Goal: Task Accomplishment & Management: Use online tool/utility

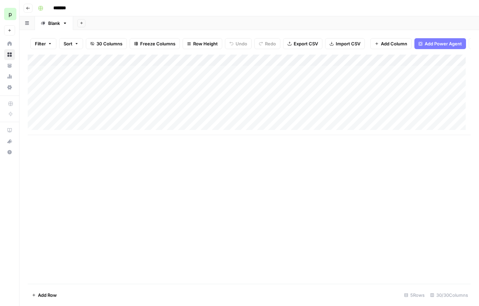
drag, startPoint x: 68, startPoint y: 80, endPoint x: 194, endPoint y: 81, distance: 126.1
click at [194, 81] on div "Add Column" at bounding box center [249, 95] width 443 height 81
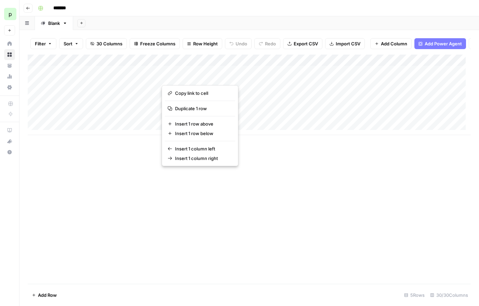
click at [111, 92] on div "Add Column" at bounding box center [249, 95] width 443 height 81
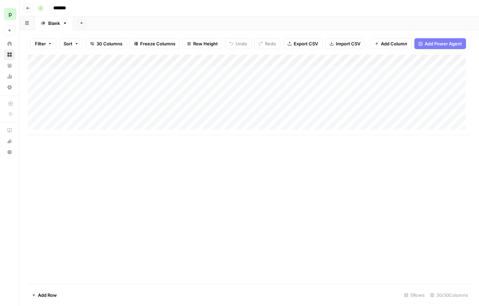
click at [77, 24] on div "Add Sheet" at bounding box center [276, 23] width 406 height 14
click at [81, 25] on button "Add Sheet" at bounding box center [81, 23] width 8 height 8
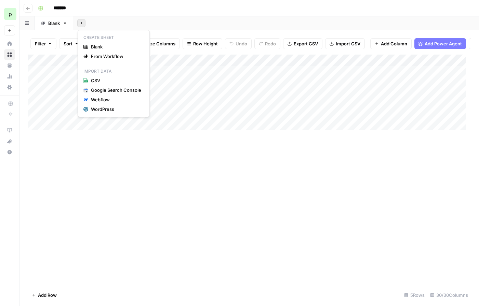
click at [71, 94] on div "Add Column" at bounding box center [249, 95] width 443 height 81
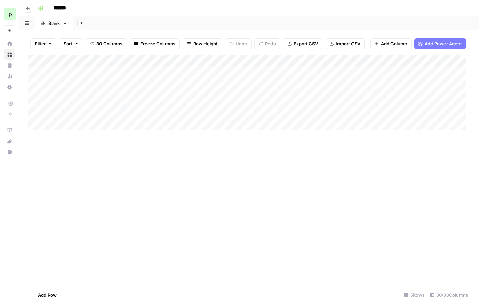
drag, startPoint x: 64, startPoint y: 81, endPoint x: 182, endPoint y: 77, distance: 118.6
click at [182, 77] on div "Add Column" at bounding box center [249, 95] width 443 height 81
click at [85, 22] on button "Add Sheet" at bounding box center [81, 23] width 8 height 8
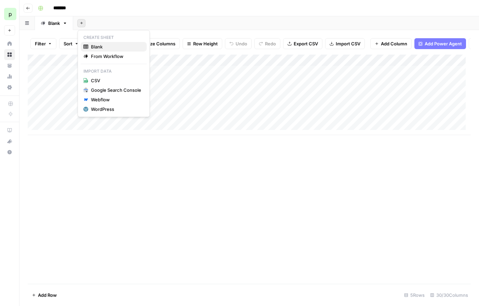
click at [96, 45] on span "Blank" at bounding box center [116, 46] width 50 height 7
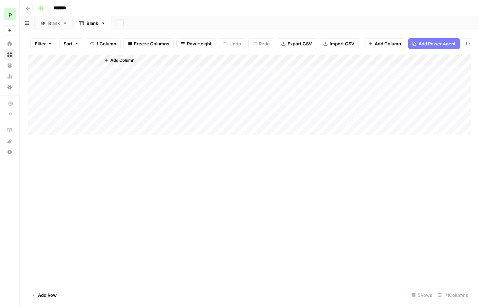
click at [60, 65] on div "Add Column" at bounding box center [249, 95] width 443 height 81
click at [54, 79] on input "Title" at bounding box center [79, 82] width 69 height 7
type input "Webinar URL"
click at [112, 63] on span "Add Column" at bounding box center [122, 60] width 24 height 6
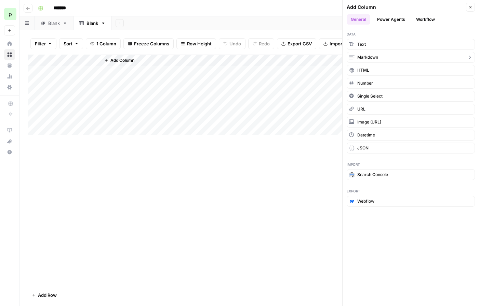
click at [371, 55] on span "Markdown" at bounding box center [367, 57] width 21 height 6
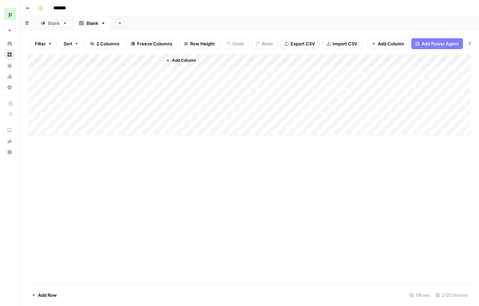
click at [111, 64] on div "Add Column" at bounding box center [249, 95] width 443 height 81
click at [111, 64] on div at bounding box center [131, 67] width 62 height 14
click at [124, 80] on input "New Column" at bounding box center [140, 82] width 69 height 7
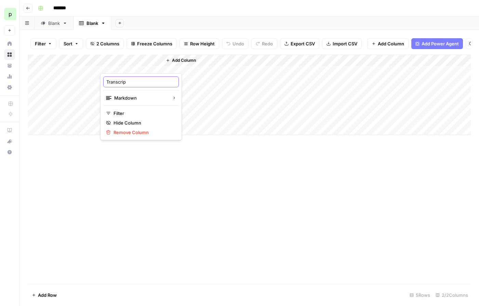
type input "Transcript"
click at [167, 63] on icon "button" at bounding box center [168, 60] width 4 height 4
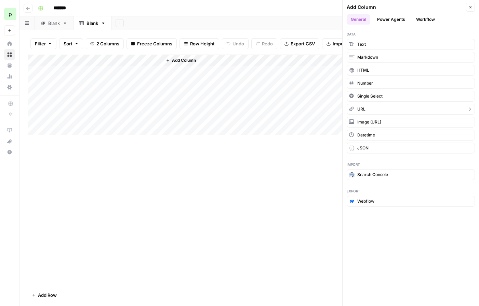
click at [367, 110] on button "URL" at bounding box center [410, 109] width 128 height 11
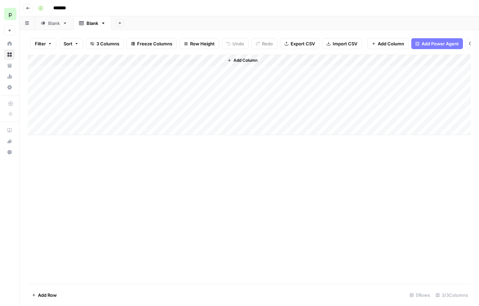
click at [190, 66] on div "Add Column" at bounding box center [249, 95] width 443 height 81
click at [190, 66] on div at bounding box center [193, 67] width 62 height 14
click at [187, 84] on input "New Column" at bounding box center [202, 82] width 69 height 7
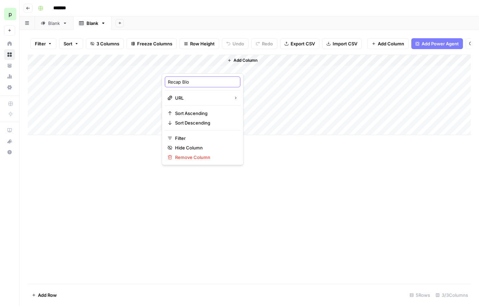
type input "Recap Blog"
click at [62, 66] on div "Add Column" at bounding box center [249, 95] width 443 height 81
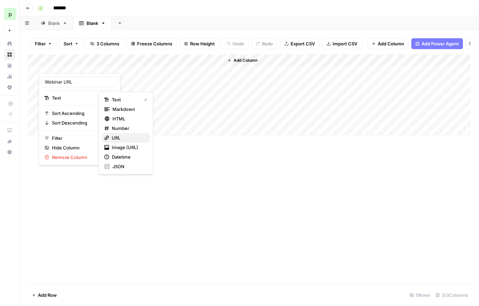
click at [116, 138] on span "URL" at bounding box center [128, 138] width 33 height 7
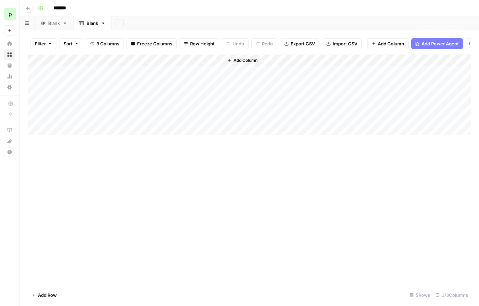
click at [68, 76] on div "Add Column" at bounding box center [249, 95] width 443 height 81
click at [59, 23] on div "Blank" at bounding box center [54, 23] width 12 height 7
click at [61, 77] on div "Add Column" at bounding box center [249, 95] width 443 height 81
click at [93, 25] on div "Blank" at bounding box center [92, 23] width 12 height 7
click at [69, 77] on div "Add Column" at bounding box center [249, 95] width 443 height 81
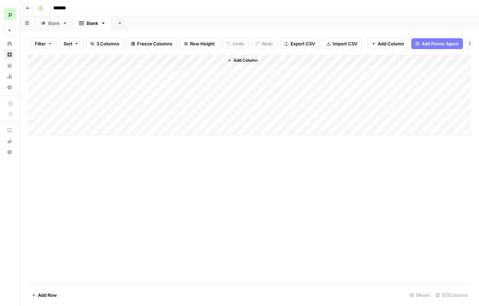
click at [69, 77] on div "Add Column" at bounding box center [249, 95] width 443 height 81
click at [53, 26] on div "Blank" at bounding box center [54, 23] width 12 height 7
click at [114, 77] on div "Add Column" at bounding box center [249, 95] width 443 height 81
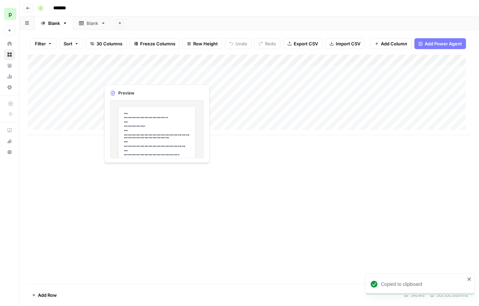
click at [128, 74] on div "Add Column" at bounding box center [249, 95] width 443 height 81
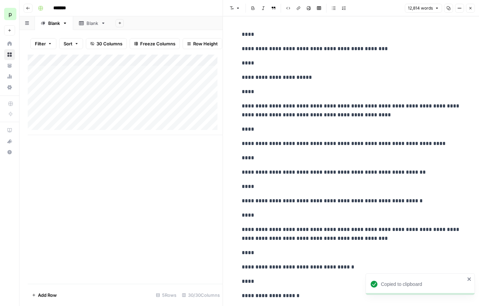
copy body "**********"
click at [355, 90] on p "****" at bounding box center [351, 91] width 219 height 9
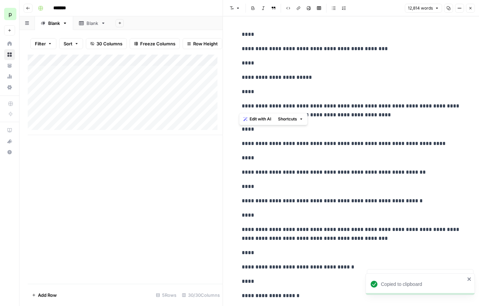
click at [355, 90] on p "****" at bounding box center [351, 91] width 219 height 9
copy div "**********"
click at [468, 8] on icon "button" at bounding box center [470, 8] width 4 height 4
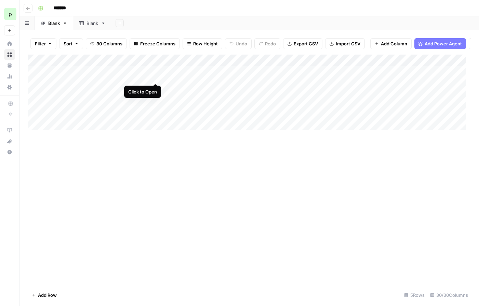
click at [156, 77] on div "Add Column" at bounding box center [249, 95] width 443 height 81
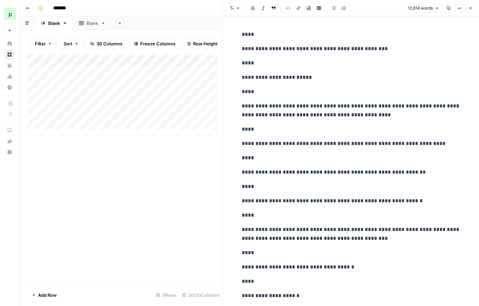
click at [448, 7] on icon "button" at bounding box center [448, 8] width 4 height 4
click at [469, 10] on icon "button" at bounding box center [470, 8] width 4 height 4
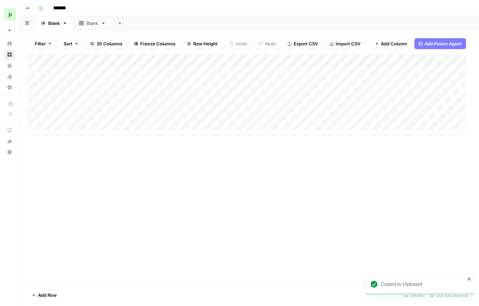
click at [83, 25] on icon at bounding box center [81, 23] width 5 height 4
click at [119, 74] on div "Add Column" at bounding box center [249, 95] width 443 height 81
click at [156, 75] on div "Add Column" at bounding box center [249, 95] width 443 height 81
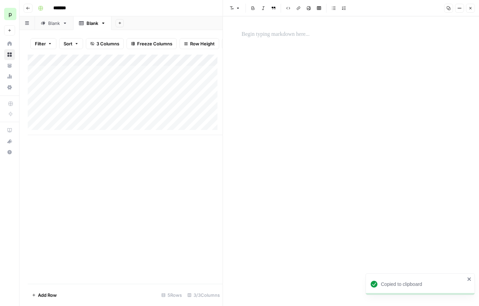
click at [334, 69] on div at bounding box center [350, 161] width 227 height 290
click at [254, 22] on div at bounding box center [350, 161] width 227 height 290
click at [262, 32] on p at bounding box center [351, 34] width 219 height 9
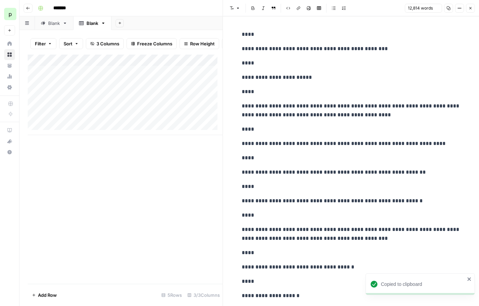
scroll to position [22502, 0]
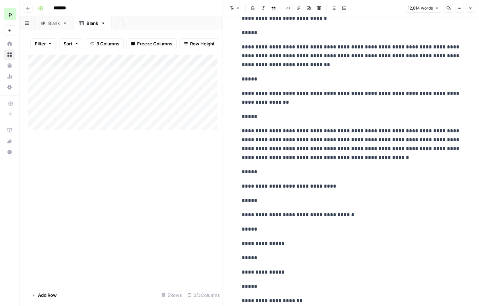
click at [468, 10] on icon "button" at bounding box center [470, 8] width 4 height 4
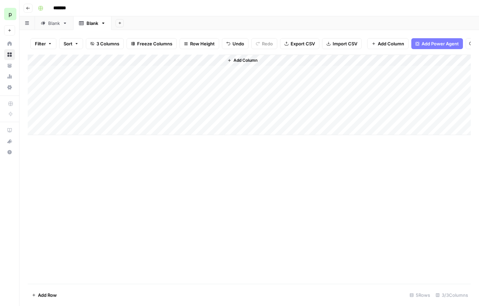
click at [183, 75] on div "Add Column" at bounding box center [249, 95] width 443 height 81
click at [61, 24] on link "Blank" at bounding box center [54, 23] width 38 height 14
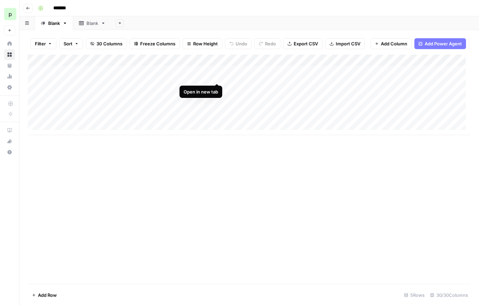
click at [217, 76] on div "Add Column" at bounding box center [249, 95] width 443 height 81
click at [95, 26] on div "Blank" at bounding box center [92, 23] width 12 height 7
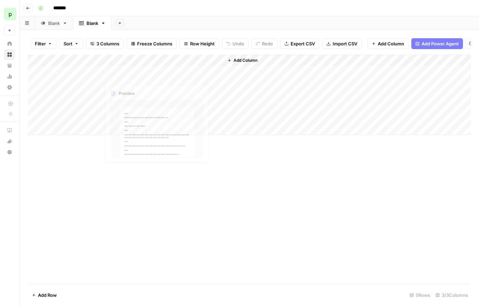
click at [166, 76] on div "Add Column" at bounding box center [249, 95] width 443 height 81
click at [247, 64] on span "Add Column" at bounding box center [245, 60] width 24 height 6
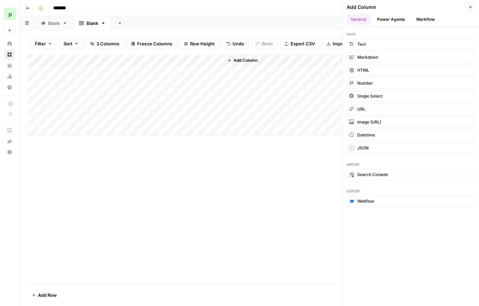
click at [244, 64] on span "Add Column" at bounding box center [245, 60] width 24 height 6
click at [421, 20] on button "Workflow" at bounding box center [425, 19] width 27 height 10
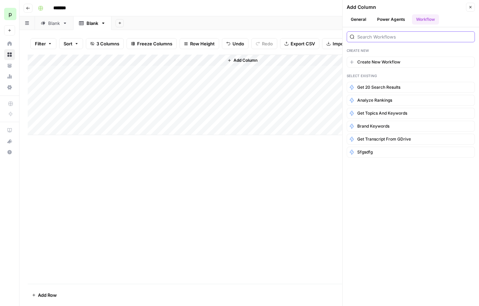
click at [386, 37] on input "search" at bounding box center [414, 36] width 114 height 7
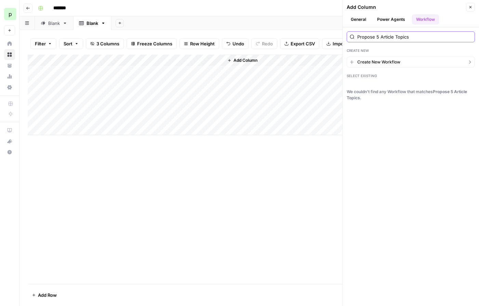
type input "Propose 5 Article Topics"
click at [382, 58] on button "Create New Workflow" at bounding box center [410, 62] width 128 height 11
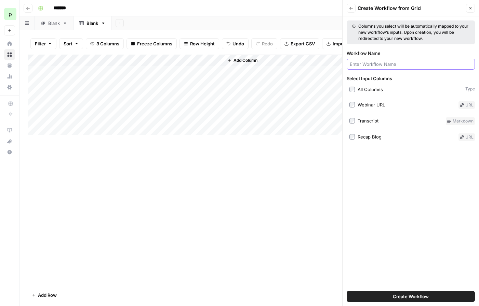
click at [381, 61] on input "Workflow Name" at bounding box center [411, 64] width 122 height 7
type input "Propose 5 Article Topics"
click at [404, 294] on span "Create Workflow" at bounding box center [411, 296] width 36 height 7
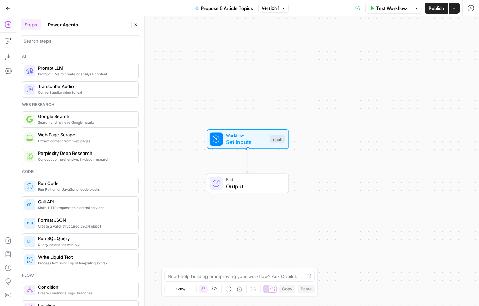
click at [169, 290] on icon "button" at bounding box center [169, 290] width 4 height 4
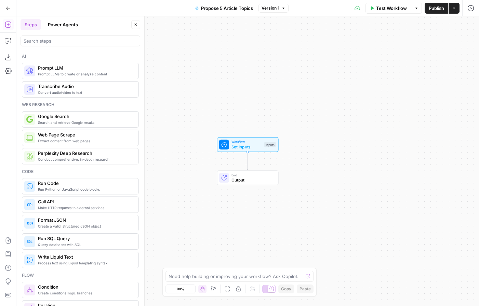
click at [192, 290] on icon "button" at bounding box center [191, 290] width 4 height 4
click at [179, 289] on span "108%" at bounding box center [181, 289] width 10 height 5
click at [179, 288] on span "108%" at bounding box center [181, 289] width 10 height 5
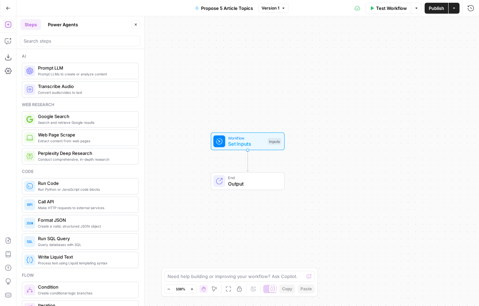
click at [167, 290] on icon "button" at bounding box center [169, 290] width 4 height 4
click at [89, 73] on span "Prompt LLMs to create or analyze content" at bounding box center [85, 73] width 95 height 5
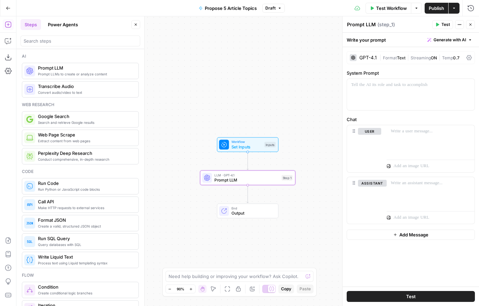
click at [358, 56] on div "GPT-4.1" at bounding box center [363, 57] width 27 height 7
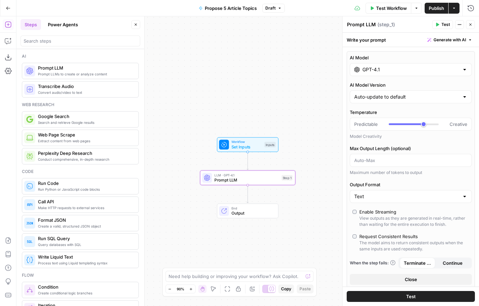
click at [374, 69] on input "GPT-4.1" at bounding box center [410, 69] width 97 height 7
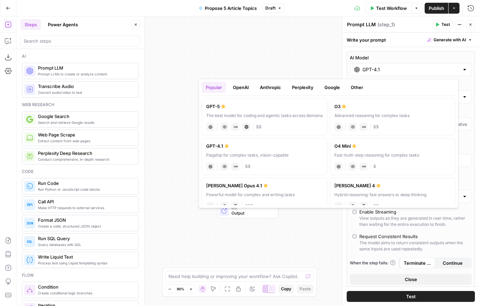
click at [248, 111] on label "GPT-5 The best model for coding and agentic tasks across domains chat Vision Ca…" at bounding box center [264, 117] width 125 height 37
type input "GPT-5"
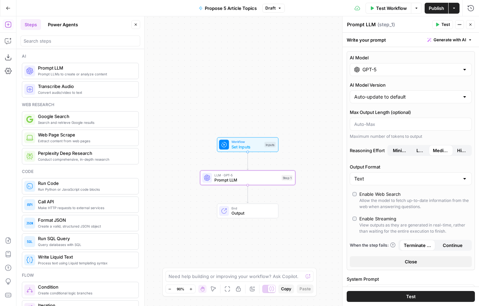
click at [458, 152] on span "High" at bounding box center [461, 150] width 9 height 7
click at [445, 39] on span "Generate with AI" at bounding box center [449, 40] width 32 height 6
click at [258, 183] on div "LLM · GPT-5 Prompt LLM Step 1 Copy step Delete step Add Note Test" at bounding box center [247, 177] width 95 height 15
click at [253, 165] on button "Delete step" at bounding box center [257, 167] width 8 height 8
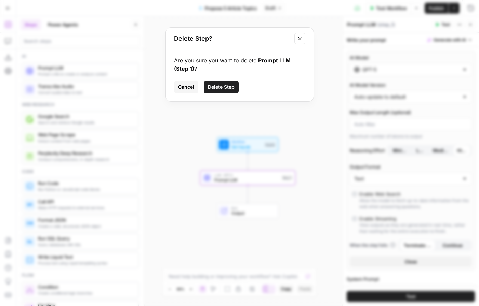
click at [225, 84] on span "Delete Step" at bounding box center [221, 87] width 27 height 7
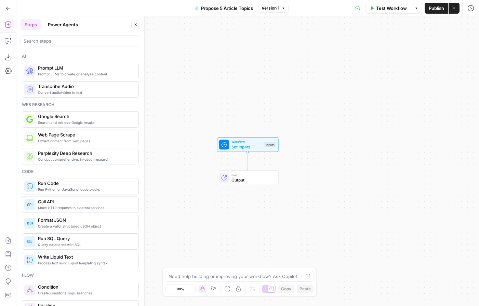
click at [319, 213] on div "Workflow Set Inputs Inputs End Output" at bounding box center [247, 161] width 462 height 290
click at [208, 277] on textarea at bounding box center [235, 276] width 135 height 7
click at [207, 277] on textarea at bounding box center [235, 276] width 135 height 7
click at [238, 148] on span "Set Inputs" at bounding box center [246, 147] width 30 height 6
click at [262, 146] on div "Workflow Set Inputs Inputs Test Step" at bounding box center [247, 144] width 57 height 11
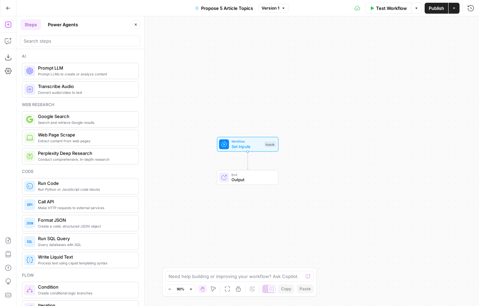
click at [262, 146] on div "Workflow Set Inputs Inputs Test Step" at bounding box center [247, 144] width 57 height 11
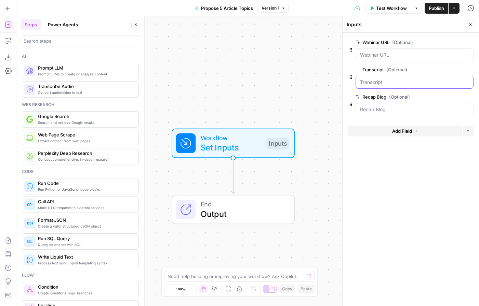
click at [363, 82] on input "Transcript (Optional)" at bounding box center [414, 82] width 109 height 7
click at [377, 48] on div "Webinar URL (Optional) edit field Delete group" at bounding box center [414, 49] width 118 height 23
click at [376, 52] on URL "Webinar URL (Optional)" at bounding box center [414, 55] width 109 height 7
click at [228, 279] on textarea at bounding box center [235, 276] width 137 height 7
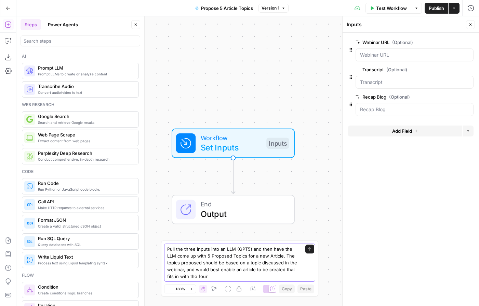
click at [206, 270] on textarea "Pull the three inputs into an LLM (GPT5) and then have the LLM come up with 5 P…" at bounding box center [232, 263] width 131 height 34
click at [215, 276] on textarea "Pull the three inputs into an LLM (GPT5) and then have the LLM come up with 5 P…" at bounding box center [232, 263] width 131 height 34
paste textarea "https://www.airops.com/blog/aeo-winning-strategy"
click at [203, 269] on textarea "Pull the three inputs into an LLM (GPT5) and then have the LLM come up with 5 P…" at bounding box center [232, 263] width 131 height 34
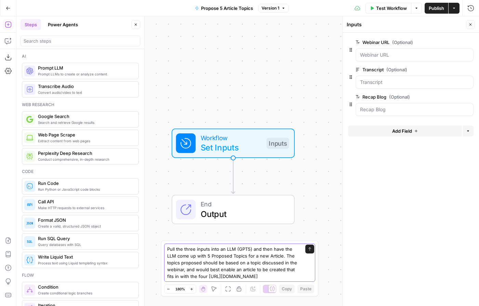
paste textarea "essential characteristics:"
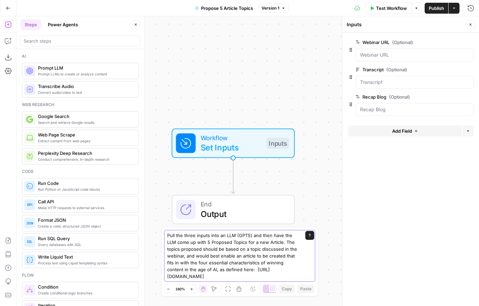
type textarea "Pull the three inputs into an LLM (GPT5) and then have the LLM come up with 5 P…"
click at [310, 235] on icon "submit" at bounding box center [309, 236] width 4 height 4
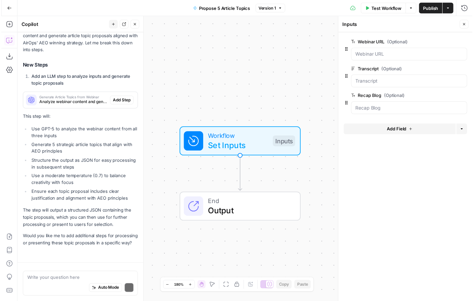
scroll to position [160, 0]
click at [471, 23] on icon "button" at bounding box center [470, 25] width 4 height 4
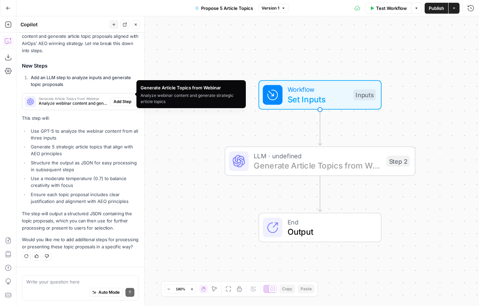
click at [115, 99] on span "Add Step" at bounding box center [122, 102] width 18 height 6
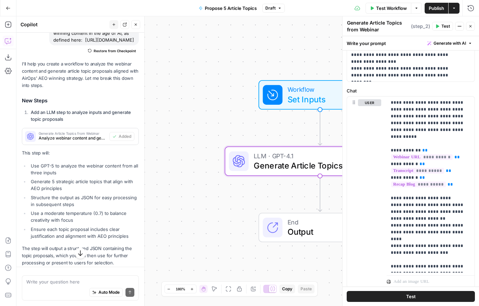
scroll to position [301, 0]
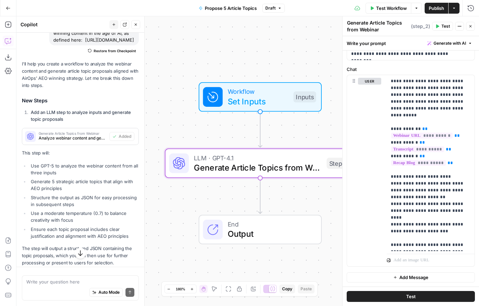
drag, startPoint x: 246, startPoint y: 85, endPoint x: 186, endPoint y: 87, distance: 59.8
click at [186, 87] on div "Workflow Set Inputs Inputs" at bounding box center [260, 96] width 191 height 29
click at [386, 9] on span "Test Workflow" at bounding box center [391, 8] width 31 height 7
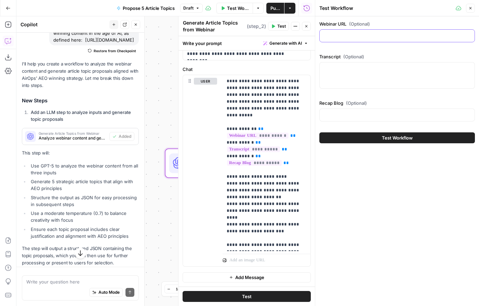
click at [361, 39] on input "Webinar URL (Optional)" at bounding box center [397, 35] width 147 height 7
click at [339, 35] on input "Webinar URL (Optional)" at bounding box center [397, 35] width 147 height 7
paste input "https://www.youtube.com/watch?v=ZRVBV4HycjI&ab_channel=AirOps%7COrchestrateCont…"
type input "https://www.youtube.com/watch?v=ZRVBV4HycjI&ab_channel=AirOps%7COrchestrateCont…"
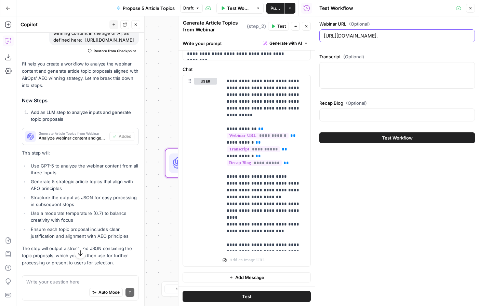
scroll to position [0, 0]
click at [367, 73] on div at bounding box center [396, 75] width 155 height 27
paste textarea "0:00 Welcome everyone to the Air Ops Growth Leader series. 0:05 So glad that yo…"
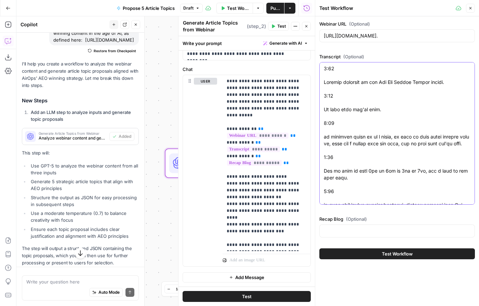
scroll to position [22928, 0]
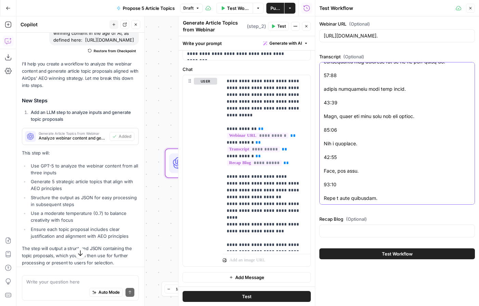
type textarea "0:00 Welcome everyone to the Air Ops Growth Leader series. 0:05 So glad that yo…"
click at [343, 238] on div "Recap Blog (Optional)" at bounding box center [396, 228] width 155 height 25
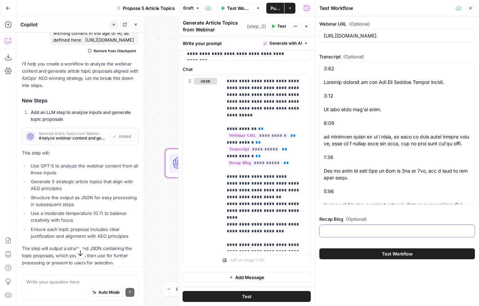
click at [344, 233] on input "Recap Blog (Optional)" at bounding box center [397, 231] width 147 height 7
click at [364, 236] on div at bounding box center [396, 231] width 155 height 13
paste input "https://www.airops.com/blog/search-changes-wil-reynolds-alisa-scharf-seer-inter…"
type input "https://www.airops.com/blog/search-changes-wil-reynolds-alisa-scharf-seer-inter…"
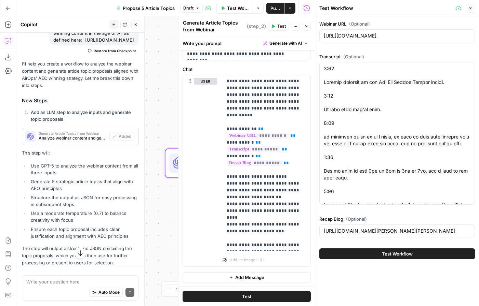
click at [385, 255] on span "Test Workflow" at bounding box center [397, 254] width 31 height 7
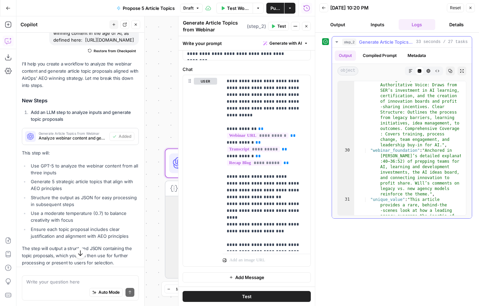
scroll to position [1265, 0]
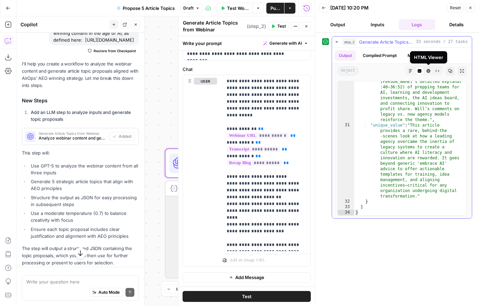
click at [428, 71] on icon "button" at bounding box center [428, 71] width 4 height 4
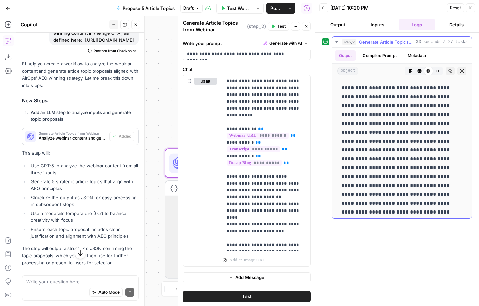
click at [406, 73] on button "Markdown" at bounding box center [410, 71] width 9 height 9
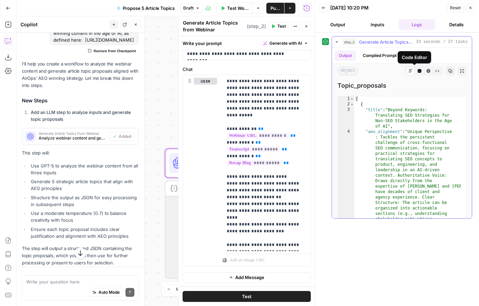
click at [417, 72] on icon "button" at bounding box center [419, 71] width 4 height 4
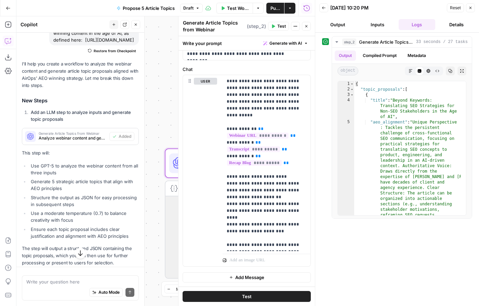
click at [469, 6] on icon "button" at bounding box center [470, 8] width 4 height 4
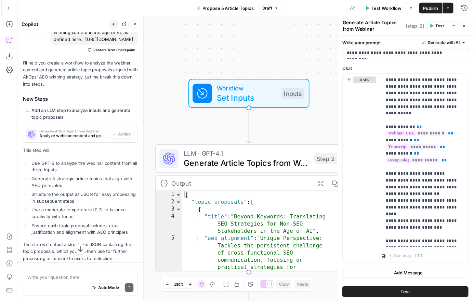
scroll to position [170, 0]
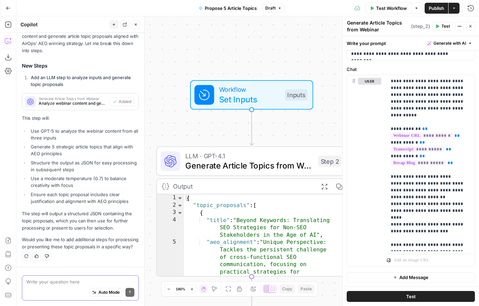
click at [59, 282] on textarea at bounding box center [80, 282] width 108 height 7
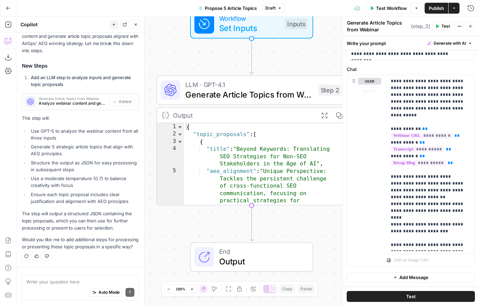
click at [225, 262] on span "Output" at bounding box center [261, 262] width 84 height 12
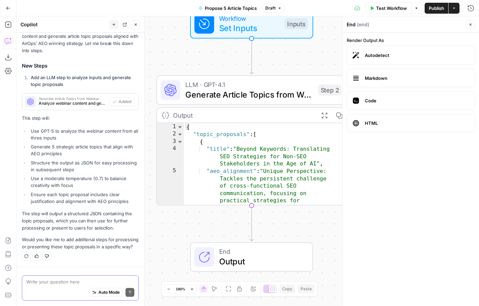
click at [54, 281] on textarea at bounding box center [80, 282] width 108 height 7
type textarea "Present"
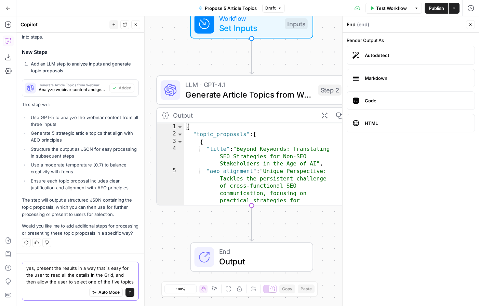
scroll to position [191, 0]
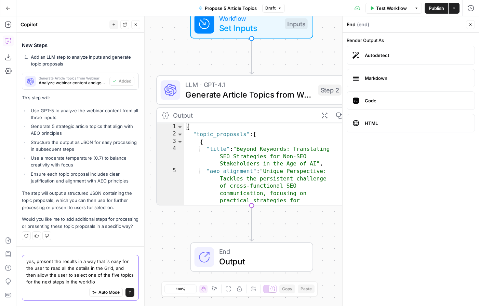
type textarea "yes, present the results in a way that is easy for the user to read all the det…"
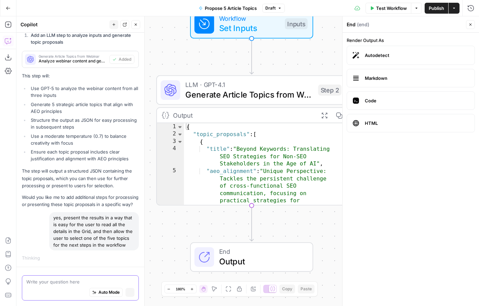
scroll to position [206, 0]
click at [81, 234] on div "yes, present the results in a way that is easy for the user to read all the det…" at bounding box center [94, 231] width 90 height 38
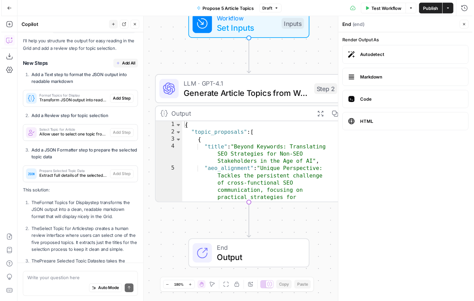
scroll to position [370, 0]
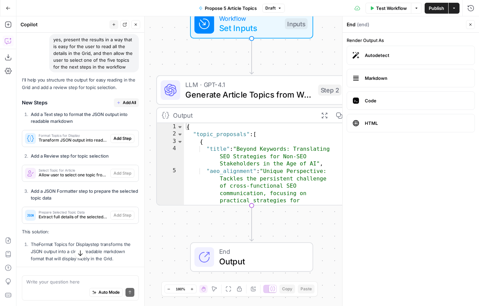
click at [122, 107] on button "Add All" at bounding box center [126, 102] width 25 height 9
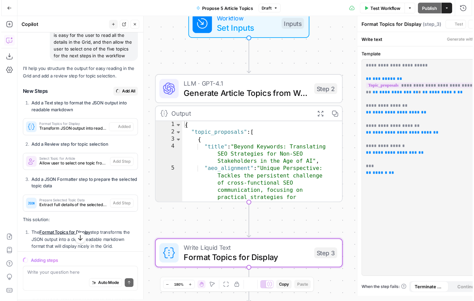
scroll to position [359, 0]
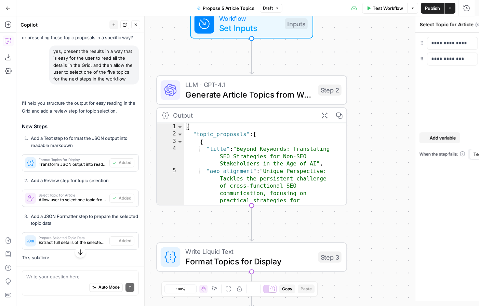
type textarea "Prepare Selected Topic Data"
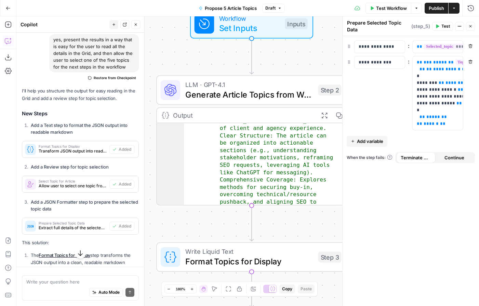
scroll to position [69, 0]
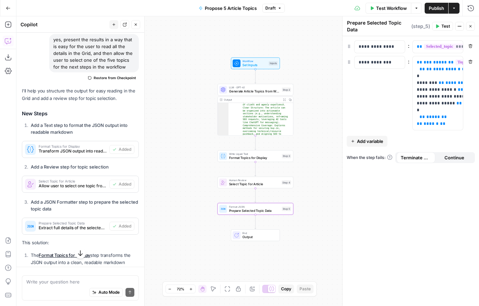
drag, startPoint x: 319, startPoint y: 260, endPoint x: 303, endPoint y: 179, distance: 81.9
click at [303, 179] on div "Workflow Set Inputs Inputs LLM · GPT-4.1 Generate Article Topics from Webinar S…" at bounding box center [247, 161] width 462 height 290
click at [253, 182] on span "Select Topic for Article" at bounding box center [254, 184] width 51 height 5
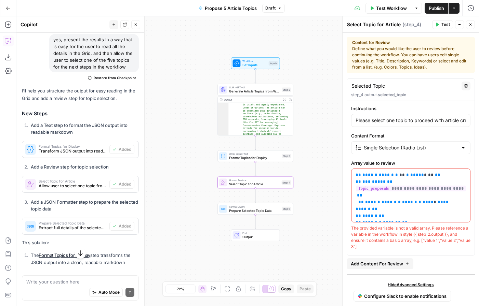
click at [244, 210] on span "Prepare Selected Topic Data" at bounding box center [254, 210] width 51 height 5
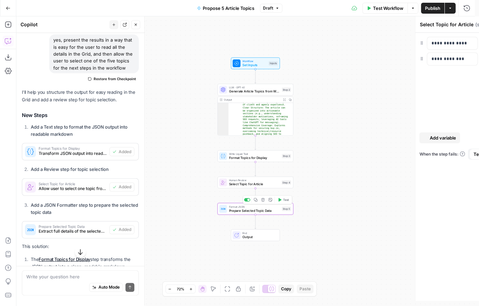
type textarea "Prepare Selected Topic Data"
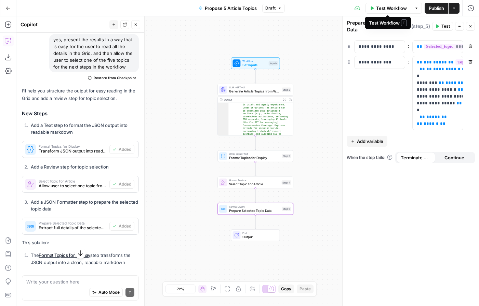
click at [371, 8] on icon "button" at bounding box center [372, 8] width 3 height 4
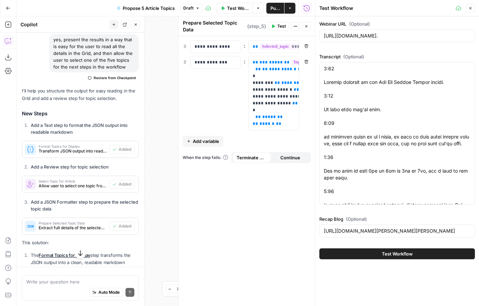
click at [411, 255] on span "Test Workflow" at bounding box center [397, 254] width 31 height 7
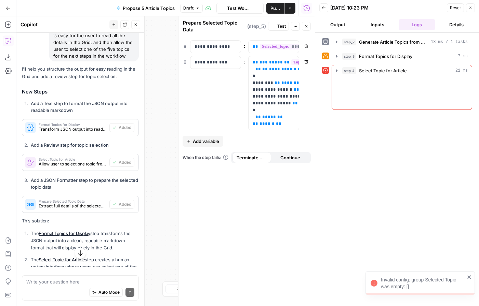
scroll to position [370, 0]
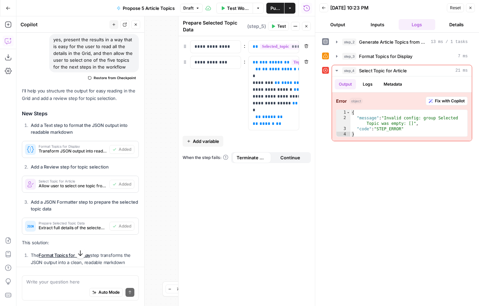
click at [305, 26] on icon "button" at bounding box center [306, 26] width 4 height 4
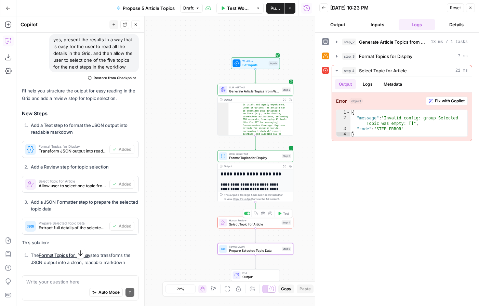
click at [269, 225] on span "Select Topic for Article" at bounding box center [254, 224] width 51 height 5
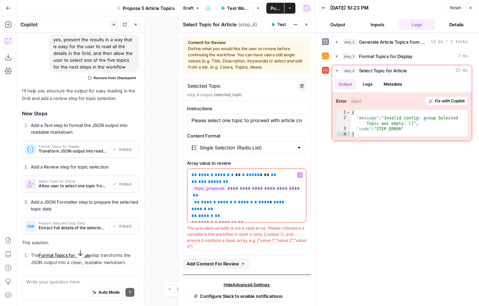
click at [236, 210] on p "**********" at bounding box center [243, 196] width 105 height 48
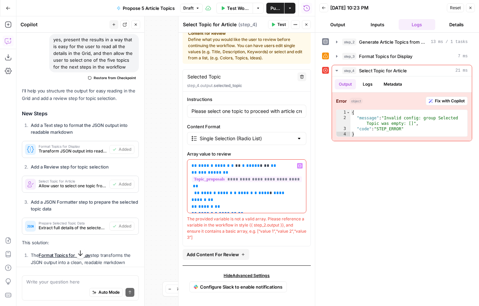
scroll to position [0, 0]
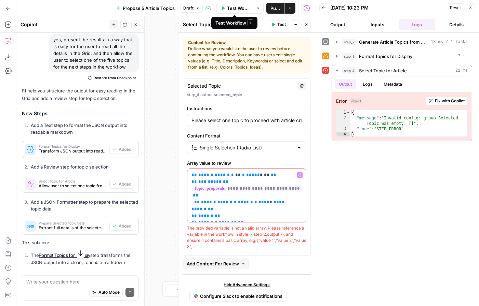
click at [260, 10] on button "Options" at bounding box center [257, 8] width 11 height 11
click at [367, 86] on button "Logs" at bounding box center [367, 84] width 18 height 10
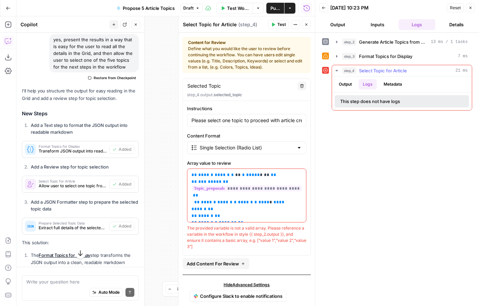
click at [389, 86] on button "Metadata" at bounding box center [392, 84] width 27 height 10
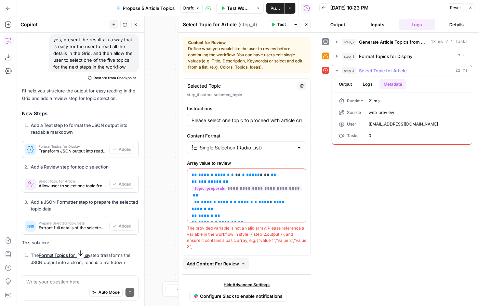
click at [342, 85] on button "Output" at bounding box center [344, 84] width 21 height 10
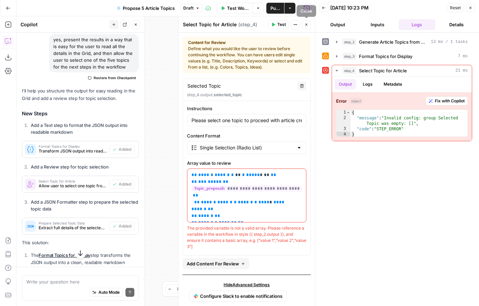
click at [306, 24] on icon "button" at bounding box center [306, 25] width 2 height 2
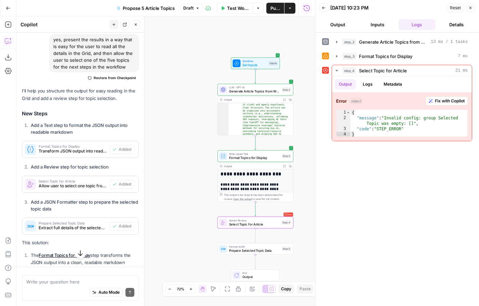
click at [470, 7] on icon "button" at bounding box center [470, 8] width 2 height 2
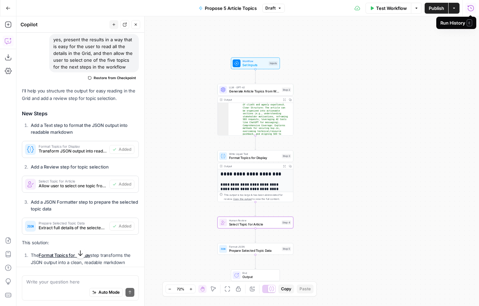
click at [439, 8] on span "Publish" at bounding box center [435, 8] width 15 height 7
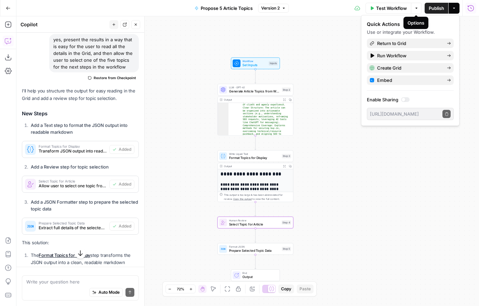
click at [461, 41] on div "Workflow Set Inputs Inputs LLM · GPT-4.1 Generate Article Topics from Webinar S…" at bounding box center [247, 161] width 462 height 290
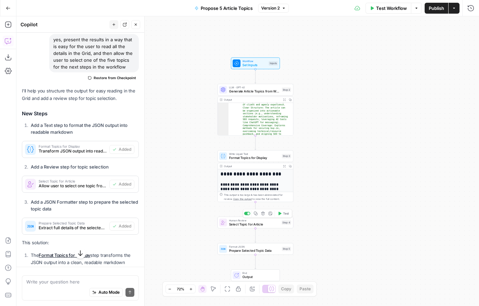
click at [243, 226] on span "Select Topic for Article" at bounding box center [254, 224] width 51 height 5
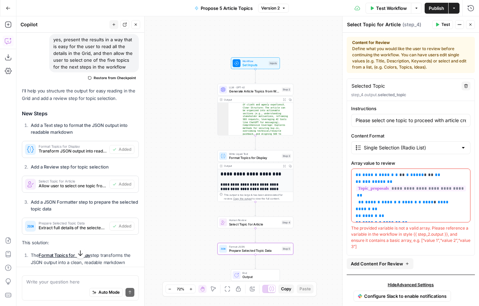
scroll to position [592, 0]
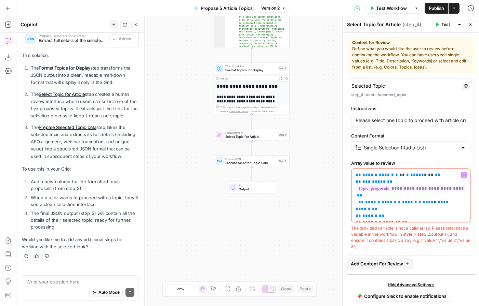
drag, startPoint x: 408, startPoint y: 218, endPoint x: 354, endPoint y: 175, distance: 68.6
click at [354, 175] on div "**********" at bounding box center [410, 195] width 119 height 53
drag, startPoint x: 369, startPoint y: 242, endPoint x: 350, endPoint y: 231, distance: 21.9
click at [350, 231] on div "**********" at bounding box center [410, 177] width 127 height 145
copy div "The provided variable is not a valid array. Please reference a variable in the …"
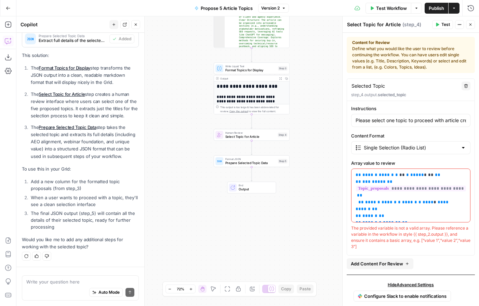
click at [78, 277] on div "Write your question here Auto Mode Send" at bounding box center [80, 288] width 117 height 25
click at [74, 279] on textarea at bounding box center [80, 282] width 108 height 7
click at [98, 283] on textarea "fix this error in step 4" at bounding box center [80, 282] width 108 height 7
paste textarea "The provided variable is not a valid array. Please reference a variable in the …"
type textarea "fix this error in step 4 The provided variable is not a valid array. Please ref…"
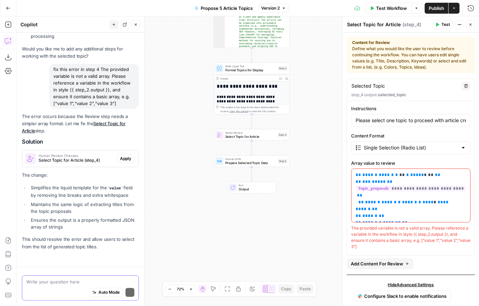
scroll to position [790, 0]
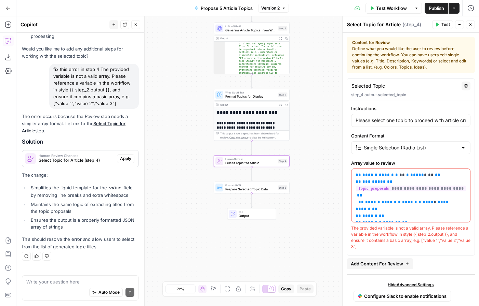
click at [121, 156] on span "Apply" at bounding box center [125, 159] width 11 height 6
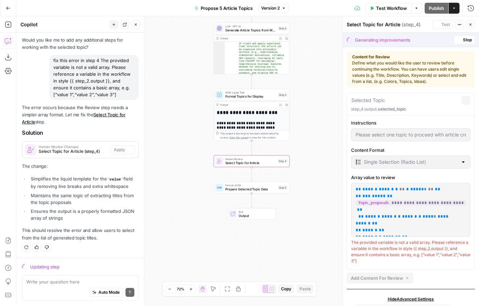
scroll to position [777, 0]
click at [199, 158] on div "Workflow Set Inputs Inputs LLM · GPT-4.1 Generate Article Topics from Webinar S…" at bounding box center [247, 161] width 462 height 290
click at [103, 163] on p "The change:" at bounding box center [80, 166] width 117 height 7
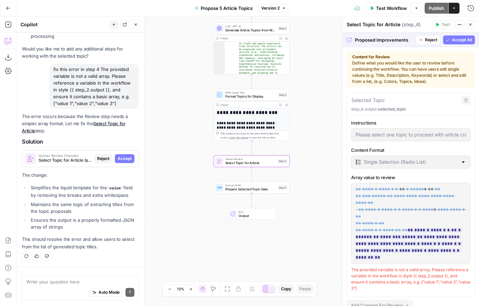
click at [124, 156] on span "Accept" at bounding box center [125, 159] width 14 height 6
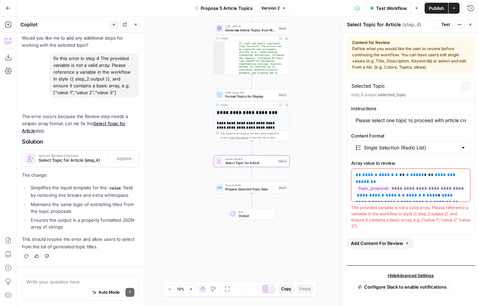
scroll to position [801, 0]
click at [417, 195] on p "**********" at bounding box center [410, 185] width 110 height 27
click at [462, 181] on p "**********" at bounding box center [410, 185] width 110 height 27
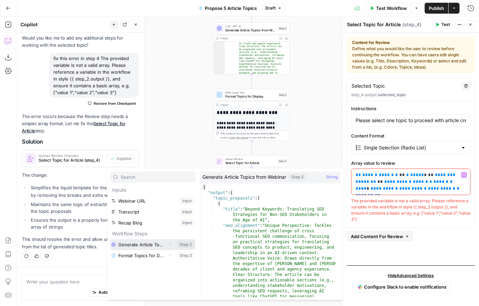
click at [155, 243] on button "Select variable Generate Article Topics from Webinar" at bounding box center [152, 244] width 85 height 11
click at [169, 245] on icon "button" at bounding box center [170, 245] width 4 height 4
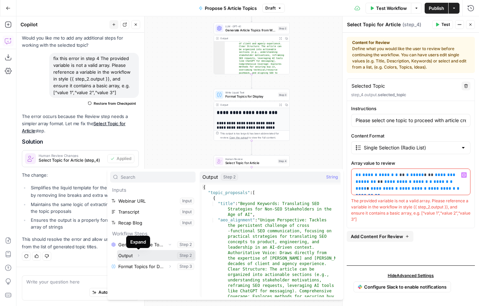
click at [139, 257] on icon "button" at bounding box center [138, 256] width 4 height 4
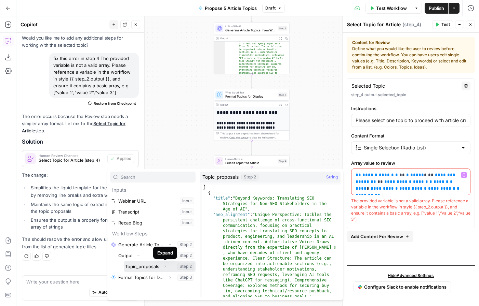
click at [165, 267] on icon "button" at bounding box center [165, 267] width 4 height 4
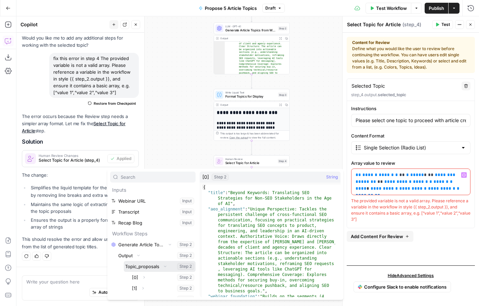
scroll to position [40, 0]
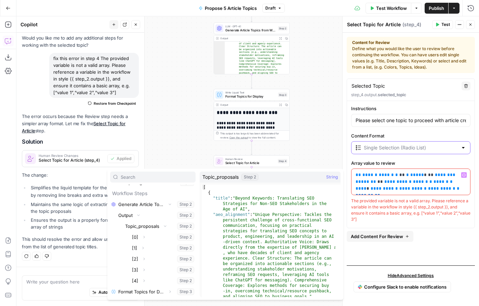
click at [381, 149] on input "Content Format" at bounding box center [411, 148] width 94 height 7
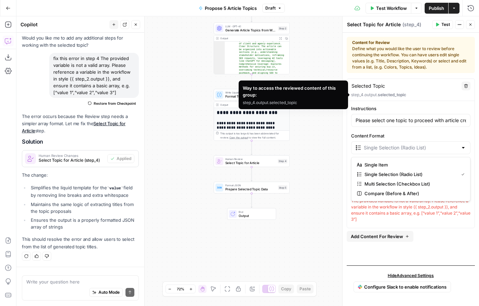
type input "Single Selection (Radio List)"
click at [382, 96] on span "selected_topic" at bounding box center [392, 94] width 28 height 5
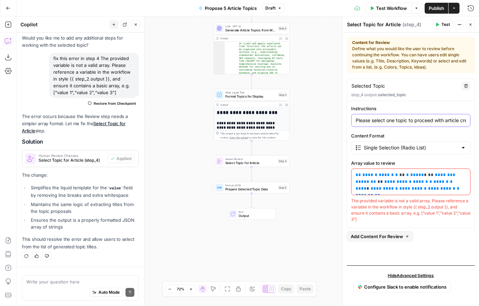
click at [409, 119] on input "Please select one topic to proceed with article creation." at bounding box center [410, 120] width 110 height 7
click at [389, 180] on span "**" at bounding box center [386, 182] width 5 height 4
click at [448, 191] on p "**********" at bounding box center [410, 182] width 110 height 20
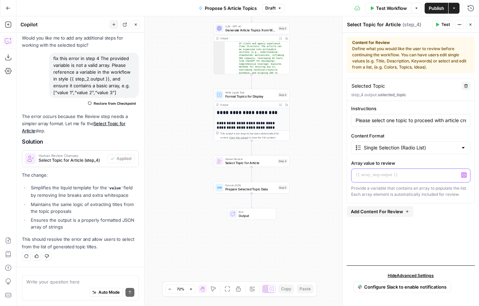
click at [464, 177] on button "Variables Menu" at bounding box center [463, 175] width 5 height 5
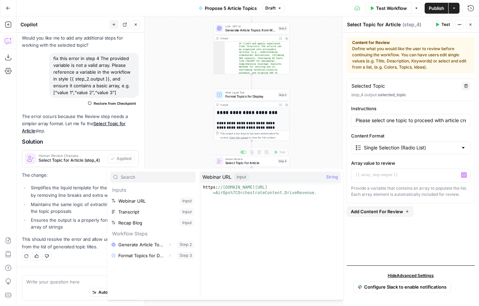
click at [326, 150] on div "Workflow Set Inputs Inputs LLM · GPT-4.1 Generate Article Topics from Webinar S…" at bounding box center [247, 161] width 462 height 290
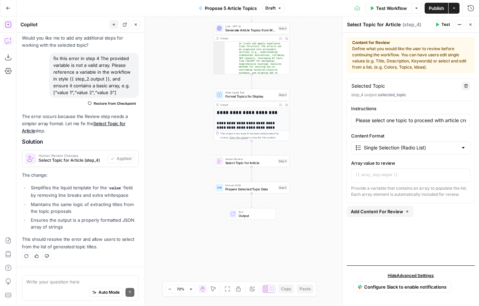
click at [9, 25] on icon "button" at bounding box center [8, 24] width 7 height 7
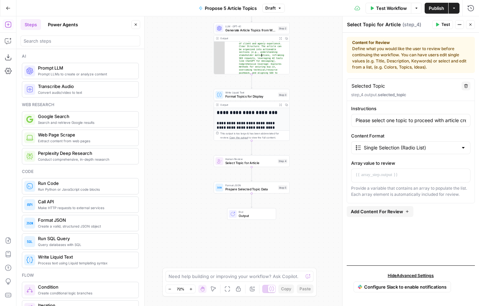
click at [276, 60] on div ""aeo_alignment" : "Unique Perspective: Tackles the persistent challenge of cros…" at bounding box center [254, 93] width 61 height 167
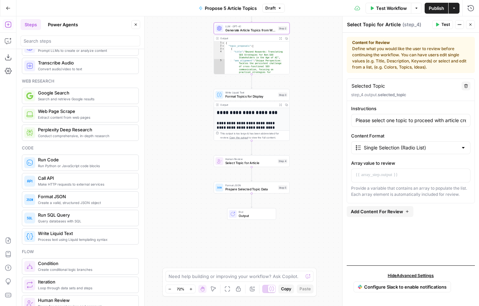
scroll to position [0, 0]
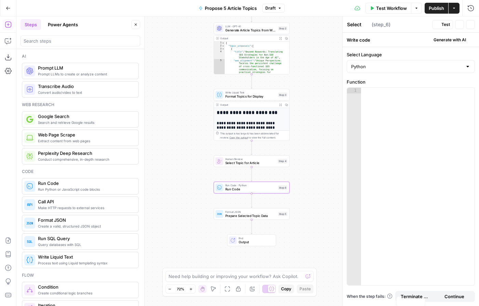
type textarea "Run Code"
type textarea "**********"
click at [251, 57] on div "{ "topic_proposals" : [ { "title" : "Beyond Keywords: Translating SEO Strategie…" at bounding box center [254, 93] width 61 height 103
click at [286, 37] on icon "button" at bounding box center [286, 38] width 3 height 3
click at [391, 111] on div at bounding box center [417, 192] width 113 height 209
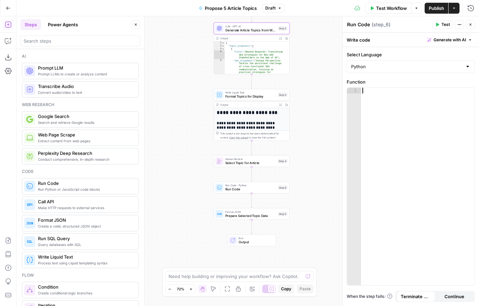
paste textarea "**********"
type textarea "**********"
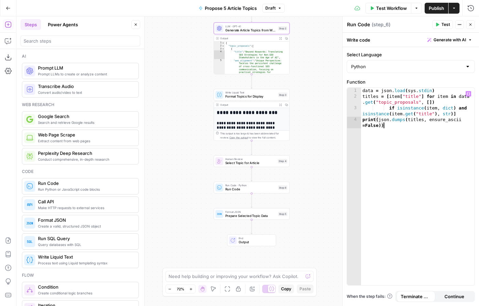
click at [447, 26] on span "Test" at bounding box center [445, 25] width 9 height 6
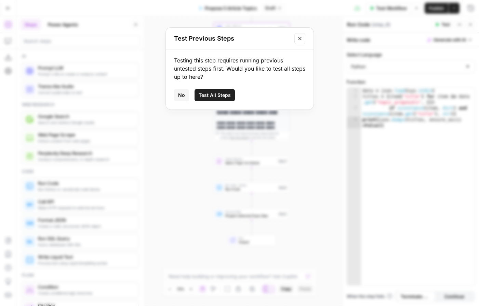
click at [303, 39] on button "Close modal" at bounding box center [299, 38] width 11 height 11
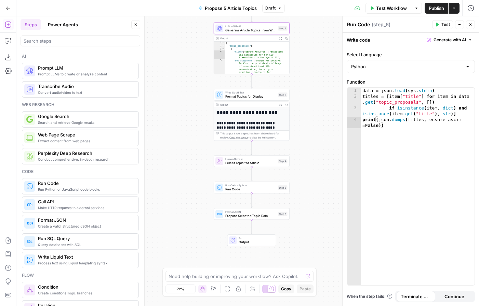
click at [287, 37] on icon "button" at bounding box center [286, 38] width 3 height 3
click at [461, 25] on button "Actions" at bounding box center [459, 24] width 9 height 9
click at [447, 24] on span "Test" at bounding box center [445, 25] width 9 height 6
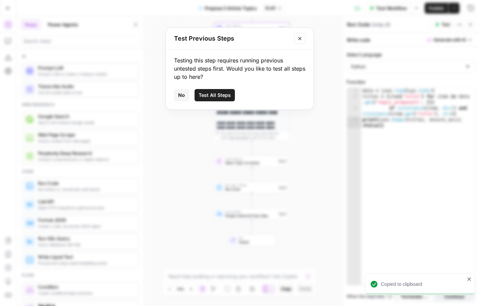
click at [223, 94] on span "Test All Steps" at bounding box center [214, 95] width 32 height 7
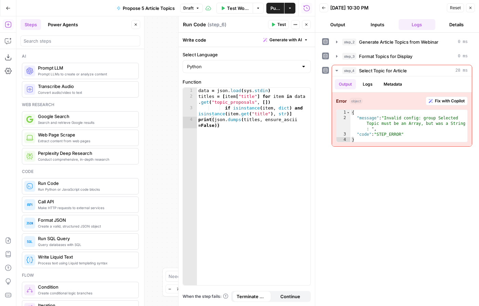
click at [473, 9] on button "Close" at bounding box center [470, 7] width 9 height 9
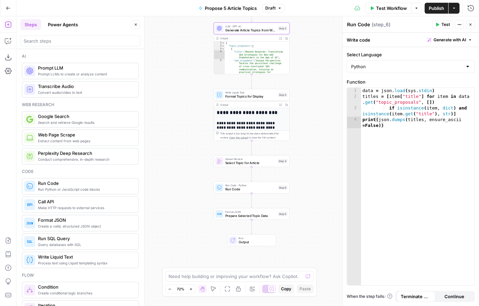
click at [243, 215] on span "Prepare Selected Topic Data" at bounding box center [250, 216] width 51 height 5
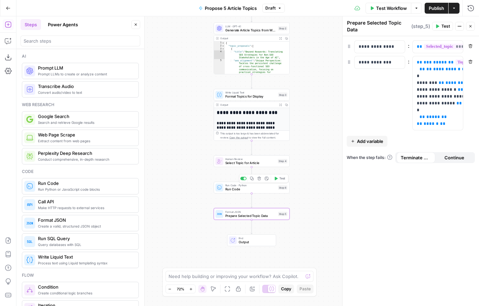
click at [244, 189] on span "Run Code" at bounding box center [250, 189] width 51 height 5
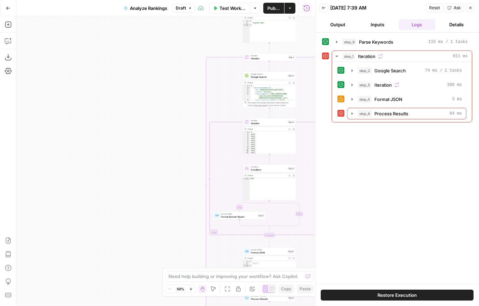
click at [11, 8] on button "Go Back" at bounding box center [8, 8] width 12 height 12
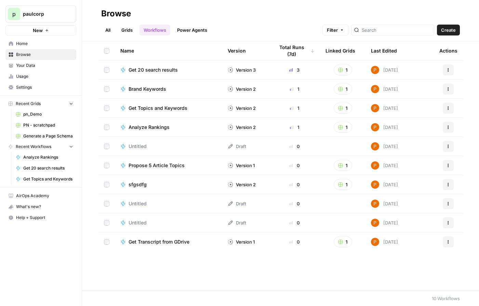
click at [128, 31] on link "Grids" at bounding box center [126, 30] width 19 height 11
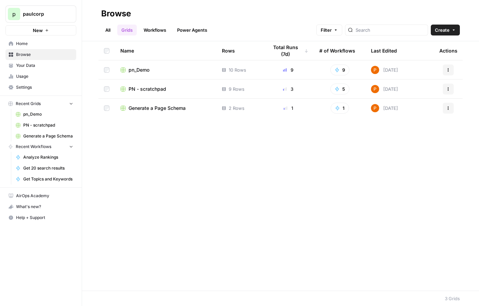
click at [138, 69] on span "pn_Demo" at bounding box center [138, 70] width 21 height 7
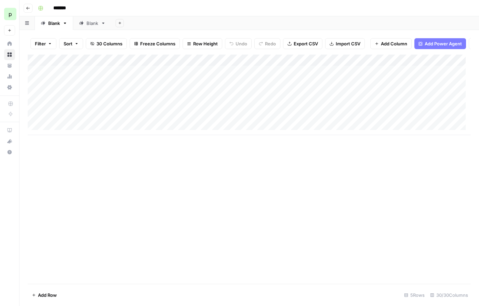
click at [88, 25] on div "Blank" at bounding box center [92, 23] width 12 height 7
click at [96, 80] on div "Add Column" at bounding box center [249, 95] width 443 height 81
click at [119, 76] on div "Add Column" at bounding box center [249, 95] width 443 height 81
click at [139, 77] on div "Add Column" at bounding box center [249, 95] width 443 height 81
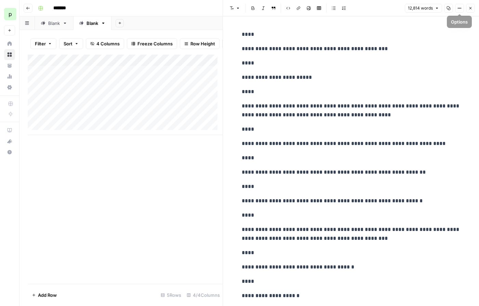
click at [450, 7] on icon "button" at bounding box center [448, 8] width 4 height 4
click at [174, 81] on div "Add Column" at bounding box center [125, 95] width 195 height 81
click at [468, 11] on button "Close" at bounding box center [470, 8] width 9 height 9
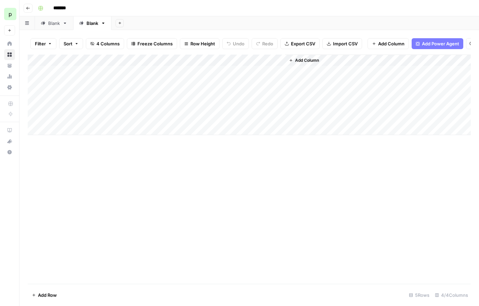
click at [255, 77] on div "Add Column" at bounding box center [249, 95] width 443 height 81
click at [269, 76] on div "Add Column" at bounding box center [249, 95] width 443 height 81
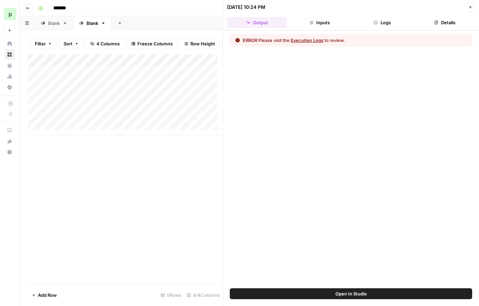
click at [306, 40] on button "Execution Logs" at bounding box center [306, 40] width 33 height 7
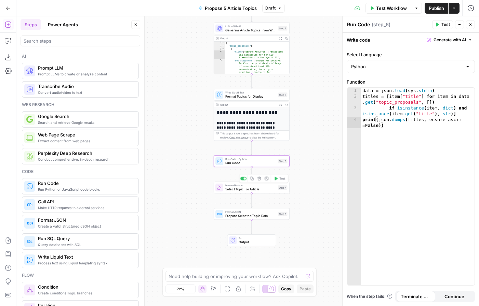
click at [266, 187] on span "Select Topic for Article" at bounding box center [250, 189] width 51 height 5
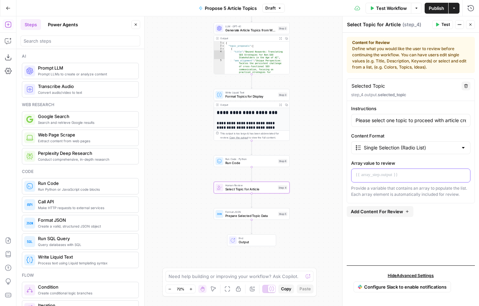
click at [394, 174] on p at bounding box center [410, 175] width 110 height 7
click at [461, 175] on button "Variables Menu" at bounding box center [463, 175] width 5 height 5
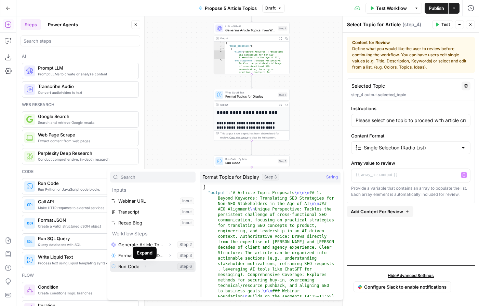
click at [145, 266] on icon "button" at bounding box center [145, 267] width 4 height 4
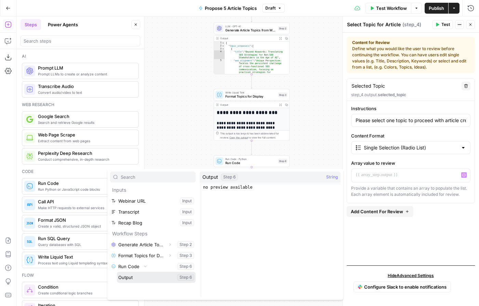
click at [140, 276] on button "Select variable Output" at bounding box center [156, 277] width 79 height 11
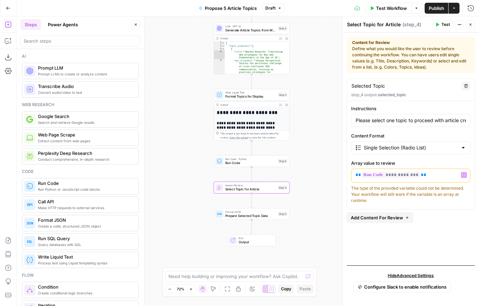
click at [400, 6] on span "Test Workflow" at bounding box center [391, 8] width 31 height 7
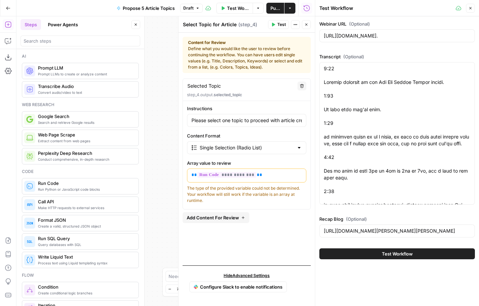
click at [388, 252] on span "Test Workflow" at bounding box center [397, 254] width 31 height 7
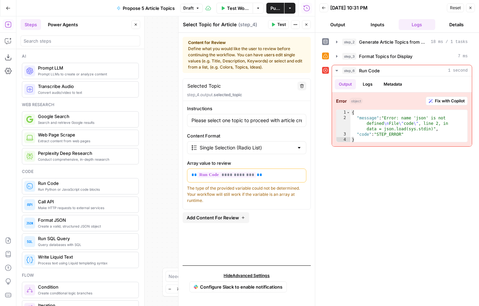
click at [307, 26] on icon "button" at bounding box center [306, 25] width 4 height 4
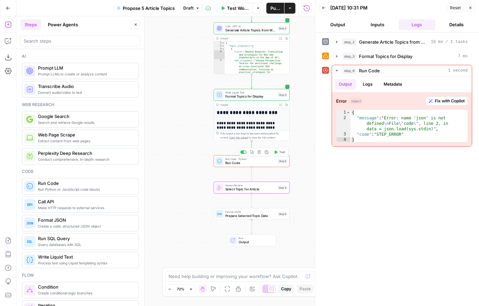
click at [251, 160] on span "Run Code · Python" at bounding box center [250, 159] width 51 height 4
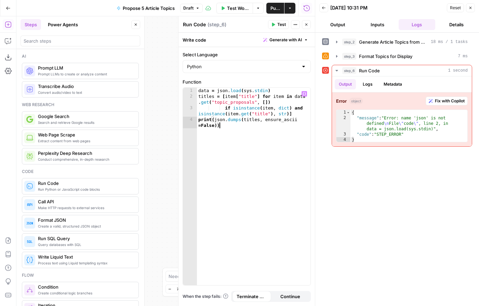
click at [239, 138] on div "data = json . load ( sys . stdin ) titles = [ item [ "title" ] for item in data…" at bounding box center [253, 195] width 113 height 215
type textarea "**********"
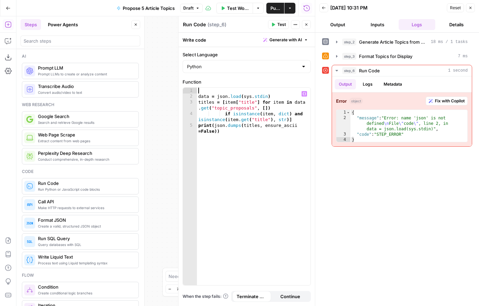
paste textarea "**********"
type textarea "**********"
click at [274, 23] on icon "button" at bounding box center [273, 25] width 4 height 4
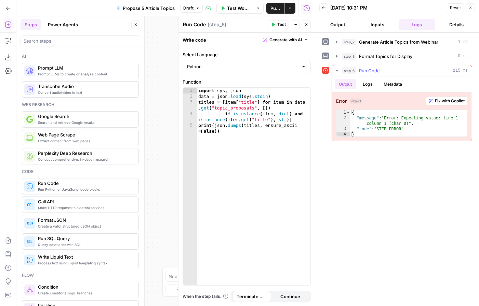
click at [442, 101] on span "Fix with Copilot" at bounding box center [450, 101] width 30 height 6
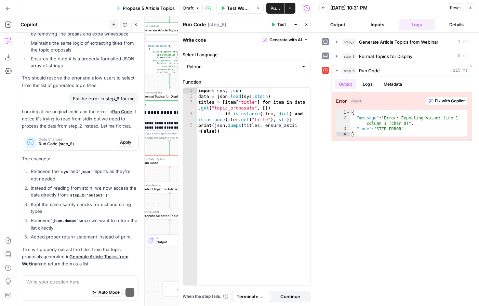
scroll to position [954, 0]
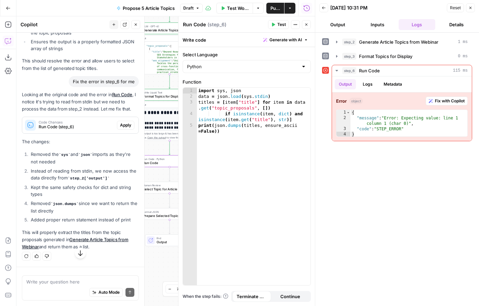
click at [120, 128] on span "Apply" at bounding box center [125, 125] width 11 height 6
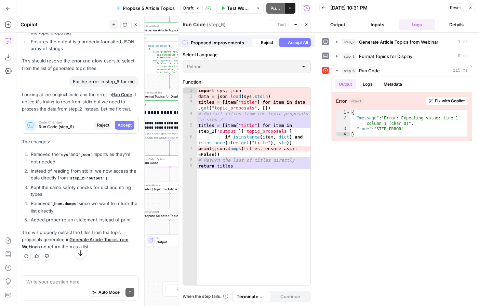
scroll to position [921, 0]
click at [118, 128] on span "Accept" at bounding box center [125, 125] width 14 height 6
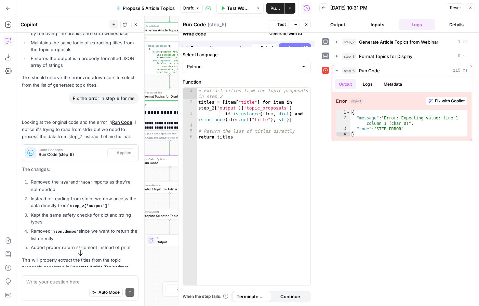
scroll to position [954, 0]
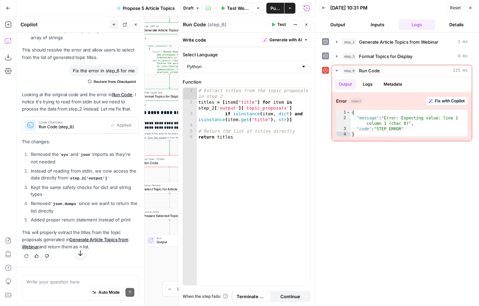
click at [221, 6] on icon "button" at bounding box center [223, 8] width 4 height 4
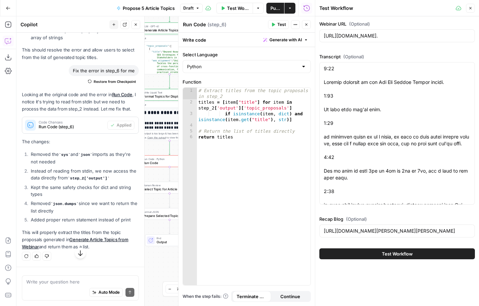
click at [359, 252] on button "Test Workflow" at bounding box center [396, 254] width 155 height 11
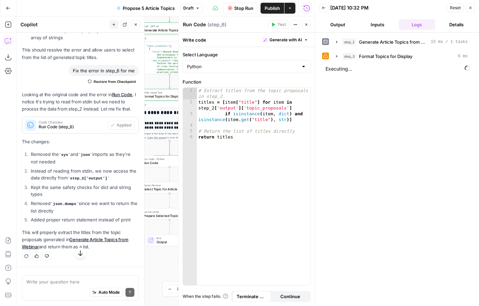
click at [306, 25] on icon "button" at bounding box center [306, 25] width 4 height 4
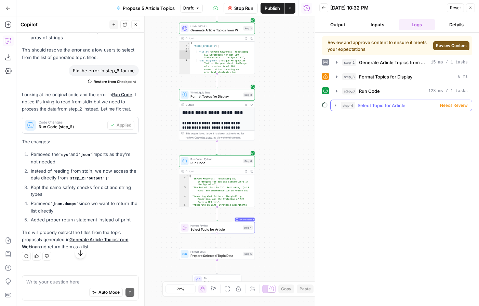
click at [455, 105] on span "Needs Review" at bounding box center [454, 105] width 28 height 6
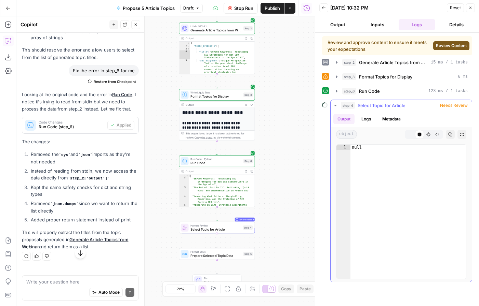
click at [367, 120] on button "Logs" at bounding box center [366, 119] width 18 height 10
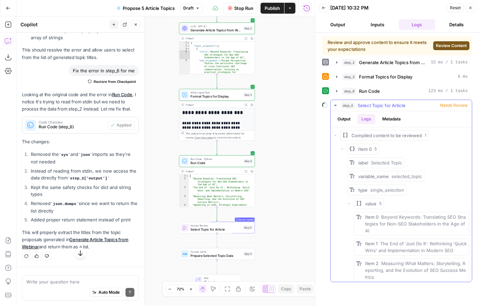
click at [387, 121] on button "Metadata" at bounding box center [391, 119] width 27 height 10
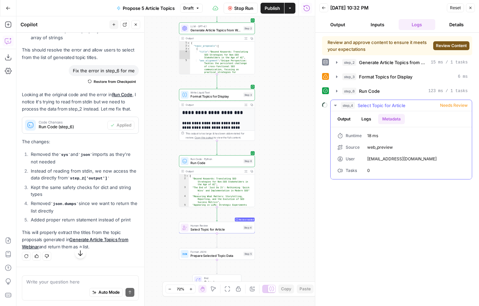
click at [346, 122] on button "Output" at bounding box center [343, 119] width 21 height 10
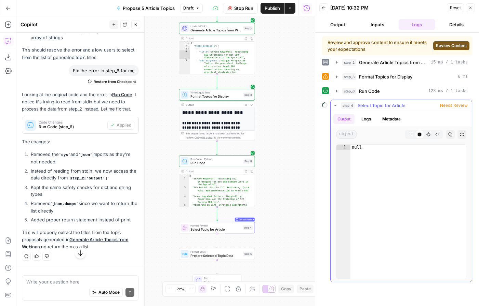
click at [411, 135] on icon "button" at bounding box center [410, 135] width 4 height 4
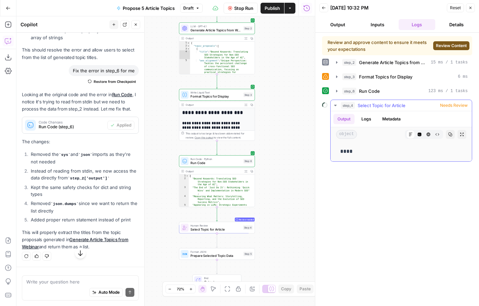
click at [424, 134] on button "HTML Viewer" at bounding box center [428, 134] width 9 height 9
click at [233, 231] on span "Select Topic for Article" at bounding box center [215, 229] width 51 height 5
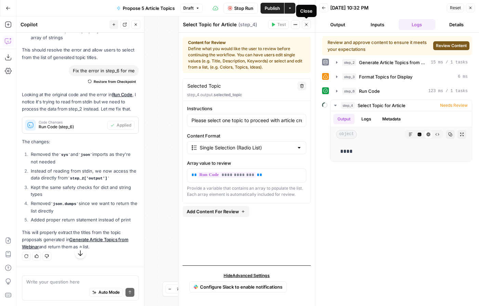
click at [306, 27] on button "Close" at bounding box center [306, 24] width 9 height 9
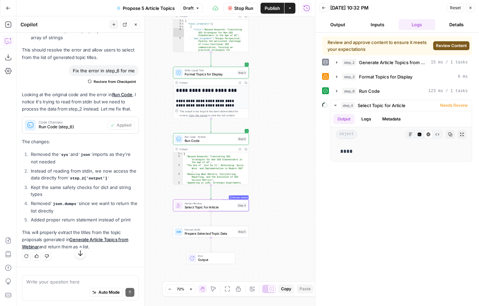
drag, startPoint x: 304, startPoint y: 213, endPoint x: 248, endPoint y: 191, distance: 60.5
click at [248, 191] on div "**********" at bounding box center [165, 161] width 298 height 290
click at [229, 137] on span "Run Code · Python" at bounding box center [209, 137] width 51 height 4
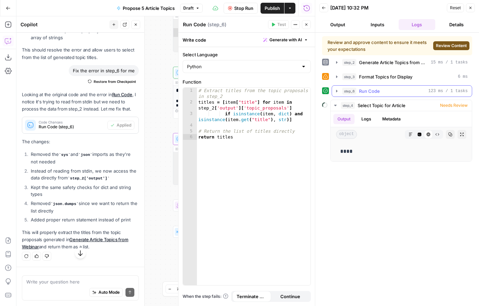
click at [337, 92] on icon "button" at bounding box center [336, 90] width 5 height 5
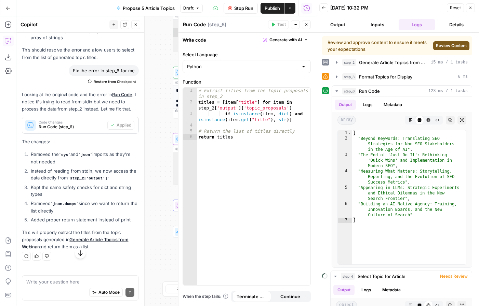
click at [307, 26] on icon "button" at bounding box center [306, 25] width 4 height 4
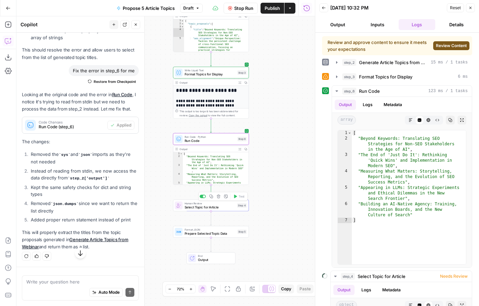
click at [195, 208] on span "Select Topic for Article" at bounding box center [209, 207] width 51 height 5
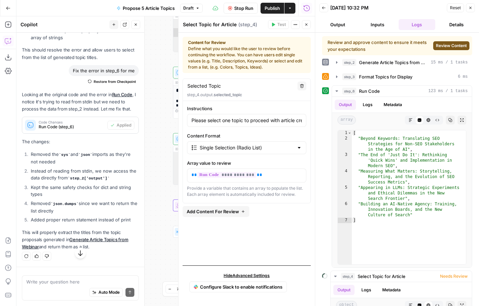
click at [202, 211] on span "Add Content For Review" at bounding box center [213, 211] width 52 height 7
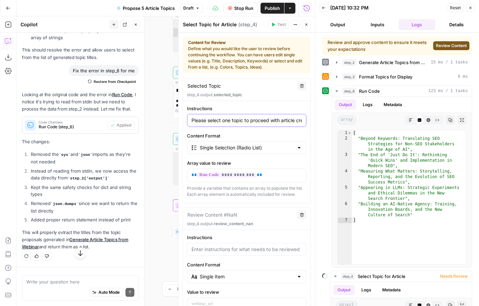
drag, startPoint x: 239, startPoint y: 124, endPoint x: 245, endPoint y: 122, distance: 6.4
click at [257, 121] on div "Please select one topic to proceed with article creation." at bounding box center [246, 120] width 119 height 13
click at [243, 123] on input "Please select one topic to proceed with article creation." at bounding box center [246, 120] width 110 height 7
drag, startPoint x: 242, startPoint y: 121, endPoint x: 343, endPoint y: 116, distance: 101.3
click at [343, 116] on body "**********" at bounding box center [239, 153] width 479 height 306
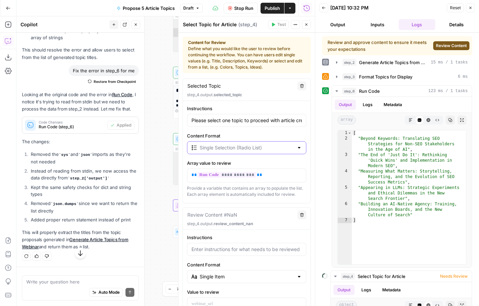
click at [252, 148] on input "Content Format" at bounding box center [247, 148] width 94 height 7
type input "Single Selection (Radio List)"
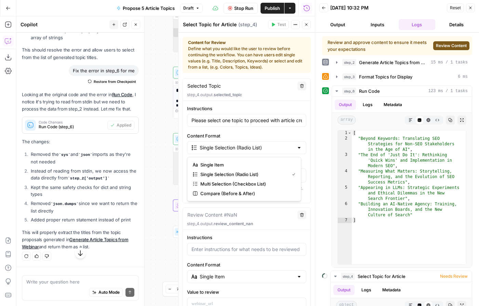
click at [248, 137] on label "Content Format" at bounding box center [246, 136] width 119 height 7
click at [248, 145] on input "Single Selection (Radio List)" at bounding box center [247, 148] width 94 height 7
type input "Single Selection (Radio List)"
click at [248, 137] on label "Content Format" at bounding box center [246, 136] width 119 height 7
click at [248, 145] on input "Single Selection (Radio List)" at bounding box center [247, 148] width 94 height 7
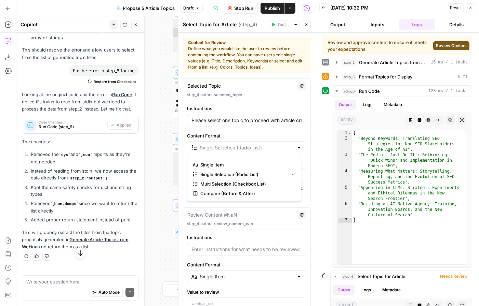
type input "Single Selection (Radio List)"
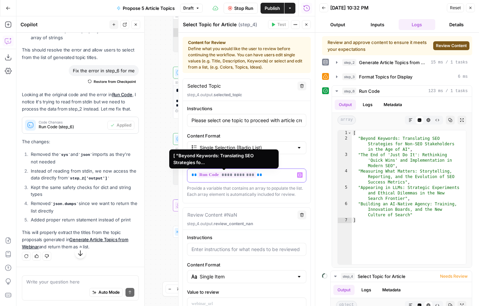
click at [210, 174] on span "**********" at bounding box center [226, 175] width 59 height 6
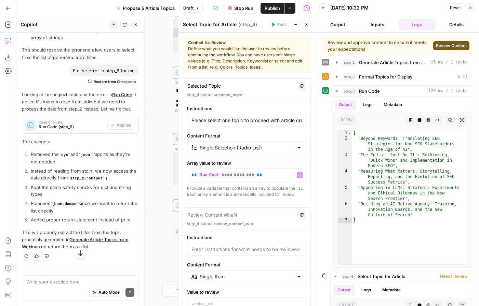
click at [300, 220] on button "Delete" at bounding box center [301, 215] width 9 height 9
click at [300, 217] on icon "button" at bounding box center [302, 215] width 4 height 4
click at [455, 6] on span "Reset" at bounding box center [455, 8] width 11 height 6
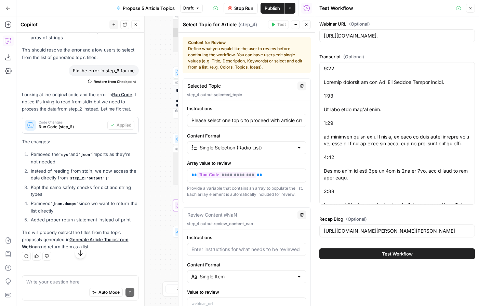
click at [472, 8] on span "Close" at bounding box center [472, 8] width 0 height 0
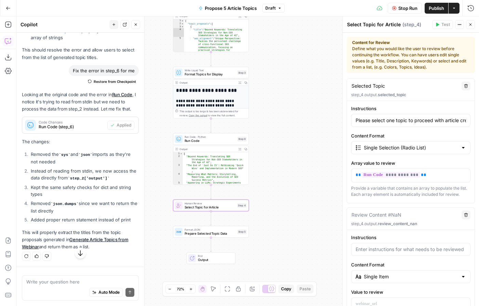
click at [469, 23] on icon "button" at bounding box center [470, 25] width 4 height 4
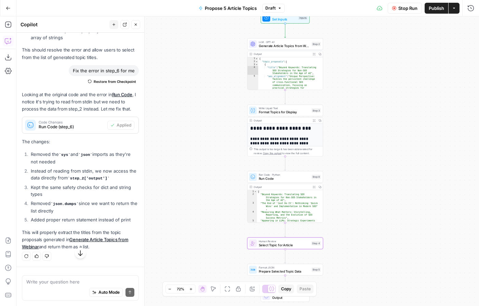
drag, startPoint x: 290, startPoint y: 137, endPoint x: 364, endPoint y: 175, distance: 83.3
click at [364, 175] on div "**********" at bounding box center [247, 161] width 462 height 290
click at [407, 1] on div "Stop Run Publish Actions Run History" at bounding box center [382, 8] width 194 height 16
click at [405, 7] on span "Stop Run" at bounding box center [407, 8] width 19 height 7
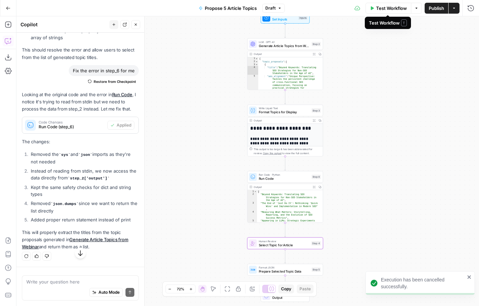
click at [396, 8] on span "Test Workflow" at bounding box center [391, 8] width 31 height 7
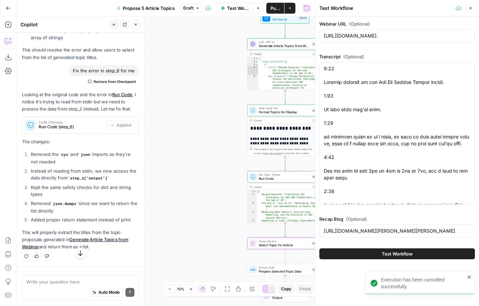
click at [395, 253] on span "Test Workflow" at bounding box center [397, 254] width 31 height 7
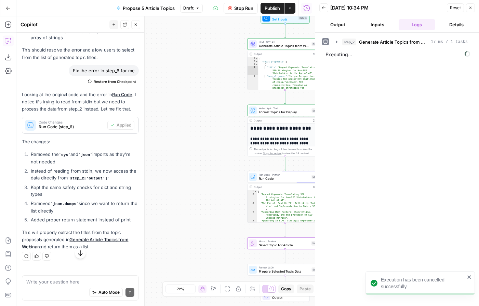
click at [467, 277] on icon "close" at bounding box center [469, 277] width 5 height 5
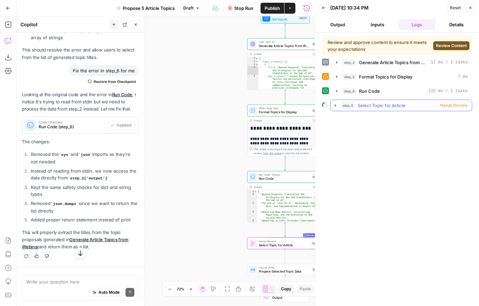
click at [446, 105] on span "Needs Review" at bounding box center [454, 105] width 28 height 6
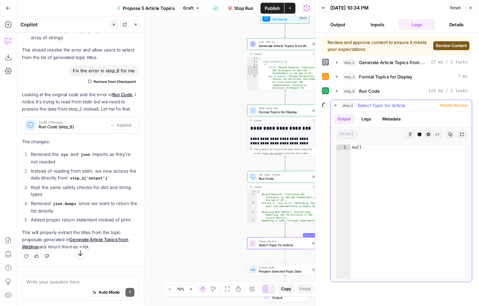
type textarea "****"
click at [366, 152] on div "null" at bounding box center [407, 217] width 115 height 145
click at [369, 119] on button "Logs" at bounding box center [366, 119] width 18 height 10
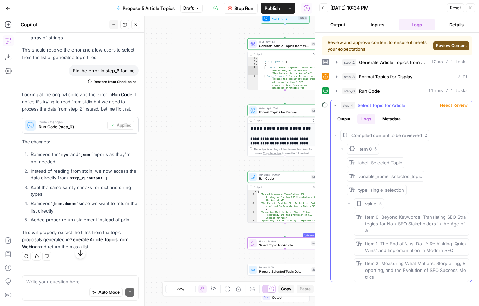
click at [386, 119] on button "Metadata" at bounding box center [391, 119] width 27 height 10
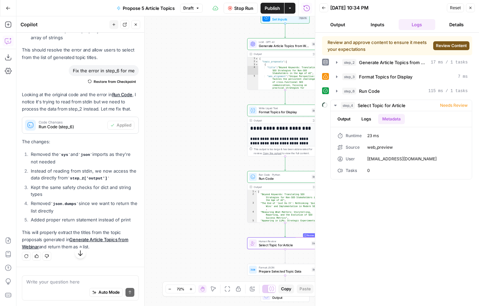
click at [447, 46] on span "Review Content" at bounding box center [451, 46] width 31 height 6
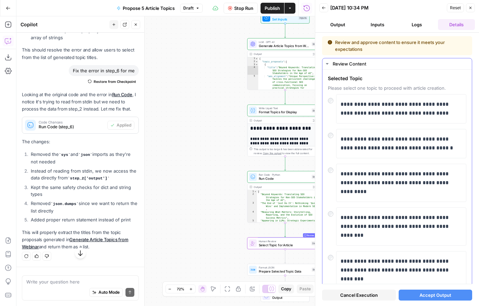
scroll to position [91, 0]
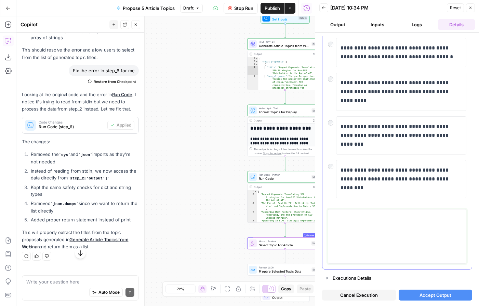
click at [339, 225] on textarea at bounding box center [396, 237] width 129 height 49
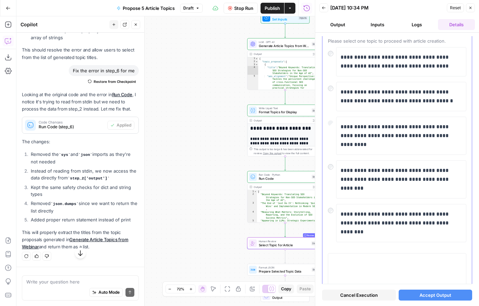
scroll to position [0, 0]
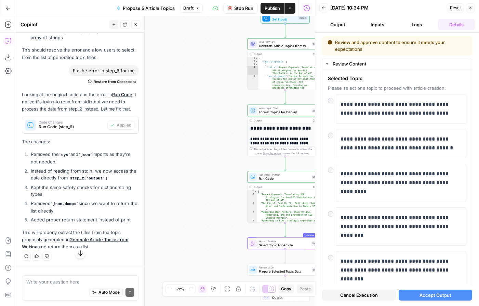
click at [422, 295] on span "Accept Output" at bounding box center [435, 295] width 32 height 7
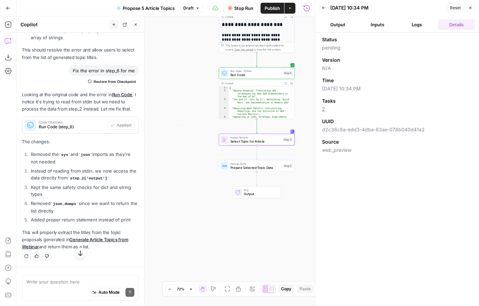
drag, startPoint x: 217, startPoint y: 213, endPoint x: 191, endPoint y: 150, distance: 67.9
click at [191, 150] on div "**********" at bounding box center [165, 161] width 298 height 290
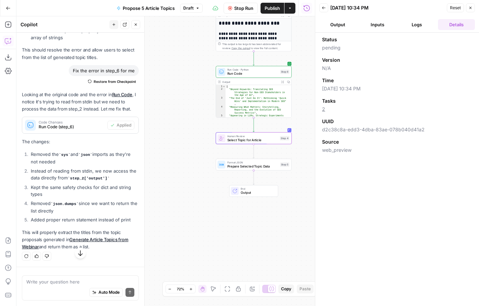
click at [252, 166] on span "Prepare Selected Topic Data" at bounding box center [252, 166] width 51 height 5
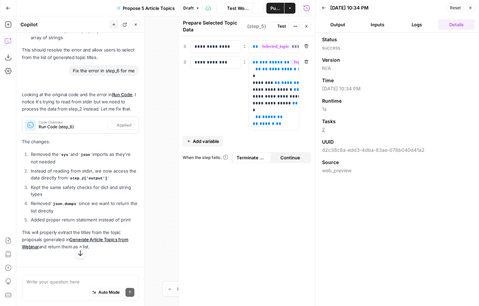
scroll to position [954, 0]
click at [470, 8] on icon "button" at bounding box center [470, 8] width 2 height 2
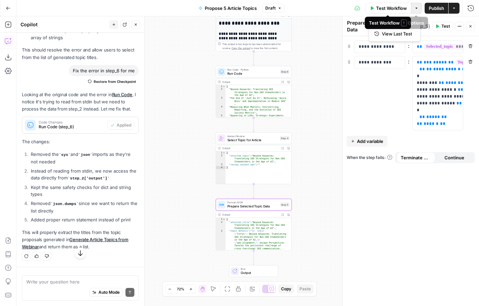
click at [415, 8] on icon "button" at bounding box center [416, 8] width 2 height 1
click at [397, 36] on span "View Last Test" at bounding box center [397, 33] width 30 height 7
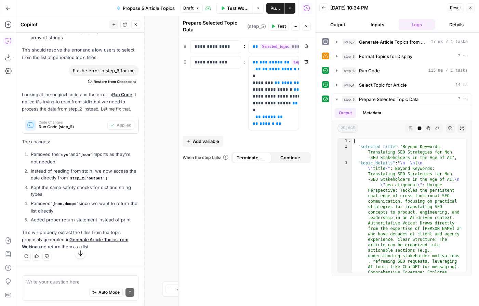
click at [303, 24] on button "Close" at bounding box center [306, 26] width 9 height 9
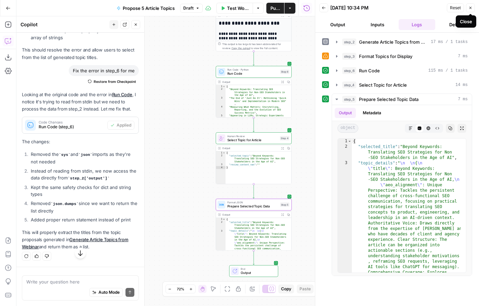
click at [470, 8] on icon "button" at bounding box center [470, 8] width 2 height 2
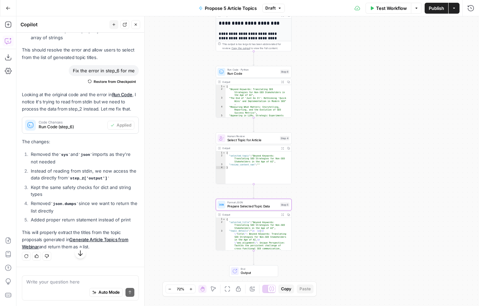
click at [437, 6] on span "Publish" at bounding box center [435, 8] width 15 height 7
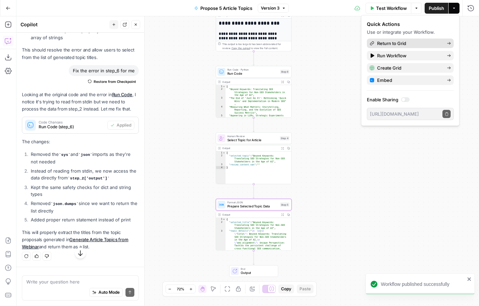
click at [420, 41] on span "Return to Grid" at bounding box center [409, 43] width 64 height 7
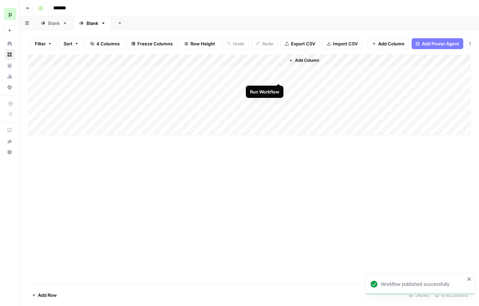
click at [278, 77] on div "Add Column" at bounding box center [249, 95] width 443 height 81
click at [280, 76] on div "Add Column" at bounding box center [249, 95] width 443 height 81
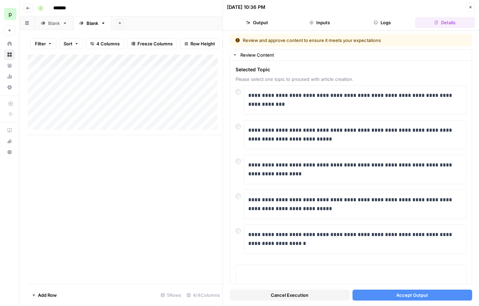
click at [385, 294] on button "Accept Output" at bounding box center [412, 295] width 120 height 11
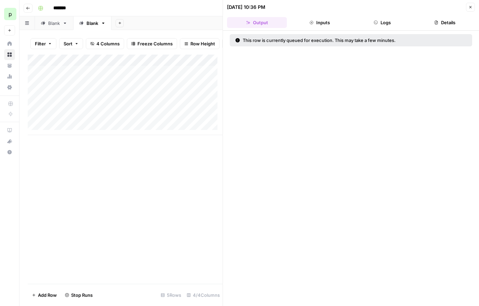
click at [471, 4] on button "Close" at bounding box center [470, 7] width 9 height 9
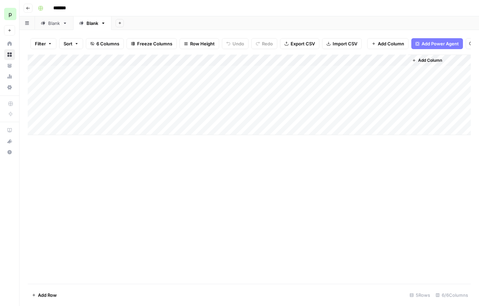
click at [368, 78] on div "Add Column" at bounding box center [249, 95] width 443 height 81
click at [388, 77] on div "Add Column" at bounding box center [249, 95] width 443 height 81
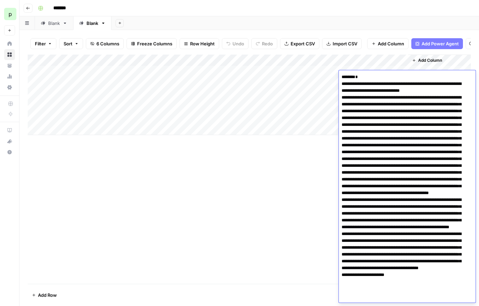
scroll to position [100, 0]
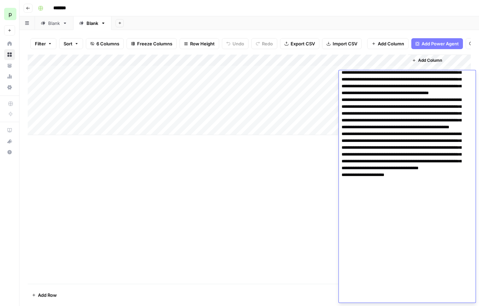
click at [384, 91] on textarea at bounding box center [405, 137] width 132 height 331
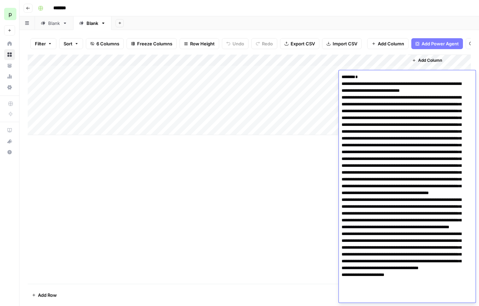
click at [312, 78] on div "Add Column" at bounding box center [249, 95] width 443 height 81
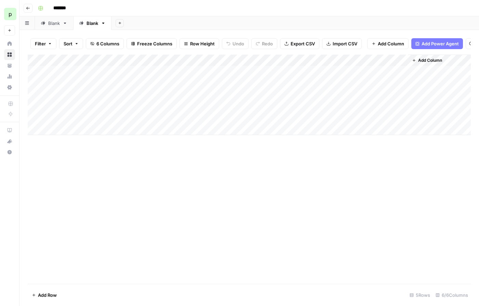
click at [312, 78] on div "Add Column" at bounding box center [249, 95] width 443 height 81
click at [334, 115] on div "Add Column" at bounding box center [249, 95] width 443 height 81
click at [363, 73] on div "Add Column" at bounding box center [249, 95] width 443 height 81
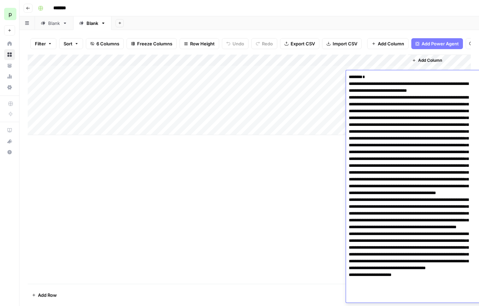
scroll to position [100, 0]
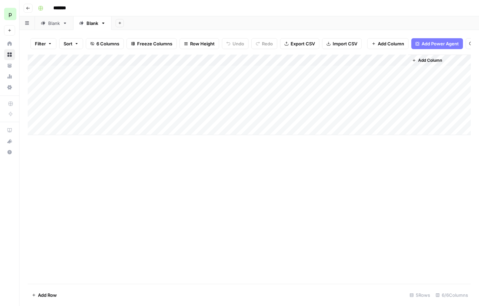
click at [290, 176] on div "Add Column" at bounding box center [249, 170] width 443 height 230
click at [269, 74] on div "Add Column" at bounding box center [249, 95] width 443 height 81
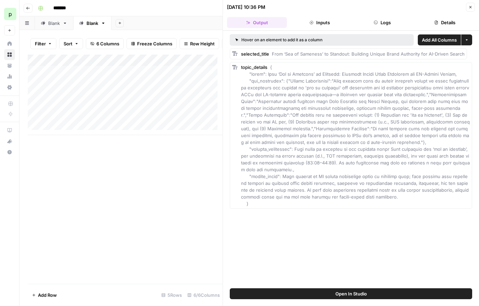
click at [317, 25] on button "Inputs" at bounding box center [319, 22] width 60 height 11
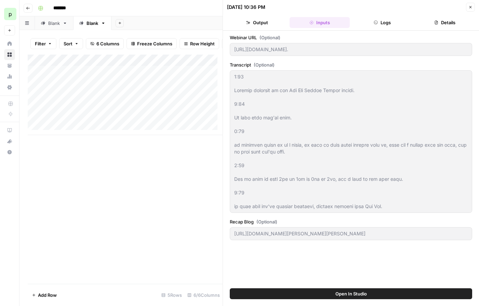
click at [264, 27] on button "Output" at bounding box center [257, 22] width 60 height 11
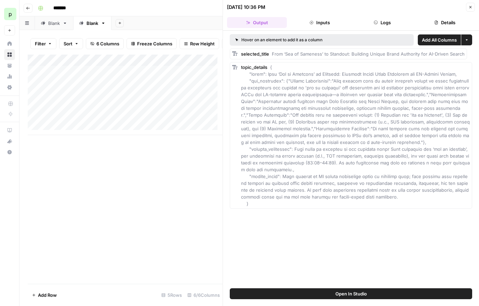
click at [474, 9] on button "Close" at bounding box center [470, 7] width 9 height 9
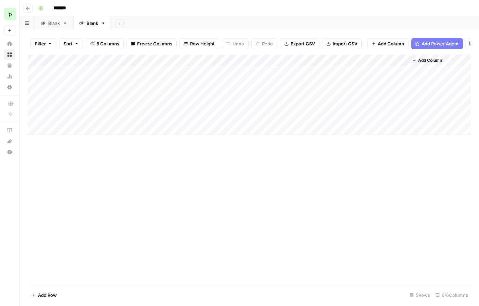
click at [274, 73] on div "Add Column" at bounding box center [249, 95] width 443 height 81
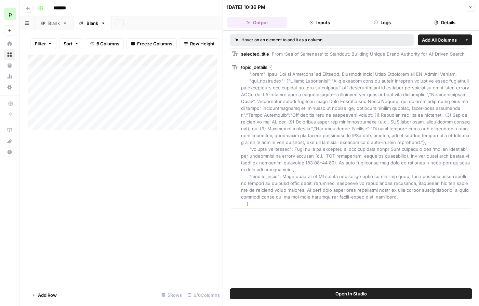
click at [273, 57] on div "selected_title From ‘Sea of Sameness’ to Standout: Building Unique Brand Author…" at bounding box center [352, 54] width 223 height 7
click at [379, 54] on span "From ‘Sea of Sameness’ to Standout: Building Unique Brand Authority for AI-Driv…" at bounding box center [368, 53] width 193 height 5
click at [466, 40] on icon "button" at bounding box center [466, 40] width 2 height 1
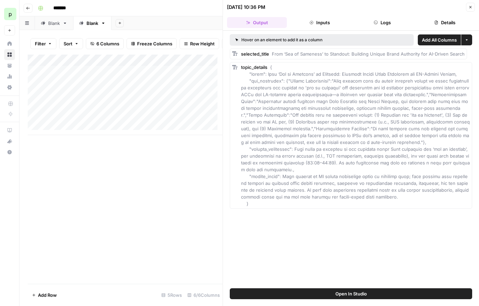
click at [303, 24] on button "Inputs" at bounding box center [319, 22] width 60 height 11
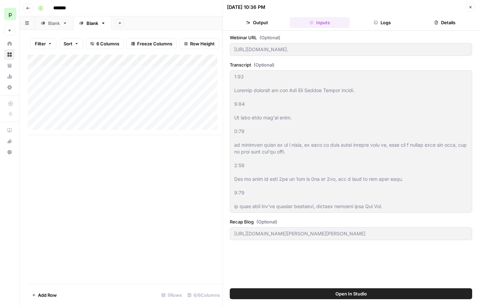
click at [358, 20] on button "Logs" at bounding box center [382, 22] width 60 height 11
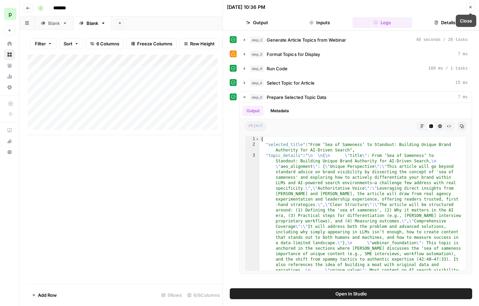
click at [454, 17] on button "Details" at bounding box center [445, 22] width 60 height 11
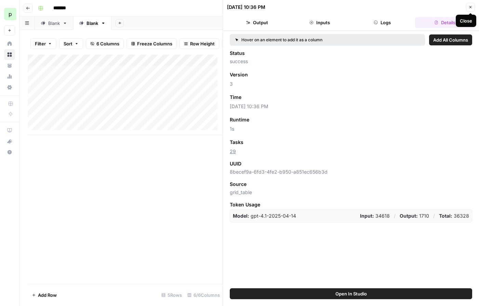
click at [466, 6] on button "Close" at bounding box center [470, 7] width 9 height 9
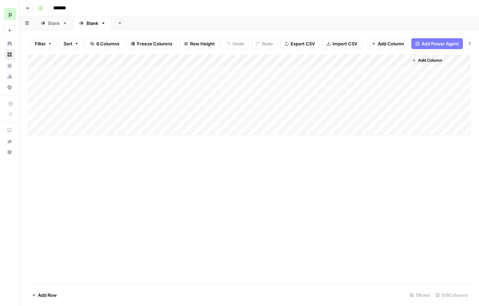
click at [272, 64] on div "Add Column" at bounding box center [249, 95] width 443 height 81
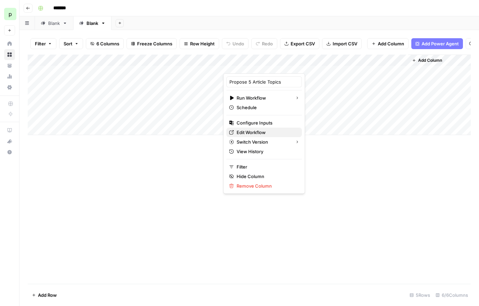
click at [251, 134] on span "Edit Workflow" at bounding box center [266, 132] width 60 height 7
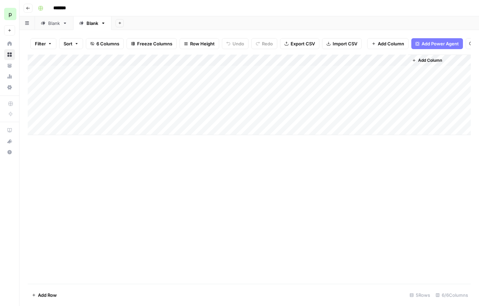
click at [421, 64] on span "Add Column" at bounding box center [430, 60] width 24 height 6
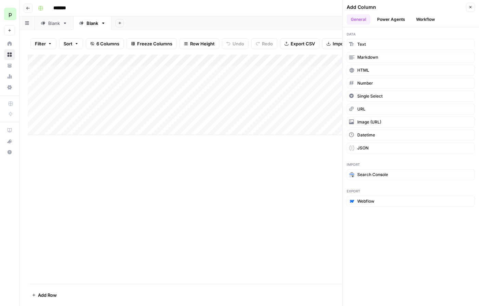
click at [398, 22] on button "Power Agents" at bounding box center [391, 19] width 36 height 10
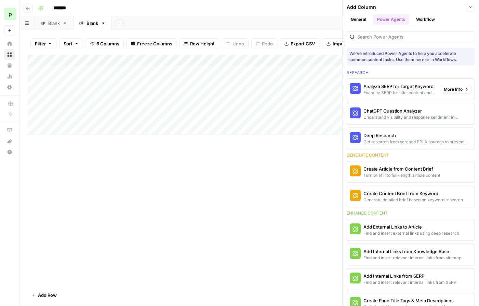
click at [408, 91] on div "Examine SERP for title, content and keyword patterns" at bounding box center [399, 93] width 72 height 6
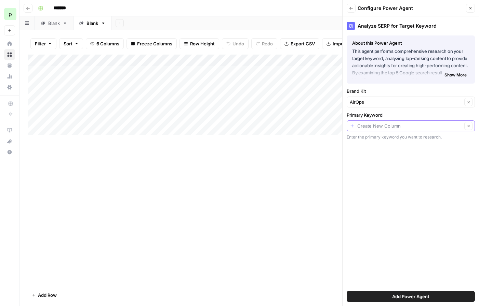
click at [387, 128] on input "Primary Keyword" at bounding box center [409, 126] width 105 height 7
type input "Create New Column"
click at [452, 74] on span "Show More" at bounding box center [455, 75] width 22 height 6
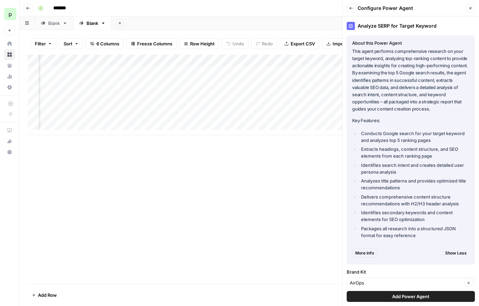
scroll to position [0, 79]
click at [466, 11] on button "Close" at bounding box center [470, 8] width 9 height 9
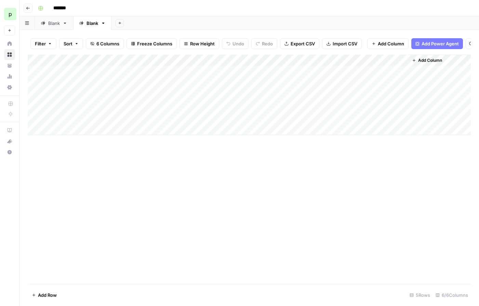
click at [271, 66] on div "Add Column" at bounding box center [249, 95] width 443 height 81
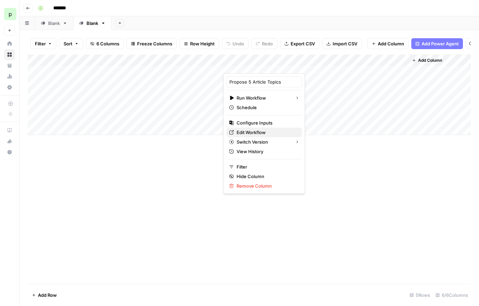
click at [252, 133] on span "Edit Workflow" at bounding box center [266, 132] width 60 height 7
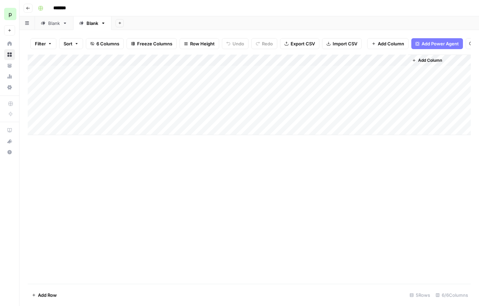
click at [435, 64] on span "Add Column" at bounding box center [430, 60] width 24 height 6
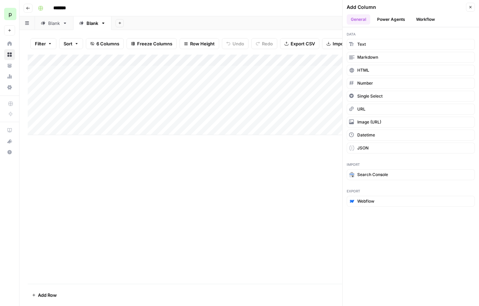
click at [422, 20] on button "Workflow" at bounding box center [425, 19] width 27 height 10
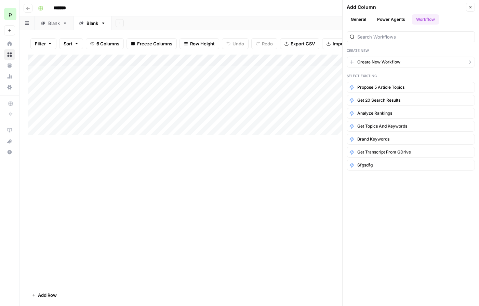
click at [392, 59] on span "Create New Workflow" at bounding box center [378, 62] width 43 height 6
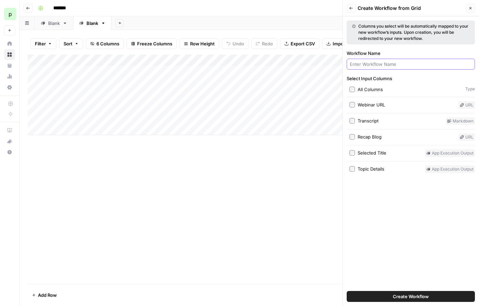
click at [374, 66] on input "Workflow Name" at bounding box center [411, 64] width 122 height 7
type input "SERP & Deep Research"
click at [370, 154] on div "Selected Title" at bounding box center [371, 153] width 29 height 7
click at [367, 167] on div "Topic Details" at bounding box center [370, 169] width 27 height 7
click at [406, 298] on span "Create Workflow" at bounding box center [411, 296] width 36 height 7
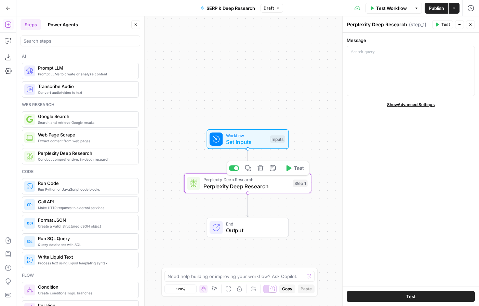
click at [261, 170] on icon "button" at bounding box center [260, 168] width 6 height 6
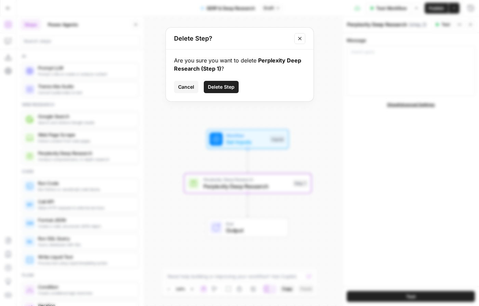
click at [220, 87] on span "Delete Step" at bounding box center [221, 87] width 27 height 7
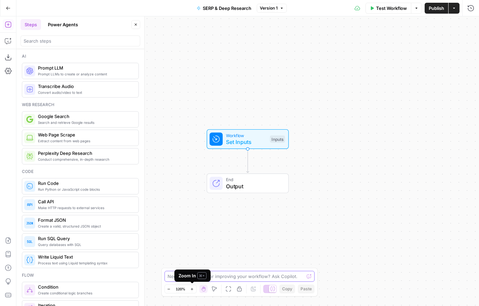
click at [224, 277] on textarea at bounding box center [235, 276] width 137 height 7
click at [73, 27] on button "Power Agents" at bounding box center [63, 24] width 38 height 11
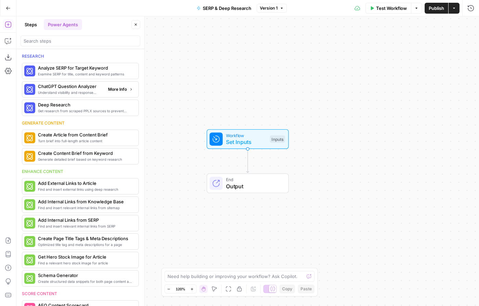
click at [118, 90] on span "More Info" at bounding box center [117, 89] width 19 height 6
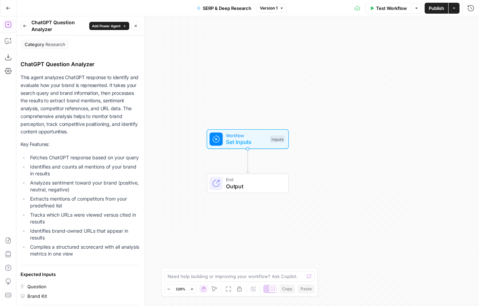
click at [27, 25] on button "Back" at bounding box center [24, 26] width 9 height 9
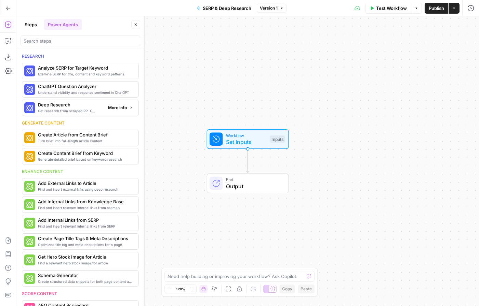
click at [68, 106] on span "Deep Research" at bounding box center [70, 104] width 65 height 7
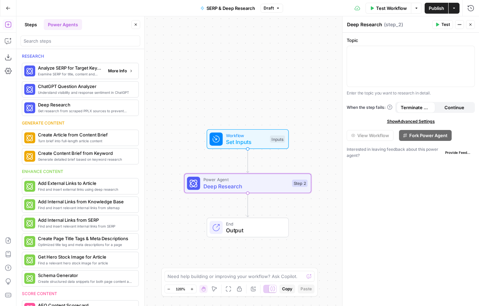
click at [109, 72] on span "More Info" at bounding box center [117, 71] width 19 height 6
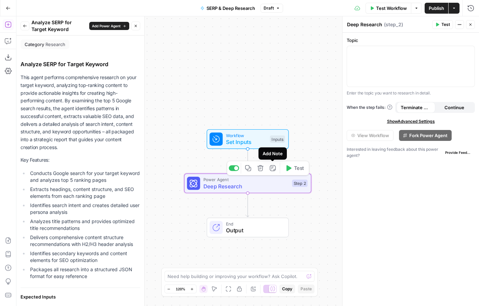
click at [262, 168] on icon "button" at bounding box center [260, 168] width 6 height 6
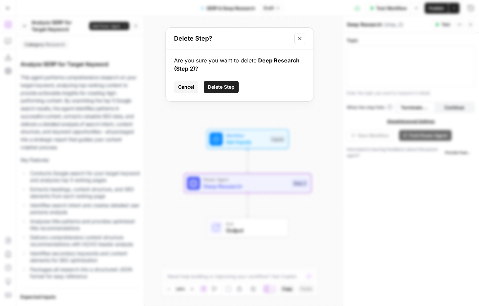
click at [209, 87] on span "Delete Step" at bounding box center [221, 87] width 27 height 7
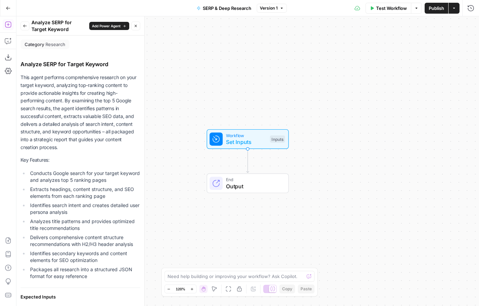
click at [116, 25] on span "Add Power Agent" at bounding box center [106, 25] width 29 height 5
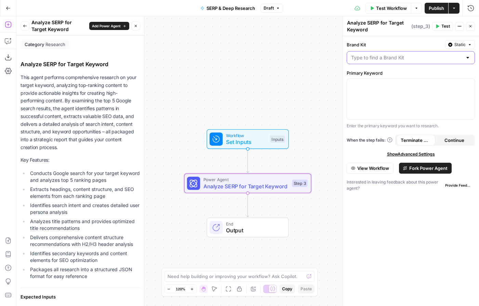
click at [427, 59] on input "Brand Kit" at bounding box center [406, 57] width 111 height 7
click at [365, 80] on div "ID: 11354" at bounding box center [410, 81] width 117 height 6
type input "AirOps"
click at [375, 95] on div at bounding box center [410, 99] width 127 height 41
click at [467, 86] on icon "button" at bounding box center [467, 84] width 3 height 3
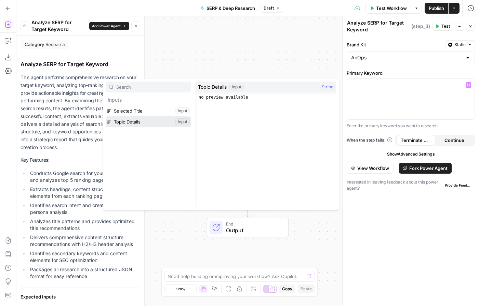
click at [131, 124] on button "Select variable Topic Details" at bounding box center [148, 122] width 85 height 11
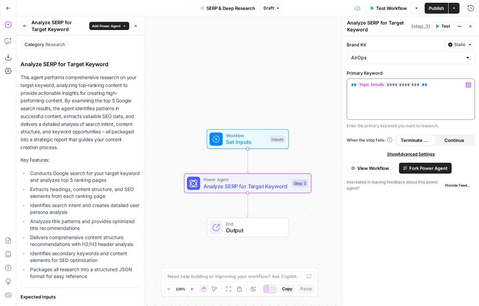
click at [468, 85] on icon "button" at bounding box center [467, 84] width 3 height 3
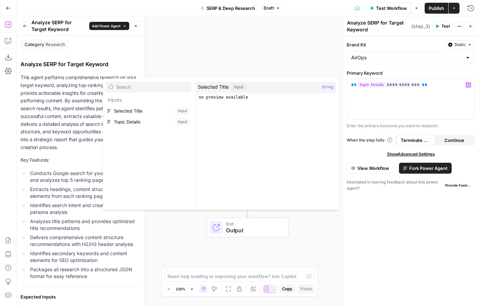
click at [252, 59] on div "Workflow Set Inputs Inputs Power Agent Analyze SERP for Target Keyword Step 3 E…" at bounding box center [247, 161] width 462 height 290
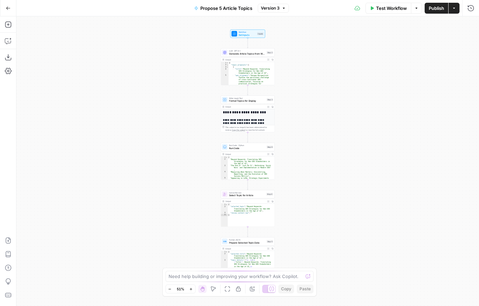
type textarea "**********"
click at [251, 76] on div "{ "topic_proposals" : [ { "title" : "Beyond Keywords: Translating SEO Strategie…" at bounding box center [249, 98] width 43 height 73
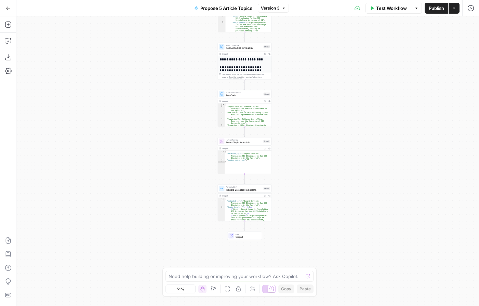
drag, startPoint x: 297, startPoint y: 200, endPoint x: 294, endPoint y: 147, distance: 53.0
click at [294, 147] on div "Workflow Set Inputs Inputs LLM · GPT-4.1 Generate Article Topics from Webinar S…" at bounding box center [247, 161] width 462 height 290
click at [239, 189] on span "Prepare Selected Topic Data" at bounding box center [244, 189] width 36 height 3
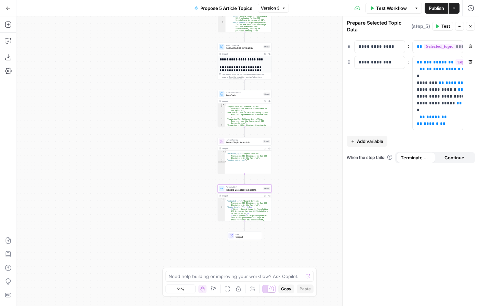
click at [197, 272] on div "Need help building or improving your workflow? Ask Copilot." at bounding box center [239, 276] width 148 height 11
click at [250, 48] on span "Format Topics for Display" at bounding box center [244, 47] width 36 height 3
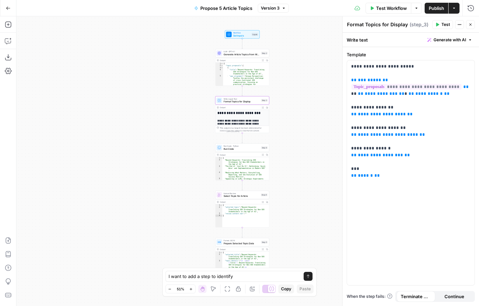
drag, startPoint x: 310, startPoint y: 65, endPoint x: 310, endPoint y: 114, distance: 48.5
click at [311, 114] on div "Workflow Set Inputs Inputs LLM · GPT-4.1 Generate Article Topics from Webinar S…" at bounding box center [247, 161] width 462 height 290
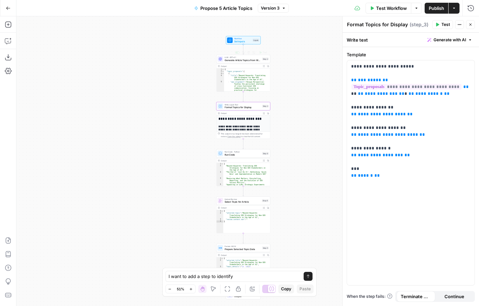
click at [234, 61] on span "Generate Article Topics from Webinar" at bounding box center [242, 59] width 36 height 3
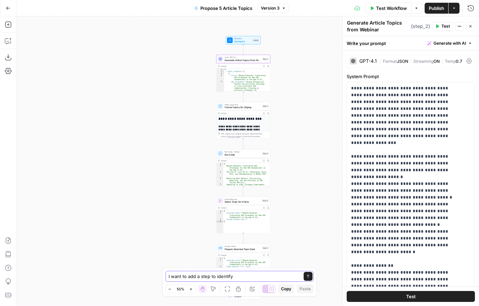
click at [240, 277] on textarea "I want to add a step to identify" at bounding box center [232, 276] width 128 height 7
drag, startPoint x: 238, startPoint y: 280, endPoint x: 210, endPoint y: 276, distance: 27.9
click at [210, 276] on textarea "I want to add a step to identify" at bounding box center [232, 276] width 128 height 7
type textarea "I want to add a step after step 2 to"
click at [6, 21] on icon "button" at bounding box center [8, 24] width 7 height 7
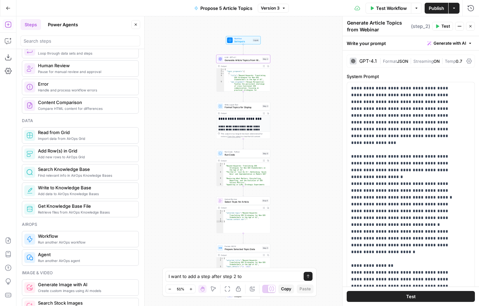
scroll to position [457, 0]
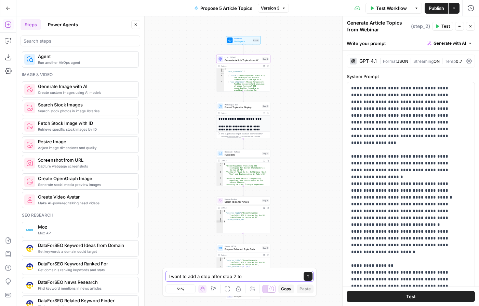
click at [245, 276] on textarea "I want to add a step after step 2 to" at bounding box center [232, 276] width 128 height 7
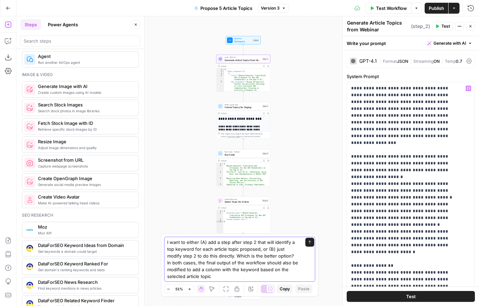
type textarea "I want to either (A) add a step after step 2 that will identify a top keyword f…"
click at [279, 281] on div "I want to either (A) add a step after step 2 that will identify a top keyword f…" at bounding box center [239, 259] width 151 height 45
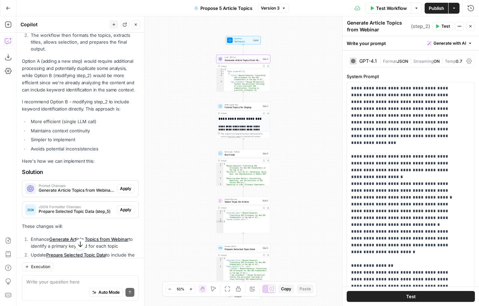
scroll to position [226, 0]
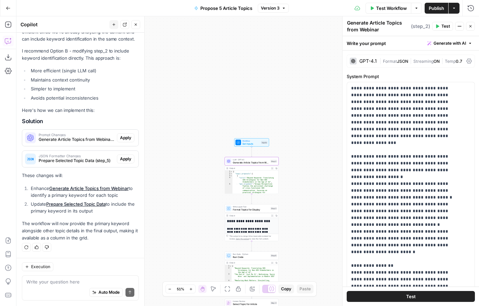
click at [120, 139] on span "Apply" at bounding box center [125, 138] width 11 height 6
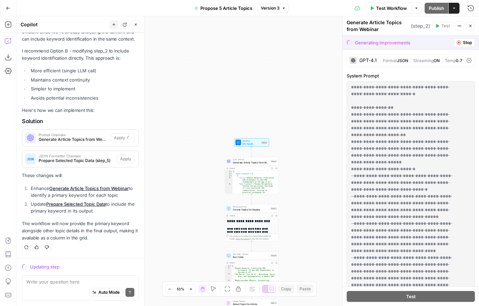
scroll to position [300, 0]
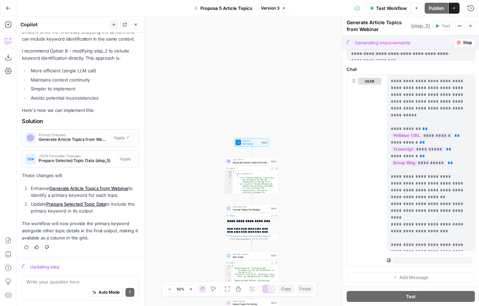
click at [306, 163] on div "Workflow Set Inputs Inputs LLM · GPT-4.1 Generate Article Topics from Webinar S…" at bounding box center [247, 161] width 462 height 290
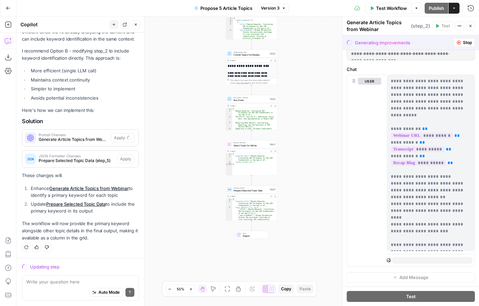
click at [79, 144] on div "Prompt Changes Generate Article Topics from Webinar (step_2)" at bounding box center [66, 138] width 88 height 16
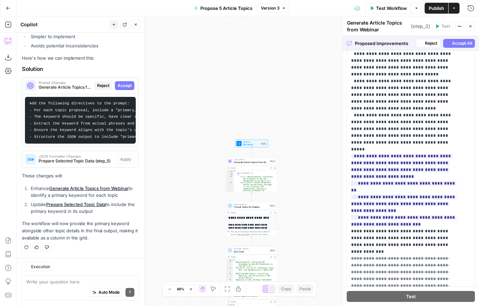
scroll to position [50, 0]
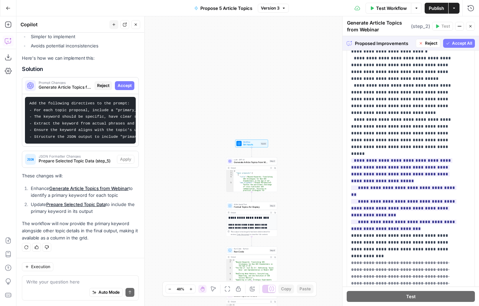
click at [454, 44] on span "Accept All" at bounding box center [462, 43] width 20 height 6
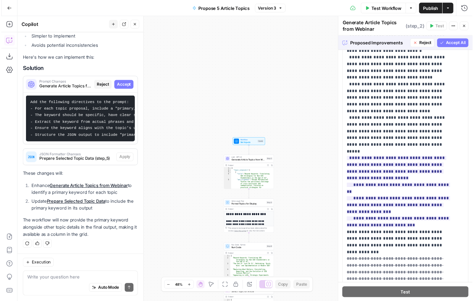
scroll to position [0, 0]
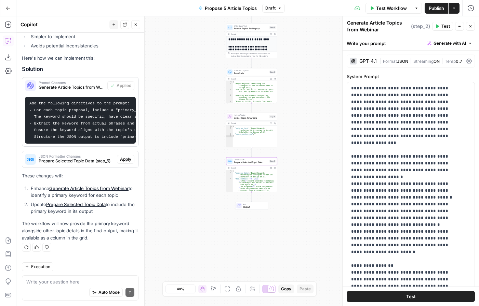
click at [92, 161] on span "Prepare Selected Topic Data (step_5)" at bounding box center [77, 161] width 76 height 6
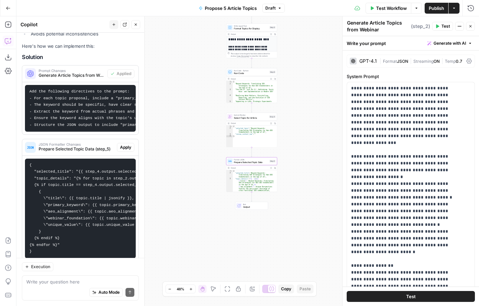
click at [120, 151] on span "Apply" at bounding box center [125, 148] width 11 height 6
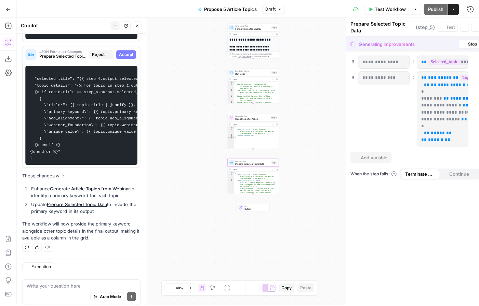
scroll to position [394, 0]
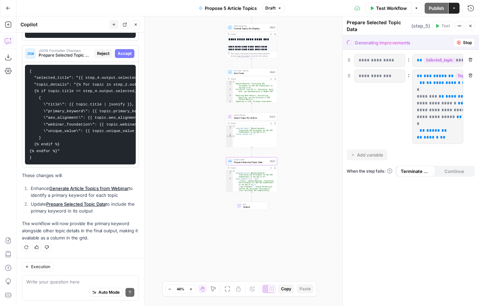
click at [127, 49] on button "Accept" at bounding box center [124, 53] width 19 height 9
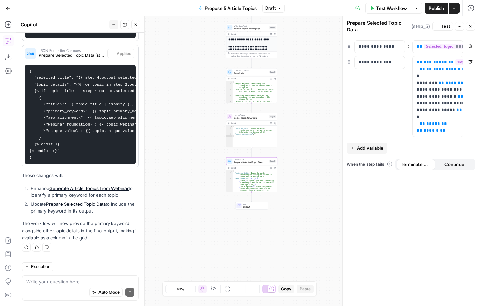
scroll to position [405, 0]
click at [56, 281] on textarea at bounding box center [80, 282] width 108 height 7
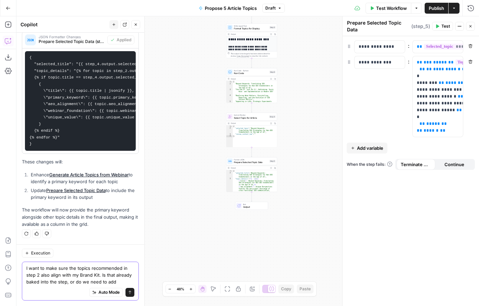
scroll to position [426, 0]
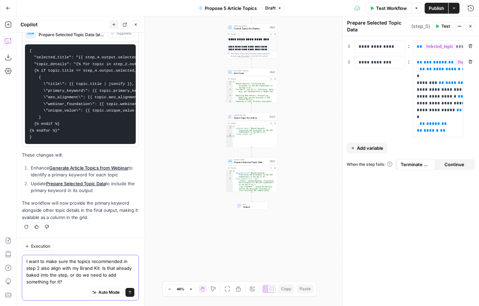
type textarea "I want to make sure the topics recommended in step 2 also align with my Brand K…"
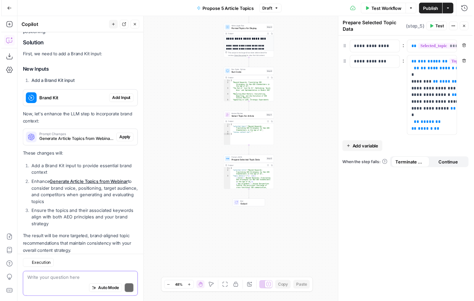
scroll to position [717, 0]
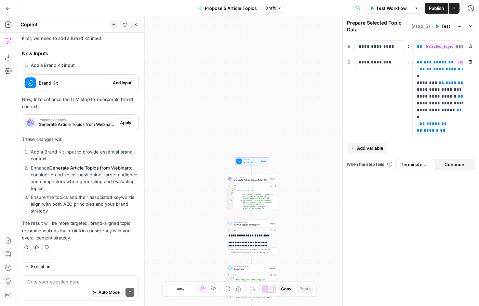
click at [121, 82] on span "Add Input" at bounding box center [122, 83] width 18 height 6
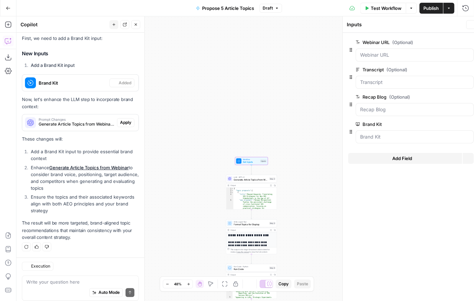
scroll to position [728, 0]
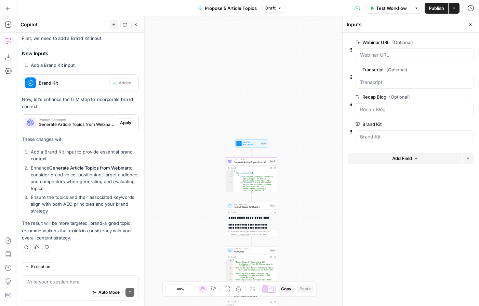
click at [120, 123] on span "Apply" at bounding box center [125, 123] width 11 height 6
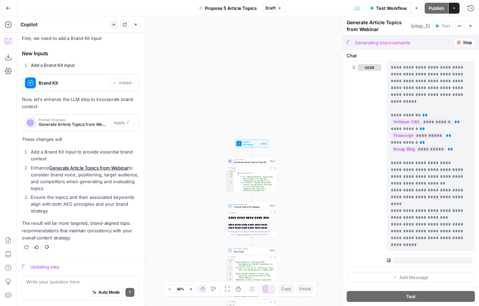
scroll to position [327, 0]
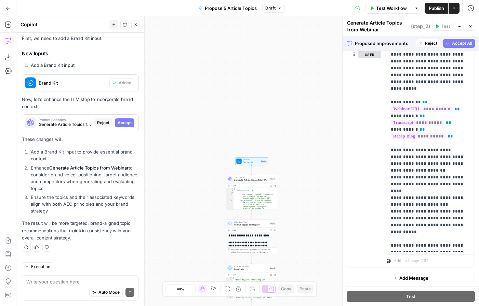
click at [459, 41] on span "Accept All" at bounding box center [462, 43] width 20 height 6
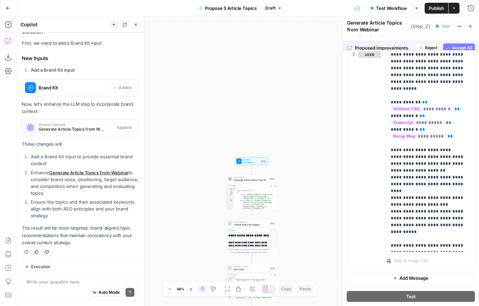
scroll to position [0, 0]
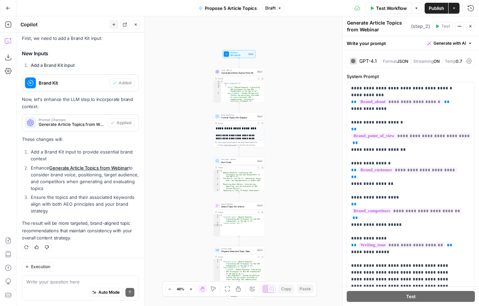
drag, startPoint x: 298, startPoint y: 186, endPoint x: 301, endPoint y: 152, distance: 33.3
click at [301, 153] on div "Workflow Set Inputs Inputs LLM · GPT-4.1 Generate Article Topics from Webinar S…" at bounding box center [247, 161] width 462 height 290
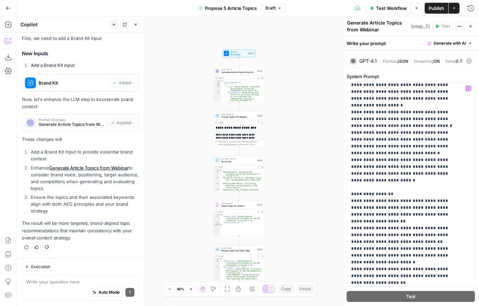
scroll to position [172, 0]
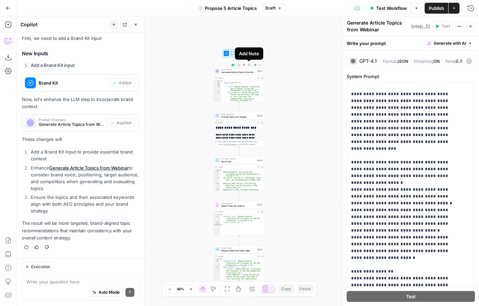
click at [248, 65] on icon "button" at bounding box center [249, 65] width 2 height 2
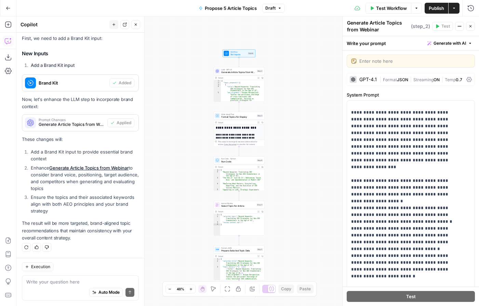
click at [371, 80] on div "GPT-4.1" at bounding box center [367, 79] width 17 height 5
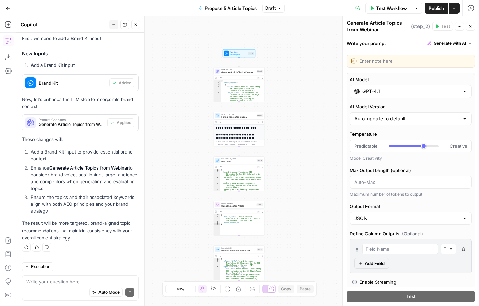
click at [372, 92] on input "GPT-4.1" at bounding box center [410, 91] width 97 height 7
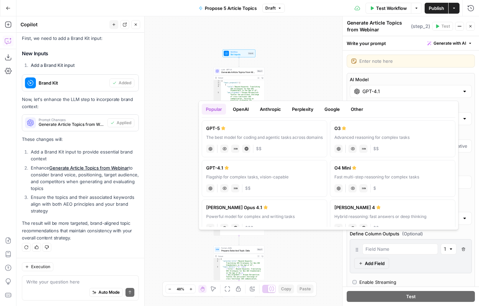
click at [260, 141] on label "GPT-5 The best model for coding and agentic tasks across domains chat Vision Ca…" at bounding box center [264, 139] width 125 height 37
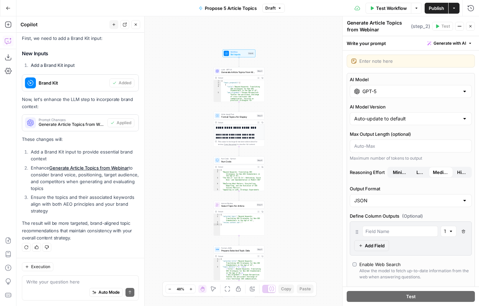
type input "GPT-5"
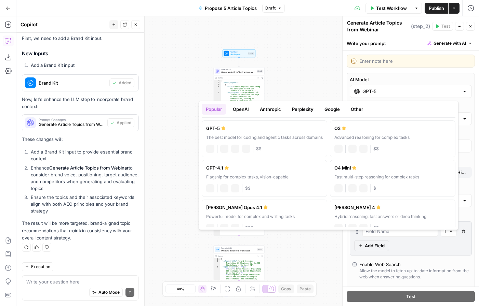
click at [370, 88] on input "GPT-5" at bounding box center [410, 91] width 97 height 7
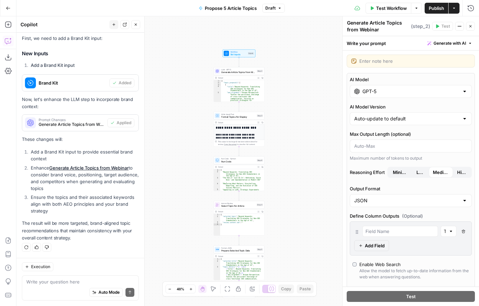
click at [287, 93] on div "Workflow Set Inputs Inputs LLM · GPT-5 Generate Article Topics from Webinar Ste…" at bounding box center [247, 161] width 462 height 290
click at [374, 60] on textarea at bounding box center [414, 61] width 111 height 7
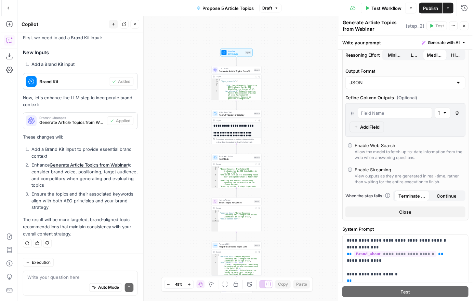
scroll to position [0, 0]
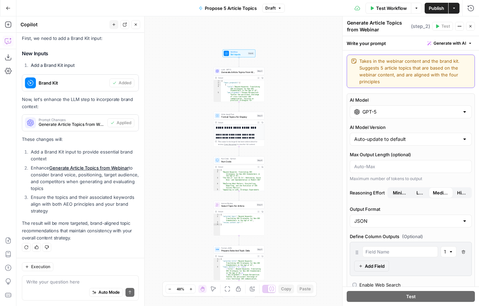
drag, startPoint x: 426, startPoint y: 81, endPoint x: 405, endPoint y: 75, distance: 22.3
click at [405, 75] on textarea "Takes in the webinar content and the brand kit. Suggests 5 article topics that …" at bounding box center [414, 71] width 111 height 27
paste textarea "four essential characteristics"
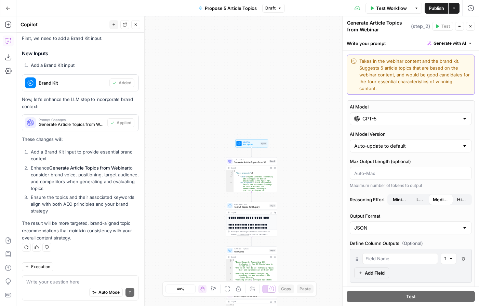
type textarea "Takes in the webinar content and the brand kit. Suggests 5 article topics that …"
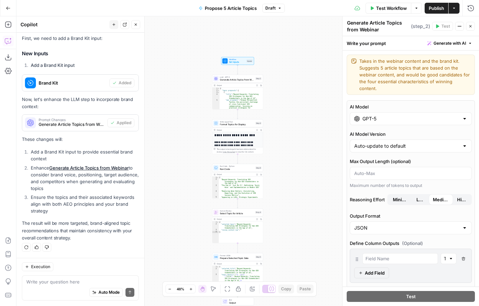
drag, startPoint x: 317, startPoint y: 246, endPoint x: 310, endPoint y: 179, distance: 68.0
click at [310, 179] on div "Workflow Set Inputs Inputs LLM · GPT-5 Generate Article Topics from Webinar Ste…" at bounding box center [247, 161] width 462 height 290
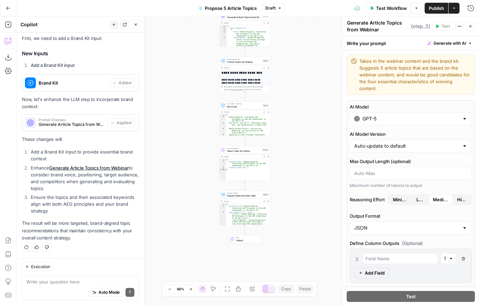
click at [297, 161] on div "Workflow Set Inputs Inputs LLM · GPT-5 Generate Article Topics from Webinar Ste…" at bounding box center [247, 161] width 462 height 290
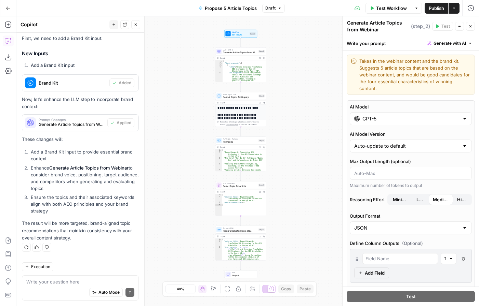
drag, startPoint x: 299, startPoint y: 153, endPoint x: 294, endPoint y: 179, distance: 26.9
click at [294, 179] on div "Workflow Set Inputs Inputs LLM · GPT-5 Generate Article Topics from Webinar Ste…" at bounding box center [247, 161] width 462 height 290
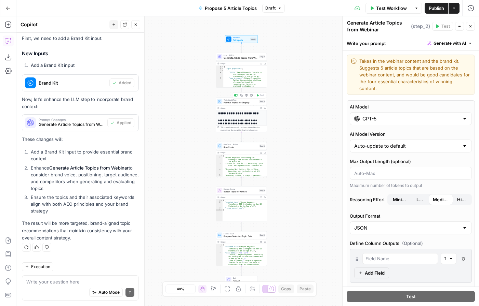
click at [251, 102] on span "Format Topics for Display" at bounding box center [240, 102] width 34 height 3
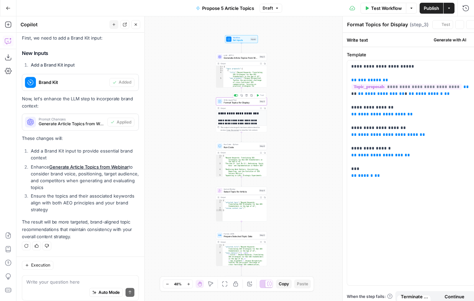
scroll to position [728, 0]
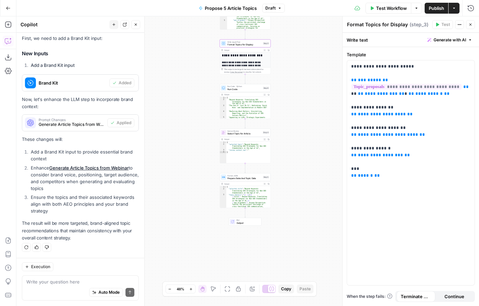
drag, startPoint x: 294, startPoint y: 231, endPoint x: 298, endPoint y: 173, distance: 58.2
click at [298, 173] on div "Workflow Set Inputs Inputs LLM · GPT-5 Generate Article Topics from Webinar Ste…" at bounding box center [247, 161] width 462 height 290
click at [245, 221] on span "Output" at bounding box center [247, 222] width 22 height 3
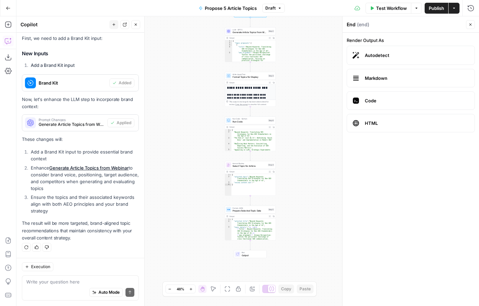
drag, startPoint x: 302, startPoint y: 94, endPoint x: 307, endPoint y: 126, distance: 32.9
click at [307, 126] on div "Workflow Set Inputs Inputs LLM · GPT-5 Generate Article Topics from Webinar Ste…" at bounding box center [247, 161] width 462 height 290
click at [258, 77] on span "Format Topics for Display" at bounding box center [249, 77] width 34 height 3
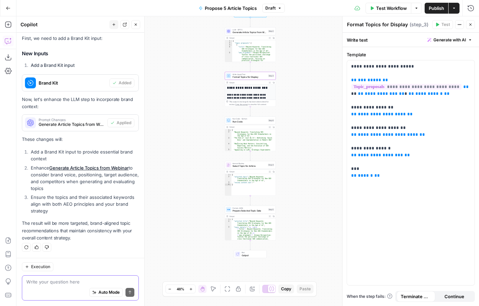
click at [80, 282] on textarea at bounding box center [80, 282] width 108 height 7
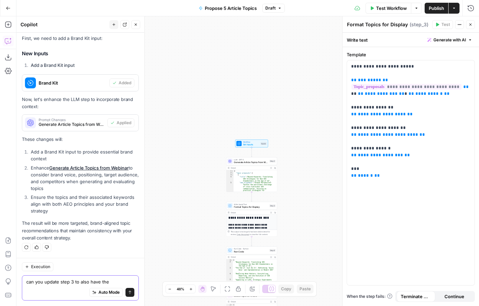
type textarea "can you update step 3 to also have the"
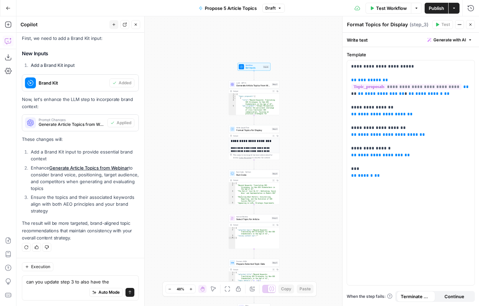
drag, startPoint x: 311, startPoint y: 210, endPoint x: 309, endPoint y: 118, distance: 91.6
click at [309, 118] on div "Workflow Set Inputs Inputs LLM · GPT-5 Generate Article Topics from Webinar Ste…" at bounding box center [247, 161] width 462 height 290
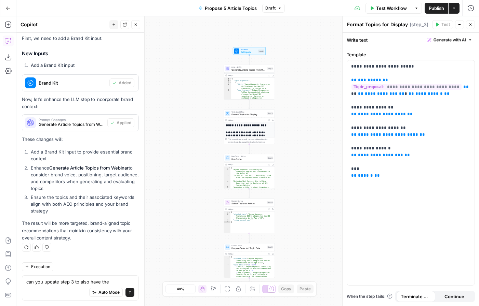
click at [114, 284] on div "Auto Mode will automatically modify and execute the workflow" at bounding box center [100, 275] width 109 height 19
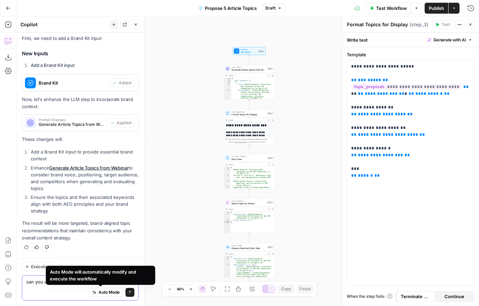
click at [106, 292] on span "Auto Mode" at bounding box center [108, 293] width 21 height 6
click at [62, 291] on div "Auto Mode Send" at bounding box center [80, 293] width 108 height 15
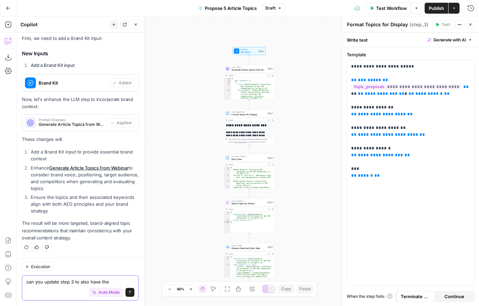
click at [118, 282] on textarea "can you update step 3 to also have the" at bounding box center [80, 282] width 108 height 7
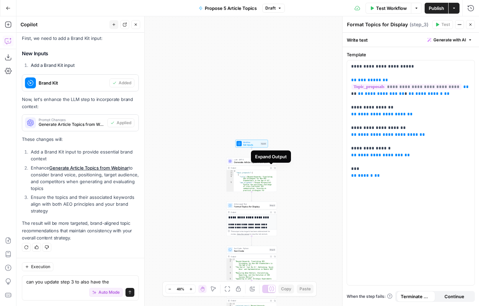
click at [271, 169] on button "Expand Output" at bounding box center [271, 168] width 4 height 4
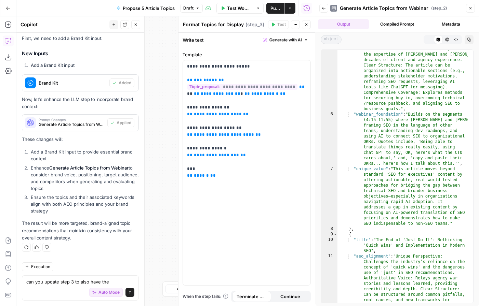
scroll to position [0, 0]
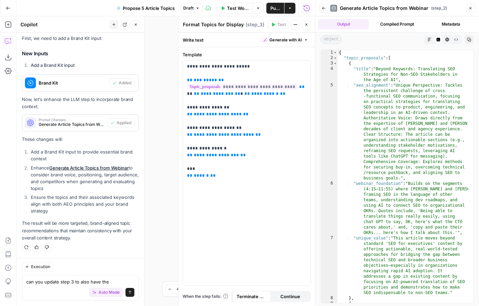
click at [471, 8] on icon "button" at bounding box center [470, 8] width 4 height 4
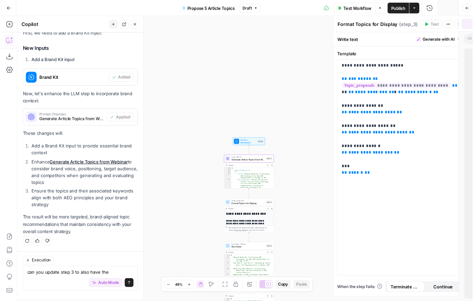
scroll to position [728, 0]
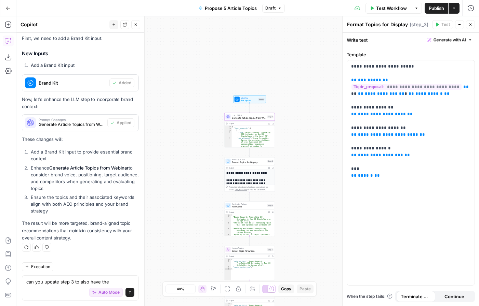
drag, startPoint x: 301, startPoint y: 183, endPoint x: 307, endPoint y: 144, distance: 40.1
click at [307, 144] on div "Workflow Set Inputs Inputs LLM · GPT-5 Generate Article Topics from Webinar Ste…" at bounding box center [247, 161] width 462 height 290
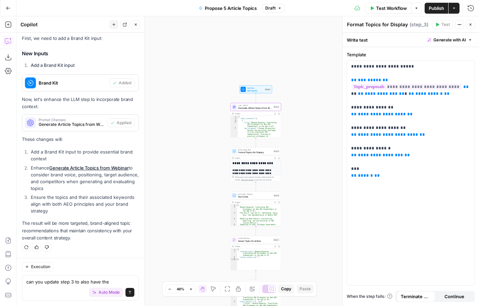
click at [243, 109] on span "Generate Article Topics from Webinar" at bounding box center [255, 108] width 34 height 3
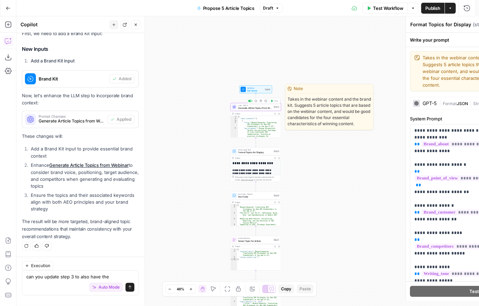
type textarea "Generate Article Topics from Webinar"
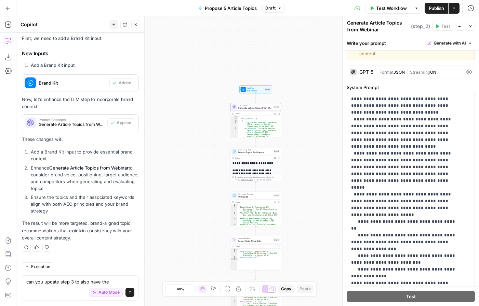
scroll to position [0, 0]
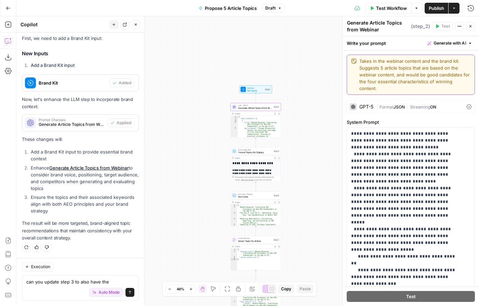
click at [421, 88] on textarea "Takes in the webinar content and the brand kit. Suggests 5 article topics that …" at bounding box center [414, 75] width 111 height 34
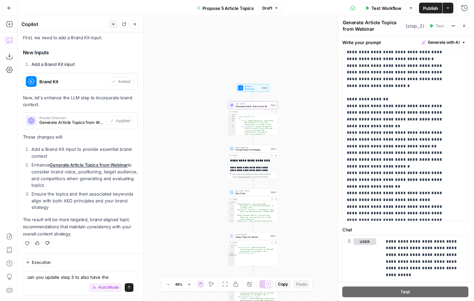
scroll to position [141, 0]
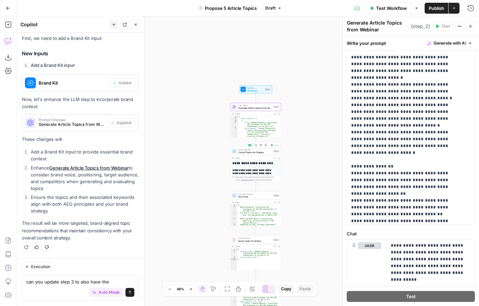
type textarea "Takes in the webinar content and the brand kit. Suggests 5 article topics that …"
click at [258, 152] on span "Format Topics for Display" at bounding box center [255, 152] width 34 height 3
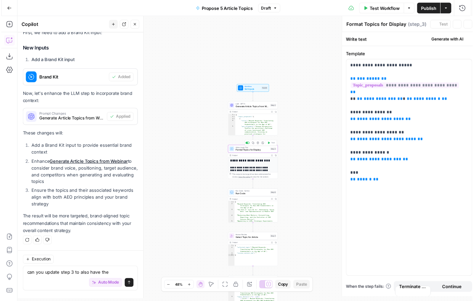
scroll to position [728, 0]
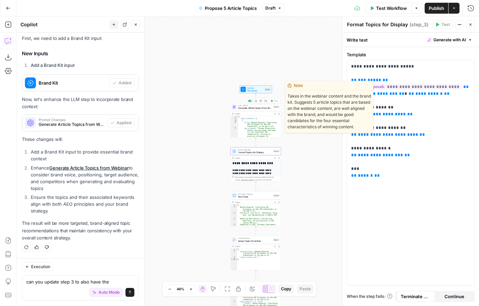
click at [261, 106] on span "LLM · GPT-5" at bounding box center [255, 105] width 34 height 3
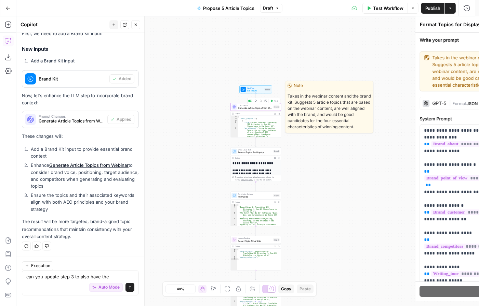
type textarea "Generate Article Topics from Webinar"
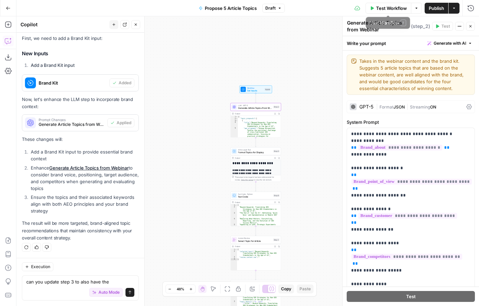
click at [388, 13] on button "Test Workflow" at bounding box center [388, 8] width 46 height 11
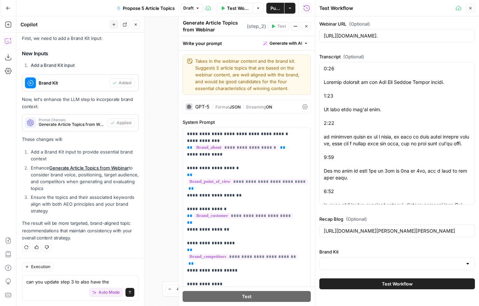
click at [417, 283] on button "Test Workflow" at bounding box center [396, 284] width 155 height 11
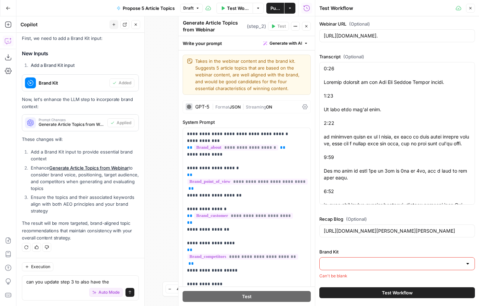
click at [409, 262] on input "Brand Kit" at bounding box center [393, 264] width 138 height 7
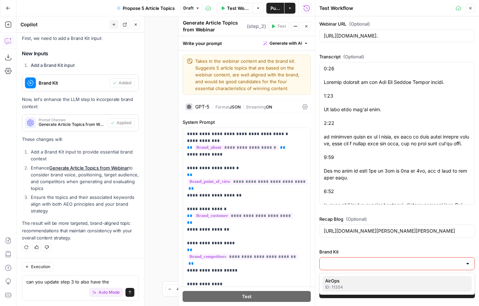
click at [342, 283] on span "AirOps" at bounding box center [395, 281] width 141 height 7
type input "AirOps"
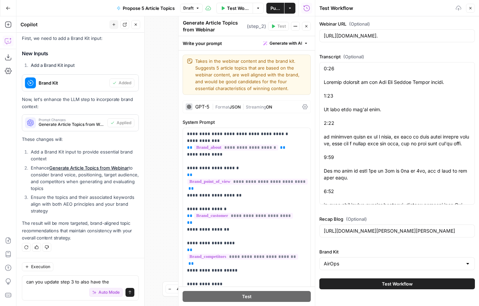
click at [360, 286] on button "Test Workflow" at bounding box center [396, 284] width 155 height 11
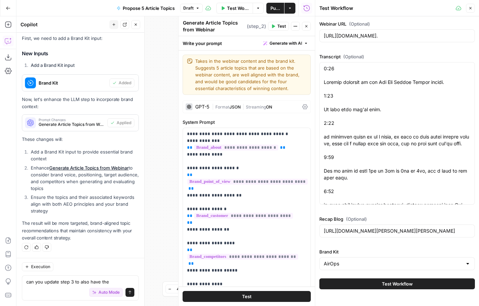
click at [391, 290] on div "Test Workflow" at bounding box center [396, 284] width 155 height 19
click at [393, 283] on span "Test Workflow" at bounding box center [397, 284] width 31 height 7
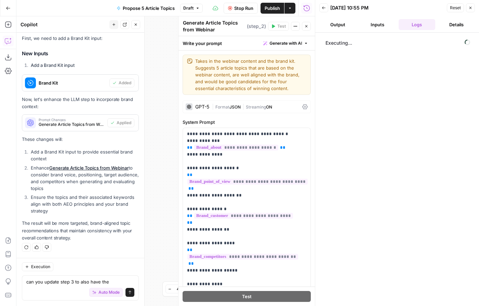
click at [310, 27] on button "Close" at bounding box center [306, 26] width 9 height 9
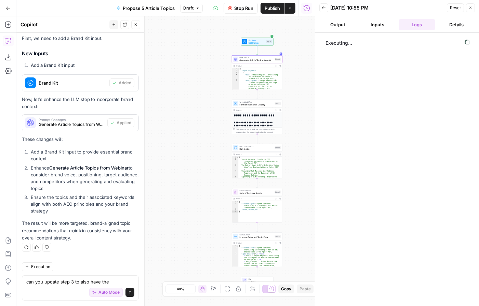
drag, startPoint x: 300, startPoint y: 196, endPoint x: 301, endPoint y: 148, distance: 47.5
click at [301, 148] on div "Workflow Set Inputs Inputs LLM · GPT-5 Generate Article Topics from Webinar Ste…" at bounding box center [165, 161] width 298 height 290
click at [109, 282] on textarea "can you update step 3 to also have the" at bounding box center [80, 282] width 108 height 7
click at [328, 24] on button "Output" at bounding box center [337, 24] width 37 height 11
click at [472, 8] on icon "button" at bounding box center [470, 8] width 4 height 4
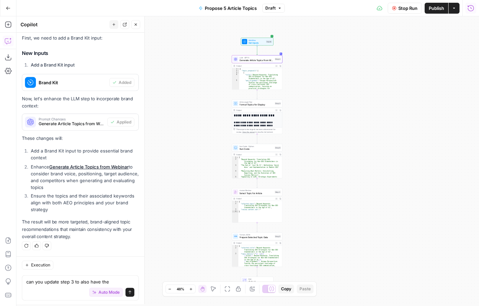
scroll to position [728, 0]
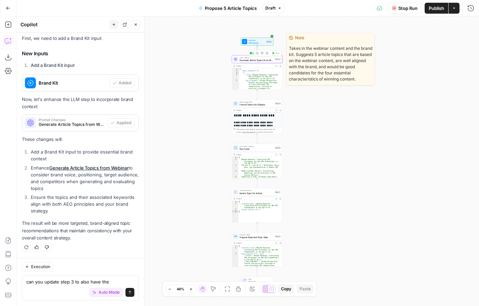
click at [268, 53] on button "Edit Note" at bounding box center [267, 53] width 4 height 4
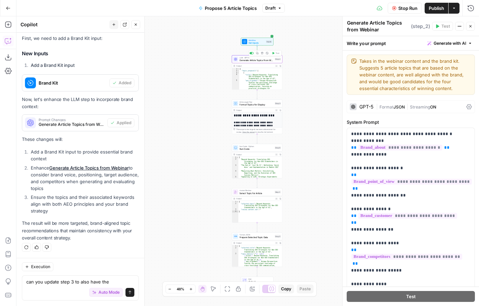
click at [421, 78] on textarea "Takes in the webinar content and the brand kit. Suggests 5 article topics that …" at bounding box center [414, 75] width 111 height 34
click at [456, 90] on textarea "Takes in the webinar content and the brand kit. Suggests 5 article topics that …" at bounding box center [414, 75] width 111 height 34
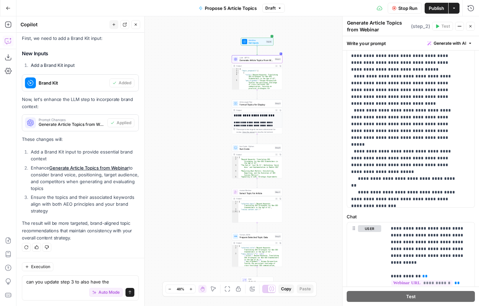
scroll to position [522, 0]
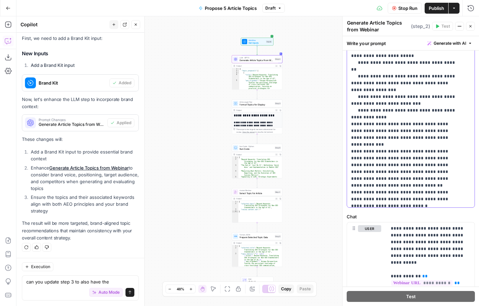
copy p "**********"
click at [72, 283] on textarea "can you update step 3 to also have the" at bounding box center [80, 282] width 108 height 7
click at [91, 282] on textarea "can you update step 3 to also have the" at bounding box center [80, 282] width 108 height 7
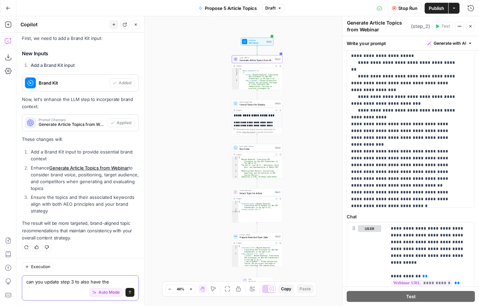
click at [121, 284] on textarea "can you update step 3 to also have the" at bounding box center [80, 282] width 108 height 7
paste textarea "primary_keyword"
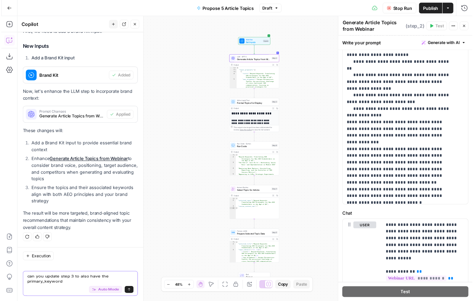
scroll to position [735, 0]
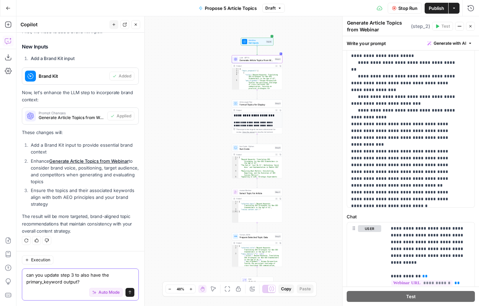
type textarea "can you update step 3 to also have the primary_keyword output?"
click at [469, 25] on icon "button" at bounding box center [470, 26] width 4 height 4
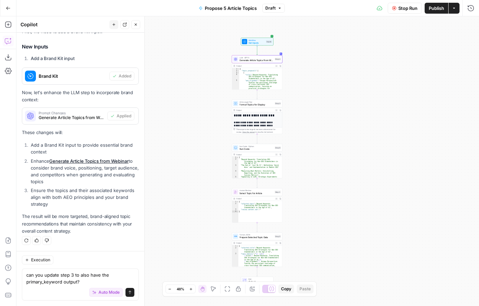
click at [468, 2] on div "Stop Run Publish Actions Run History" at bounding box center [382, 8] width 194 height 16
click at [251, 58] on span "LLM · GPT-5" at bounding box center [256, 57] width 34 height 3
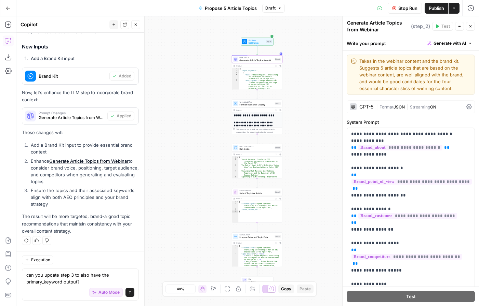
click at [273, 9] on span "Draft" at bounding box center [270, 8] width 10 height 6
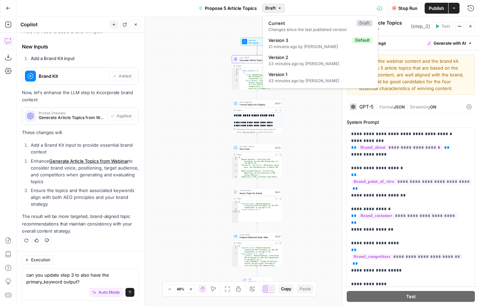
click at [273, 9] on span "Draft" at bounding box center [270, 8] width 10 height 6
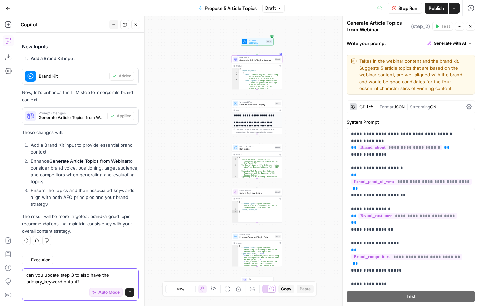
click at [128, 293] on button "Send" at bounding box center [129, 292] width 9 height 9
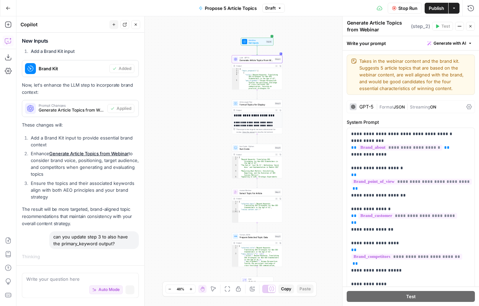
scroll to position [717, 0]
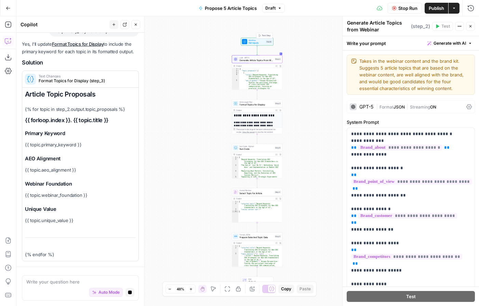
click at [260, 44] on span "Set Inputs" at bounding box center [256, 42] width 16 height 3
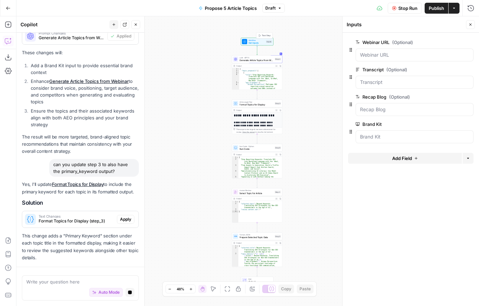
scroll to position [835, 0]
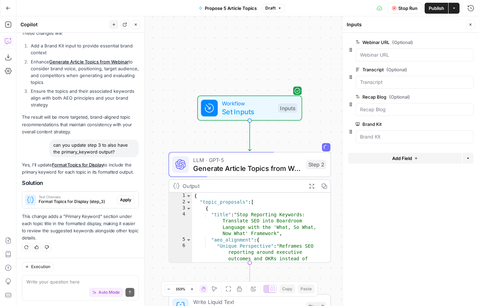
drag, startPoint x: 290, startPoint y: 191, endPoint x: 327, endPoint y: 128, distance: 73.7
click at [327, 128] on div "**********" at bounding box center [247, 161] width 462 height 290
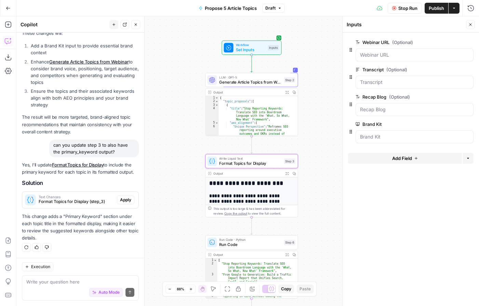
click at [95, 200] on span "Format Topics for Display (step_3)" at bounding box center [77, 202] width 76 height 6
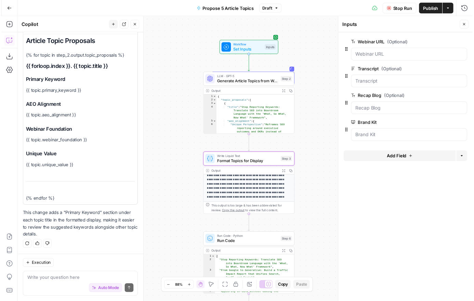
scroll to position [810, 0]
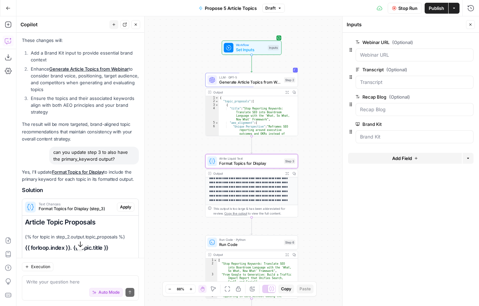
click at [122, 210] on span "Apply" at bounding box center [125, 207] width 11 height 6
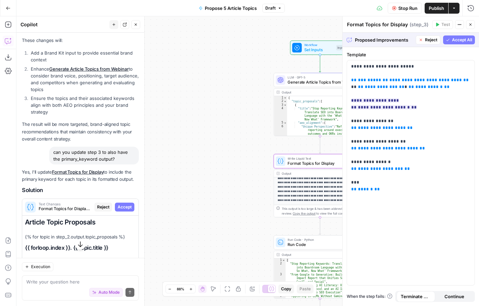
click at [122, 210] on span "Accept" at bounding box center [125, 207] width 14 height 6
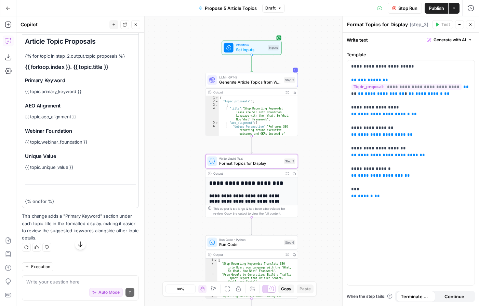
scroll to position [1019, 0]
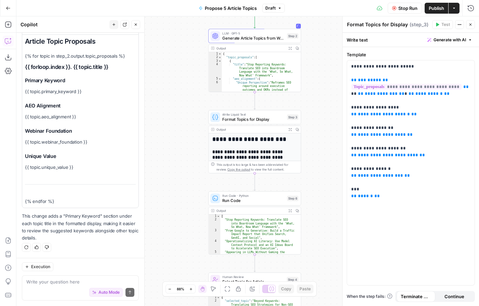
drag, startPoint x: 168, startPoint y: 210, endPoint x: 160, endPoint y: 142, distance: 68.8
click at [165, 153] on div "**********" at bounding box center [247, 161] width 462 height 290
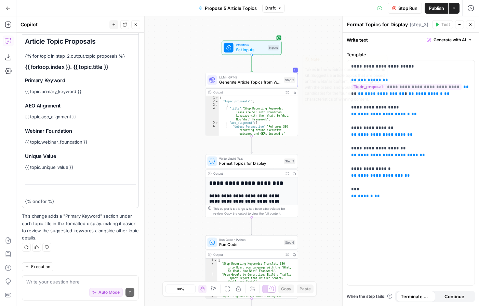
click at [284, 78] on div "Step 2" at bounding box center [289, 80] width 11 height 5
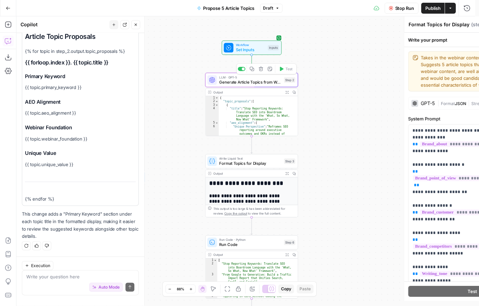
type textarea "Generate Article Topics from Webinar"
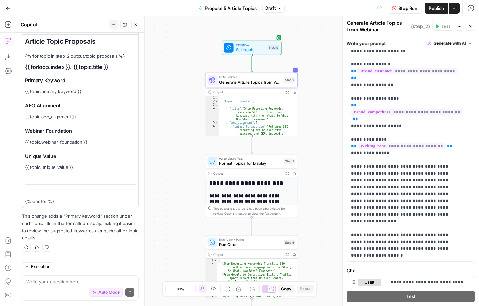
scroll to position [0, 0]
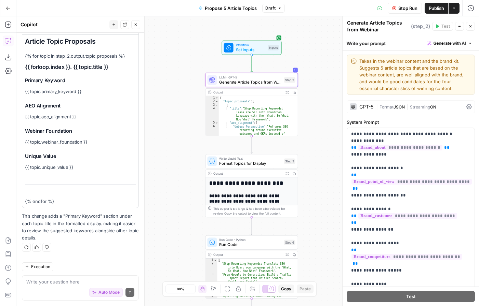
click at [460, 107] on div "GPT-5 | Format JSON | Streaming ON" at bounding box center [410, 106] width 128 height 13
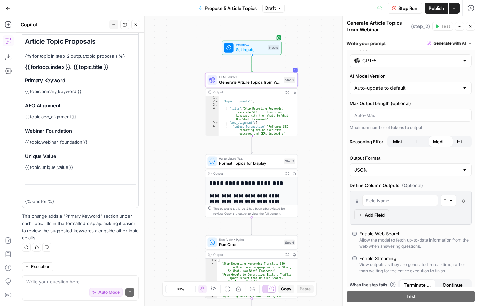
scroll to position [54, 0]
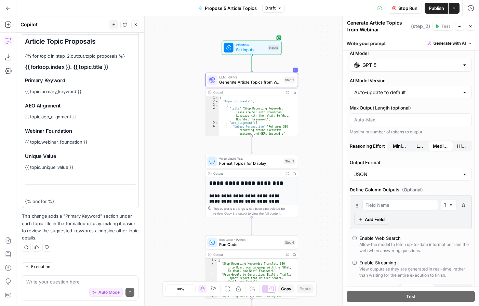
click at [472, 28] on button "Close" at bounding box center [470, 26] width 9 height 9
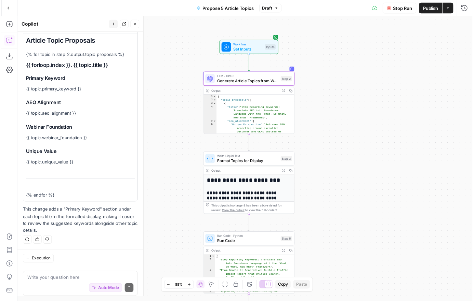
scroll to position [1019, 0]
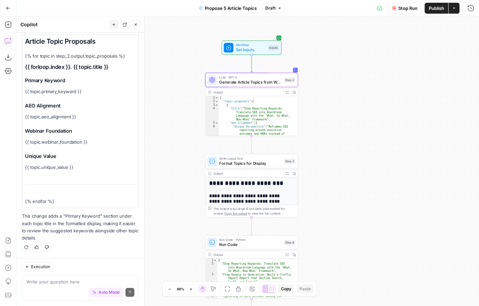
click at [410, 11] on span "Stop Run" at bounding box center [407, 8] width 19 height 7
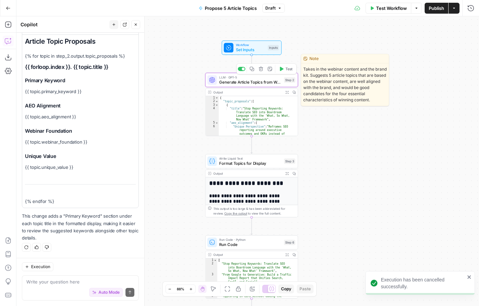
click at [263, 78] on span "LLM · GPT-5" at bounding box center [250, 77] width 62 height 5
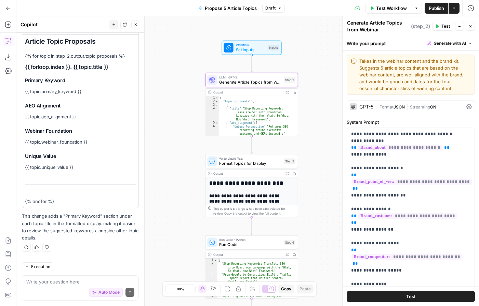
click at [370, 104] on div "GPT-5" at bounding box center [362, 107] width 24 height 7
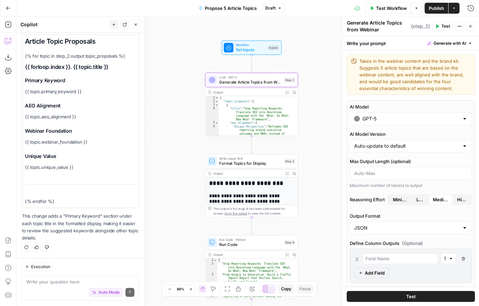
click at [370, 127] on div "AI Model GPT-5 AI Model Version Auto-update to default Max Output Length (optio…" at bounding box center [410, 234] width 128 height 268
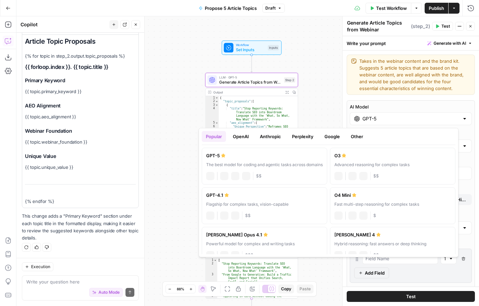
click at [371, 119] on input "GPT-5" at bounding box center [410, 118] width 97 height 7
click at [248, 200] on label "GPT-4.1 Flagship for complex tasks, vision-capable chat Vision Capabilities JSO…" at bounding box center [264, 206] width 125 height 37
type input "GPT-4.1"
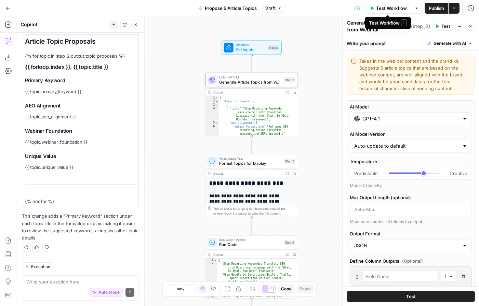
click at [394, 11] on span "Test Workflow" at bounding box center [391, 8] width 31 height 7
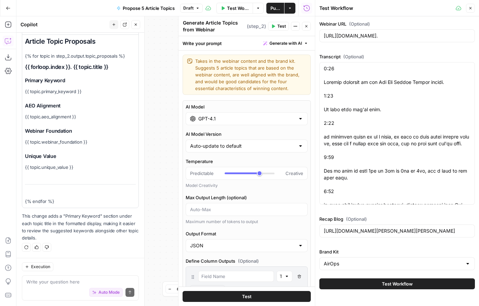
click at [392, 284] on span "Test Workflow" at bounding box center [397, 284] width 31 height 7
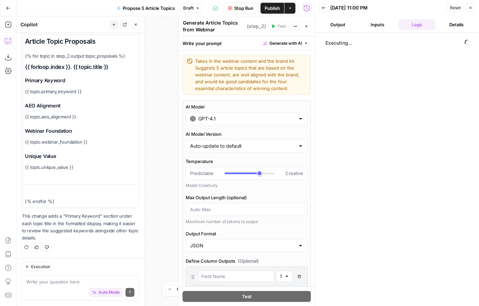
click at [306, 28] on icon "button" at bounding box center [306, 26] width 4 height 4
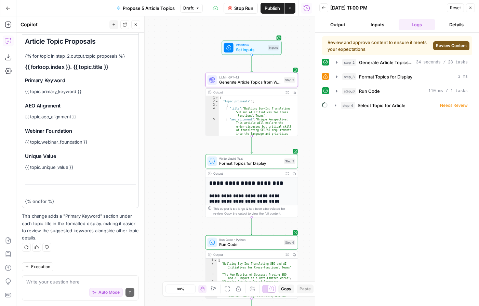
click at [441, 43] on span "Review Content" at bounding box center [451, 46] width 31 height 6
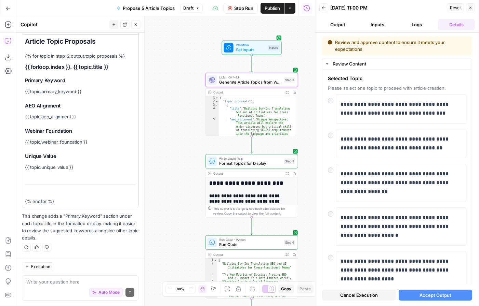
click at [430, 295] on span "Accept Output" at bounding box center [435, 295] width 32 height 7
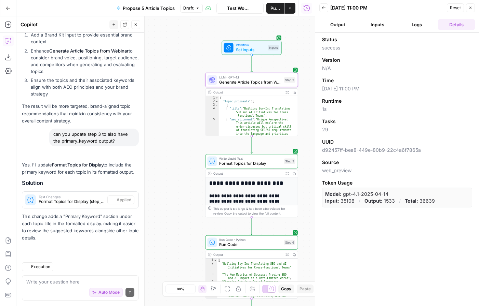
scroll to position [677, 0]
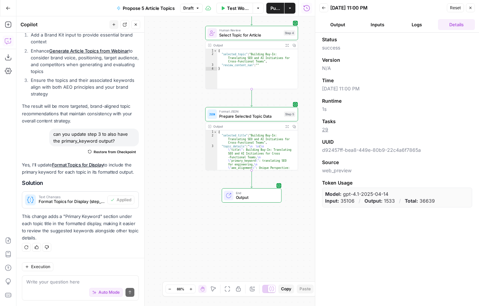
click at [277, 8] on span "Publish" at bounding box center [275, 8] width 10 height 7
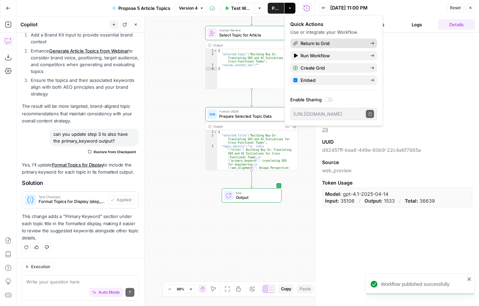
click at [341, 43] on span "Return to Grid" at bounding box center [332, 43] width 64 height 7
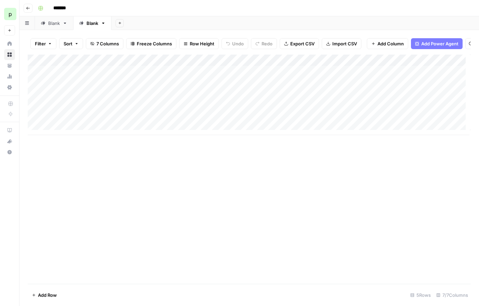
click at [279, 77] on div "Add Column" at bounding box center [249, 95] width 443 height 81
click at [375, 79] on div "Add Column" at bounding box center [249, 95] width 443 height 81
click at [375, 79] on body "brand_kit_input_value can't be blank p paulcorp New Home Browse Your Data Usage…" at bounding box center [239, 153] width 479 height 306
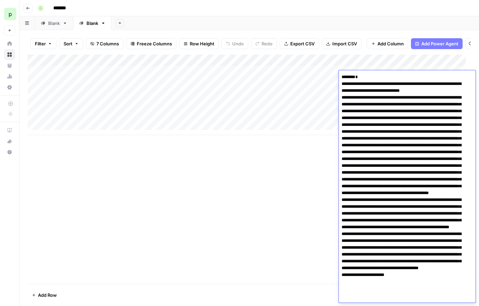
scroll to position [100, 0]
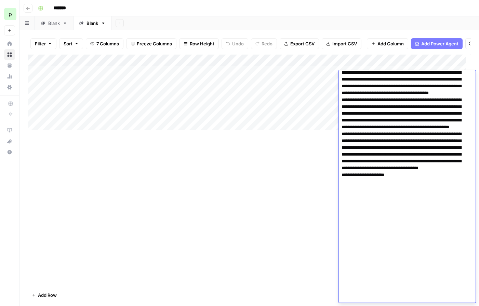
click at [285, 155] on div "Add Column" at bounding box center [249, 170] width 443 height 230
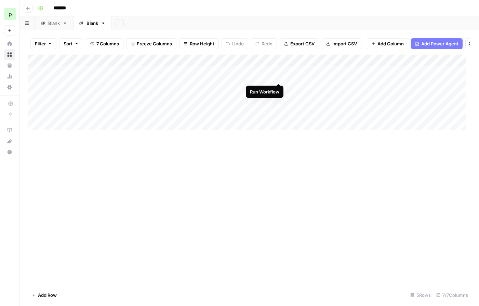
click at [277, 76] on div "Add Column" at bounding box center [249, 95] width 443 height 81
click at [93, 65] on div "Add Column" at bounding box center [249, 95] width 443 height 81
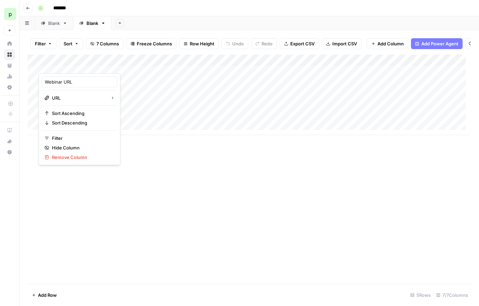
scroll to position [0, 42]
click at [444, 64] on span "Add Column" at bounding box center [455, 60] width 24 height 6
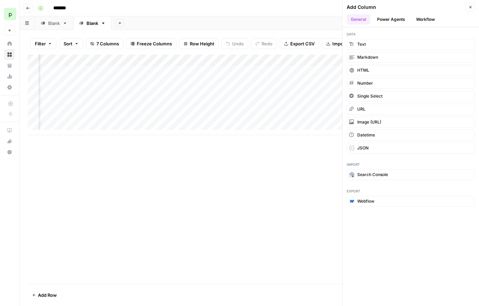
drag, startPoint x: 295, startPoint y: 187, endPoint x: 297, endPoint y: 180, distance: 6.8
click at [295, 187] on div "Add Column" at bounding box center [249, 170] width 443 height 230
click at [468, 7] on icon "button" at bounding box center [470, 7] width 4 height 4
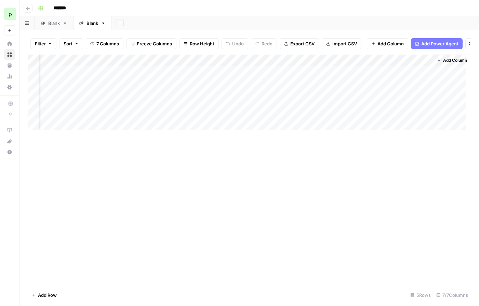
click at [205, 77] on div "Add Column" at bounding box center [249, 95] width 443 height 81
click at [228, 67] on div "Add Column" at bounding box center [249, 95] width 443 height 81
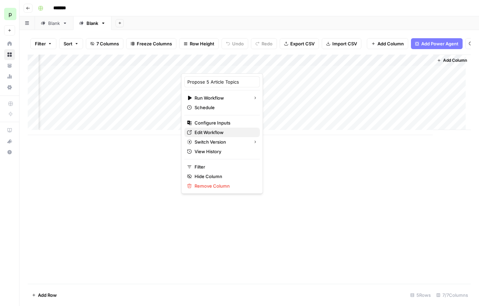
click at [220, 134] on span "Edit Workflow" at bounding box center [224, 132] width 60 height 7
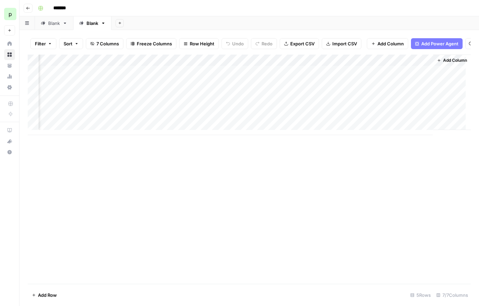
click at [226, 66] on div "Add Column" at bounding box center [249, 95] width 443 height 81
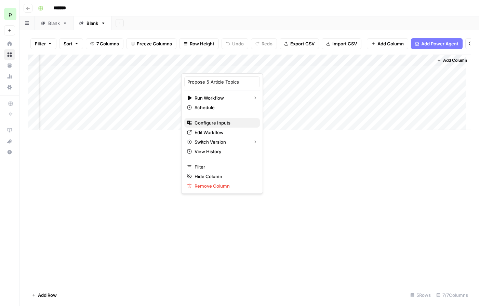
click at [212, 125] on span "Configure Inputs" at bounding box center [224, 123] width 60 height 7
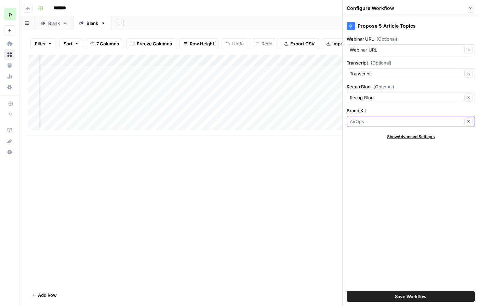
click at [367, 124] on input "Brand Kit" at bounding box center [406, 121] width 112 height 7
click at [368, 134] on span "AirOps" at bounding box center [406, 137] width 108 height 7
type input "AirOps"
click at [432, 298] on button "Save Workflow" at bounding box center [410, 296] width 128 height 11
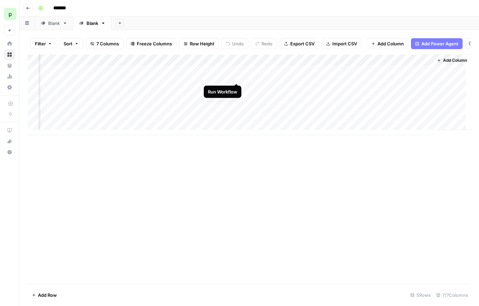
click at [236, 77] on div "Add Column" at bounding box center [249, 95] width 443 height 81
click at [229, 67] on div "Add Column" at bounding box center [249, 95] width 443 height 81
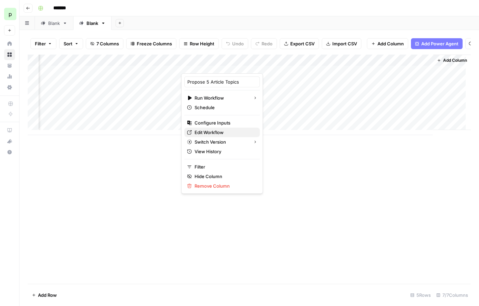
click at [205, 135] on span "Edit Workflow" at bounding box center [224, 132] width 60 height 7
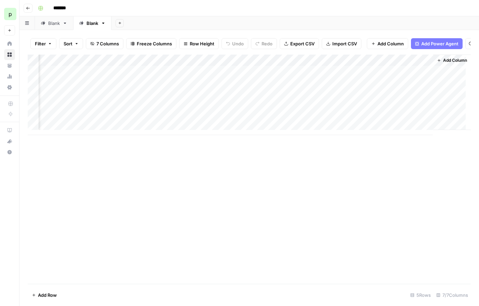
click at [236, 76] on div "Add Column" at bounding box center [249, 95] width 443 height 81
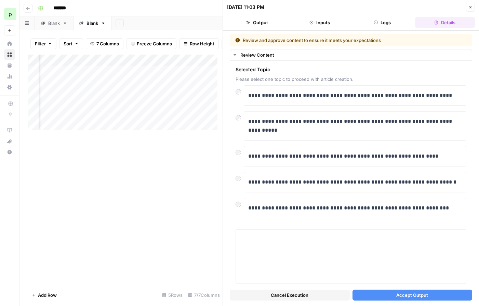
click at [258, 19] on button "Output" at bounding box center [257, 22] width 60 height 11
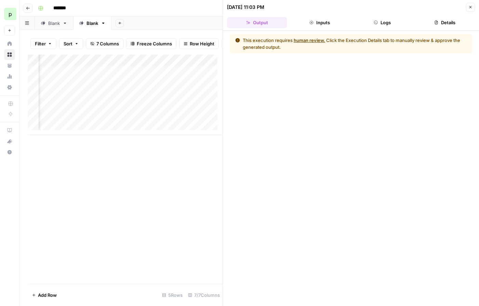
click at [443, 22] on button "Details" at bounding box center [445, 22] width 60 height 11
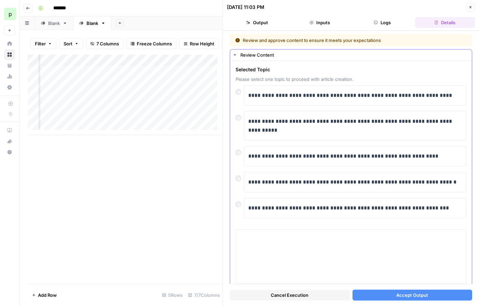
click at [234, 119] on div "**********" at bounding box center [351, 175] width 242 height 229
click at [389, 291] on button "Accept Output" at bounding box center [412, 295] width 120 height 11
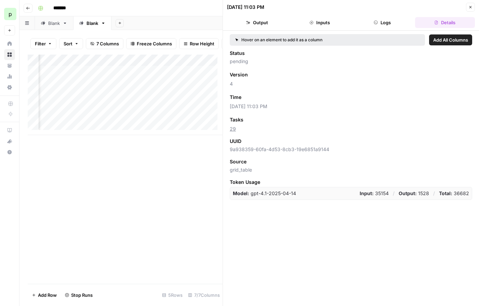
click at [468, 6] on icon "button" at bounding box center [470, 7] width 4 height 4
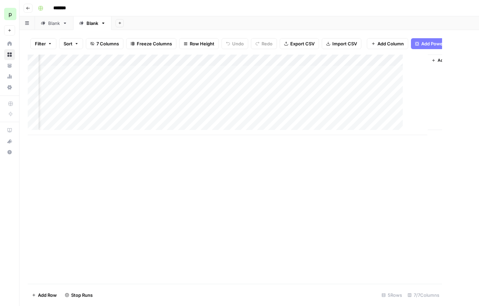
scroll to position [0, 34]
click at [339, 74] on div "Add Column" at bounding box center [249, 95] width 443 height 81
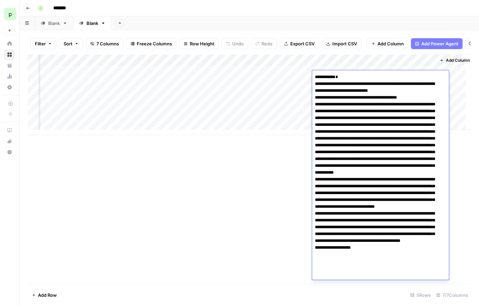
scroll to position [59, 0]
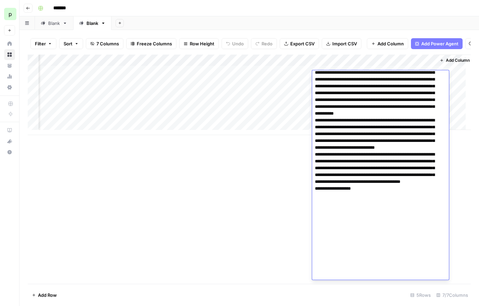
click at [339, 74] on textarea at bounding box center [378, 158] width 132 height 290
click at [226, 197] on div "Add Column" at bounding box center [249, 170] width 443 height 230
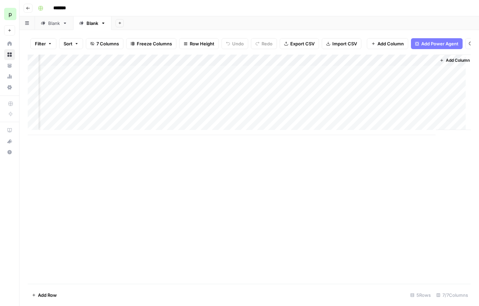
click at [239, 65] on div "Add Column" at bounding box center [249, 95] width 443 height 81
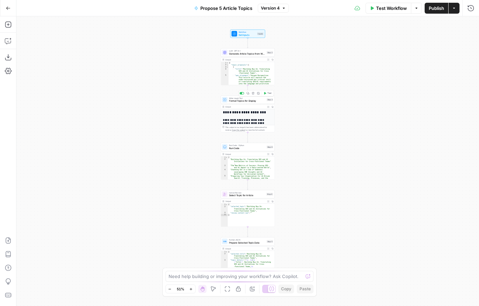
click at [258, 93] on icon "button" at bounding box center [258, 93] width 3 height 3
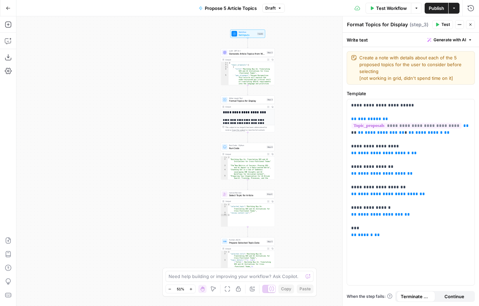
click at [438, 79] on textarea "Create a note with details about each of the 5 proposed topics for the user to …" at bounding box center [414, 67] width 111 height 27
type textarea "Create a note with details about each of the 5 proposed topics for the user to …"
click at [300, 115] on div "Workflow Set Inputs Inputs LLM · GPT-4.1 Generate Article Topics from Webinar S…" at bounding box center [247, 161] width 462 height 290
click at [471, 23] on icon "button" at bounding box center [470, 25] width 4 height 4
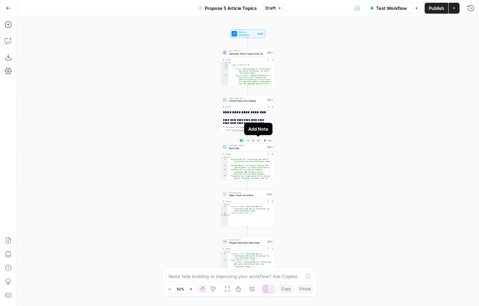
click at [258, 140] on icon "button" at bounding box center [258, 140] width 3 height 3
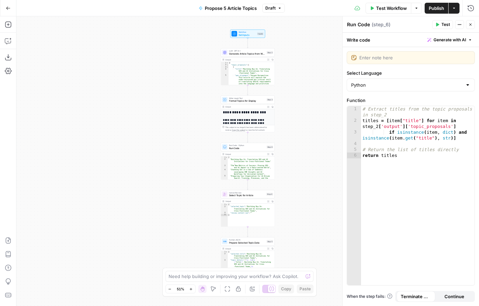
click at [370, 61] on div "Enter note here" at bounding box center [410, 57] width 128 height 13
type textarea "extract list of article titles for selection"
click at [290, 204] on div "Workflow Set Inputs Inputs LLM · GPT-4.1 Generate Article Topics from Webinar S…" at bounding box center [247, 161] width 462 height 290
click at [362, 26] on textarea "Run Code" at bounding box center [358, 24] width 23 height 7
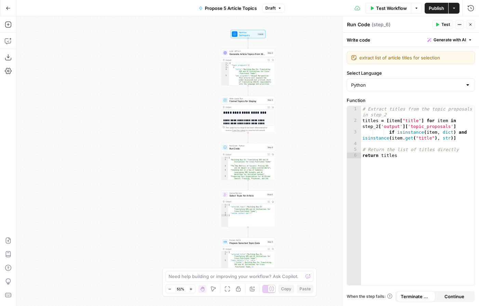
click at [362, 26] on textarea "Run Code" at bounding box center [358, 24] width 23 height 7
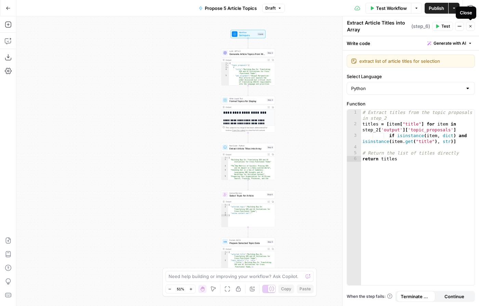
type textarea "Extract Article Titles into Array"
click at [468, 29] on button "Close" at bounding box center [470, 26] width 9 height 9
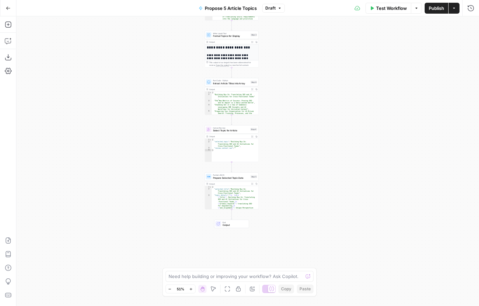
drag, startPoint x: 302, startPoint y: 203, endPoint x: 290, endPoint y: 149, distance: 54.9
click at [290, 149] on div "Workflow Set Inputs Inputs LLM · GPT-4.1 Generate Article Topics from Webinar S…" at bounding box center [247, 161] width 462 height 290
click at [453, 9] on icon "button" at bounding box center [454, 8] width 4 height 4
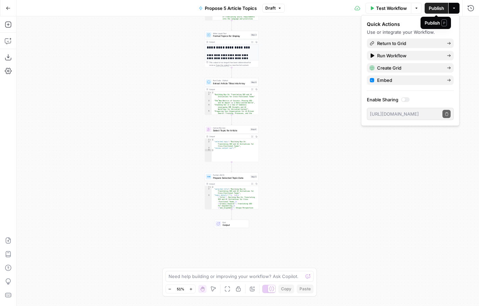
click at [293, 72] on div "Workflow Set Inputs Inputs LLM · GPT-4.1 Generate Article Topics from Webinar S…" at bounding box center [247, 161] width 462 height 290
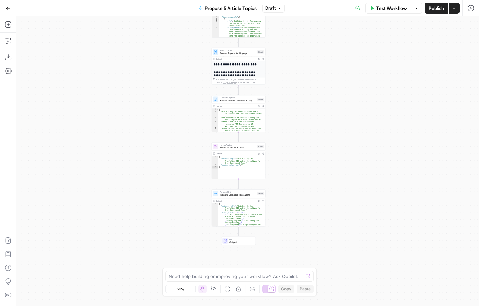
drag, startPoint x: 291, startPoint y: 68, endPoint x: 312, endPoint y: 109, distance: 45.8
click at [312, 109] on div "Workflow Set Inputs Inputs LLM · GPT-4.1 Generate Article Topics from Webinar S…" at bounding box center [247, 161] width 462 height 290
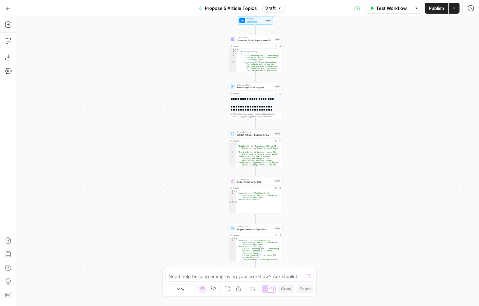
click at [271, 3] on div "Propose 5 Article Topics Draft" at bounding box center [239, 8] width 90 height 11
click at [272, 5] on span "Draft" at bounding box center [270, 8] width 10 height 6
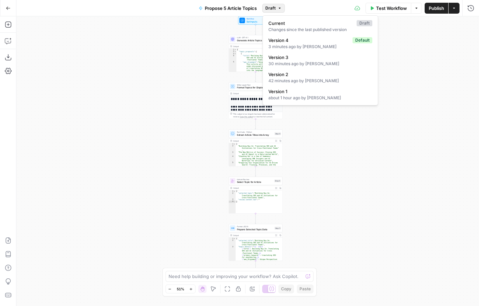
click at [272, 5] on span "Draft" at bounding box center [270, 8] width 10 height 6
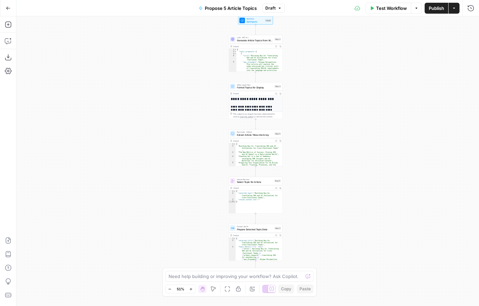
click at [435, 10] on span "Publish" at bounding box center [435, 8] width 15 height 7
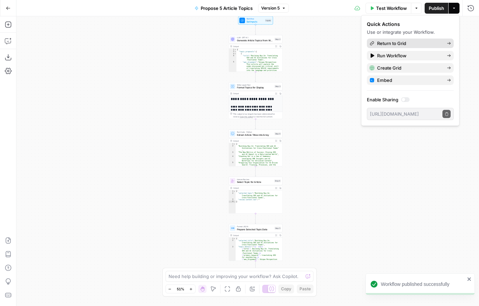
click at [406, 41] on span "Return to Grid" at bounding box center [409, 43] width 64 height 7
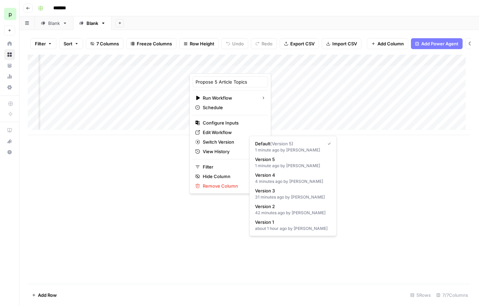
scroll to position [0, 34]
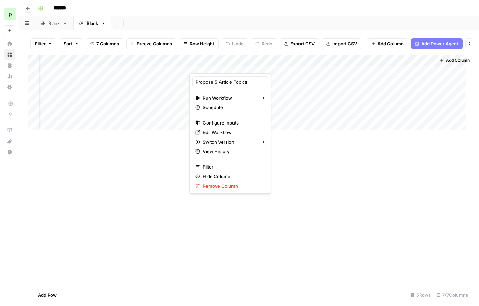
click at [157, 162] on div "Add Column" at bounding box center [249, 170] width 443 height 230
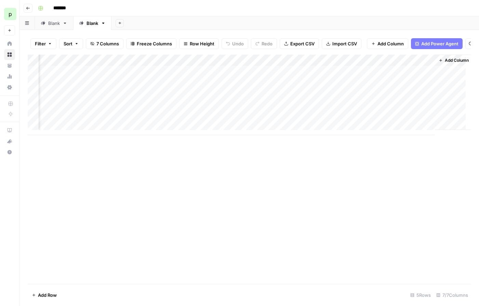
scroll to position [0, 0]
click at [381, 77] on div "Add Column" at bounding box center [249, 95] width 443 height 81
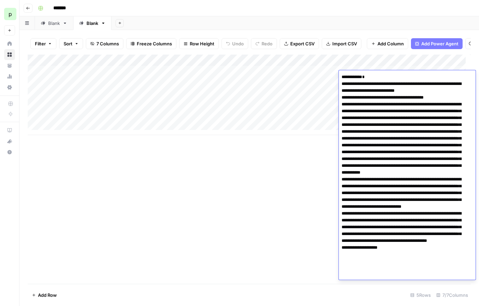
click at [381, 77] on textarea at bounding box center [405, 217] width 132 height 290
drag, startPoint x: 392, startPoint y: 126, endPoint x: 439, endPoint y: 124, distance: 47.9
click at [439, 124] on textarea at bounding box center [405, 217] width 132 height 290
click at [316, 164] on div "Add Column" at bounding box center [249, 170] width 443 height 230
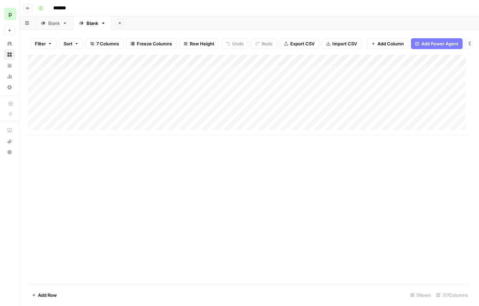
click at [402, 66] on div "Add Column" at bounding box center [249, 95] width 443 height 81
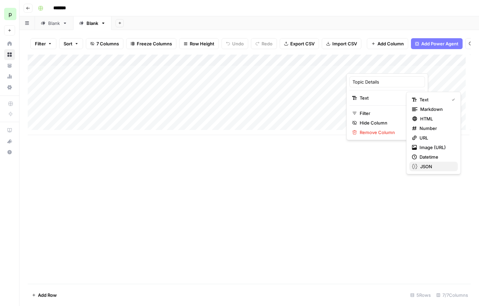
click at [417, 168] on div "JSON" at bounding box center [433, 166] width 43 height 7
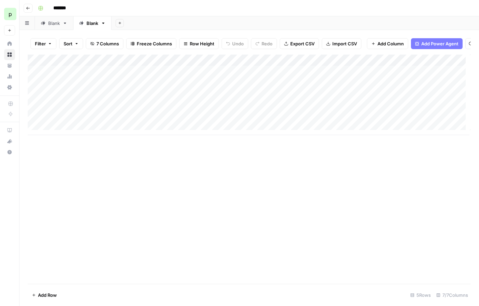
click at [382, 159] on div "Add Column" at bounding box center [249, 170] width 443 height 230
click at [455, 66] on div "Add Column" at bounding box center [249, 95] width 443 height 81
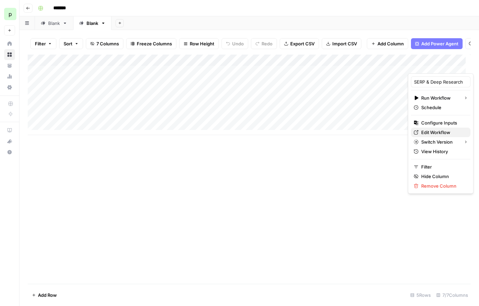
click at [438, 133] on span "Edit Workflow" at bounding box center [443, 132] width 44 height 7
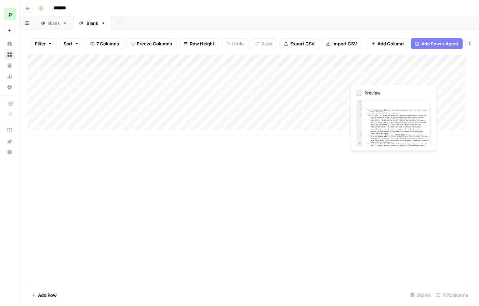
click at [366, 74] on div "Add Column" at bounding box center [249, 95] width 443 height 81
click at [376, 77] on div "Add Column" at bounding box center [249, 95] width 443 height 81
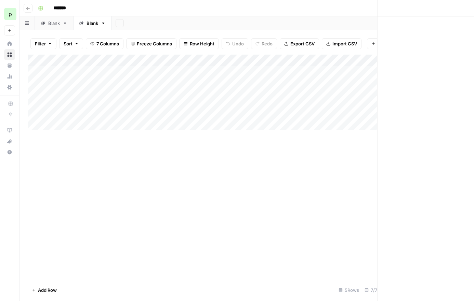
click at [376, 77] on div at bounding box center [377, 76] width 63 height 13
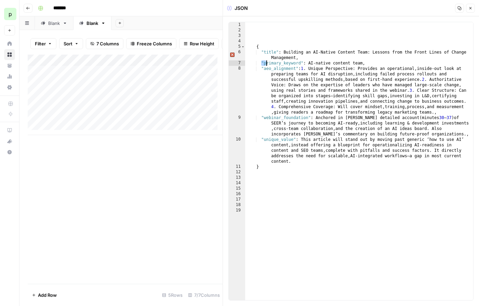
drag, startPoint x: 262, startPoint y: 64, endPoint x: 266, endPoint y: 65, distance: 5.0
click at [269, 63] on div "{ "title" : Building an AI-Native Content Team: Lessons from the Front Lines of…" at bounding box center [359, 166] width 228 height 289
click at [264, 128] on div "{ "title" : Building an AI-Native Content Team: Lessons from the Front Lines of…" at bounding box center [359, 166] width 228 height 289
type textarea "**********"
click at [261, 29] on div "{ "title" : Building an AI-Native Content Team: Lessons from the Front Lines of…" at bounding box center [359, 166] width 228 height 289
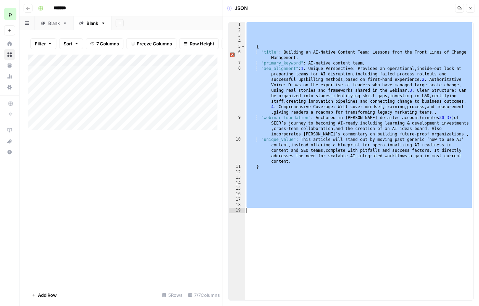
click at [260, 35] on div "{ "title" : Building an AI-Native Content Team: Lessons from the Front Lines of…" at bounding box center [359, 166] width 228 height 289
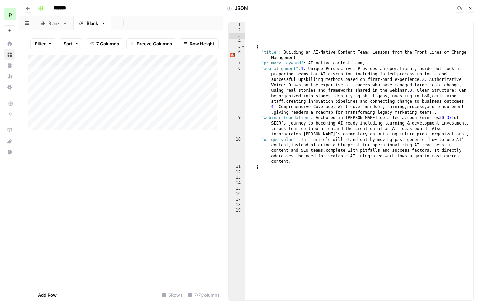
click at [284, 52] on div "{ "title" : Building an AI-Native Content Team: Lessons from the Front Lines of…" at bounding box center [359, 166] width 228 height 289
type textarea "**********"
click at [470, 7] on icon "button" at bounding box center [470, 8] width 4 height 4
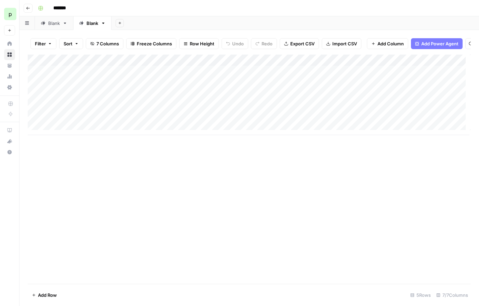
click at [269, 77] on div "Add Column" at bounding box center [249, 95] width 443 height 81
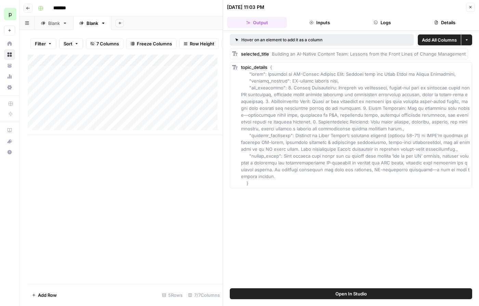
click at [472, 6] on button "Close" at bounding box center [470, 7] width 9 height 9
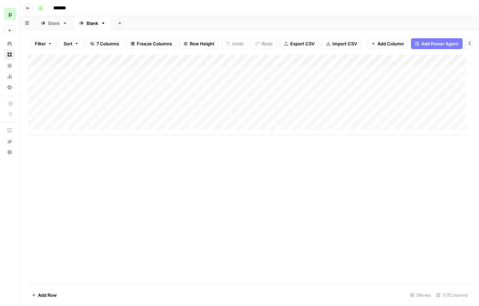
click at [271, 65] on div "Add Column" at bounding box center [249, 95] width 443 height 81
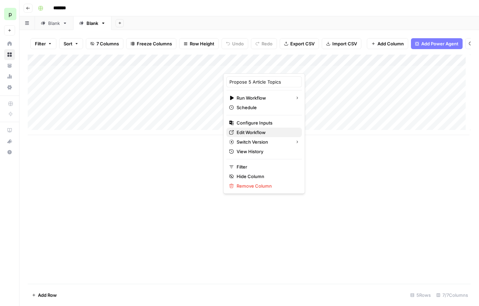
click at [249, 132] on span "Edit Workflow" at bounding box center [266, 132] width 60 height 7
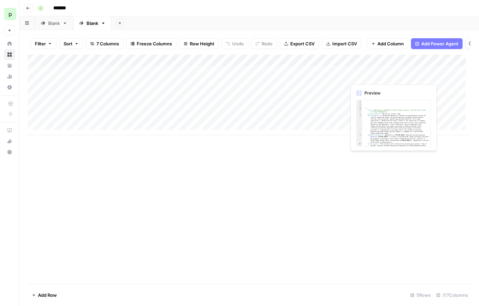
click at [375, 74] on div "Add Column" at bounding box center [249, 95] width 443 height 81
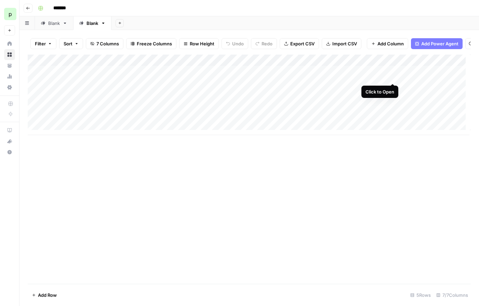
click at [393, 77] on div "Add Column" at bounding box center [249, 95] width 443 height 81
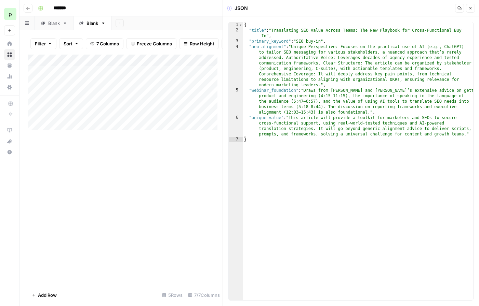
click at [467, 9] on button "Close" at bounding box center [470, 8] width 9 height 9
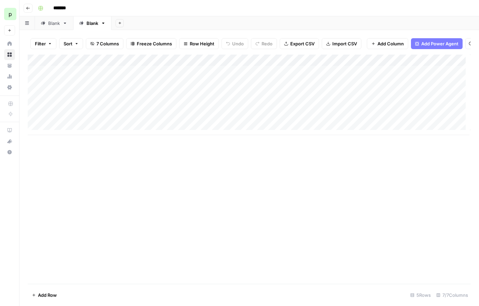
scroll to position [0, 42]
click at [443, 64] on span "Add Column" at bounding box center [455, 60] width 24 height 6
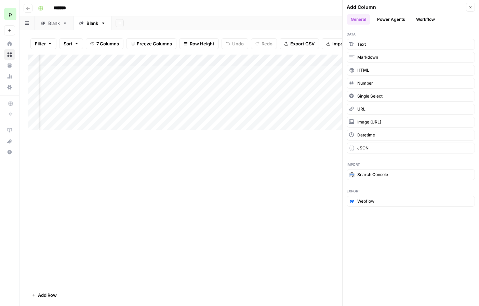
click at [390, 18] on button "Power Agents" at bounding box center [391, 19] width 36 height 10
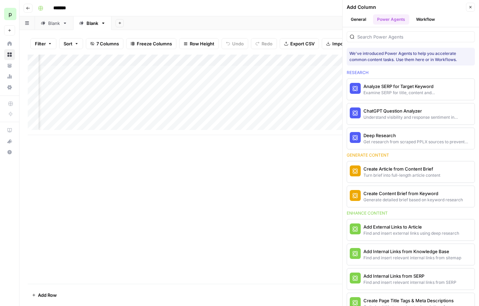
click at [408, 80] on button "Analyze SERP for Target Keyword Examine SERP for title, content and keyword pat…" at bounding box center [392, 89] width 91 height 21
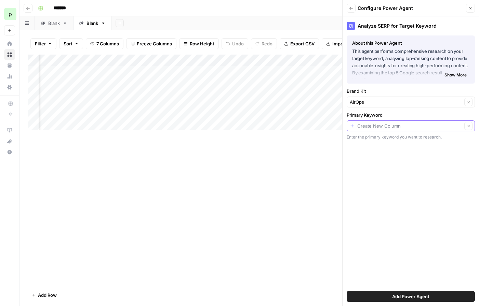
click at [381, 123] on input "Primary Keyword" at bounding box center [409, 126] width 105 height 7
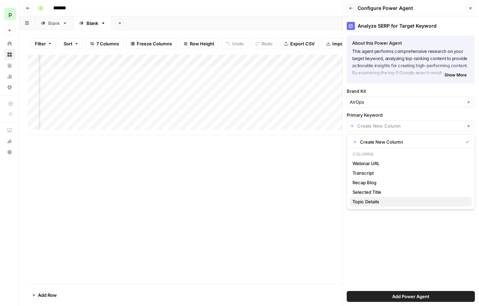
click at [368, 202] on span "Topic Details" at bounding box center [409, 201] width 114 height 7
type input "Topic Details"
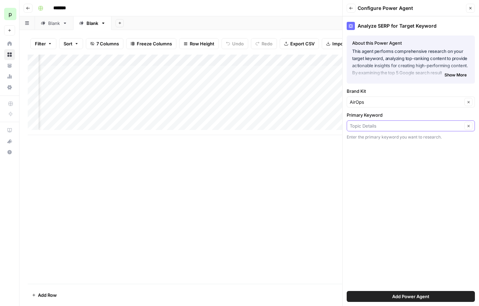
click at [389, 125] on input "Primary Keyword" at bounding box center [406, 126] width 112 height 7
type input "Topic Details"
click at [251, 195] on div "Add Column" at bounding box center [249, 170] width 443 height 230
click at [472, 8] on button "Close" at bounding box center [470, 8] width 9 height 9
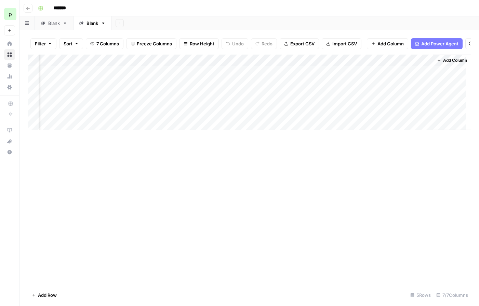
click at [361, 66] on div "Add Column" at bounding box center [249, 95] width 443 height 81
click at [283, 181] on div "Add Column" at bounding box center [249, 170] width 443 height 230
click at [436, 64] on button "Add Column" at bounding box center [452, 60] width 36 height 9
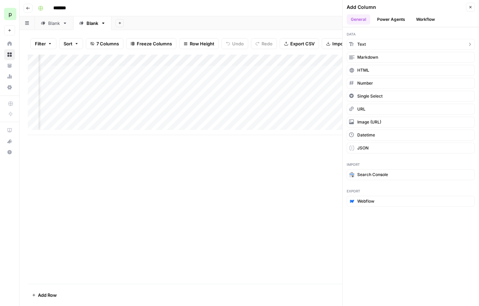
click at [369, 44] on button "Text" at bounding box center [410, 44] width 128 height 11
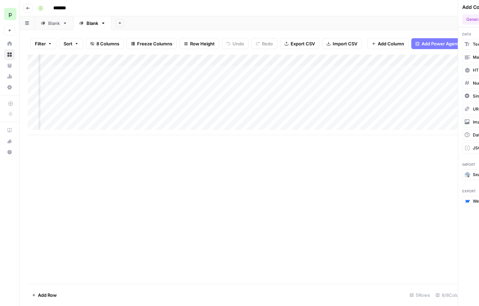
scroll to position [0, 104]
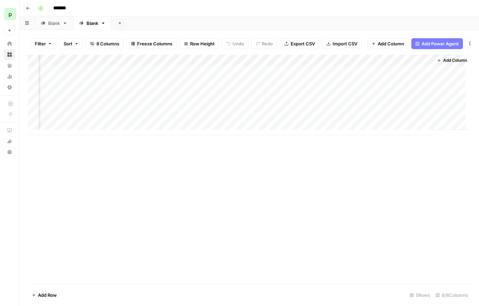
drag, startPoint x: 405, startPoint y: 65, endPoint x: 332, endPoint y: 65, distance: 72.4
click at [332, 65] on div "Add Column" at bounding box center [249, 95] width 443 height 81
click at [361, 65] on div "Add Column" at bounding box center [249, 95] width 443 height 81
click at [361, 65] on div at bounding box center [335, 67] width 62 height 14
click at [358, 68] on div at bounding box center [335, 67] width 62 height 14
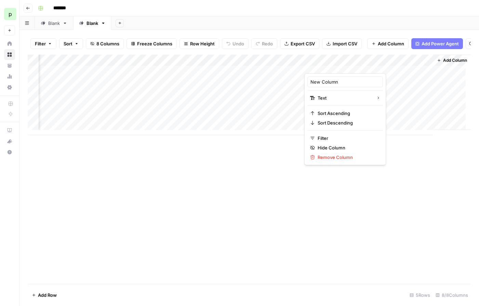
click at [351, 64] on div at bounding box center [335, 67] width 62 height 14
click at [281, 111] on div "Add Column" at bounding box center [249, 95] width 443 height 81
click at [342, 72] on div "Add Column" at bounding box center [249, 95] width 443 height 81
click at [360, 66] on div "Add Column" at bounding box center [249, 95] width 443 height 81
click at [165, 76] on div "Add Column" at bounding box center [249, 95] width 443 height 81
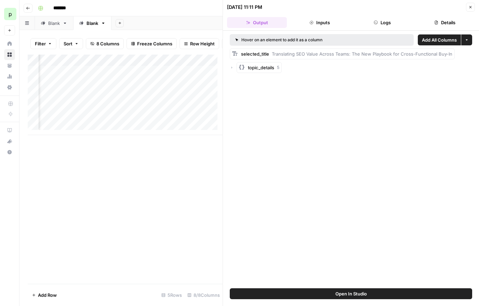
click at [232, 67] on icon "button" at bounding box center [232, 68] width 4 height 4
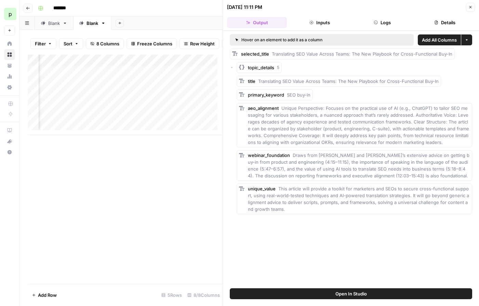
click at [259, 93] on span "primary_keyword" at bounding box center [266, 94] width 36 height 5
click at [331, 96] on span "Add as Column" at bounding box center [330, 94] width 25 height 5
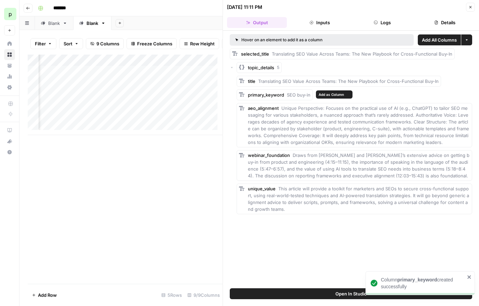
scroll to position [0, 180]
click at [470, 6] on icon "button" at bounding box center [470, 7] width 4 height 4
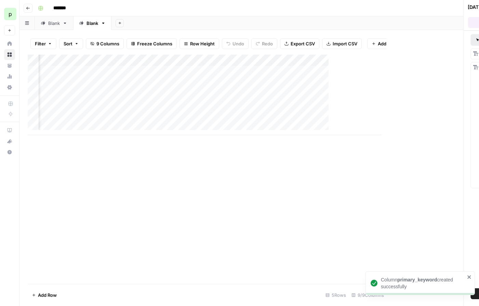
scroll to position [0, 157]
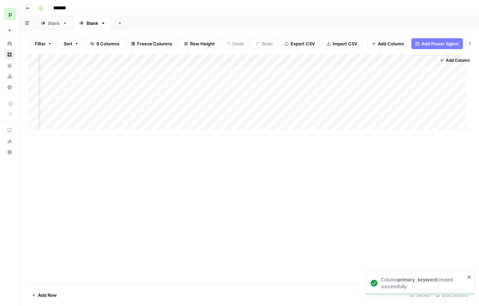
click at [367, 66] on div "Add Column" at bounding box center [249, 95] width 443 height 81
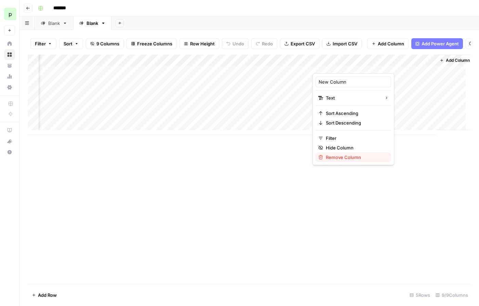
click at [333, 162] on button "Remove Column" at bounding box center [353, 158] width 76 height 10
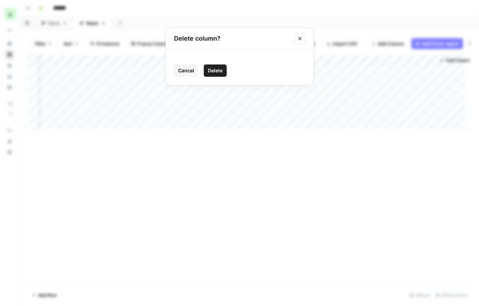
click at [215, 70] on span "Delete" at bounding box center [215, 70] width 15 height 7
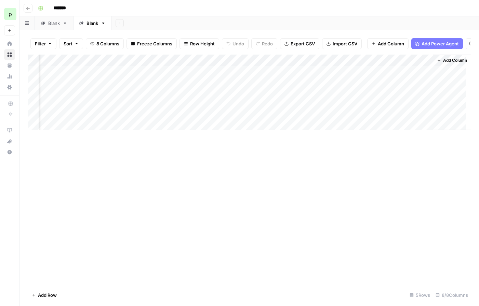
scroll to position [0, 104]
drag, startPoint x: 202, startPoint y: 65, endPoint x: 330, endPoint y: 67, distance: 128.1
click at [330, 67] on div "Add Column" at bounding box center [249, 95] width 443 height 81
click at [424, 43] on span "Add Power Agent" at bounding box center [439, 43] width 37 height 7
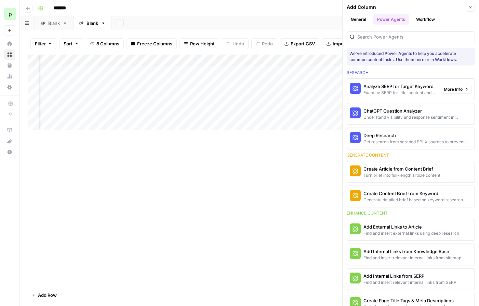
click at [398, 84] on div "Analyze SERP for Target Keyword" at bounding box center [399, 86] width 72 height 7
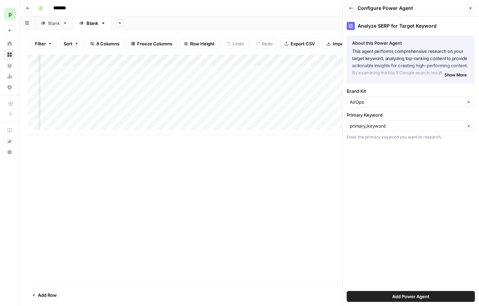
click at [405, 298] on span "Add Power Agent" at bounding box center [410, 296] width 37 height 7
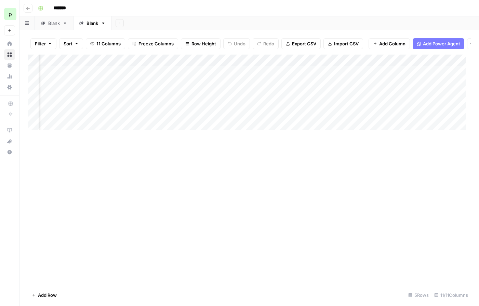
scroll to position [0, 178]
drag, startPoint x: 389, startPoint y: 65, endPoint x: 312, endPoint y: 67, distance: 77.6
click at [312, 67] on div "Add Column" at bounding box center [249, 95] width 443 height 81
click at [319, 76] on div "Add Column" at bounding box center [249, 95] width 443 height 81
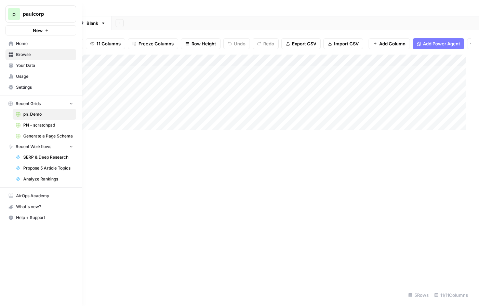
click at [10, 42] on icon at bounding box center [11, 43] width 4 height 4
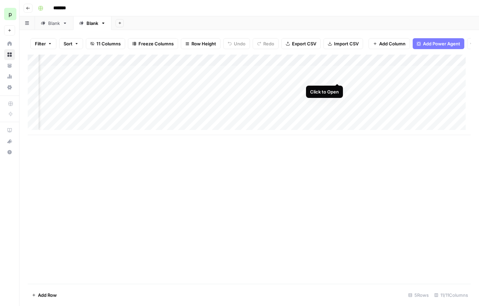
click at [335, 75] on div "Add Column" at bounding box center [249, 95] width 443 height 81
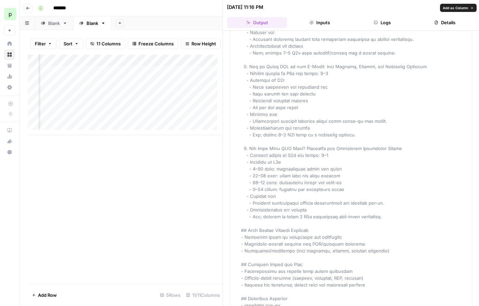
scroll to position [1163, 0]
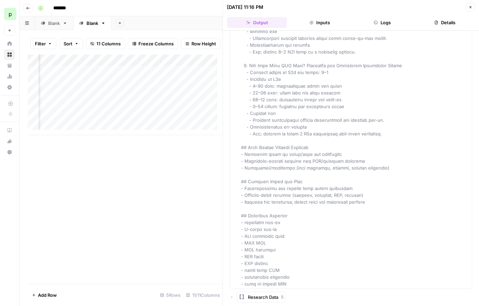
click at [472, 8] on button "Close" at bounding box center [470, 7] width 9 height 9
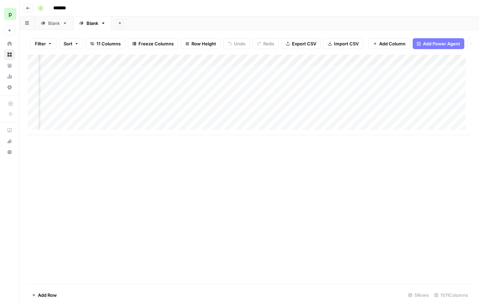
click at [399, 66] on div "Add Column" at bounding box center [249, 95] width 443 height 81
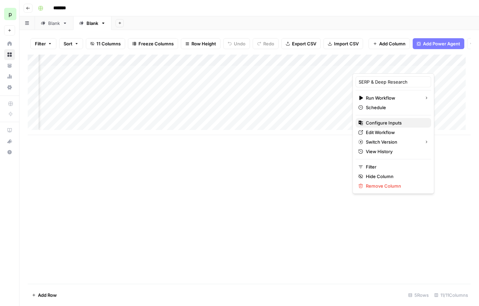
click at [378, 125] on span "Configure Inputs" at bounding box center [396, 123] width 60 height 7
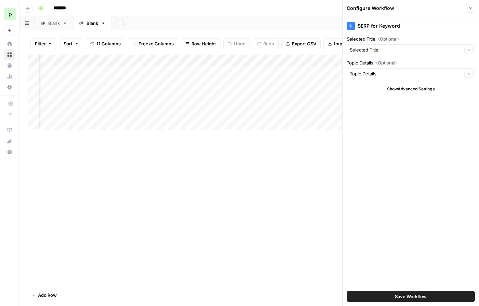
click at [468, 9] on icon "button" at bounding box center [470, 8] width 4 height 4
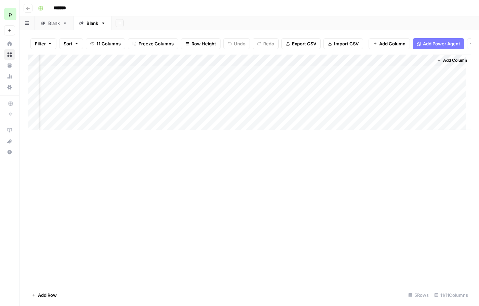
scroll to position [0, 285]
drag, startPoint x: 270, startPoint y: 66, endPoint x: 385, endPoint y: 66, distance: 114.5
click at [385, 66] on div "Add Column" at bounding box center [249, 95] width 443 height 81
click at [416, 65] on div "Add Column" at bounding box center [249, 95] width 443 height 81
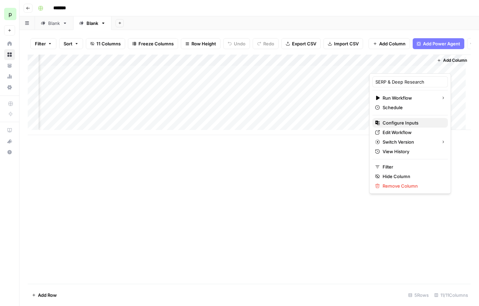
click at [396, 123] on span "Configure Inputs" at bounding box center [412, 123] width 60 height 7
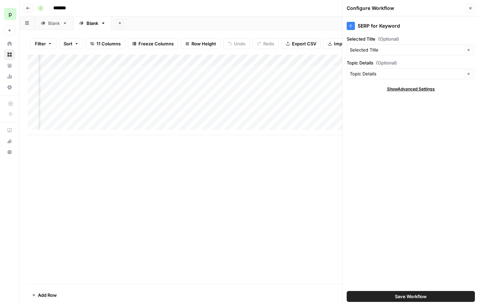
click at [471, 6] on icon "button" at bounding box center [470, 8] width 4 height 4
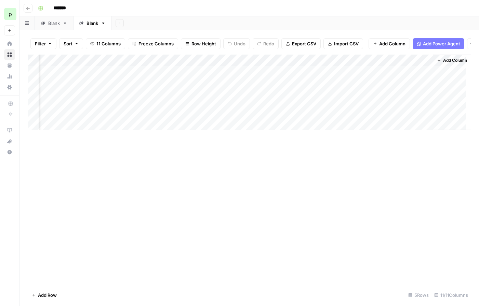
click at [416, 67] on div "Add Column" at bounding box center [249, 95] width 443 height 81
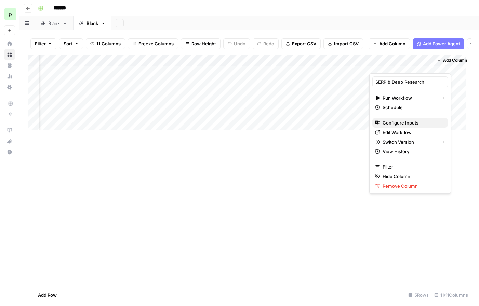
click at [403, 123] on span "Configure Inputs" at bounding box center [412, 123] width 60 height 7
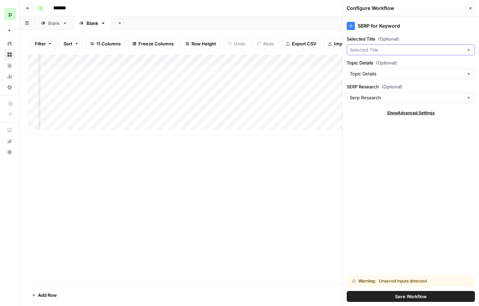
click at [390, 50] on input "Selected Title (Optional)" at bounding box center [406, 49] width 112 height 7
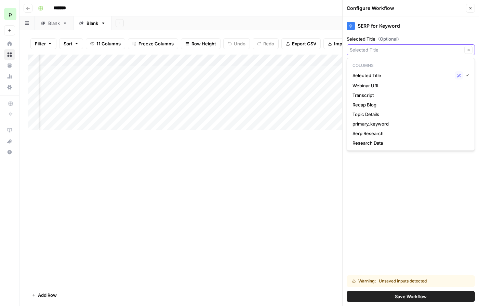
click at [390, 50] on input "Selected Title (Optional)" at bounding box center [406, 49] width 112 height 7
type input "Selected Title"
click at [409, 38] on label "Selected Title (Optional)" at bounding box center [410, 39] width 128 height 7
click at [409, 46] on input "Selected Title" at bounding box center [406, 49] width 112 height 7
type input "Selected Title"
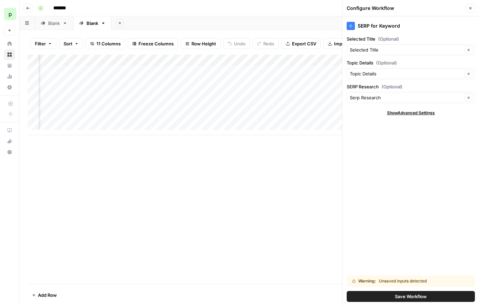
click at [470, 9] on icon "button" at bounding box center [470, 8] width 4 height 4
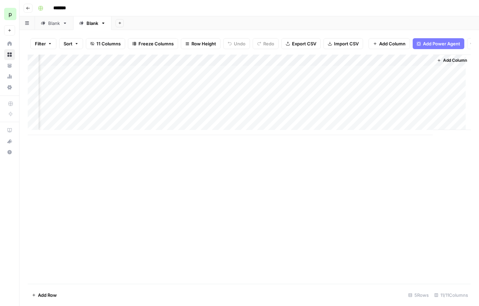
click at [415, 66] on div "Add Column" at bounding box center [249, 95] width 443 height 81
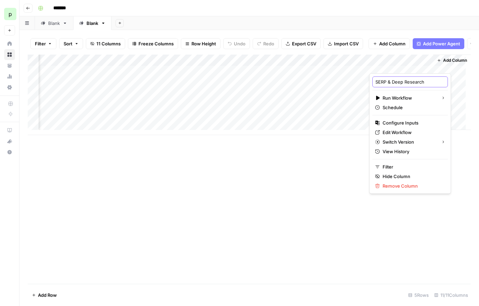
click at [391, 82] on input "SERP & Deep Research" at bounding box center [409, 82] width 69 height 7
type input "Deep Research"
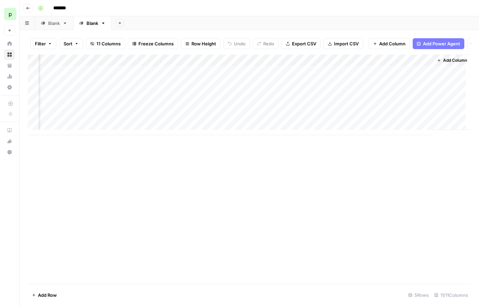
click at [416, 66] on div "Add Column" at bounding box center [249, 95] width 443 height 81
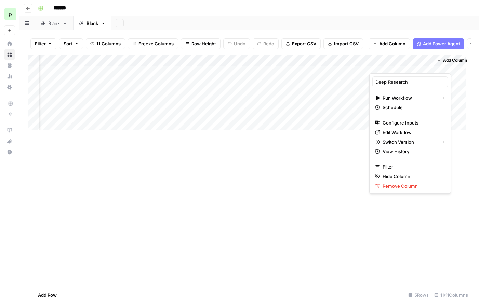
click at [420, 69] on div at bounding box center [400, 67] width 62 height 14
click at [425, 66] on div at bounding box center [400, 67] width 62 height 14
click at [362, 153] on div "Add Column" at bounding box center [249, 170] width 443 height 230
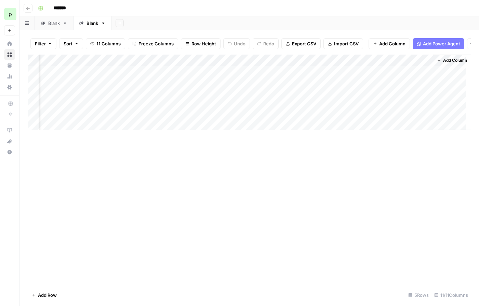
click at [397, 76] on div "Add Column" at bounding box center [249, 95] width 443 height 81
click at [418, 65] on div "Add Column" at bounding box center [249, 95] width 443 height 81
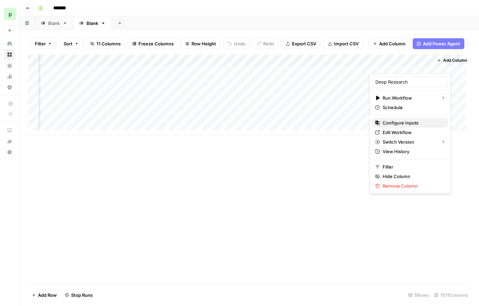
click at [401, 121] on span "Configure Inputs" at bounding box center [412, 123] width 60 height 7
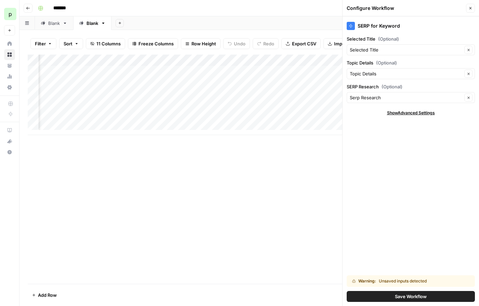
click at [473, 5] on button "Close" at bounding box center [470, 8] width 9 height 9
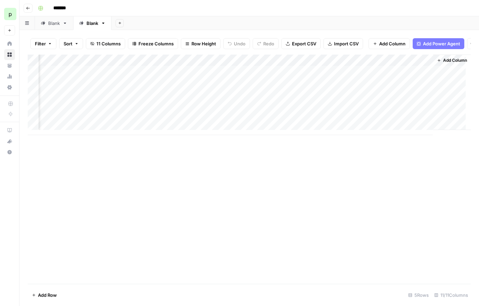
scroll to position [0, 288]
click at [412, 77] on div "Add Column" at bounding box center [249, 95] width 443 height 81
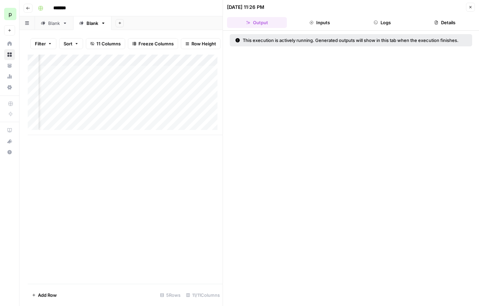
click at [378, 20] on button "Logs" at bounding box center [382, 22] width 60 height 11
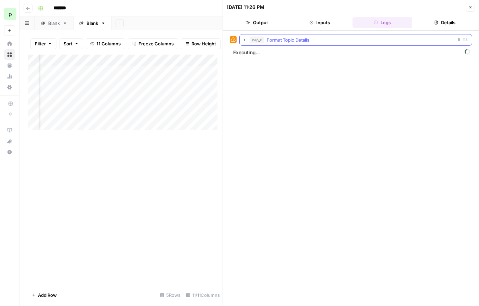
click at [243, 41] on icon "button" at bounding box center [244, 39] width 5 height 5
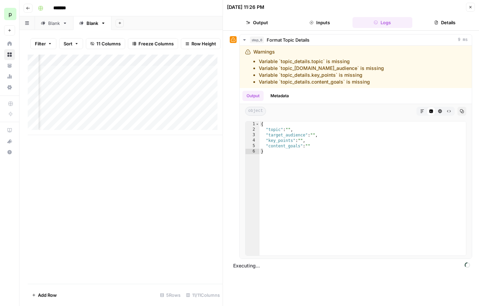
click at [472, 7] on span "Close" at bounding box center [472, 7] width 0 height 0
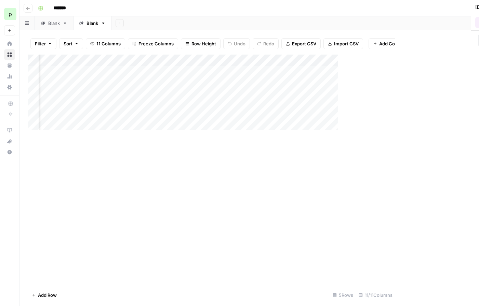
scroll to position [0, 280]
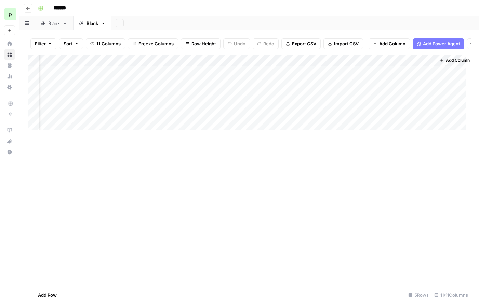
click at [421, 65] on div "Add Column" at bounding box center [249, 95] width 443 height 81
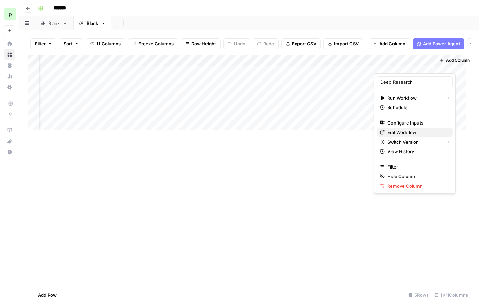
click at [406, 132] on span "Edit Workflow" at bounding box center [417, 132] width 60 height 7
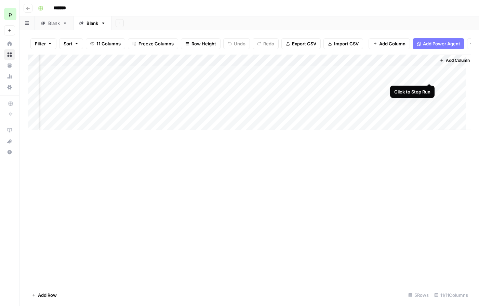
click at [428, 76] on div "Add Column" at bounding box center [249, 95] width 443 height 81
click at [421, 78] on div "Add Column" at bounding box center [249, 95] width 443 height 81
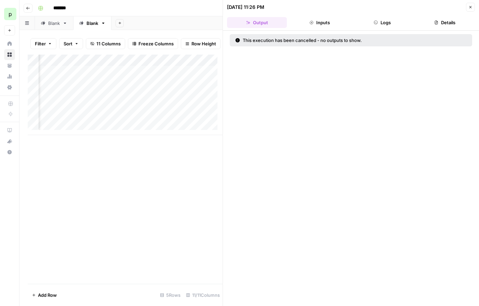
click at [383, 25] on button "Logs" at bounding box center [382, 22] width 60 height 11
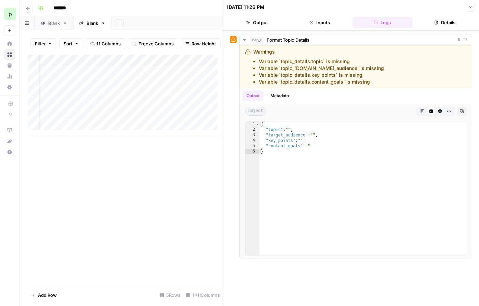
click at [104, 77] on div "Add Column" at bounding box center [125, 95] width 195 height 81
click at [121, 77] on div "Add Column" at bounding box center [125, 95] width 195 height 81
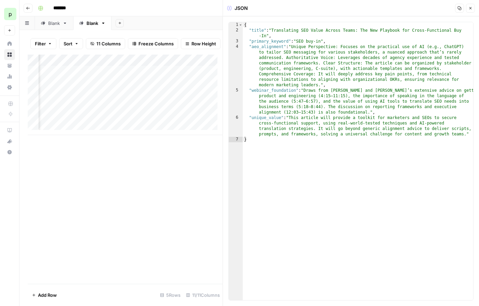
type textarea "**********"
click at [258, 30] on div "{ "title" : "Translating SEO Value Across Teams: The New Playbook for Cross-Fun…" at bounding box center [358, 166] width 230 height 289
click at [95, 77] on div "Add Column" at bounding box center [125, 95] width 195 height 81
click at [278, 41] on div "{ "title" : "Translating SEO Value Across Teams: The New Playbook for Cross-Fun…" at bounding box center [358, 166] width 230 height 289
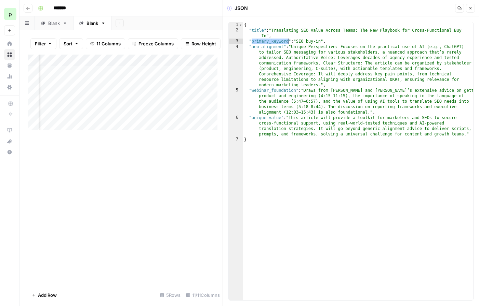
click at [278, 41] on div "{ "title" : "Translating SEO Value Across Teams: The New Playbook for Cross-Fun…" at bounding box center [358, 166] width 230 height 289
click at [261, 46] on div "{ "title" : "Translating SEO Value Across Teams: The New Playbook for Cross-Fun…" at bounding box center [358, 166] width 230 height 289
type textarea "**********"
click at [261, 46] on div "{ "title" : "Translating SEO Value Across Teams: The New Playbook for Cross-Fun…" at bounding box center [358, 166] width 230 height 289
click at [261, 86] on div "{ "title" : "Translating SEO Value Across Teams: The New Playbook for Cross-Fun…" at bounding box center [358, 166] width 230 height 289
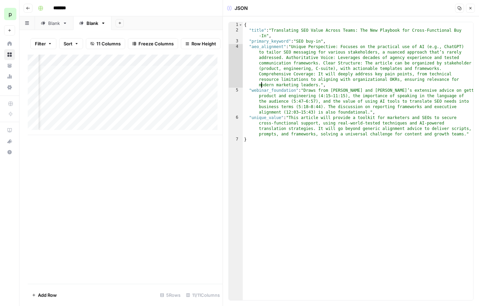
click at [260, 92] on div "{ "title" : "Translating SEO Value Across Teams: The New Playbook for Cross-Fun…" at bounding box center [358, 166] width 230 height 289
click at [262, 116] on div "{ "title" : "Translating SEO Value Across Teams: The New Playbook for Cross-Fun…" at bounding box center [358, 166] width 230 height 289
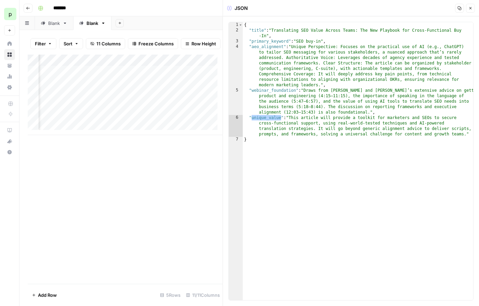
click at [73, 78] on div "Add Column" at bounding box center [125, 95] width 195 height 81
click at [130, 70] on div "Add Column" at bounding box center [125, 95] width 195 height 81
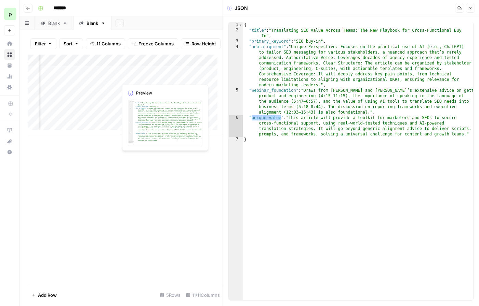
click at [138, 78] on div "Add Column" at bounding box center [125, 95] width 195 height 81
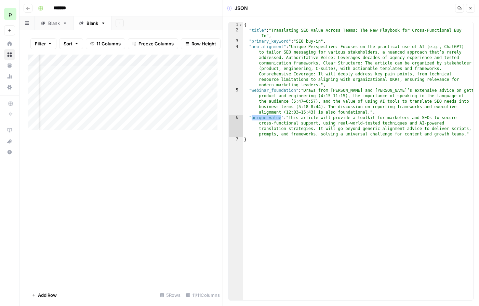
click at [272, 50] on div "{ "title" : "Translating SEO Value Across Teams: The New Playbook for Cross-Fun…" at bounding box center [358, 166] width 230 height 289
type textarea "**********"
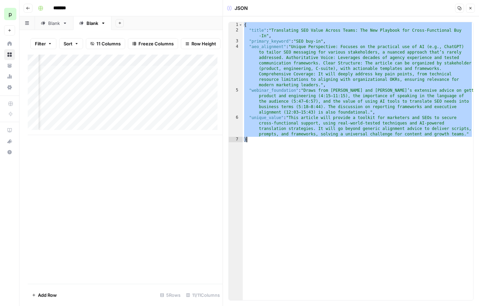
scroll to position [0, 334]
click at [113, 78] on div "Add Column" at bounding box center [125, 95] width 195 height 81
click at [155, 76] on div "Add Column" at bounding box center [125, 95] width 195 height 81
click at [472, 8] on span "Close" at bounding box center [472, 8] width 0 height 0
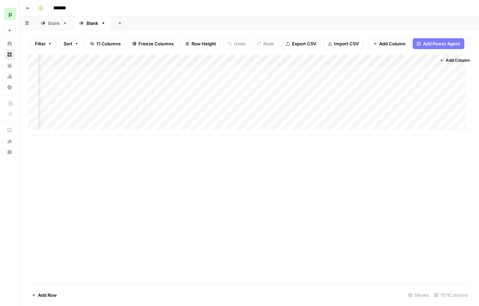
scroll to position [0, 288]
click at [443, 64] on span "Add Column" at bounding box center [455, 60] width 24 height 6
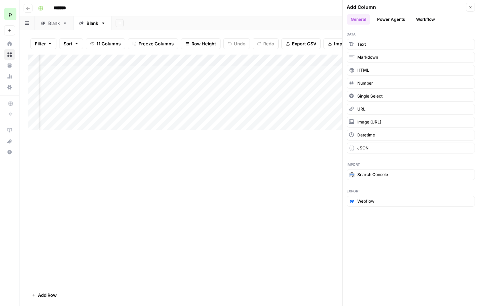
scroll to position [0, 387]
click at [396, 22] on button "Power Agents" at bounding box center [391, 19] width 36 height 10
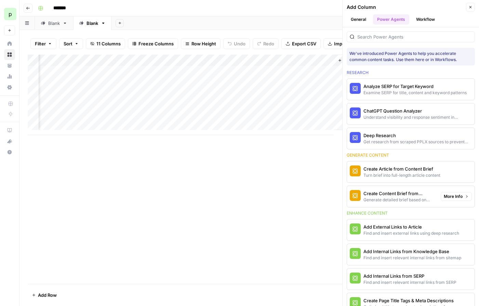
click at [408, 198] on div "Generate detailed brief based on keyword research" at bounding box center [399, 200] width 72 height 6
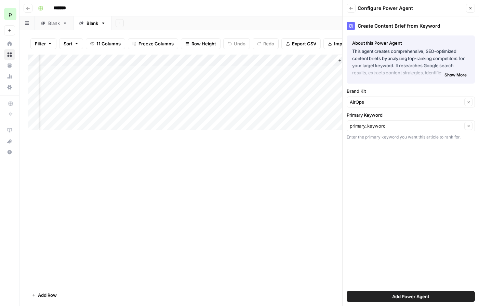
click at [451, 75] on span "Show More" at bounding box center [455, 75] width 22 height 6
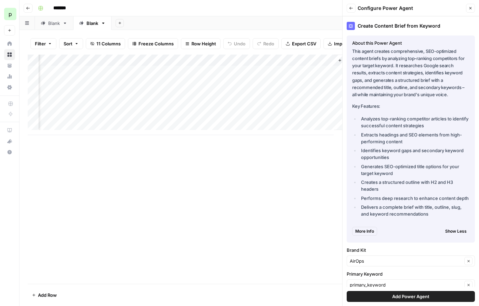
scroll to position [16, 0]
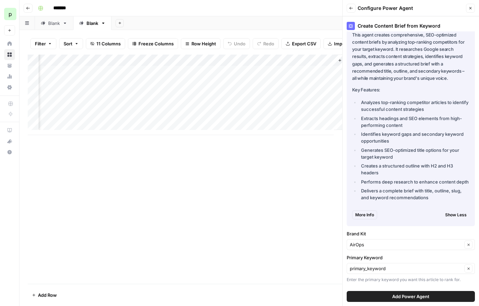
click at [405, 299] on span "Add Power Agent" at bounding box center [410, 296] width 37 height 7
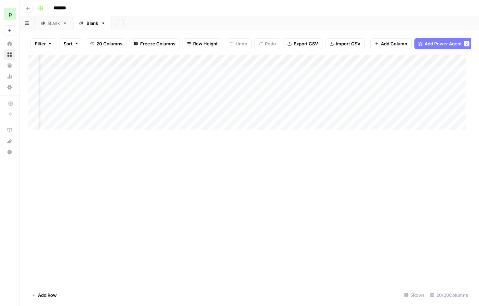
scroll to position [0, 397]
click at [367, 64] on div "Add Column" at bounding box center [249, 95] width 443 height 81
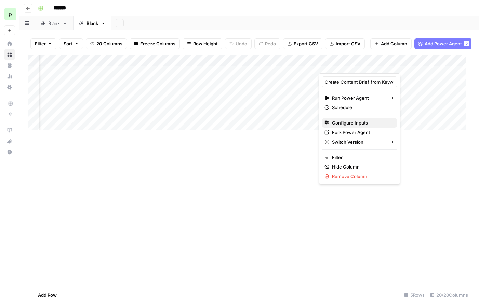
click at [347, 123] on span "Configure Inputs" at bounding box center [362, 123] width 60 height 7
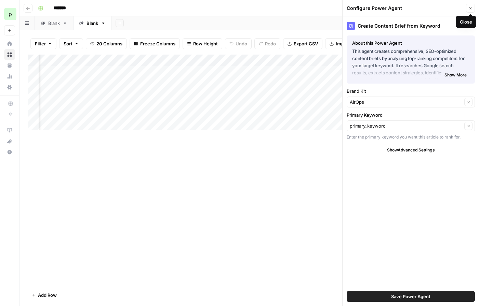
click at [472, 9] on icon "button" at bounding box center [470, 8] width 4 height 4
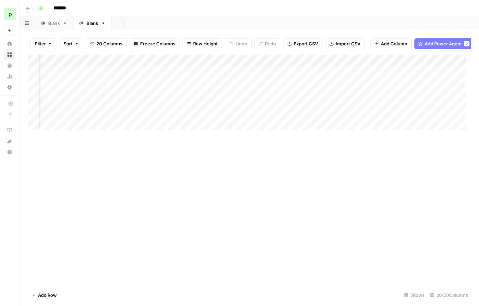
scroll to position [0, 841]
click at [443, 64] on span "Add Column" at bounding box center [455, 60] width 24 height 6
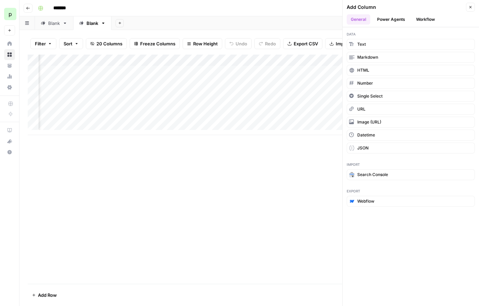
click at [394, 19] on button "Power Agents" at bounding box center [391, 19] width 36 height 10
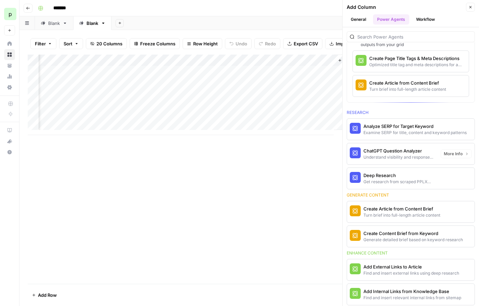
scroll to position [63, 0]
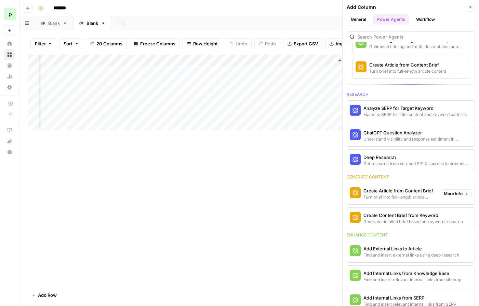
click at [392, 194] on div "Turn brief into full-length article content" at bounding box center [399, 197] width 72 height 6
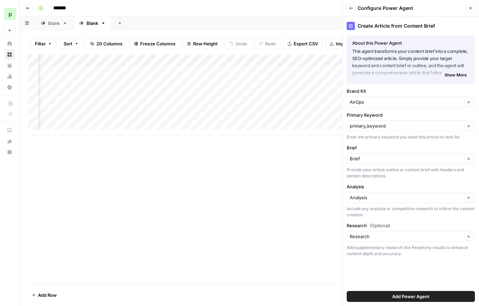
scroll to position [0, 575]
click at [406, 296] on span "Add Power Agent" at bounding box center [410, 296] width 37 height 7
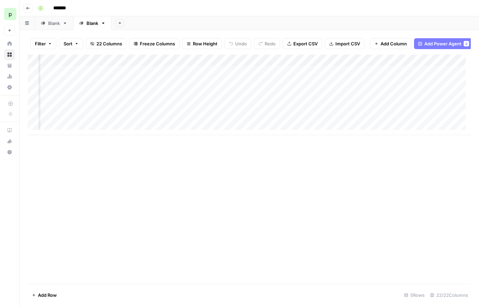
scroll to position [0, 964]
click at [456, 43] on span "Add Power Agent" at bounding box center [442, 43] width 37 height 7
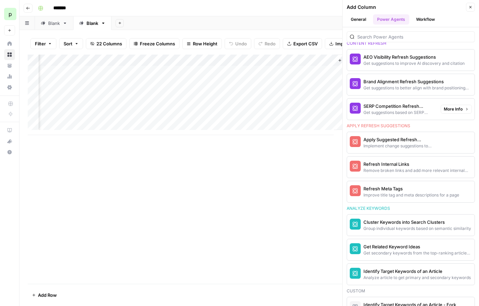
scroll to position [511, 0]
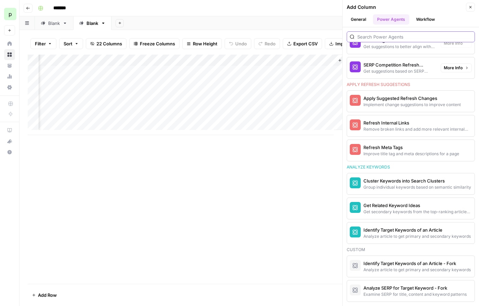
click at [399, 36] on input "search" at bounding box center [414, 36] width 114 height 7
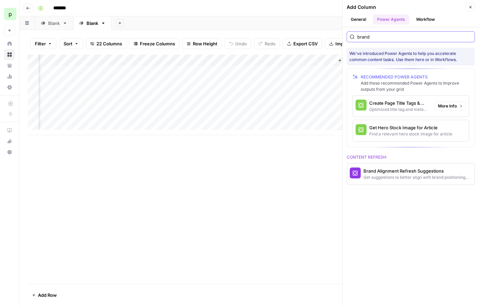
scroll to position [0, 1063]
type input "brand"
click at [397, 175] on div "Get suggestions to better align with brand positioning and tone" at bounding box center [399, 178] width 72 height 6
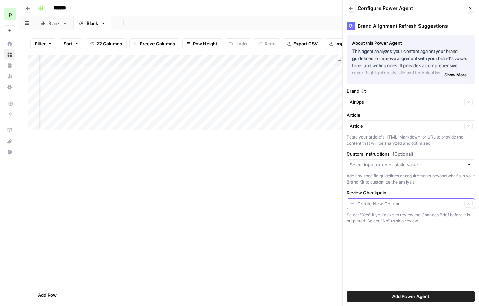
click at [382, 205] on input "Review Checkpoint" at bounding box center [409, 204] width 105 height 7
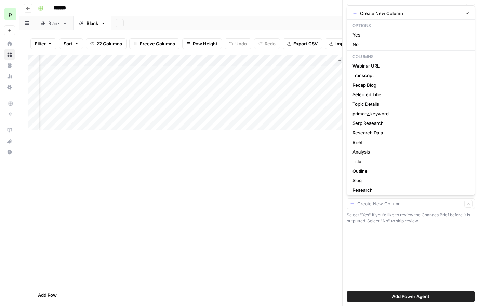
type input "Create New Column"
click at [378, 234] on div "Brand Alignment Refresh Suggestions About this Power Agent This agent analyzes …" at bounding box center [410, 161] width 136 height 290
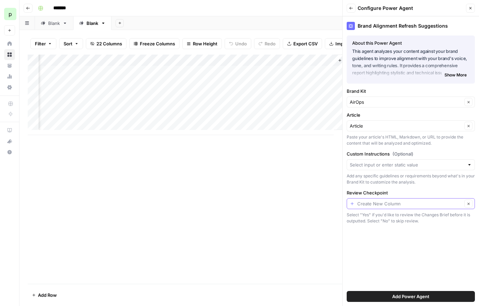
click at [380, 205] on input "Review Checkpoint" at bounding box center [409, 204] width 105 height 7
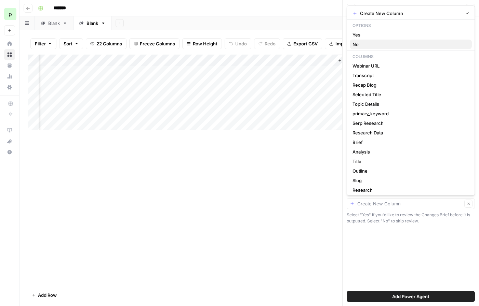
click at [356, 47] on span "No" at bounding box center [409, 44] width 114 height 7
type input "No"
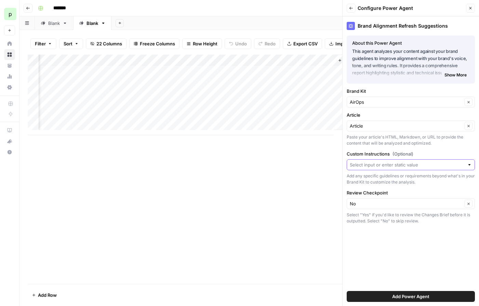
click at [387, 165] on input "Custom Instructions (Optional)" at bounding box center [407, 165] width 114 height 7
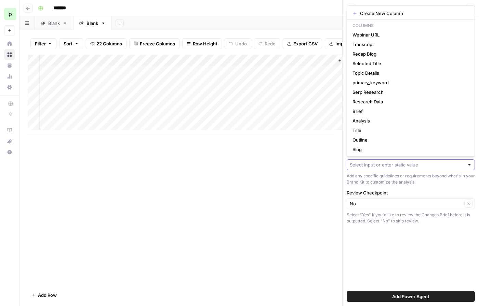
click at [387, 165] on input "Custom Instructions (Optional)" at bounding box center [407, 165] width 114 height 7
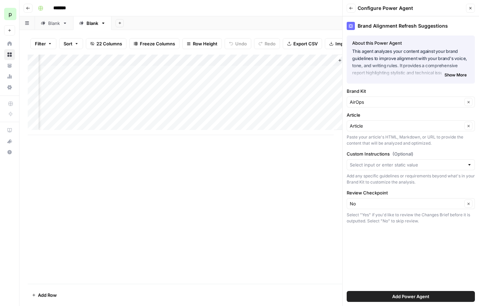
click at [293, 166] on div "Add Column" at bounding box center [249, 170] width 443 height 230
click at [411, 298] on span "Add Power Agent" at bounding box center [410, 296] width 37 height 7
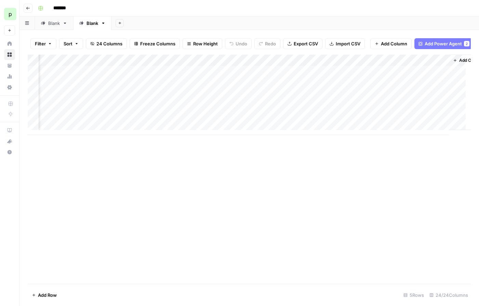
scroll to position [0, 1087]
click at [451, 39] on button "Add Power Agent 2" at bounding box center [443, 43] width 58 height 11
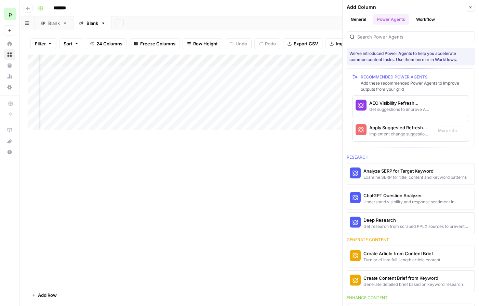
scroll to position [0, 1248]
click at [400, 131] on div "Apply Suggested Refresh Changes" at bounding box center [399, 127] width 60 height 7
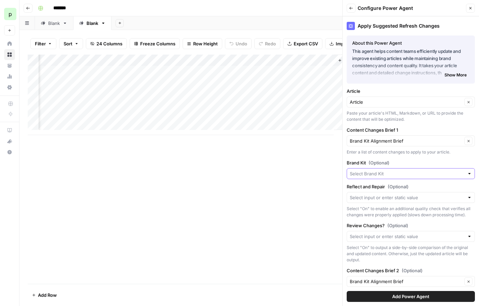
click at [391, 174] on input "Brand Kit (Optional)" at bounding box center [407, 173] width 114 height 7
click at [374, 187] on span "AirOps" at bounding box center [406, 190] width 109 height 7
type input "AirOps"
click at [371, 200] on input "Reflect and Repair (Optional)" at bounding box center [407, 197] width 114 height 7
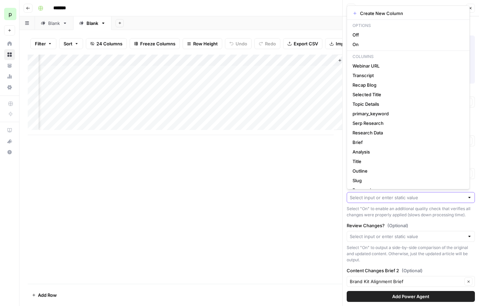
click at [385, 201] on input "Reflect and Repair (Optional)" at bounding box center [407, 197] width 114 height 7
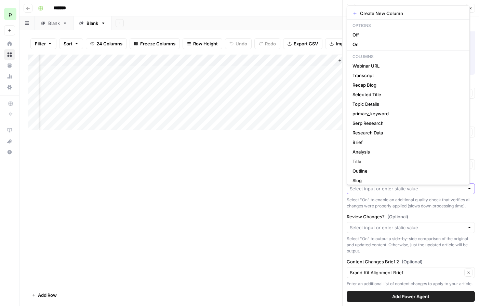
scroll to position [13, 0]
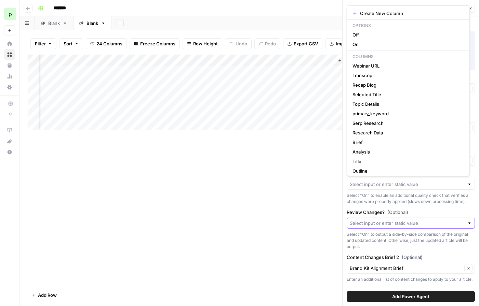
click at [390, 227] on input "Review Changes? (Optional)" at bounding box center [407, 223] width 114 height 7
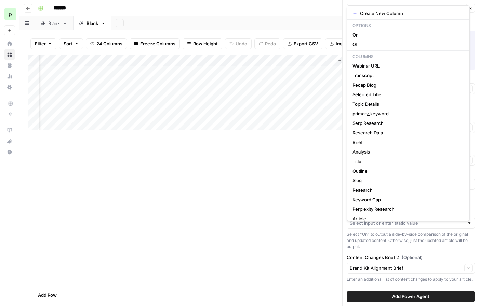
click at [422, 250] on div "Select "On" to output a side-by-side comparison of the original and updated con…" at bounding box center [410, 241] width 128 height 18
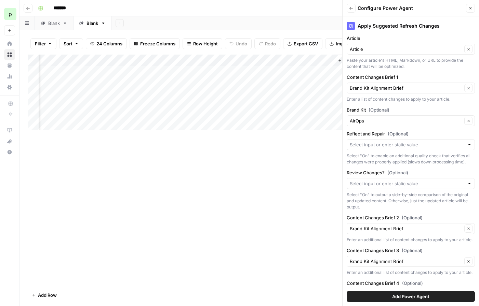
scroll to position [76, 0]
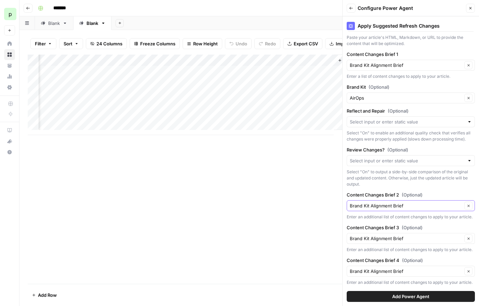
click at [466, 208] on icon "button" at bounding box center [468, 206] width 4 height 4
click at [466, 241] on icon "button" at bounding box center [468, 239] width 4 height 4
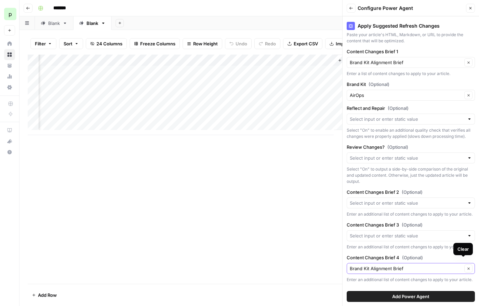
click at [465, 265] on button "Clear" at bounding box center [468, 269] width 8 height 8
click at [405, 293] on span "Add Power Agent" at bounding box center [410, 296] width 37 height 7
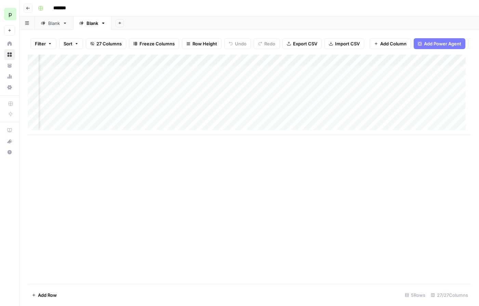
scroll to position [0, 387]
click at [315, 66] on div "Add Column" at bounding box center [249, 95] width 443 height 81
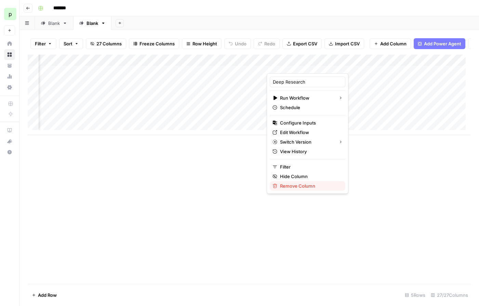
click at [286, 184] on span "Remove Column" at bounding box center [310, 186] width 60 height 7
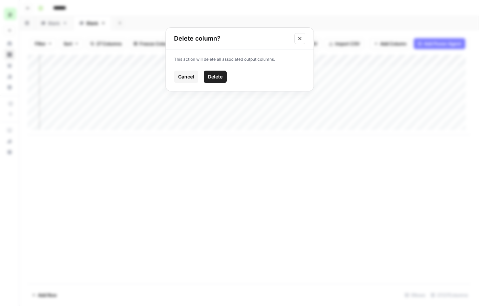
click at [219, 76] on span "Delete" at bounding box center [215, 76] width 15 height 7
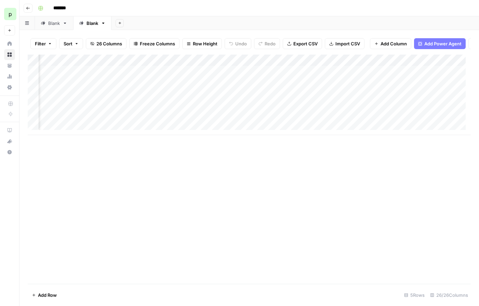
click at [314, 66] on div "Add Column" at bounding box center [249, 95] width 443 height 81
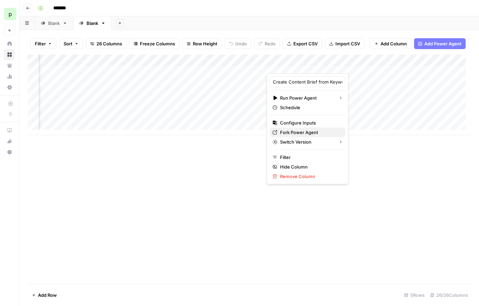
click at [297, 134] on span "Fork Power Agent" at bounding box center [310, 132] width 60 height 7
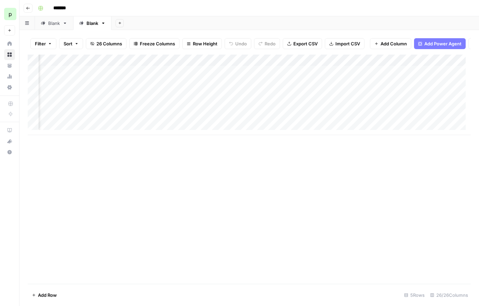
click at [314, 67] on div "Add Column" at bounding box center [249, 95] width 443 height 81
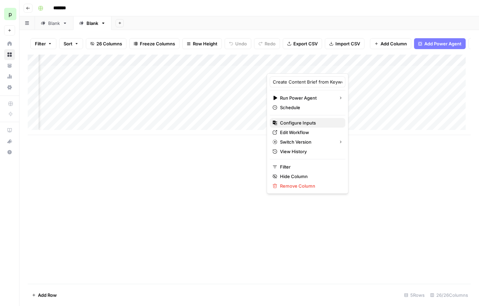
click at [308, 123] on span "Configure Inputs" at bounding box center [310, 123] width 60 height 7
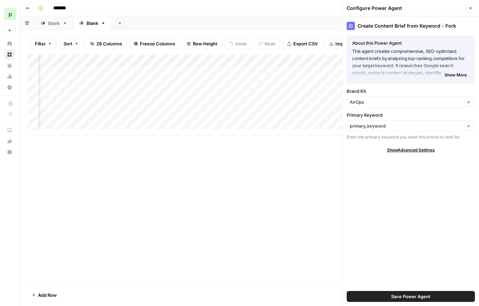
click at [400, 152] on span "Show Advanced Settings" at bounding box center [411, 150] width 48 height 6
click at [401, 151] on span "Hide Advanced Settings" at bounding box center [410, 150] width 46 height 6
click at [459, 72] on span "Show More" at bounding box center [455, 75] width 22 height 6
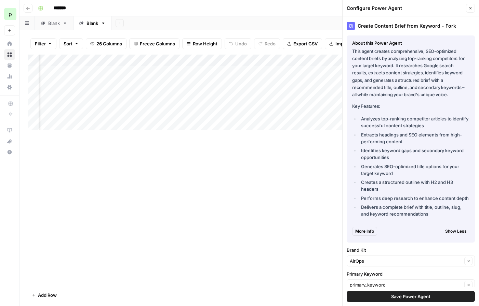
click at [456, 233] on span "Show Less" at bounding box center [456, 232] width 22 height 6
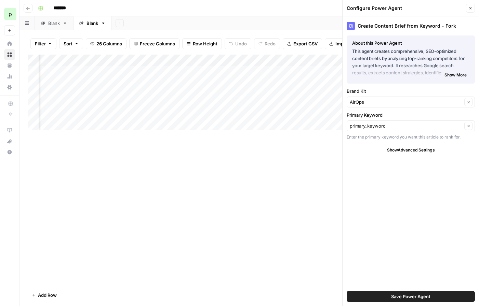
scroll to position [0, 233]
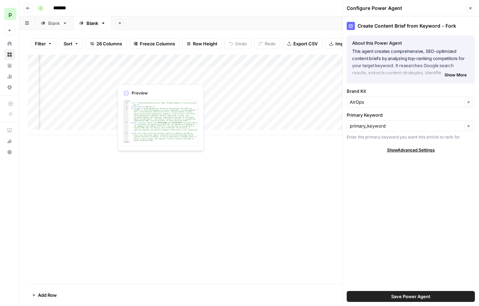
click at [132, 77] on div "Add Column" at bounding box center [249, 95] width 443 height 81
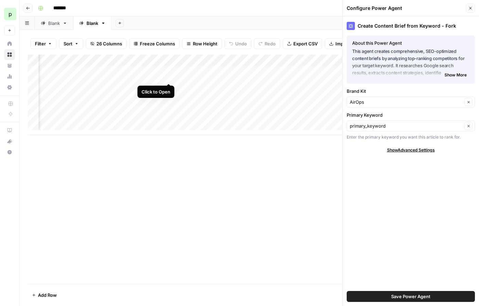
click at [169, 77] on div "Add Column" at bounding box center [249, 95] width 443 height 81
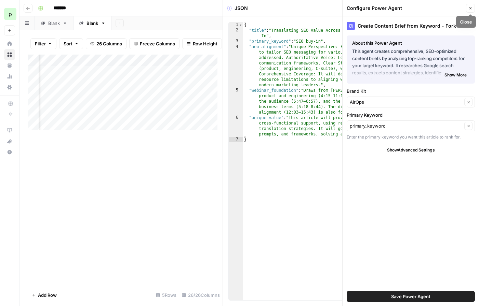
click at [468, 8] on icon "button" at bounding box center [470, 8] width 4 height 4
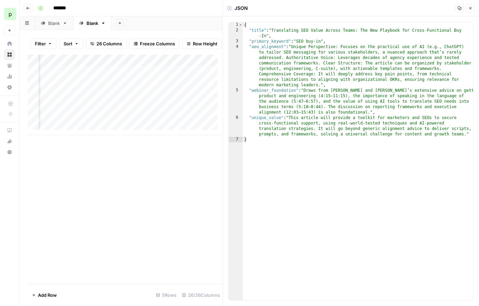
click at [471, 7] on icon "button" at bounding box center [470, 8] width 2 height 2
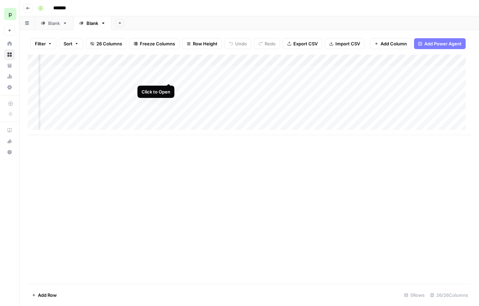
click at [167, 76] on div "Add Column" at bounding box center [249, 95] width 443 height 81
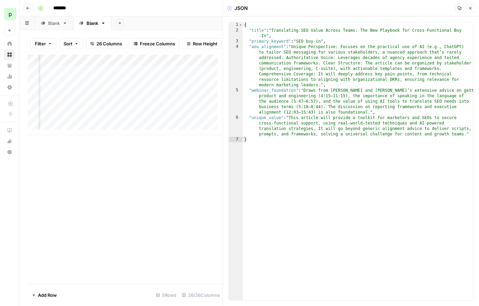
click at [367, 65] on div "{ "title" : "Translating SEO Value Across Teams: The New Playbook for Cross-Fun…" at bounding box center [358, 166] width 230 height 289
type textarea "**********"
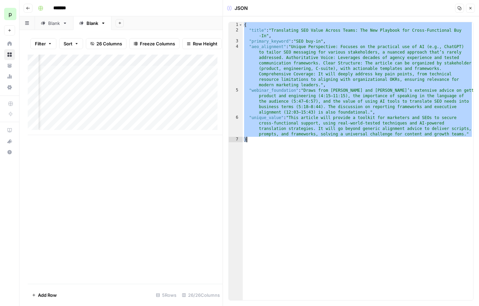
scroll to position [0, 566]
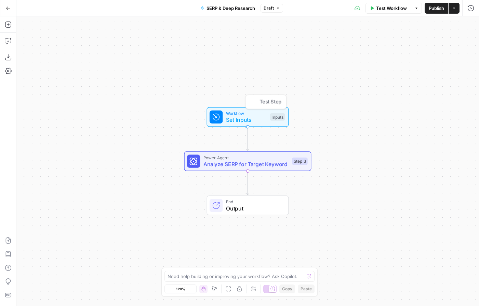
click at [260, 121] on span "Set Inputs" at bounding box center [246, 120] width 41 height 8
click at [457, 68] on icon "button" at bounding box center [459, 70] width 4 height 4
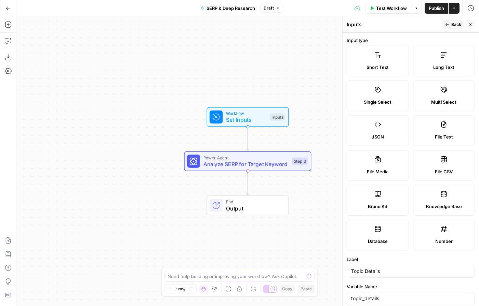
click at [367, 143] on label "JSON" at bounding box center [377, 130] width 62 height 31
click at [453, 23] on span "Back" at bounding box center [456, 25] width 10 height 6
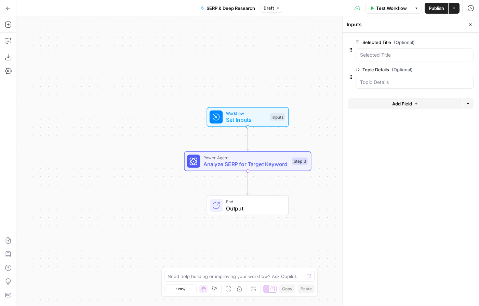
click at [240, 167] on span "Analyze SERP for Target Keyword" at bounding box center [245, 164] width 85 height 8
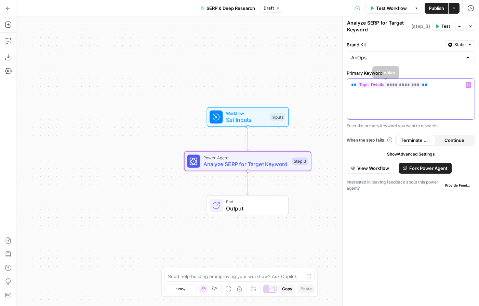
click at [446, 80] on div "**********" at bounding box center [410, 99] width 127 height 41
click at [474, 85] on div "**********" at bounding box center [410, 99] width 127 height 41
click at [470, 84] on button "Variables Menu" at bounding box center [467, 84] width 5 height 5
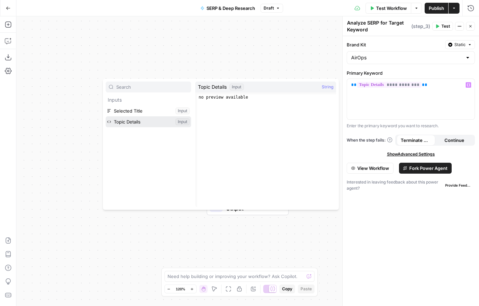
click at [129, 122] on button "Select variable Topic Details" at bounding box center [148, 122] width 85 height 11
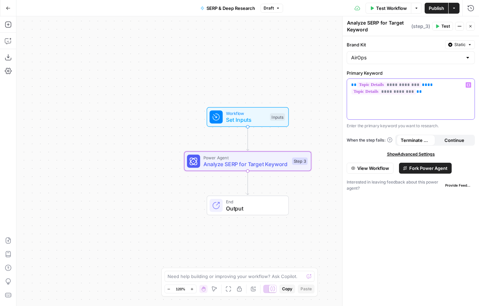
click at [431, 92] on p "**********" at bounding box center [410, 89] width 119 height 14
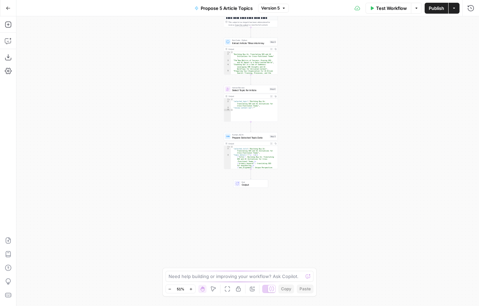
drag, startPoint x: 344, startPoint y: 240, endPoint x: 356, endPoint y: 147, distance: 94.1
click at [356, 147] on div "Workflow Set Inputs Inputs LLM · GPT-4.1 Generate Article Topics from Webinar S…" at bounding box center [247, 161] width 462 height 290
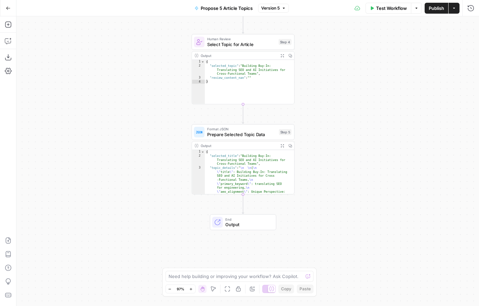
drag, startPoint x: 282, startPoint y: 125, endPoint x: 313, endPoint y: 181, distance: 64.1
click at [313, 181] on div "Workflow Set Inputs Inputs LLM · GPT-4.1 Generate Article Topics from Webinar S…" at bounding box center [247, 161] width 462 height 290
click at [240, 221] on span "End" at bounding box center [247, 219] width 45 height 5
click at [245, 136] on span "Prepare Selected Topic Data" at bounding box center [241, 134] width 69 height 6
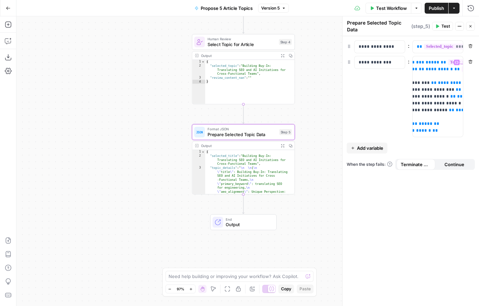
scroll to position [0, 1]
click at [436, 83] on p "**********" at bounding box center [430, 96] width 31 height 75
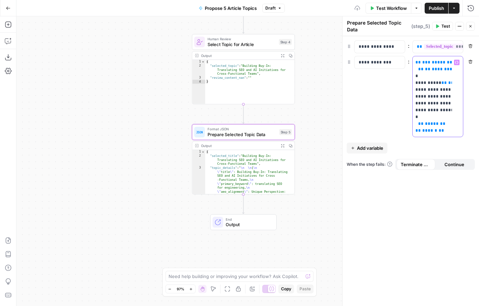
scroll to position [0, 56]
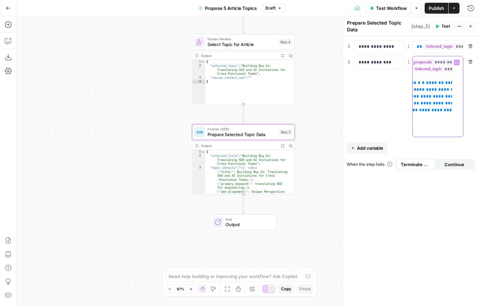
copy p "**"
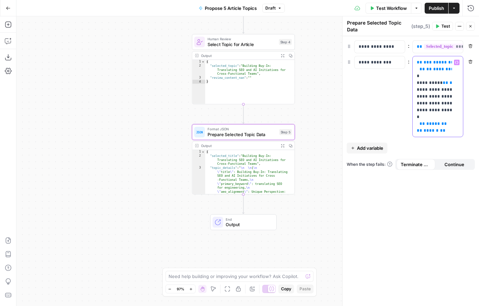
scroll to position [0, 35]
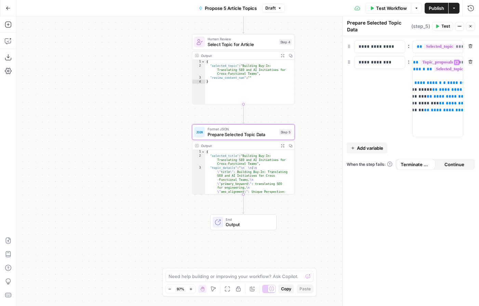
click at [444, 28] on span "Test" at bounding box center [445, 26] width 9 height 6
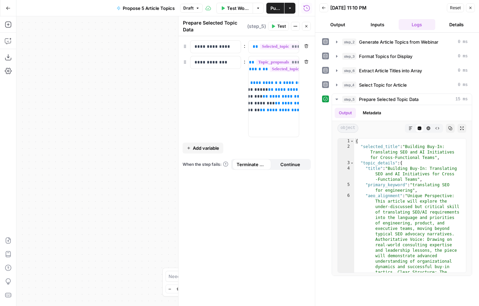
click at [471, 6] on icon "button" at bounding box center [470, 8] width 4 height 4
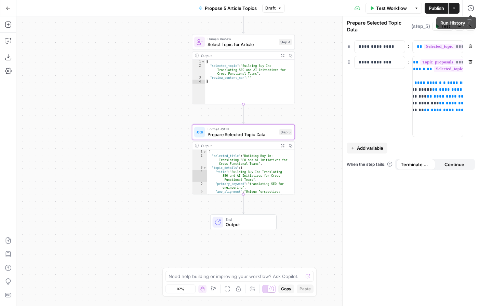
click at [436, 10] on span "Publish" at bounding box center [435, 8] width 15 height 7
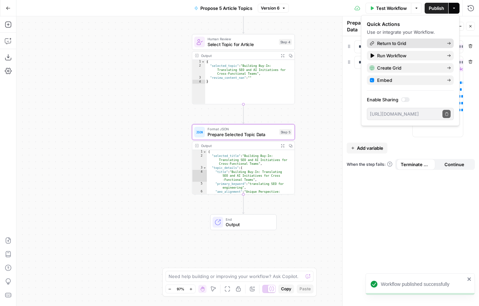
click at [419, 42] on span "Return to Grid" at bounding box center [409, 43] width 64 height 7
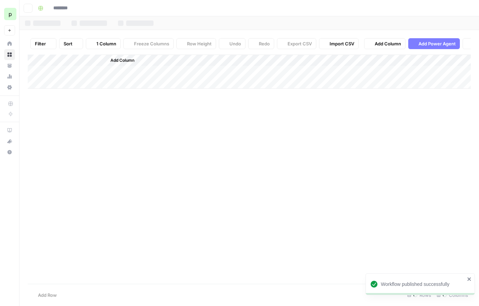
type input "*******"
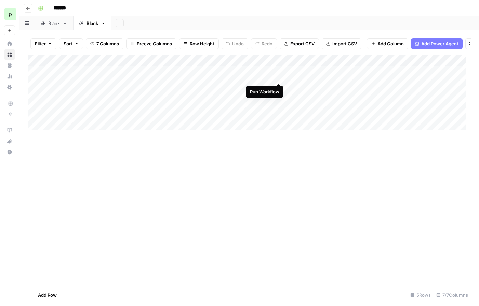
click at [277, 77] on div "Add Column" at bounding box center [249, 95] width 443 height 81
click at [276, 76] on div "Add Column" at bounding box center [249, 95] width 443 height 81
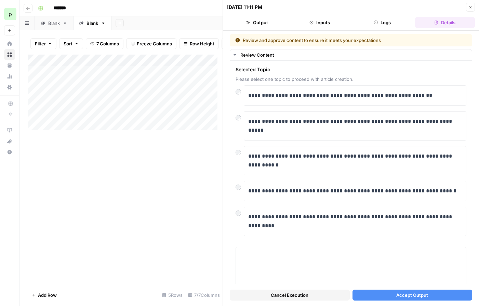
click at [396, 293] on span "Accept Output" at bounding box center [412, 295] width 32 height 7
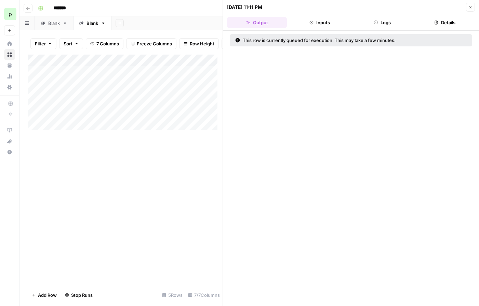
click at [471, 8] on icon "button" at bounding box center [470, 7] width 4 height 4
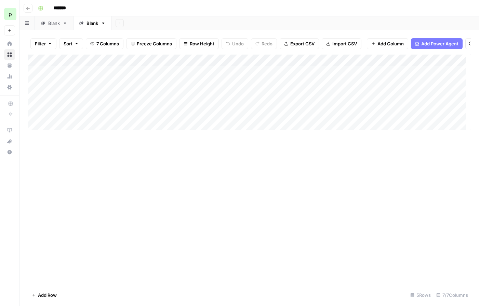
click at [454, 66] on div "Add Column" at bounding box center [249, 95] width 443 height 81
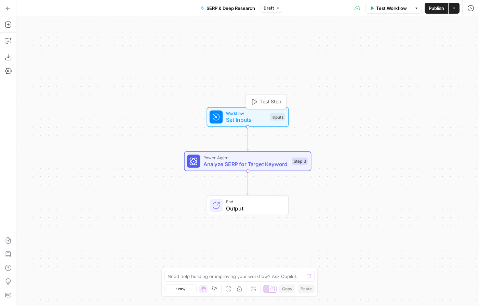
click at [257, 120] on span "Set Inputs" at bounding box center [246, 120] width 41 height 8
click at [448, 70] on span "edit field" at bounding box center [447, 69] width 15 height 5
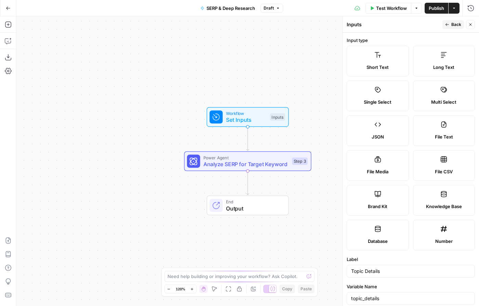
click at [451, 23] on span "Back" at bounding box center [456, 25] width 10 height 6
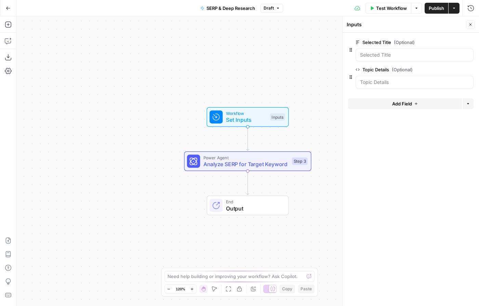
click at [274, 151] on div "Workflow Set Inputs Inputs Power Agent Analyze SERP for Target Keyword Step 3 E…" at bounding box center [247, 161] width 462 height 290
click at [272, 156] on span "Power Agent" at bounding box center [245, 157] width 85 height 6
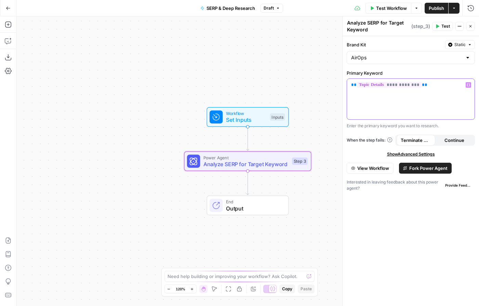
click at [423, 84] on p "**********" at bounding box center [410, 85] width 119 height 7
click at [466, 85] on button "Variables Menu" at bounding box center [467, 84] width 5 height 5
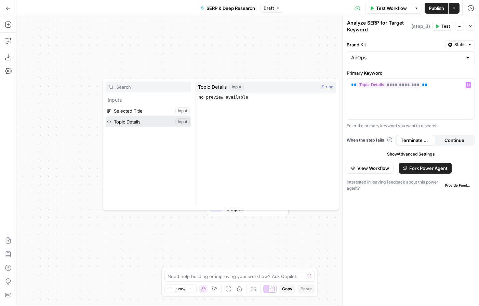
click at [157, 120] on button "Select variable Topic Details" at bounding box center [148, 122] width 85 height 11
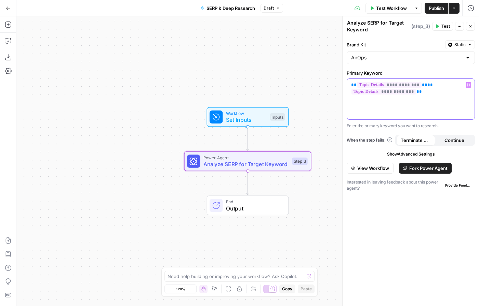
drag, startPoint x: 432, startPoint y: 91, endPoint x: 340, endPoint y: 85, distance: 91.8
click at [342, 85] on div "**********" at bounding box center [410, 161] width 137 height 290
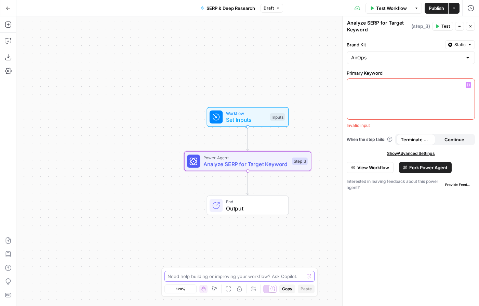
click at [245, 273] on textarea at bounding box center [235, 276] width 137 height 7
type textarea "analyze serp for the topic_details.primary_keyword"
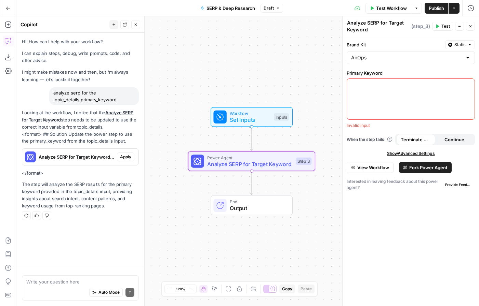
click at [128, 154] on span "Apply" at bounding box center [125, 157] width 11 height 6
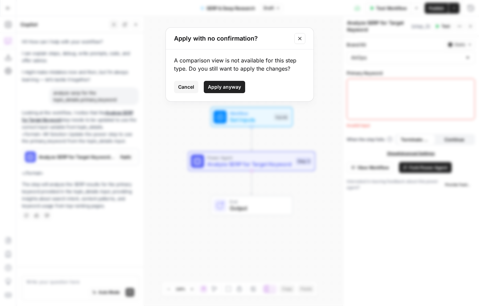
click at [214, 85] on span "Apply anyway" at bounding box center [224, 87] width 33 height 7
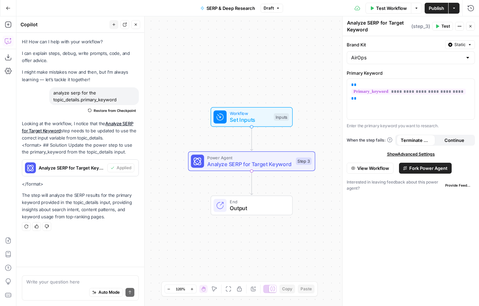
click at [230, 8] on span "SERP & Deep Research" at bounding box center [230, 8] width 49 height 7
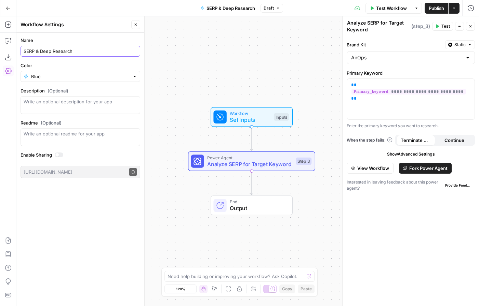
click at [86, 49] on input "SERP & Deep Research" at bounding box center [80, 51] width 113 height 7
type input "SERP for Keyword"
click at [440, 9] on span "Publish" at bounding box center [435, 8] width 15 height 7
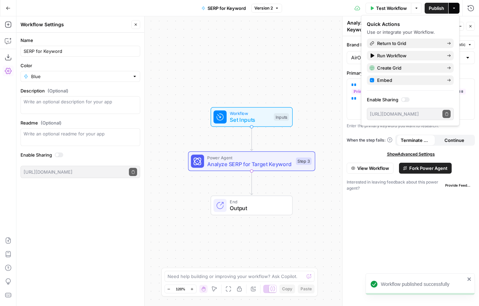
click at [335, 6] on div "Test Workflow Options Publish Actions Run History" at bounding box center [380, 8] width 197 height 16
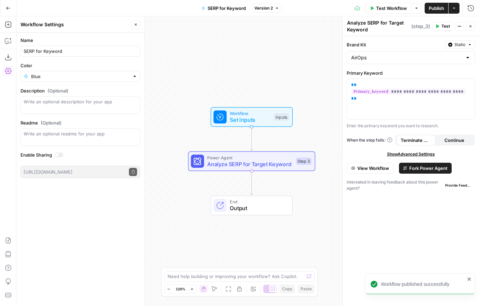
click at [457, 9] on button "Actions" at bounding box center [453, 8] width 11 height 11
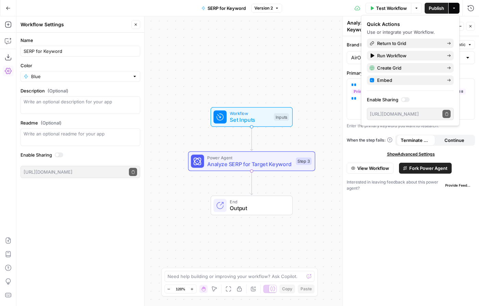
click at [335, 14] on div "Test Workflow Options Publish Actions Run History" at bounding box center [380, 8] width 197 height 16
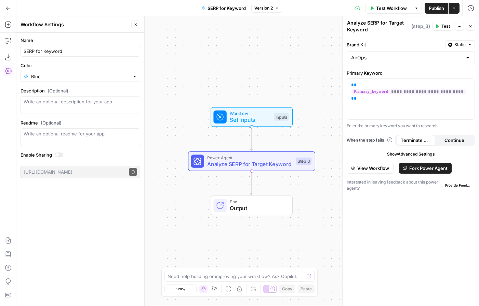
click at [211, 9] on span "SERP for Keyword" at bounding box center [226, 8] width 38 height 7
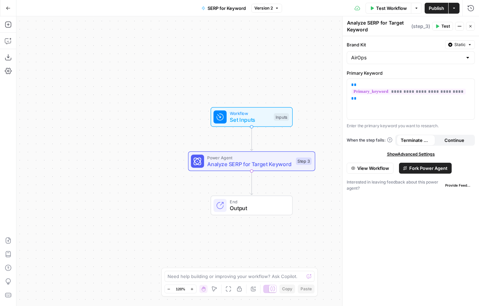
click at [232, 7] on span "SERP for Keyword" at bounding box center [226, 8] width 38 height 7
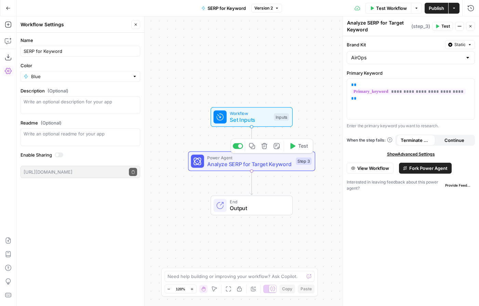
click at [264, 144] on icon "button" at bounding box center [264, 146] width 6 height 6
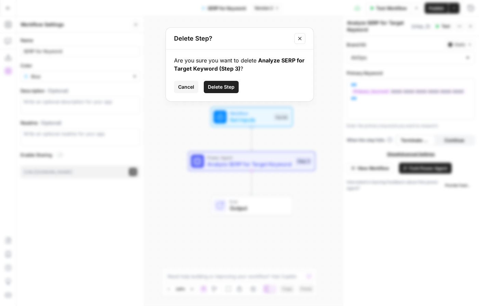
click at [232, 90] on span "Delete Step" at bounding box center [221, 87] width 27 height 7
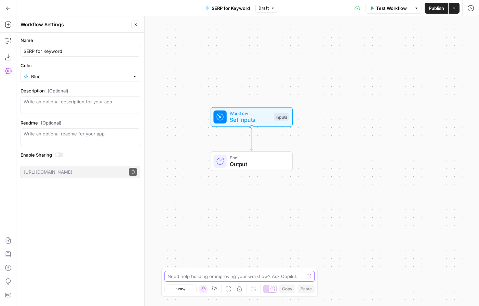
click at [226, 273] on textarea at bounding box center [235, 276] width 137 height 7
click at [237, 118] on span "Set Inputs" at bounding box center [250, 120] width 41 height 8
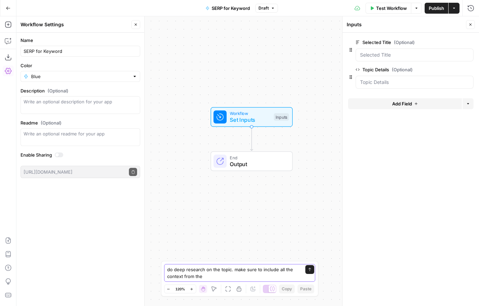
click at [256, 279] on textarea "do deep research on the topic. make sure to include all the context from the" at bounding box center [232, 273] width 131 height 14
type textarea "do deep research on the topic. make sure to include all the context from the To…"
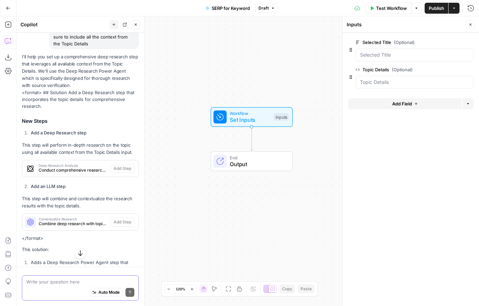
scroll to position [192, 0]
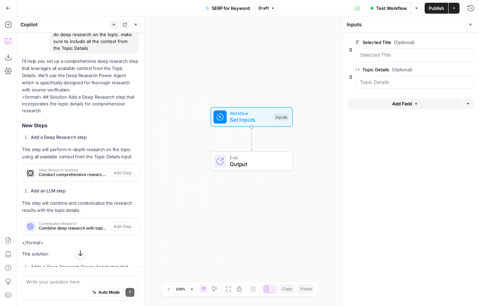
click at [79, 169] on span "Deep Research Analysis" at bounding box center [73, 169] width 69 height 3
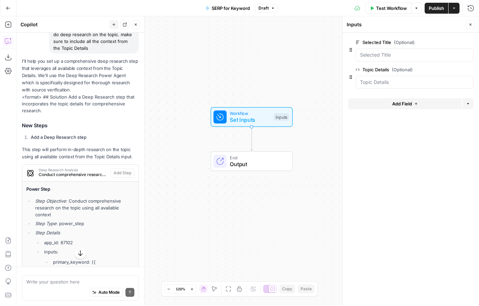
click at [470, 23] on icon "button" at bounding box center [470, 25] width 4 height 4
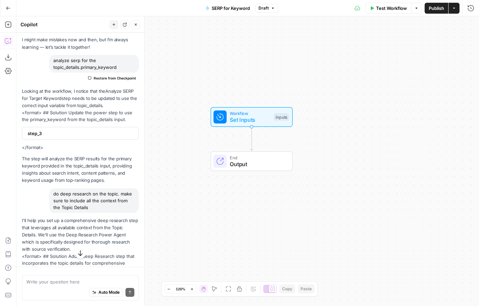
click at [252, 118] on span "Set Inputs" at bounding box center [250, 120] width 41 height 8
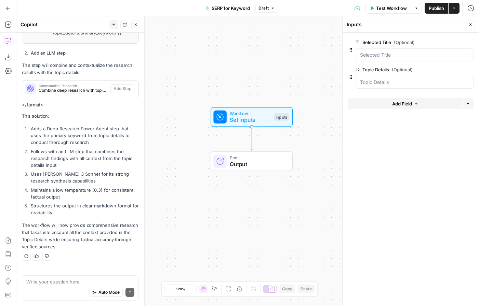
scroll to position [314, 0]
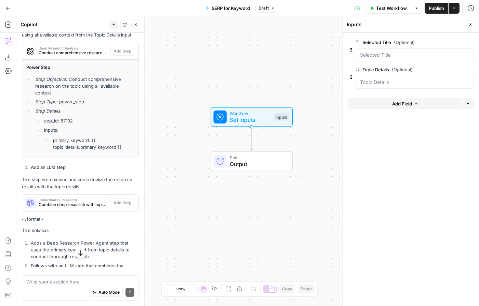
click at [90, 122] on li "app_id: 87102" at bounding box center [88, 121] width 92 height 7
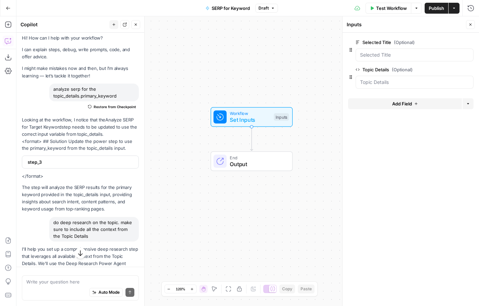
scroll to position [0, 0]
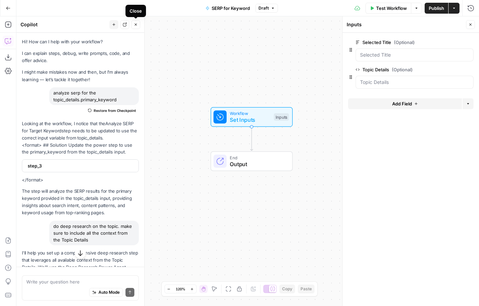
click at [135, 23] on icon "button" at bounding box center [136, 25] width 4 height 4
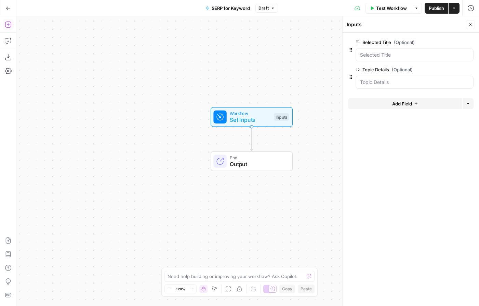
click at [6, 21] on icon "button" at bounding box center [8, 24] width 7 height 7
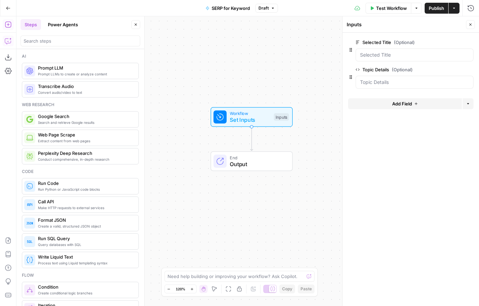
click at [9, 43] on icon "button" at bounding box center [8, 41] width 6 height 5
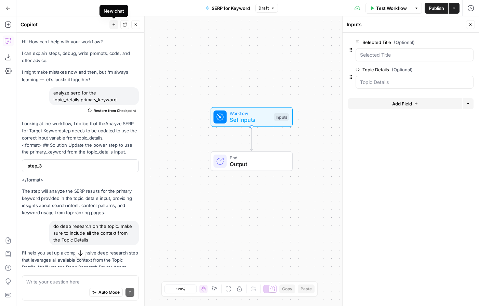
click at [114, 26] on icon "button" at bounding box center [114, 25] width 4 height 4
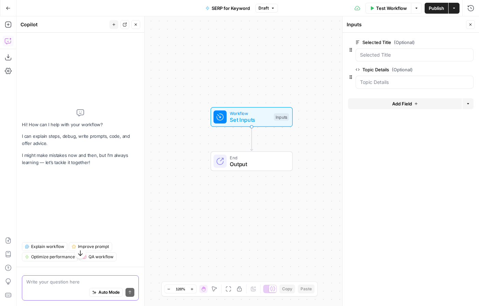
click at [75, 279] on textarea at bounding box center [80, 282] width 108 height 7
click at [77, 281] on textarea at bounding box center [80, 282] width 108 height 7
click at [51, 284] on textarea at bounding box center [80, 282] width 108 height 7
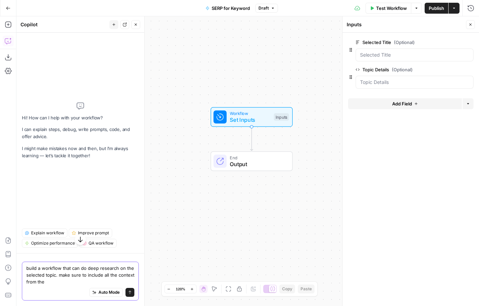
type textarea "build a workflow that can do deep research on the selected topic. make sure to …"
click at [400, 101] on span "Add Field" at bounding box center [402, 103] width 20 height 7
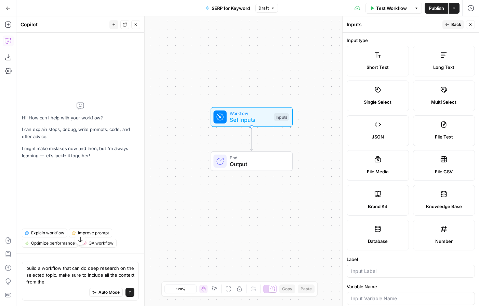
click at [452, 62] on label "Long Text" at bounding box center [444, 61] width 62 height 31
click at [450, 26] on button "Back" at bounding box center [453, 24] width 22 height 9
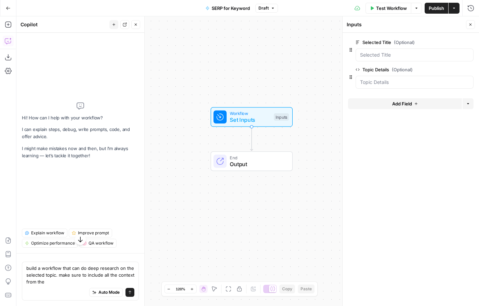
click at [466, 105] on icon "button" at bounding box center [468, 104] width 4 height 4
click at [423, 104] on button "Add Field" at bounding box center [405, 103] width 114 height 11
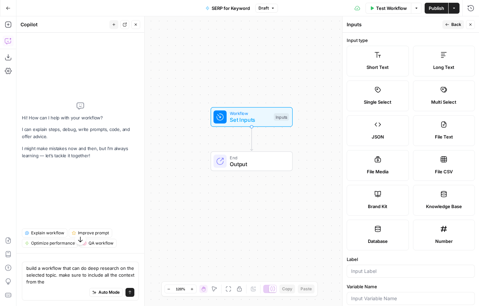
click at [449, 60] on label "Long Text" at bounding box center [444, 61] width 62 height 31
click at [374, 271] on input "Label" at bounding box center [410, 271] width 119 height 7
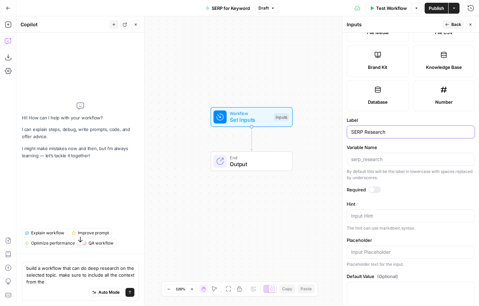
scroll to position [155, 0]
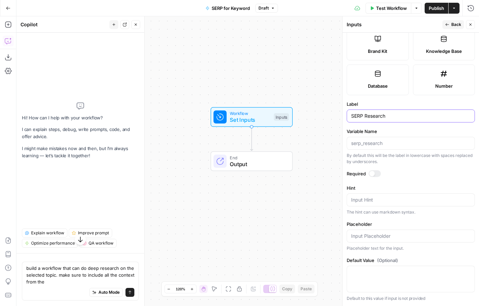
type input "SERP Research"
click at [446, 27] on button "Back" at bounding box center [453, 24] width 22 height 9
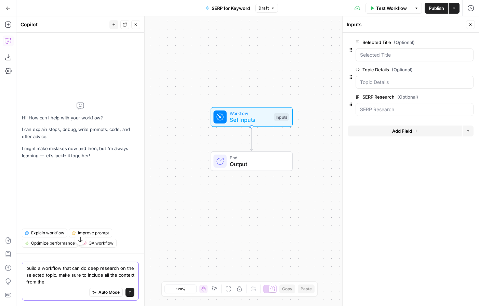
click at [72, 281] on textarea "build a workflow that can do deep research on the selected topic. make sure to …" at bounding box center [80, 275] width 108 height 20
type textarea "build a workflow that can do deep research on the selected topic. make sure to …"
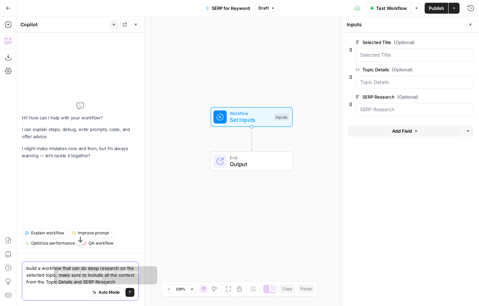
click at [98, 292] on span "Auto Mode" at bounding box center [108, 293] width 21 height 6
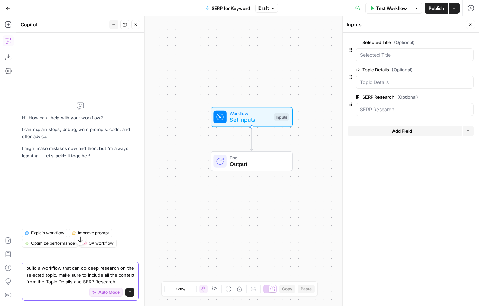
click at [131, 292] on icon "submit" at bounding box center [130, 293] width 4 height 4
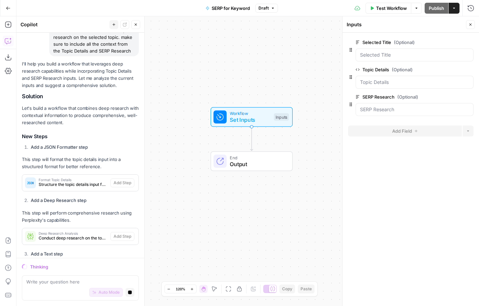
scroll to position [24, 0]
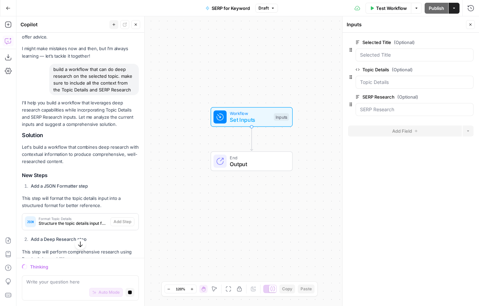
click at [96, 221] on span "Format Topic Details" at bounding box center [73, 218] width 69 height 3
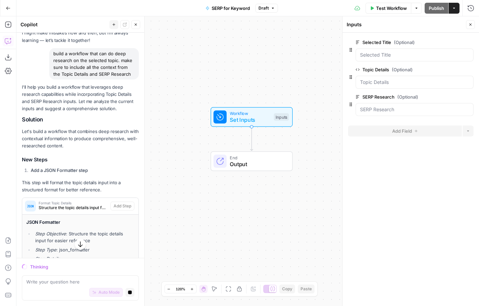
scroll to position [67, 0]
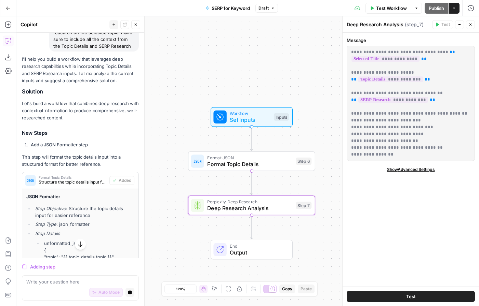
click at [269, 163] on span "Format Topic Details" at bounding box center [249, 164] width 85 height 8
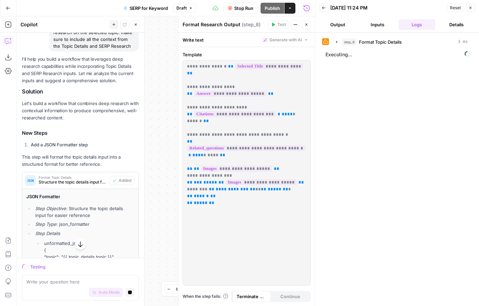
click at [472, 8] on button "Close" at bounding box center [470, 7] width 9 height 9
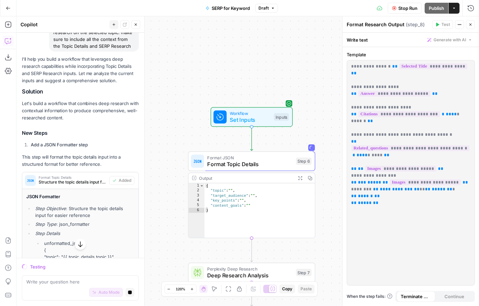
click at [467, 24] on button "Close" at bounding box center [470, 24] width 9 height 9
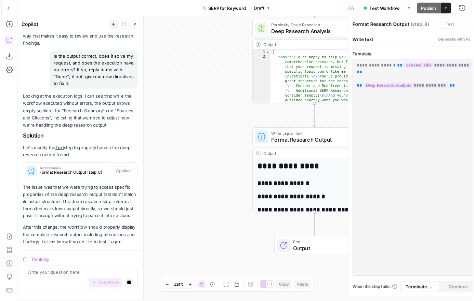
scroll to position [471, 0]
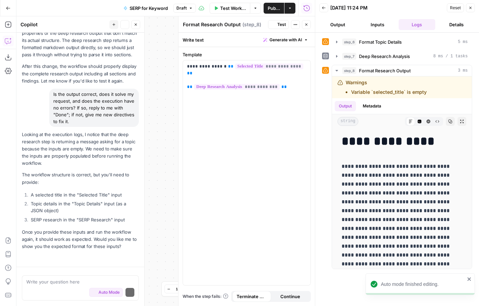
scroll to position [650, 0]
click at [470, 10] on icon "button" at bounding box center [470, 8] width 4 height 4
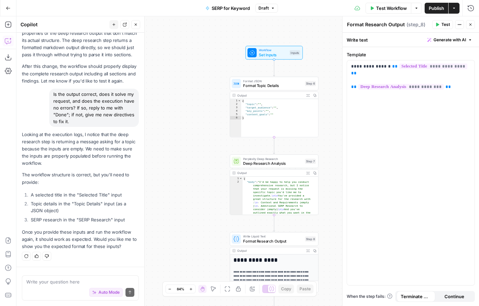
click at [391, 9] on span "Test Workflow" at bounding box center [391, 8] width 31 height 7
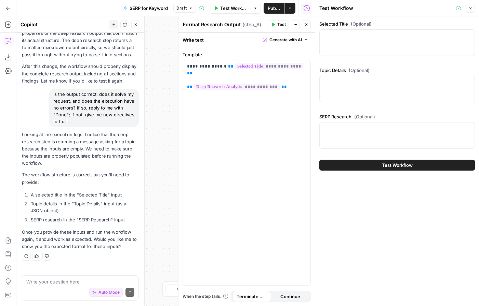
click at [472, 9] on button "Close" at bounding box center [470, 8] width 9 height 9
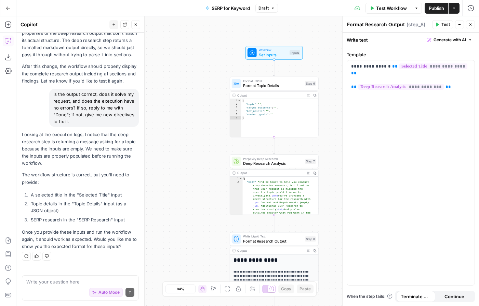
click at [448, 5] on button "Publish" at bounding box center [436, 8] width 24 height 11
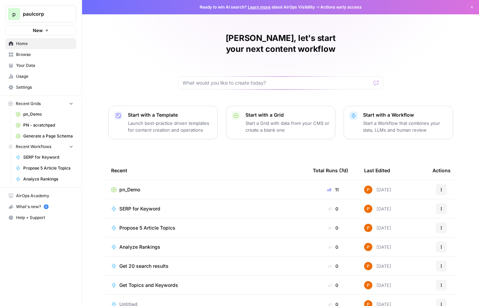
click at [43, 63] on span "Your Data" at bounding box center [44, 66] width 57 height 6
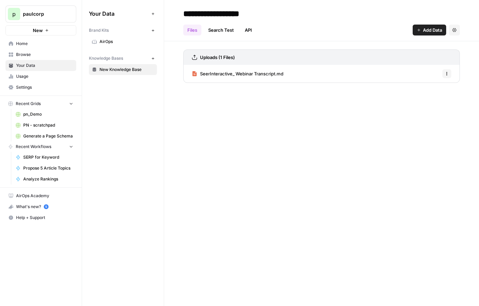
click at [219, 31] on link "Search Test" at bounding box center [221, 30] width 34 height 11
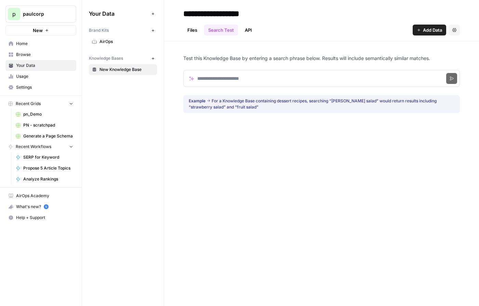
click at [155, 57] on button "New" at bounding box center [153, 58] width 8 height 8
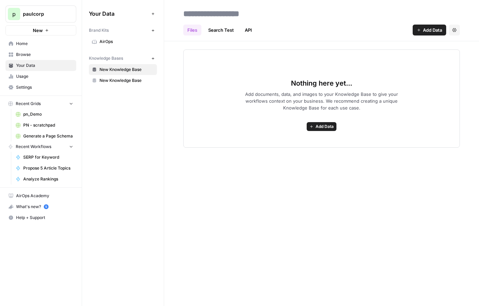
click at [130, 81] on span "New Knowledge Base" at bounding box center [126, 81] width 54 height 6
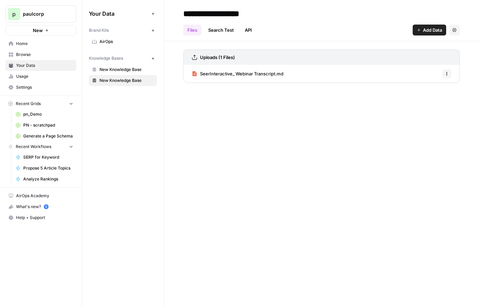
click at [131, 71] on span "New Knowledge Base" at bounding box center [126, 70] width 54 height 6
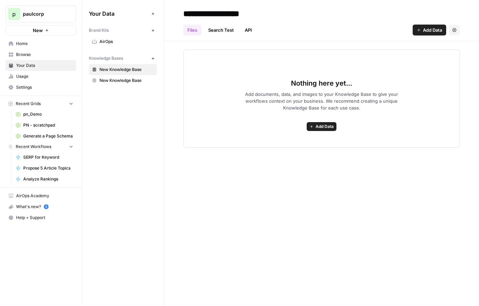
click at [198, 20] on div "Files Search Test API Add Data Settings" at bounding box center [321, 27] width 276 height 16
click at [215, 15] on input "**********" at bounding box center [234, 14] width 109 height 14
click at [456, 28] on button "Settings" at bounding box center [454, 30] width 11 height 11
click at [416, 49] on span "Delete Knowledge Base" at bounding box center [426, 46] width 51 height 7
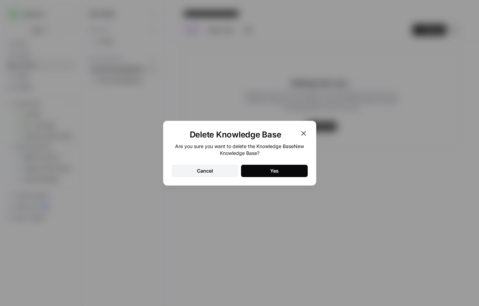
click at [262, 180] on div "Delete Knowledge Base Are you sure you want to delete the Knowledge Base New Kn…" at bounding box center [239, 153] width 153 height 65
click at [262, 174] on button "Yes" at bounding box center [274, 171] width 67 height 12
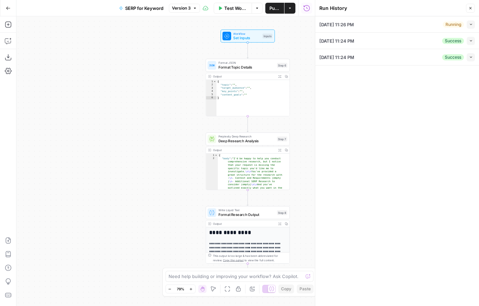
click at [467, 25] on button "Collapse" at bounding box center [470, 24] width 8 height 8
type textarea "Translating SEO Value Across Teams: The New Playbook for Cross-Functional Buy-In"
type textarea "{"title":"Translating SEO Value Across Teams: The New Playbook for Cross-Functi…"
type textarea "null"
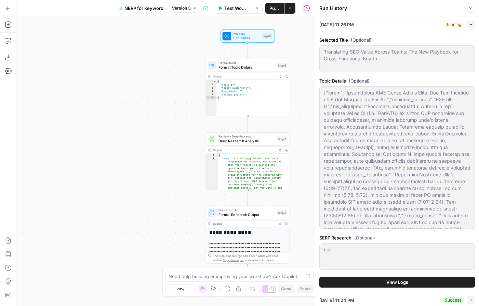
scroll to position [48, 0]
click at [466, 8] on button "Close" at bounding box center [470, 8] width 9 height 9
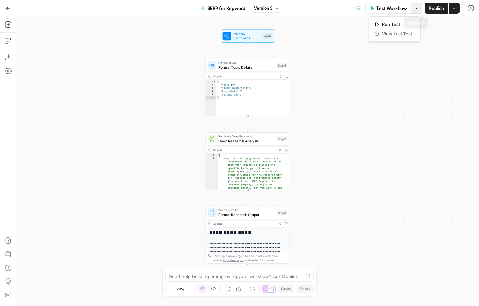
click at [417, 9] on icon "button" at bounding box center [416, 8] width 4 height 4
click at [397, 26] on span "Run Test" at bounding box center [397, 24] width 30 height 7
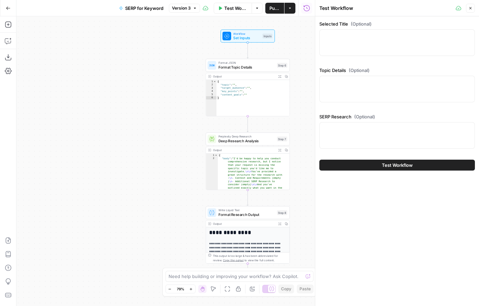
click at [187, 8] on span "Version 3" at bounding box center [181, 8] width 19 height 6
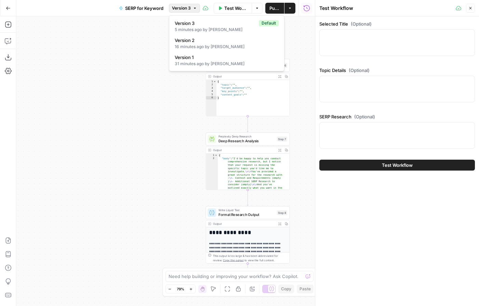
click at [187, 8] on span "Version 3" at bounding box center [181, 8] width 19 height 6
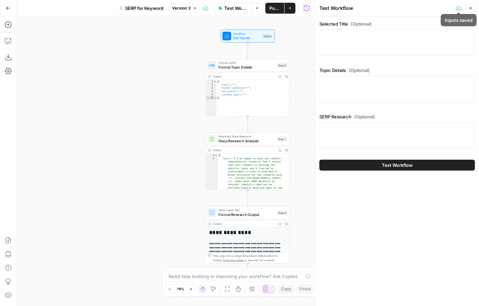
click at [469, 9] on icon "button" at bounding box center [470, 8] width 4 height 4
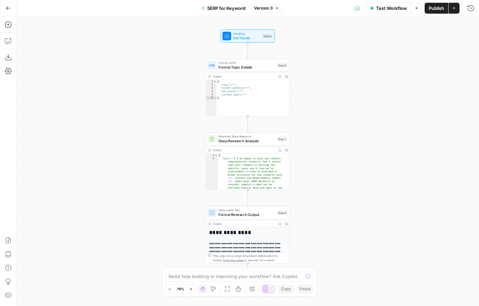
click at [245, 67] on span "Format Topic Details" at bounding box center [246, 67] width 56 height 5
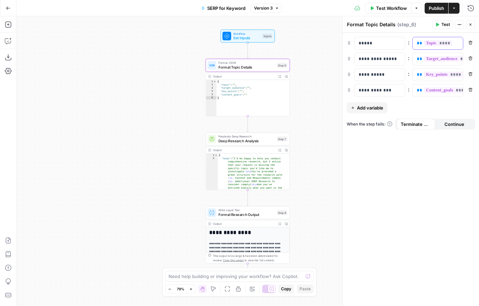
click at [439, 41] on span "**********" at bounding box center [456, 43] width 65 height 6
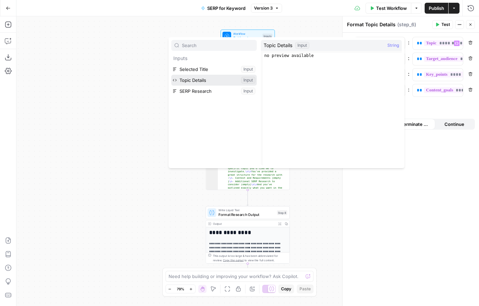
click at [193, 80] on button "Select variable Topic Details" at bounding box center [213, 80] width 85 height 11
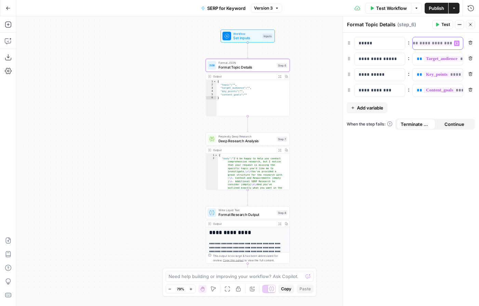
scroll to position [0, 21]
click at [456, 42] on div "**********" at bounding box center [437, 43] width 50 height 12
click at [456, 44] on div "**********" at bounding box center [437, 43] width 50 height 12
click at [442, 47] on div "**********" at bounding box center [437, 43] width 50 height 12
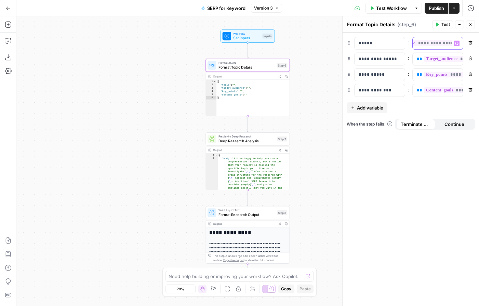
click at [442, 47] on div "**********" at bounding box center [431, 43] width 39 height 12
click at [441, 43] on span "**********" at bounding box center [434, 43] width 65 height 6
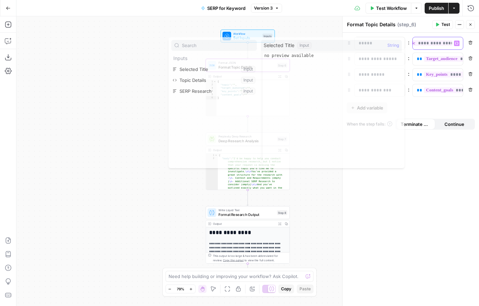
click at [441, 43] on span "**********" at bounding box center [434, 43] width 65 height 6
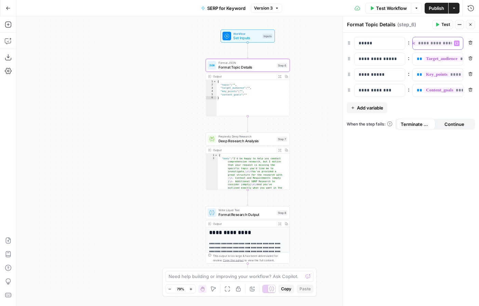
click at [447, 43] on span "**********" at bounding box center [434, 43] width 65 height 6
click at [447, 60] on span "**********" at bounding box center [479, 59] width 111 height 6
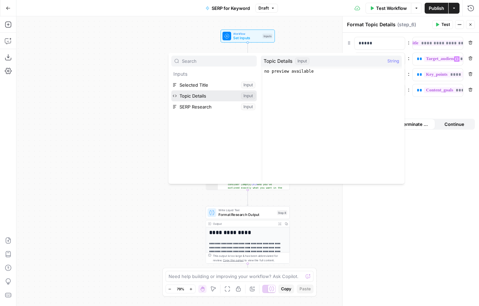
click at [189, 95] on button "Select variable Topic Details" at bounding box center [213, 96] width 85 height 11
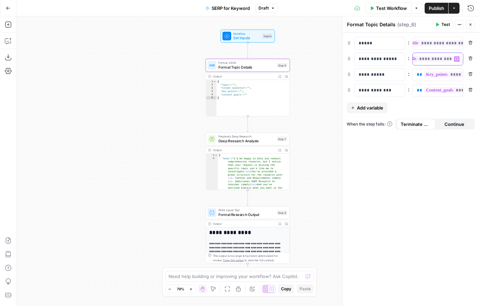
scroll to position [0, 27]
click at [444, 60] on span "**********" at bounding box center [430, 59] width 67 height 6
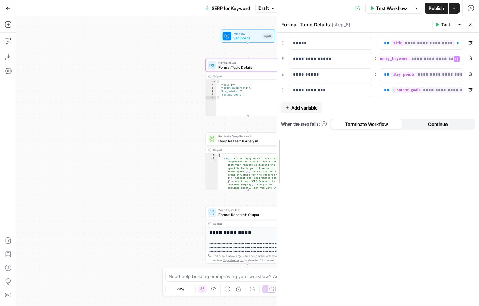
scroll to position [0, 4]
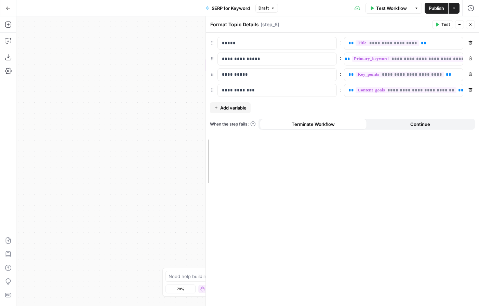
drag, startPoint x: 343, startPoint y: 63, endPoint x: 122, endPoint y: 61, distance: 221.4
click at [122, 61] on body "p paulcorp New Home Browse Your Data Usage Settings Recent Grids pn_Demo PN - s…" at bounding box center [239, 153] width 479 height 306
click at [442, 77] on p "**********" at bounding box center [403, 74] width 110 height 7
drag, startPoint x: 294, startPoint y: 63, endPoint x: 144, endPoint y: 58, distance: 150.4
click at [144, 58] on body "p paulcorp New Home Browse Your Data Usage Settings Recent Grids pn_Demo PN - s…" at bounding box center [239, 153] width 479 height 306
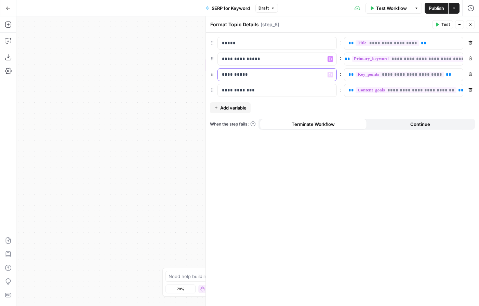
click at [228, 75] on p "**********" at bounding box center [271, 74] width 99 height 7
click at [414, 74] on span "**********" at bounding box center [399, 75] width 88 height 6
click at [240, 76] on p "**********" at bounding box center [277, 74] width 110 height 7
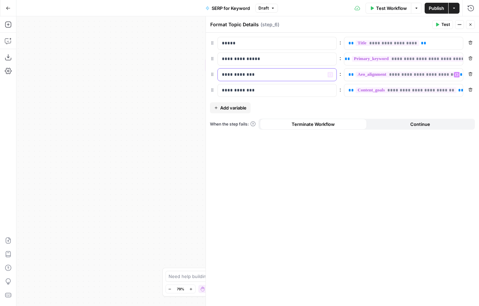
click at [240, 76] on p "**********" at bounding box center [277, 74] width 110 height 7
click at [239, 91] on p "**********" at bounding box center [277, 90] width 110 height 7
click at [239, 91] on p "**********" at bounding box center [271, 90] width 99 height 7
click at [431, 91] on span "**********" at bounding box center [405, 90] width 101 height 6
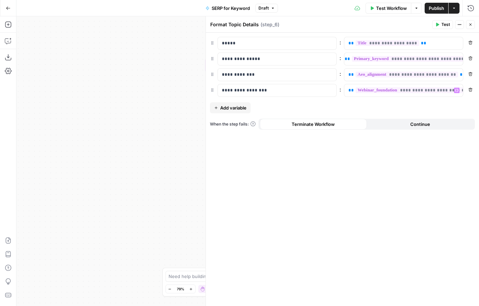
click at [232, 108] on span "Add variable" at bounding box center [233, 108] width 26 height 7
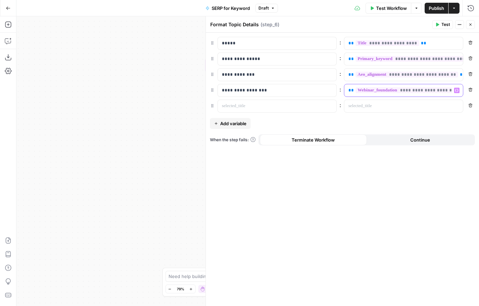
click at [382, 93] on span "**********" at bounding box center [418, 90] width 126 height 6
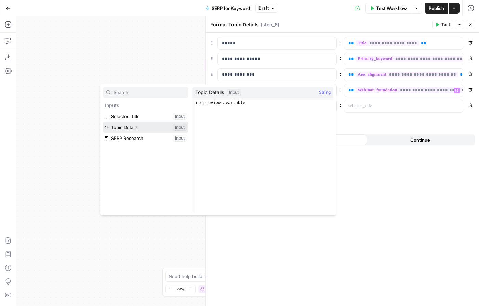
click at [153, 124] on button "Select variable Topic Details" at bounding box center [145, 127] width 85 height 11
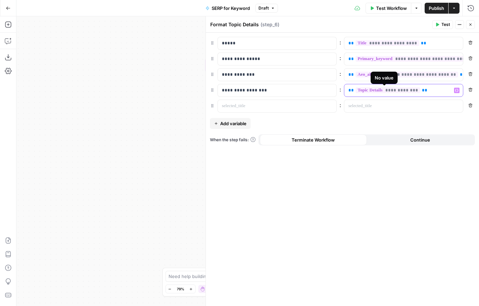
click at [412, 89] on span "**********" at bounding box center [387, 90] width 65 height 6
click at [412, 91] on span "**********" at bounding box center [387, 90] width 65 height 6
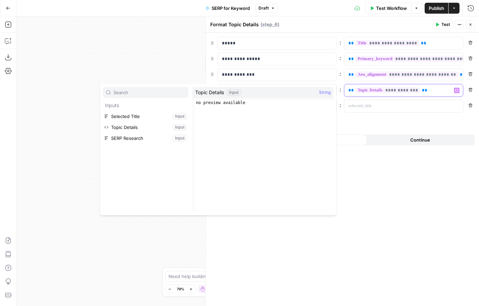
click at [422, 87] on p "**********" at bounding box center [403, 90] width 110 height 7
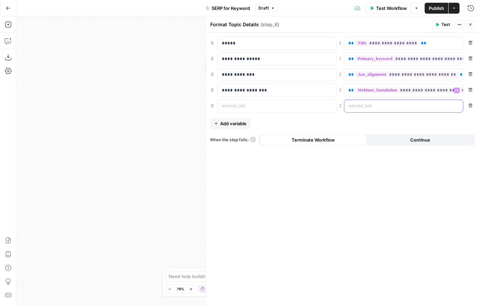
click at [388, 107] on p at bounding box center [397, 106] width 99 height 7
click at [311, 108] on p at bounding box center [271, 106] width 99 height 7
click at [251, 94] on div "**********" at bounding box center [272, 90] width 108 height 12
click at [253, 105] on p at bounding box center [271, 106] width 99 height 7
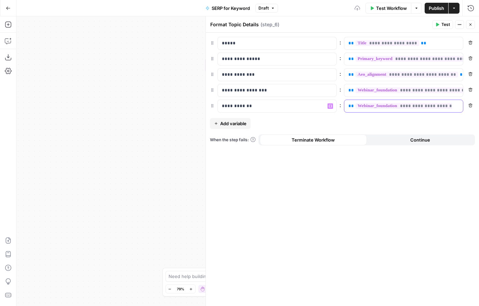
click at [439, 107] on span "**********" at bounding box center [418, 106] width 126 height 6
click at [333, 166] on div "**********" at bounding box center [342, 170] width 273 height 274
click at [441, 22] on span "Test" at bounding box center [445, 25] width 9 height 6
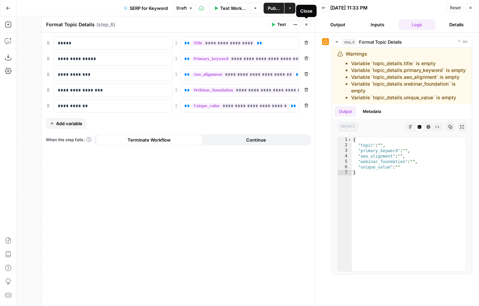
click at [308, 25] on button "Close" at bounding box center [306, 24] width 9 height 9
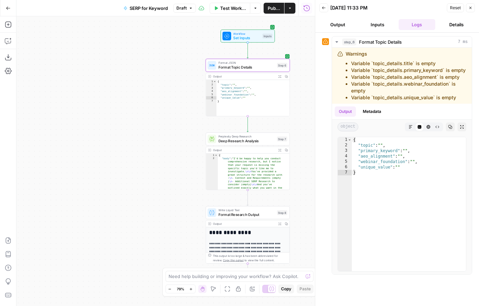
click at [468, 10] on icon "button" at bounding box center [470, 8] width 4 height 4
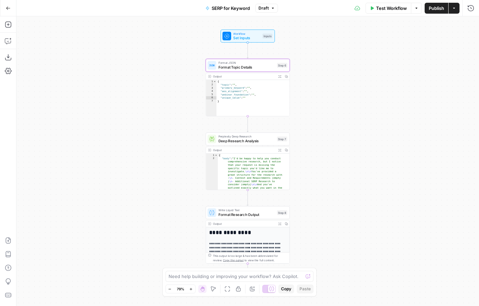
click at [393, 11] on span "Test Workflow" at bounding box center [391, 8] width 31 height 7
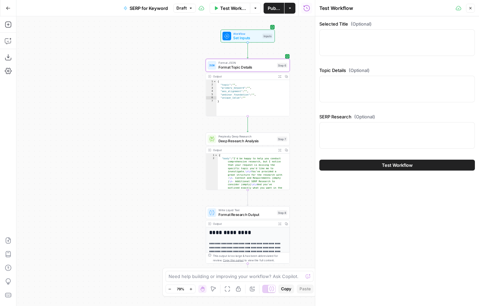
click at [362, 58] on div "Selected Title (Optional)" at bounding box center [396, 39] width 155 height 38
click at [367, 50] on div at bounding box center [396, 42] width 155 height 27
paste textarea "Translating SEO Value Across Teams: The New Playbook for Cross-Functional Buy-In"
type textarea "Translating SEO Value Across Teams: The New Playbook for Cross-Functional Buy-In"
click at [346, 87] on div at bounding box center [396, 89] width 155 height 27
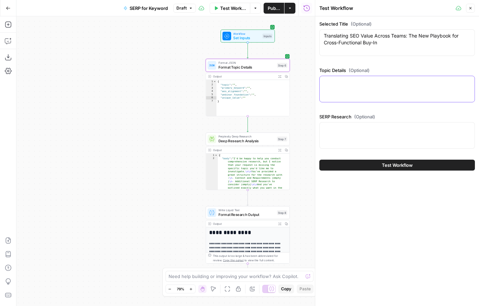
paste textarea "{ "title": "Translating SEO Value Across Teams: The New Playbook for Cross-Func…"
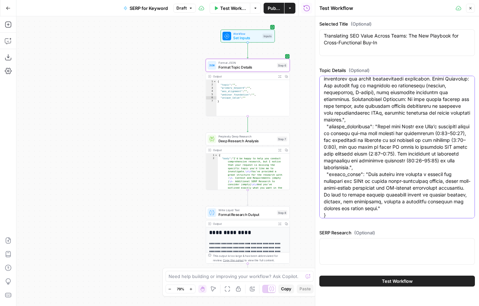
type textarea "{ "title": "Translating SEO Value Across Teams: The New Playbook for Cross-Func…"
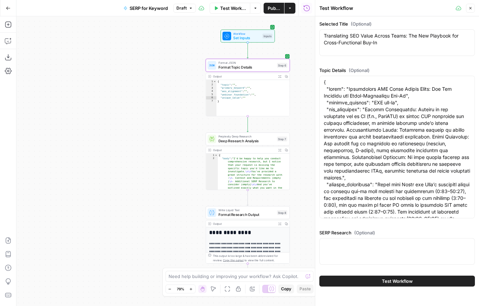
click at [362, 240] on div at bounding box center [396, 251] width 155 height 27
paste textarea ""## Persona and Search Intent Analysis 1) Who are the types of people searching…"
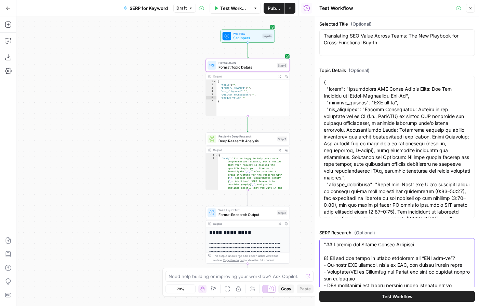
scroll to position [74, 0]
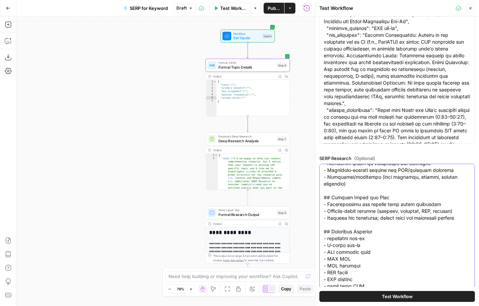
type textarea ""## Persona and Search Intent Analysis 1) Who are the types of people searching…"
click at [365, 294] on button "Test Workflow" at bounding box center [396, 296] width 155 height 11
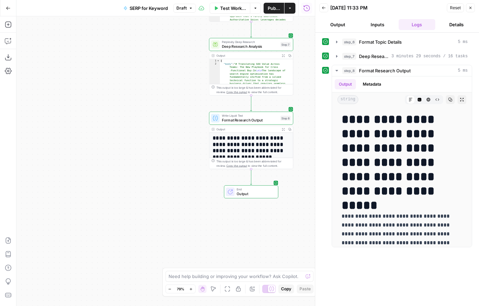
drag, startPoint x: 299, startPoint y: 197, endPoint x: 302, endPoint y: 106, distance: 90.6
click at [302, 106] on div "Workflow Set Inputs Inputs Format JSON Format Topic Details Step 6 Output Expan…" at bounding box center [165, 161] width 298 height 290
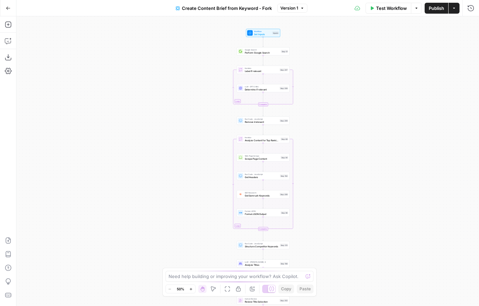
drag, startPoint x: 299, startPoint y: 71, endPoint x: 315, endPoint y: 151, distance: 81.5
click at [315, 151] on div "Workflow Set Inputs Inputs Google Search Perform Google Search Step 51 Loop Ite…" at bounding box center [247, 161] width 462 height 290
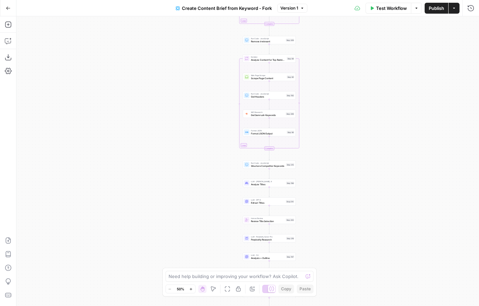
drag, startPoint x: 319, startPoint y: 192, endPoint x: 325, endPoint y: 111, distance: 81.5
click at [325, 111] on div "Workflow Set Inputs Inputs Google Search Perform Google Search Step 51 Loop Ite…" at bounding box center [247, 161] width 462 height 290
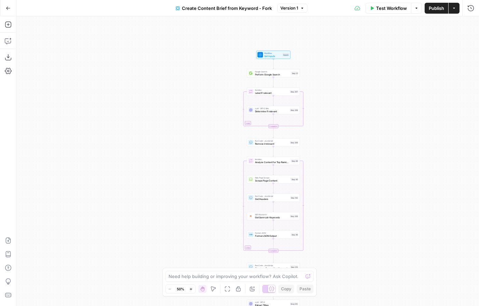
drag, startPoint x: 320, startPoint y: 102, endPoint x: 320, endPoint y: 223, distance: 120.6
click at [321, 223] on div "Workflow Set Inputs Inputs Google Search Perform Google Search Step 51 Loop Ite…" at bounding box center [247, 161] width 462 height 290
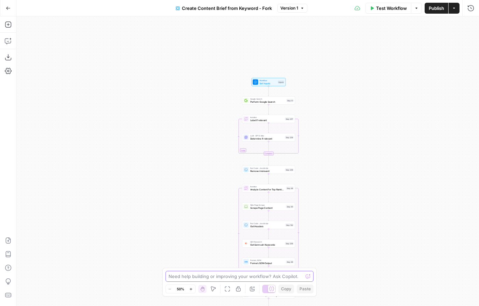
click at [210, 279] on textarea at bounding box center [235, 276] width 135 height 7
click at [269, 82] on span "Set Inputs" at bounding box center [267, 83] width 17 height 3
click at [204, 281] on div "Need help building or improving your workflow? Ask Copilot." at bounding box center [239, 276] width 148 height 11
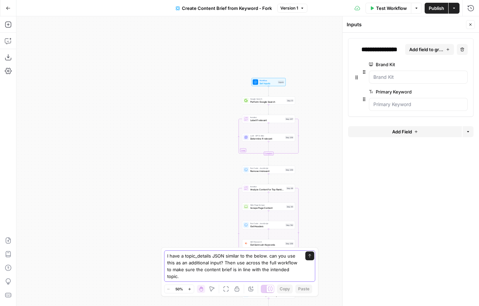
paste textarea "{ "title": "Translating SEO Value Across Teams: The New Playbook for Cross-Func…"
type textarea "I have a topic_details JSON similar to the below. can you use this as an additi…"
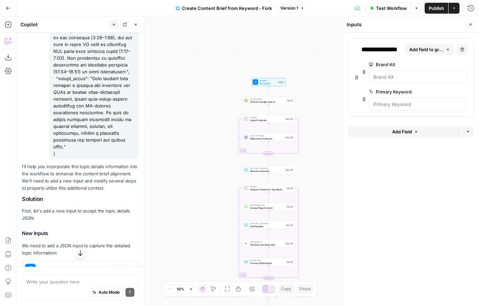
scroll to position [426, 0]
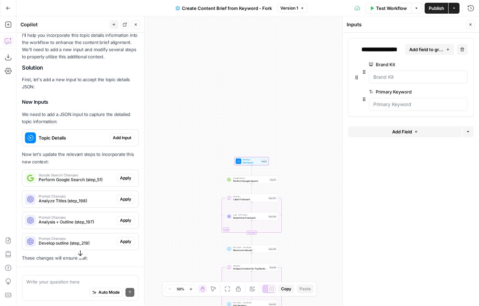
click at [113, 141] on span "Add Input" at bounding box center [122, 138] width 18 height 6
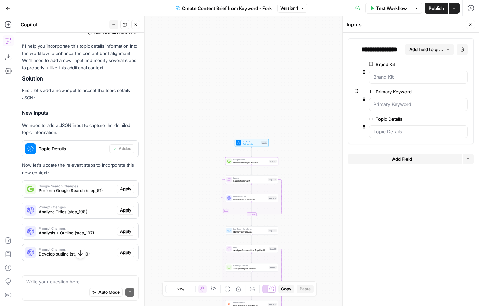
click at [79, 188] on span "Google Search Changes" at bounding box center [77, 185] width 76 height 3
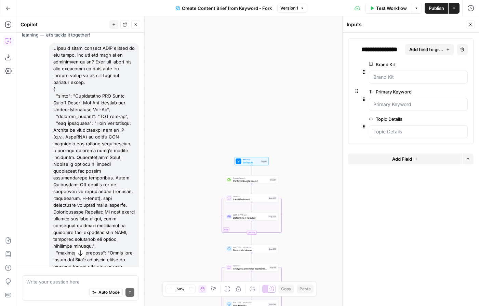
scroll to position [40, 0]
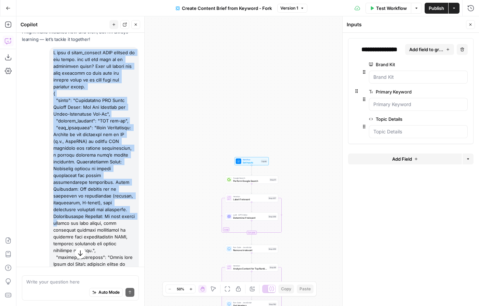
drag, startPoint x: 54, startPoint y: 52, endPoint x: 110, endPoint y: 225, distance: 182.5
click at [110, 225] on div at bounding box center [94, 230] width 90 height 366
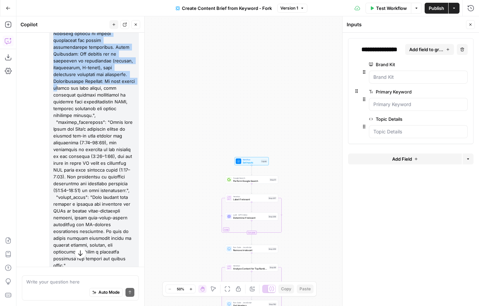
scroll to position [374, 0]
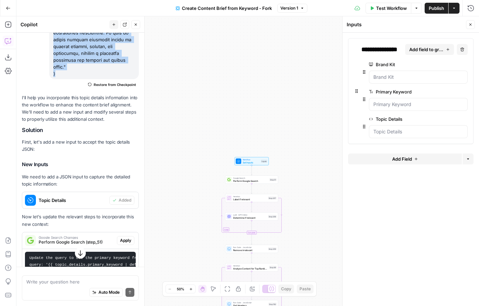
copy div "I have a topic_details JSON similar to the below. can you use this as an additi…"
click at [103, 87] on span "Restore from Checkpoint" at bounding box center [115, 84] width 42 height 5
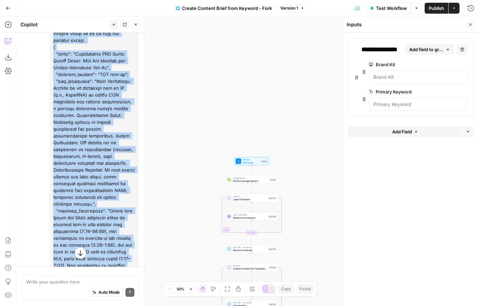
scroll to position [0, 0]
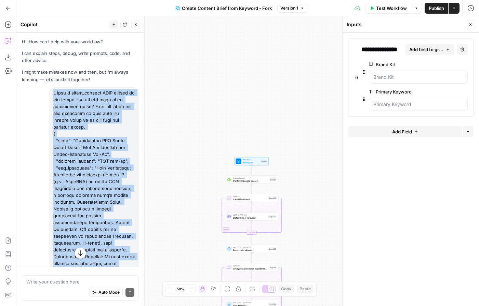
click at [115, 25] on button "New chat" at bounding box center [113, 24] width 9 height 9
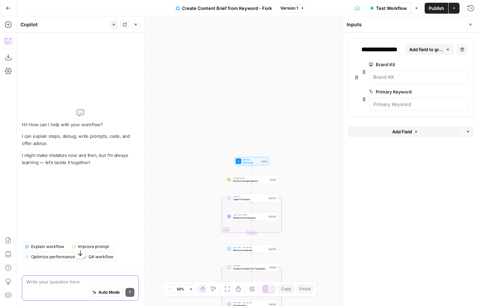
click at [46, 284] on textarea at bounding box center [80, 282] width 108 height 7
paste textarea "I have a topic_details JSON similar to the below. can you use this as an additi…"
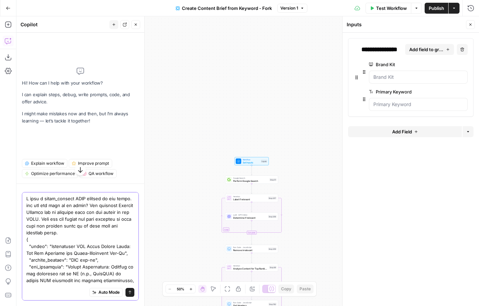
type textarea "I have a topic_details JSON similar to the below. can you use this as an input?…"
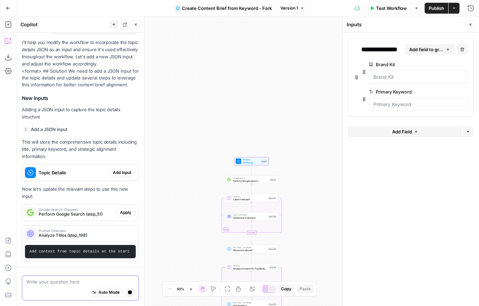
scroll to position [458, 0]
click at [114, 170] on span "Add Input" at bounding box center [122, 173] width 18 height 6
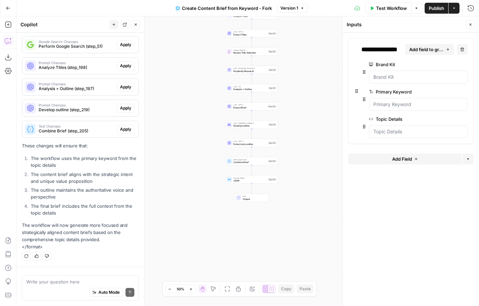
scroll to position [471, 0]
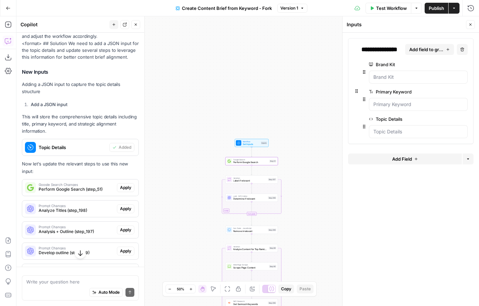
click at [126, 191] on span "Apply" at bounding box center [125, 188] width 11 height 6
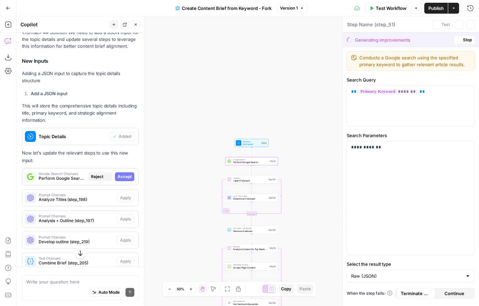
type textarea "Perform Google Search"
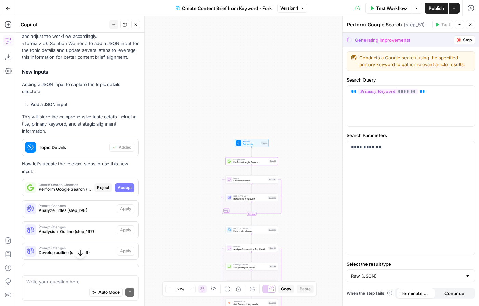
click at [71, 187] on span "Google Search Changes" at bounding box center [65, 184] width 53 height 3
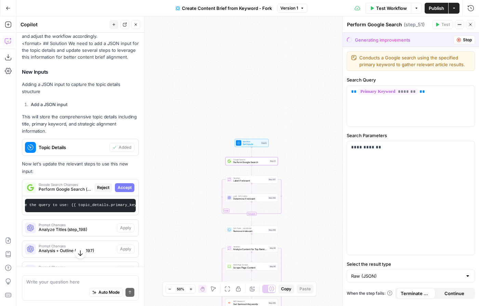
scroll to position [0, 44]
click at [120, 191] on span "Accept" at bounding box center [125, 188] width 14 height 6
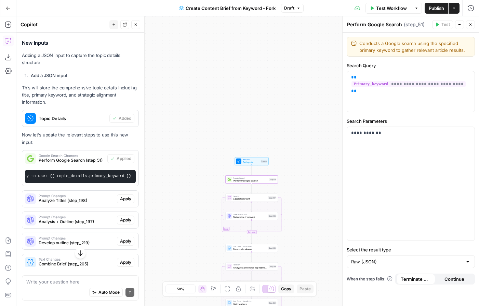
scroll to position [527, 0]
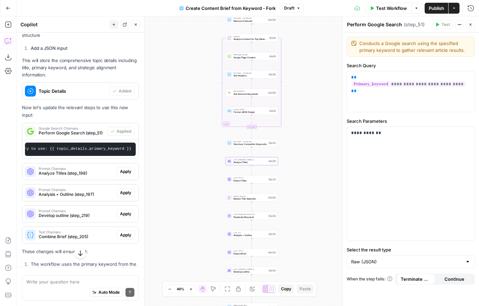
click at [103, 180] on div "Prompt Changes Analyze Titles (step_198)" at bounding box center [69, 172] width 95 height 16
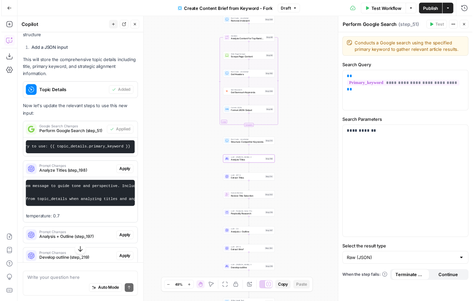
scroll to position [0, 195]
click at [81, 170] on span "Prompt Changes" at bounding box center [77, 168] width 76 height 3
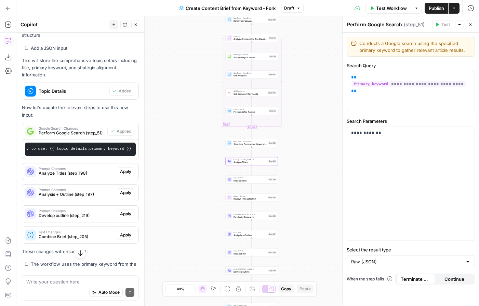
click at [78, 177] on span "Analyze Titles (step_198)" at bounding box center [77, 173] width 76 height 6
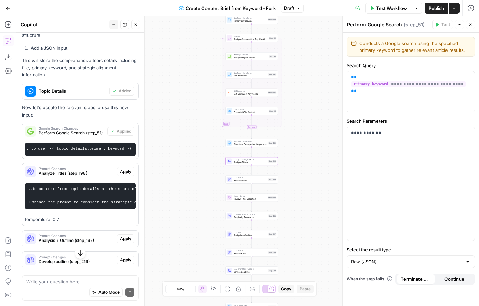
click at [120, 175] on span "Apply" at bounding box center [125, 172] width 11 height 6
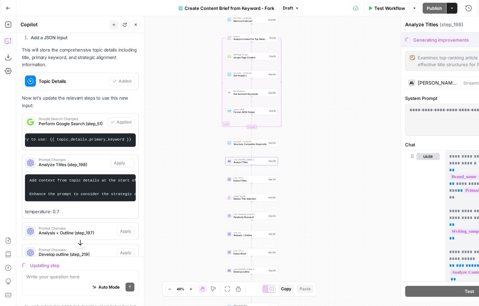
scroll to position [517, 0]
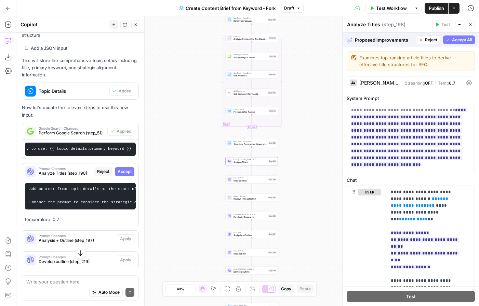
click at [118, 175] on span "Accept" at bounding box center [125, 172] width 14 height 6
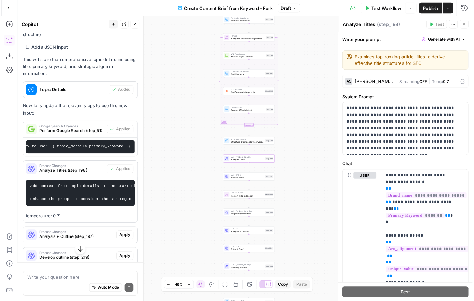
scroll to position [612, 0]
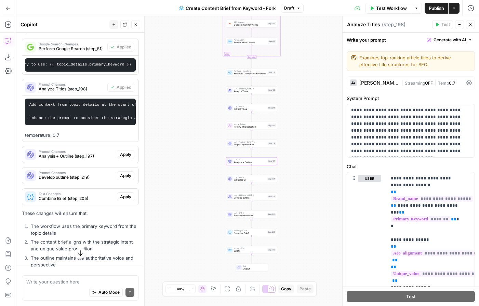
click at [92, 160] on span "Analysis + Outline (step_197)" at bounding box center [77, 156] width 76 height 6
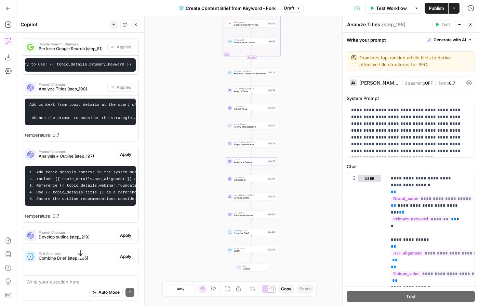
click at [118, 159] on button "Apply" at bounding box center [125, 154] width 17 height 9
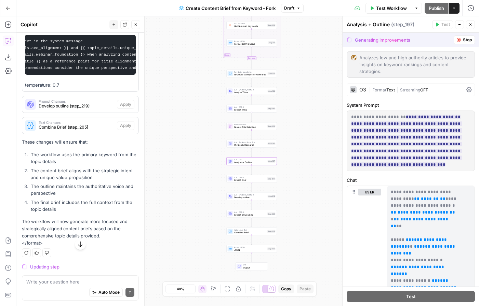
scroll to position [660, 0]
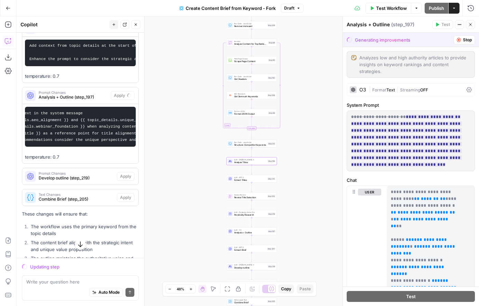
click at [65, 33] on span "Analyze Titles (step_198)" at bounding box center [72, 30] width 66 height 6
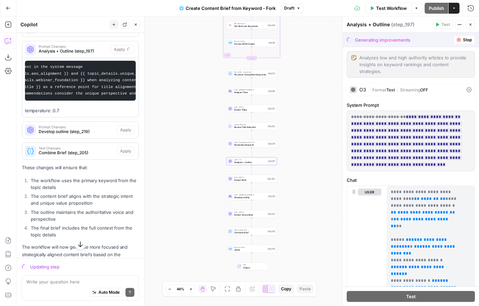
scroll to position [569, 0]
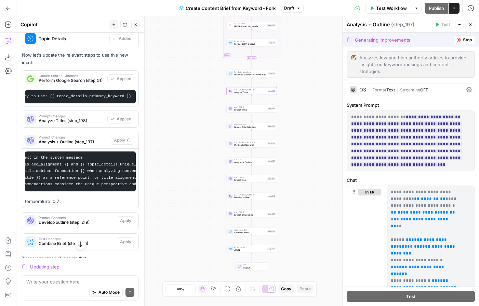
click at [83, 124] on span "Analyze Titles (step_198)" at bounding box center [72, 121] width 66 height 6
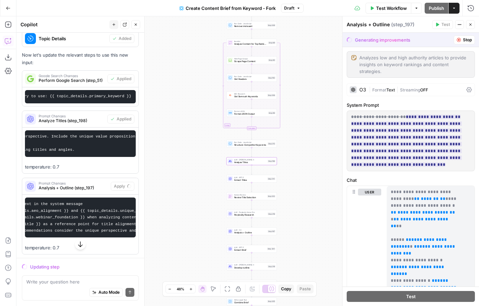
scroll to position [0, 209]
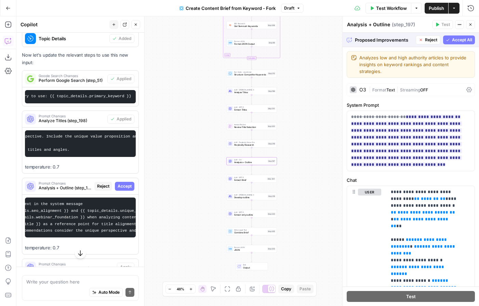
click at [121, 190] on span "Accept" at bounding box center [125, 186] width 14 height 6
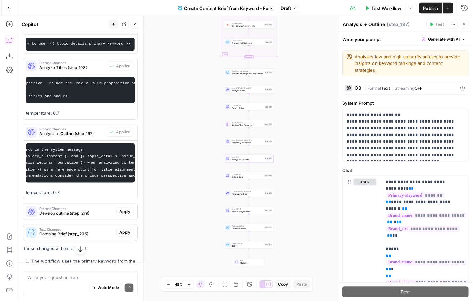
scroll to position [669, 0]
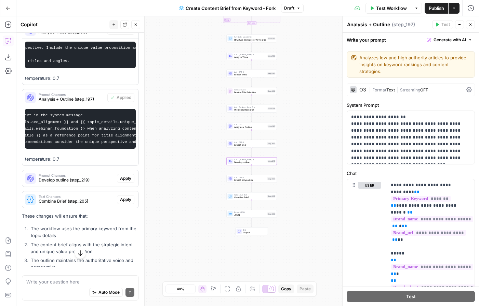
click at [123, 182] on span "Apply" at bounding box center [125, 179] width 11 height 6
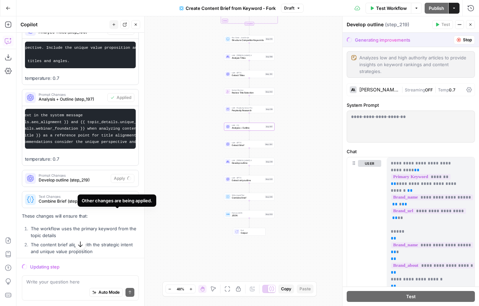
scroll to position [713, 0]
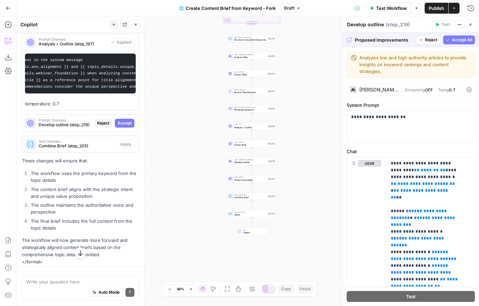
click at [121, 126] on span "Accept" at bounding box center [125, 123] width 14 height 6
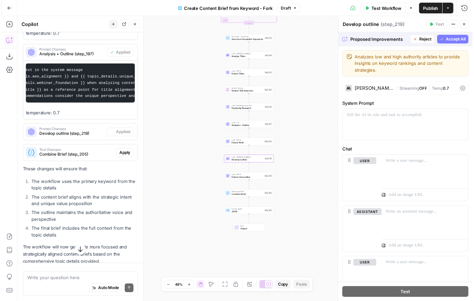
scroll to position [724, 0]
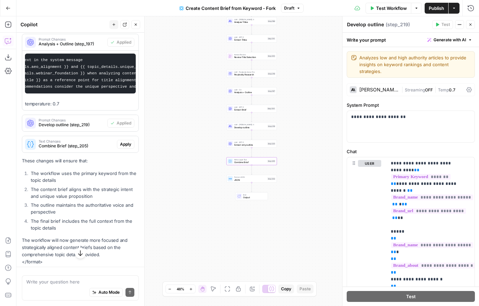
click at [120, 148] on span "Apply" at bounding box center [125, 144] width 11 height 6
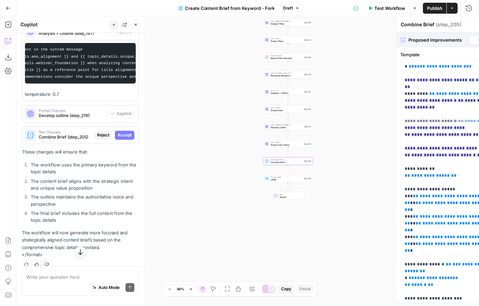
scroll to position [713, 0]
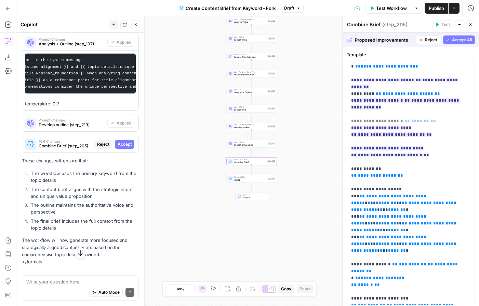
click at [119, 148] on span "Accept" at bounding box center [125, 144] width 14 height 6
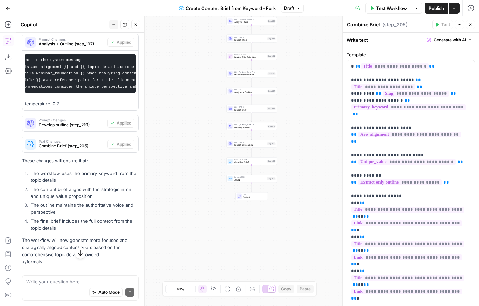
scroll to position [776, 0]
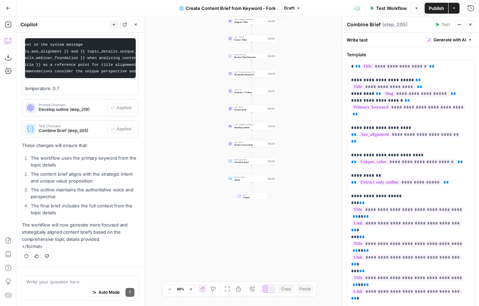
click at [439, 6] on span "Publish" at bounding box center [435, 8] width 15 height 7
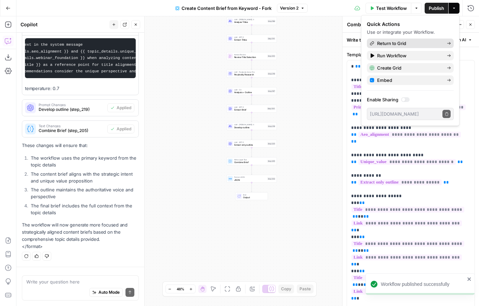
click at [413, 41] on span "Return to Grid" at bounding box center [409, 43] width 64 height 7
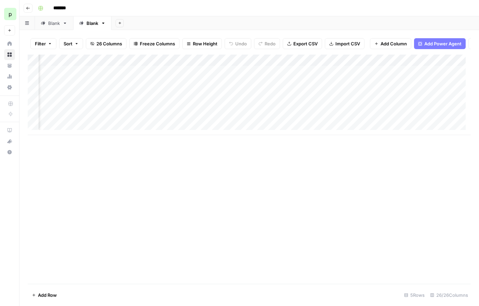
scroll to position [0, 501]
click at [183, 76] on div "Add Column" at bounding box center [249, 95] width 443 height 81
click at [201, 64] on div "Add Column" at bounding box center [249, 95] width 443 height 81
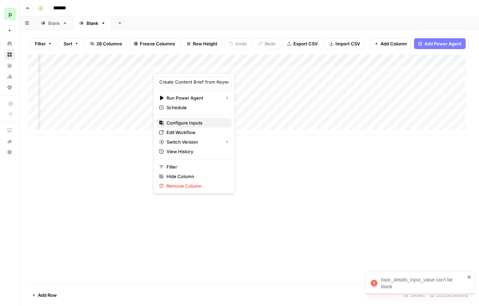
click at [192, 125] on span "Configure Inputs" at bounding box center [196, 123] width 60 height 7
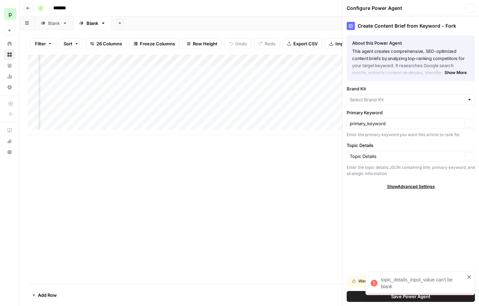
type input "AirOps"
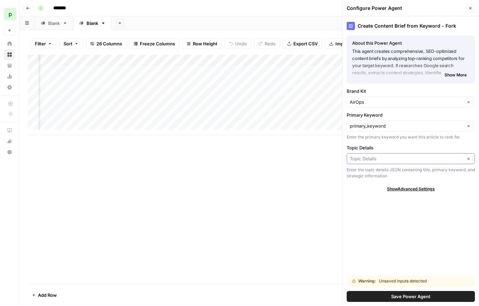
click at [384, 160] on input "Topic Details" at bounding box center [406, 158] width 112 height 7
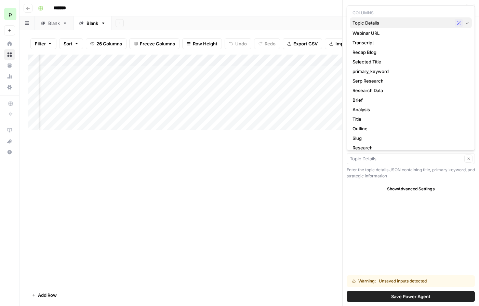
click at [382, 20] on span "Topic Details" at bounding box center [401, 22] width 99 height 7
type input "Topic Details"
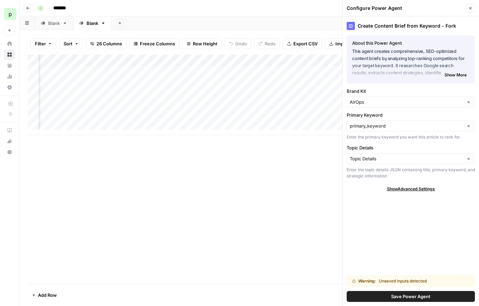
scroll to position [0, 494]
click at [184, 76] on div "Add Column" at bounding box center [249, 95] width 443 height 81
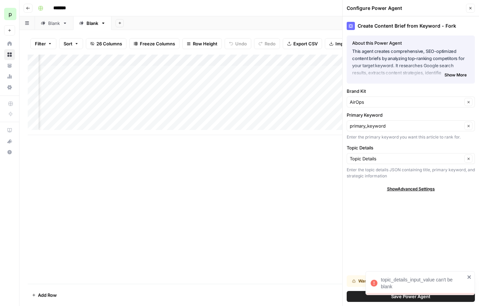
click at [190, 76] on div "Add Column" at bounding box center [249, 95] width 443 height 81
click at [471, 277] on icon "close" at bounding box center [469, 277] width 5 height 5
click at [470, 248] on div "Create Content Brief from Keyword - Fork About this Power Agent This agent crea…" at bounding box center [410, 161] width 136 height 290
click at [468, 277] on icon "close" at bounding box center [468, 277] width 3 height 3
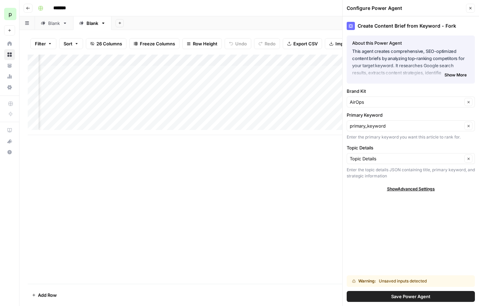
click at [444, 299] on div "topic_details_input_value can't be blank" at bounding box center [418, 299] width 109 height 3
click at [428, 298] on span "Save Power Agent" at bounding box center [410, 296] width 39 height 7
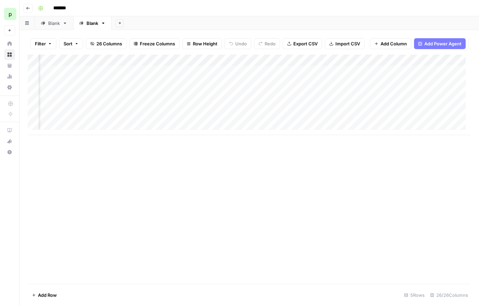
click at [188, 77] on div "Add Column" at bounding box center [249, 95] width 443 height 81
click at [213, 77] on div at bounding box center [190, 76] width 63 height 13
click at [277, 76] on div "Add Column" at bounding box center [249, 95] width 443 height 81
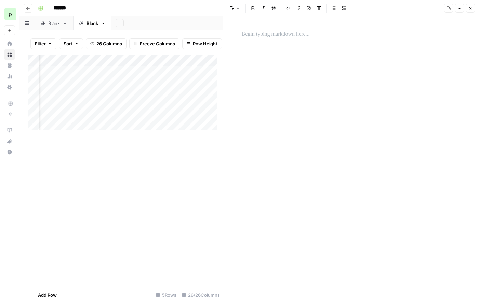
click at [468, 9] on icon "button" at bounding box center [470, 8] width 4 height 4
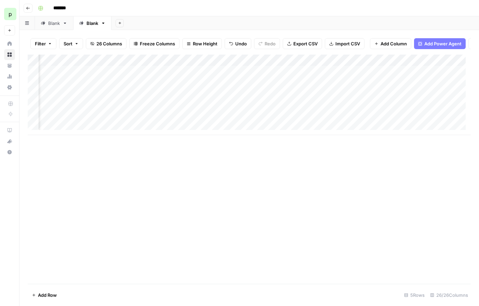
click at [189, 74] on div "Add Column" at bounding box center [249, 95] width 443 height 81
click at [213, 76] on div "Add Column" at bounding box center [249, 95] width 443 height 81
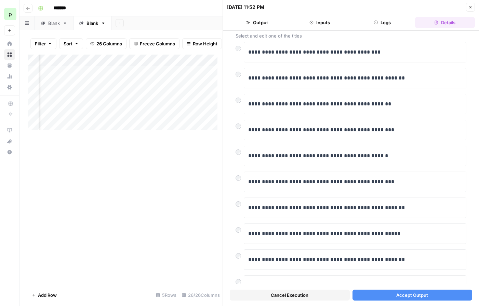
scroll to position [76, 0]
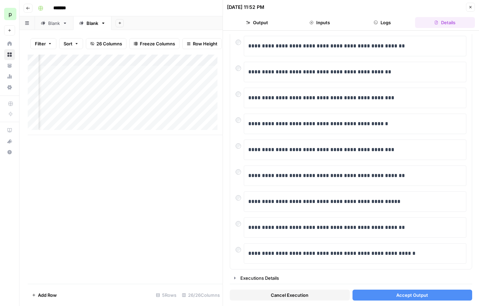
click at [390, 293] on button "Accept Output" at bounding box center [412, 295] width 120 height 11
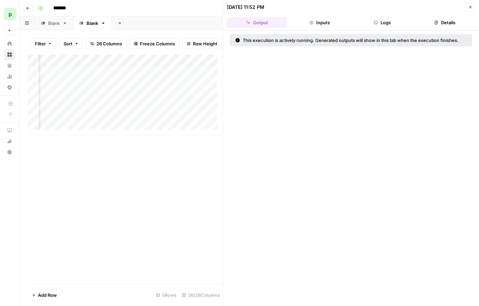
click at [466, 9] on button "Close" at bounding box center [470, 7] width 9 height 9
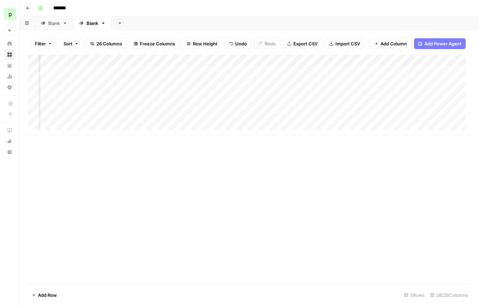
scroll to position [0, 1031]
click at [222, 66] on div "Add Column" at bounding box center [249, 95] width 443 height 81
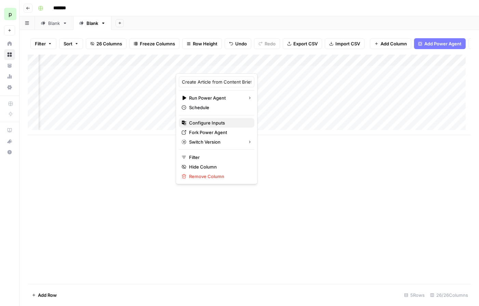
click at [209, 122] on span "Configure Inputs" at bounding box center [219, 123] width 60 height 7
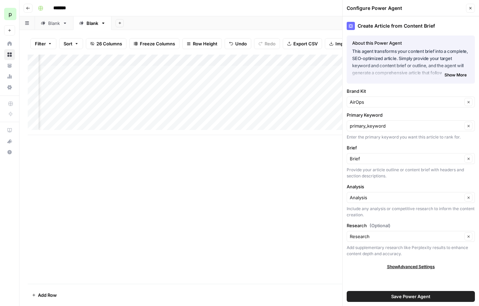
click at [468, 8] on icon "button" at bounding box center [470, 8] width 4 height 4
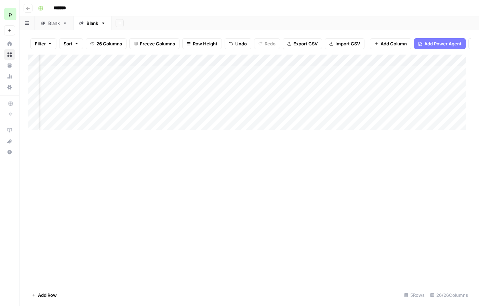
click at [207, 77] on div "Add Column" at bounding box center [249, 95] width 443 height 81
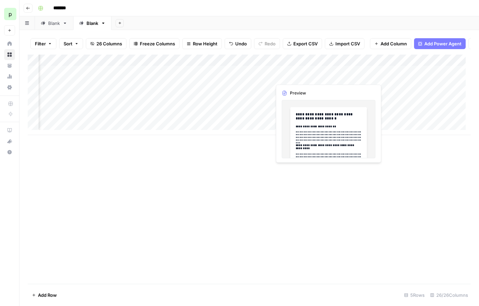
click at [282, 76] on div "Add Column" at bounding box center [249, 95] width 443 height 81
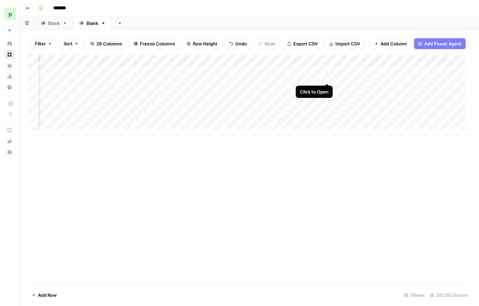
click at [326, 77] on div "Add Column" at bounding box center [249, 95] width 443 height 81
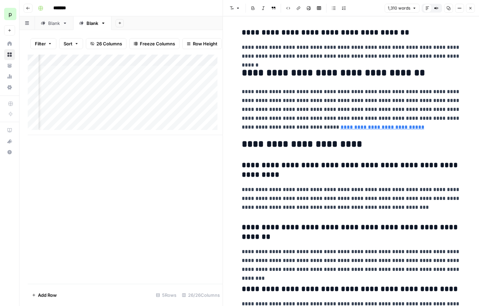
scroll to position [1877, 0]
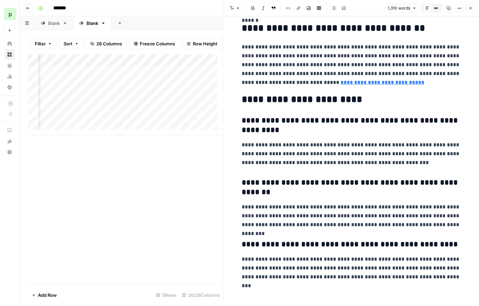
click at [473, 10] on button "Close" at bounding box center [470, 8] width 9 height 9
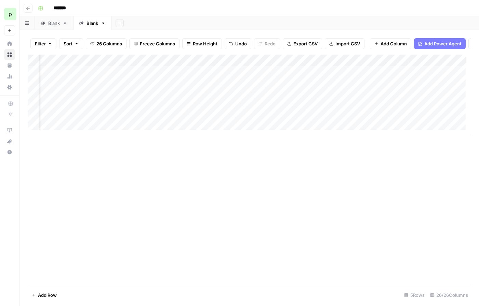
scroll to position [0, 927]
click at [314, 78] on div "Add Column" at bounding box center [249, 95] width 443 height 81
click at [327, 76] on div "Add Column" at bounding box center [249, 95] width 443 height 81
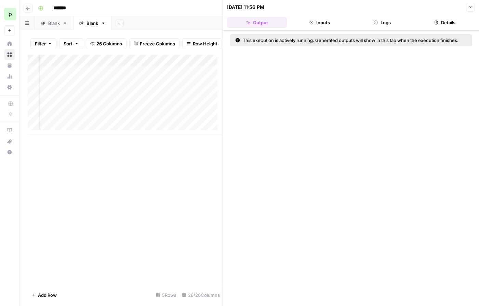
click at [390, 18] on button "Logs" at bounding box center [382, 22] width 60 height 11
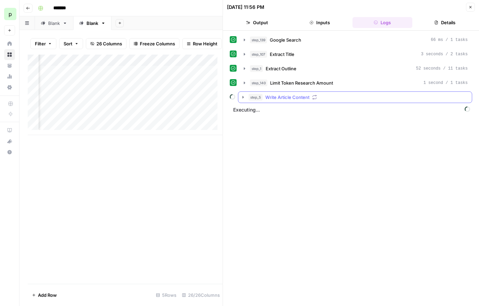
click at [242, 98] on icon "button" at bounding box center [242, 97] width 5 height 5
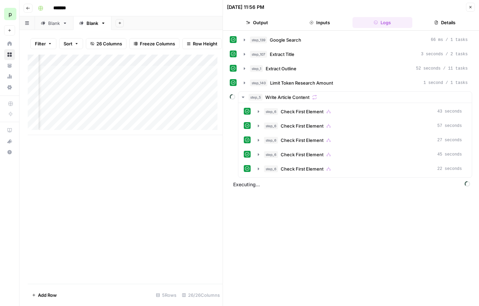
click at [432, 22] on button "Details" at bounding box center [445, 22] width 60 height 11
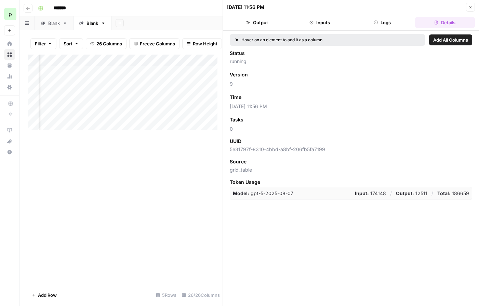
click at [311, 24] on icon "button" at bounding box center [311, 22] width 4 height 4
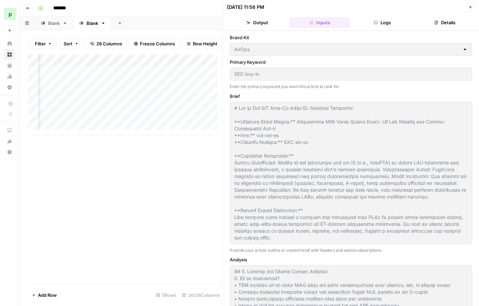
click at [260, 23] on button "Output" at bounding box center [257, 22] width 60 height 11
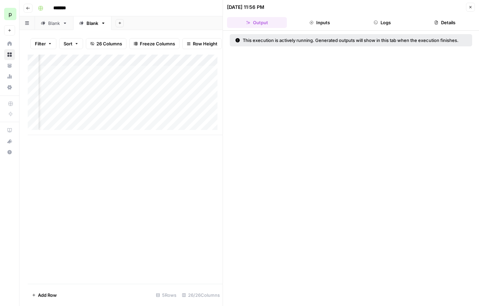
click at [382, 22] on button "Logs" at bounding box center [382, 22] width 60 height 11
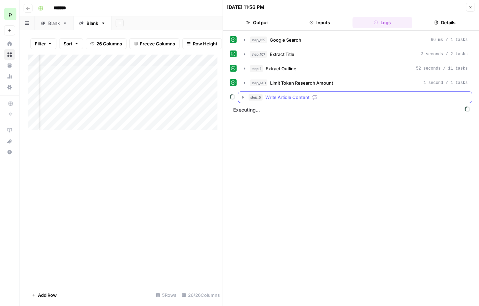
click at [315, 97] on icon "button" at bounding box center [314, 97] width 5 height 5
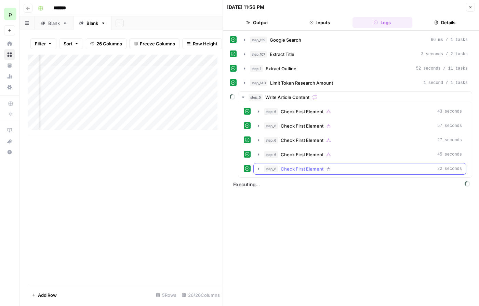
click at [258, 167] on icon "button" at bounding box center [258, 168] width 5 height 5
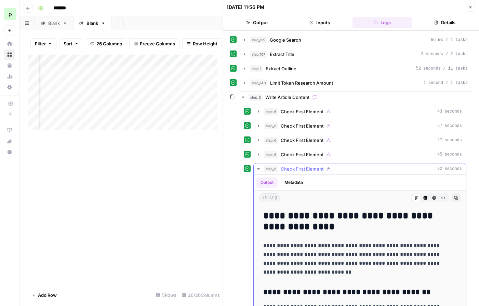
click at [258, 167] on icon "button" at bounding box center [258, 168] width 5 height 5
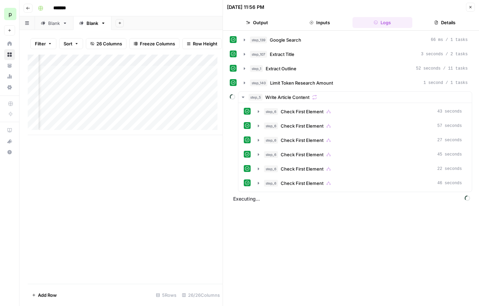
click at [274, 22] on button "Output" at bounding box center [257, 22] width 60 height 11
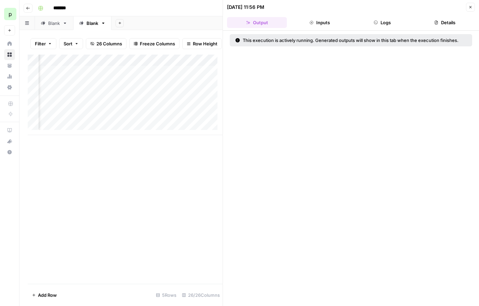
click at [468, 8] on icon "button" at bounding box center [470, 7] width 4 height 4
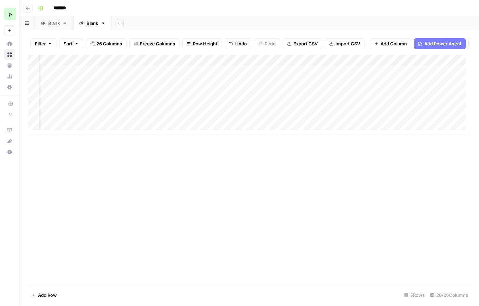
scroll to position [0, 1210]
